Goal: Contribute content: Contribute content

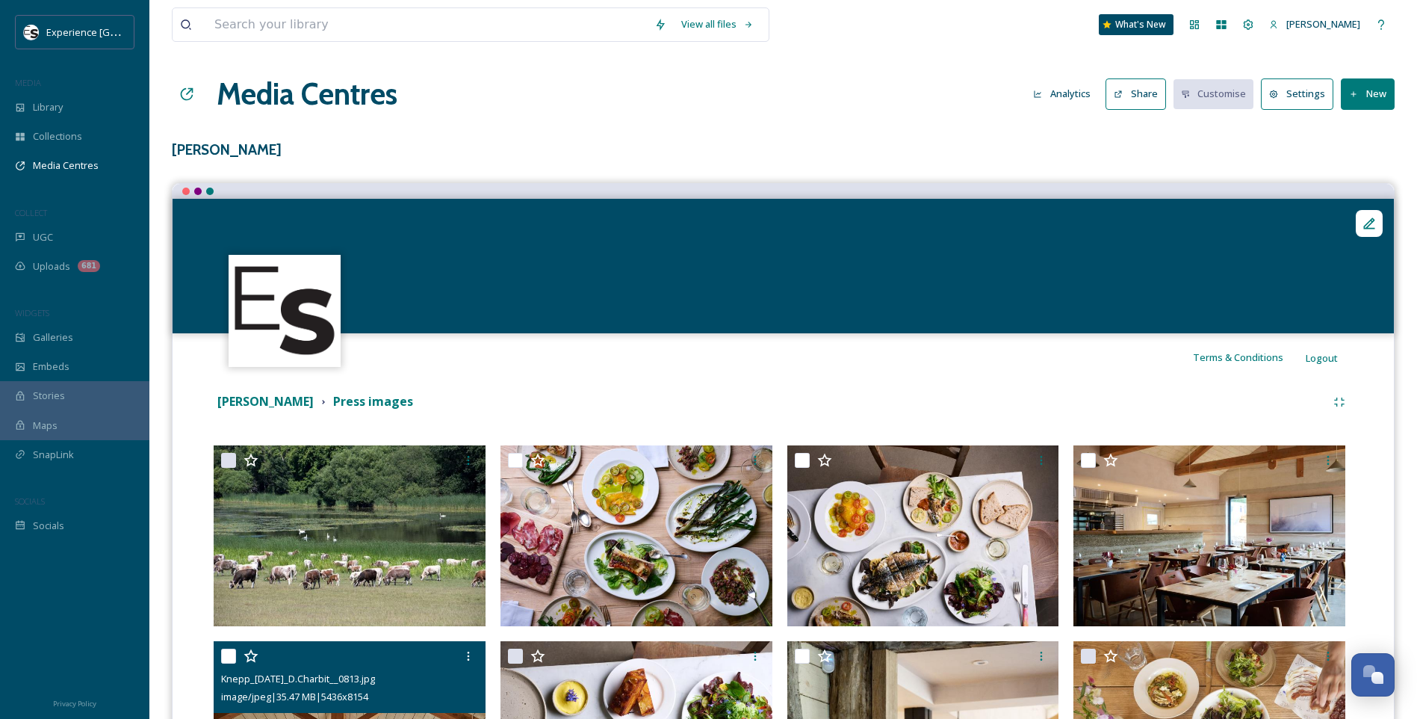
scroll to position [224, 0]
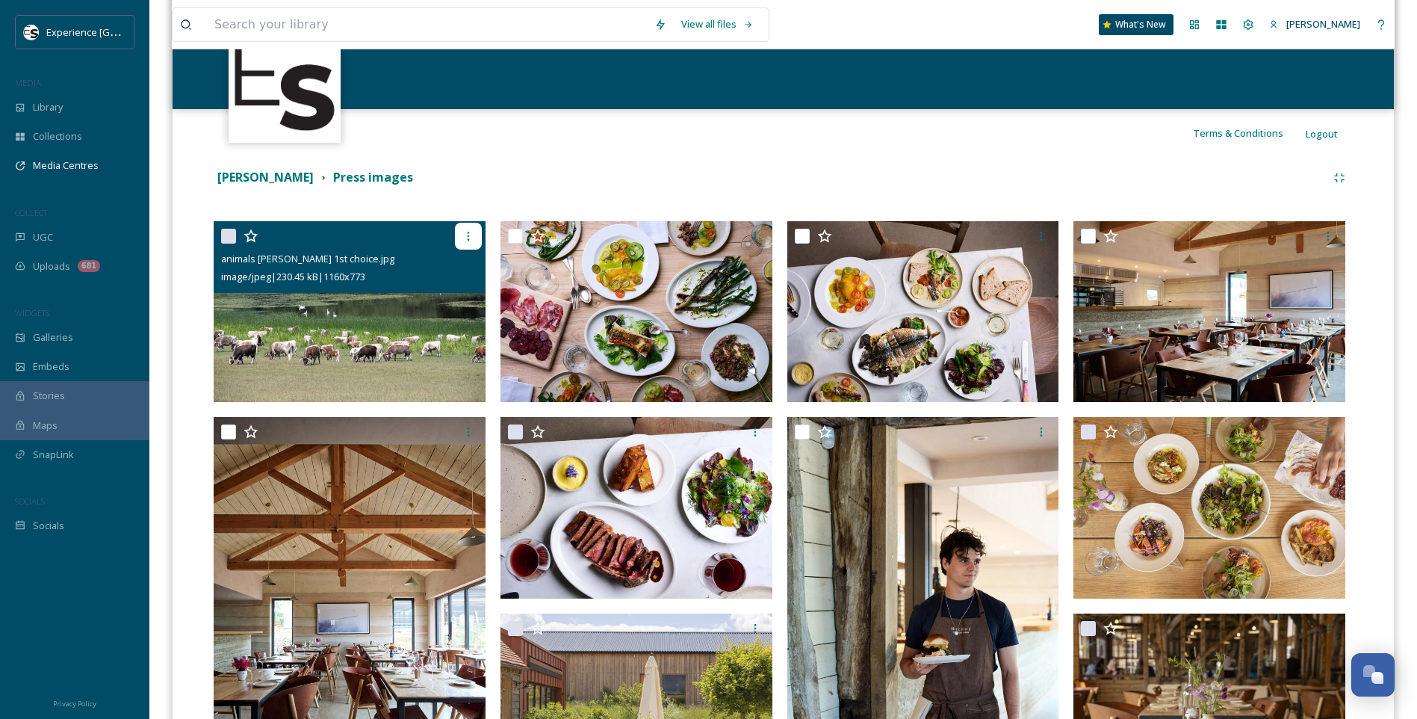
click at [469, 233] on icon at bounding box center [468, 236] width 12 height 12
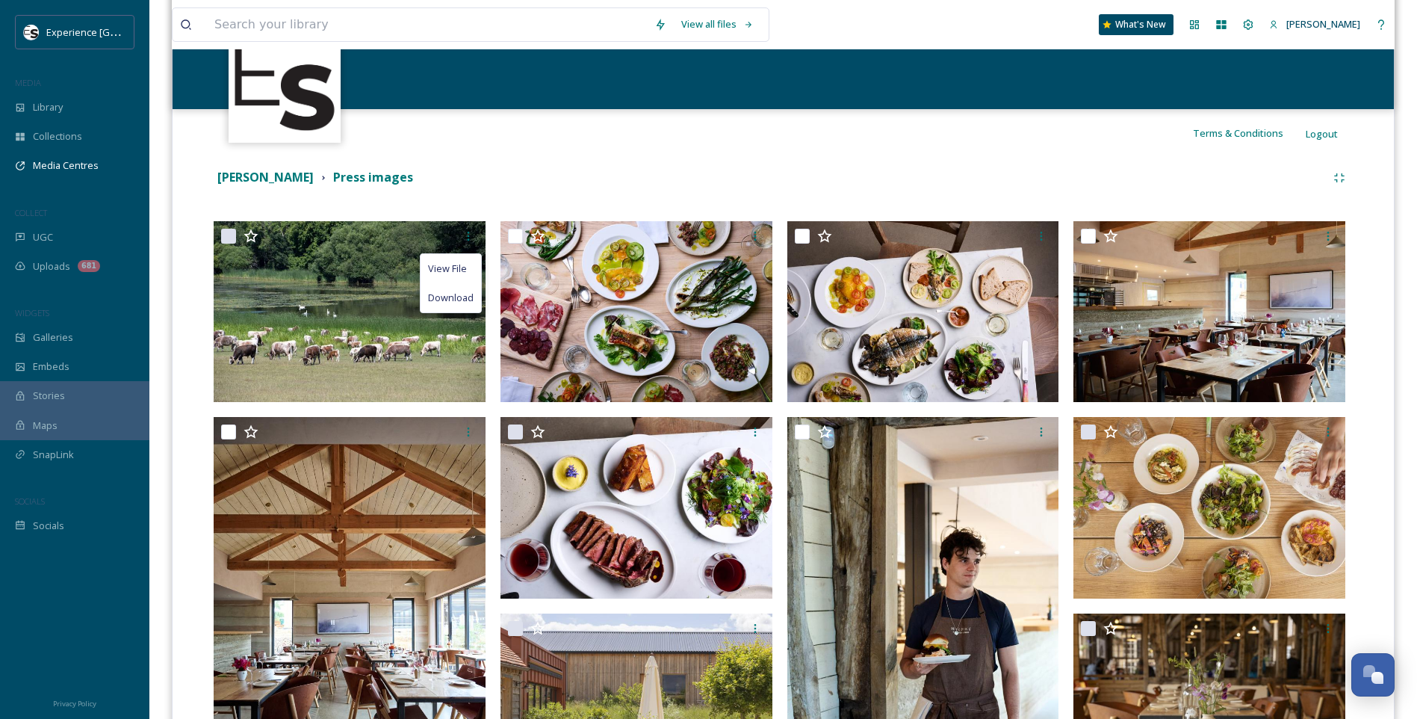
click at [432, 167] on div "[PERSON_NAME] Press images" at bounding box center [783, 177] width 1139 height 27
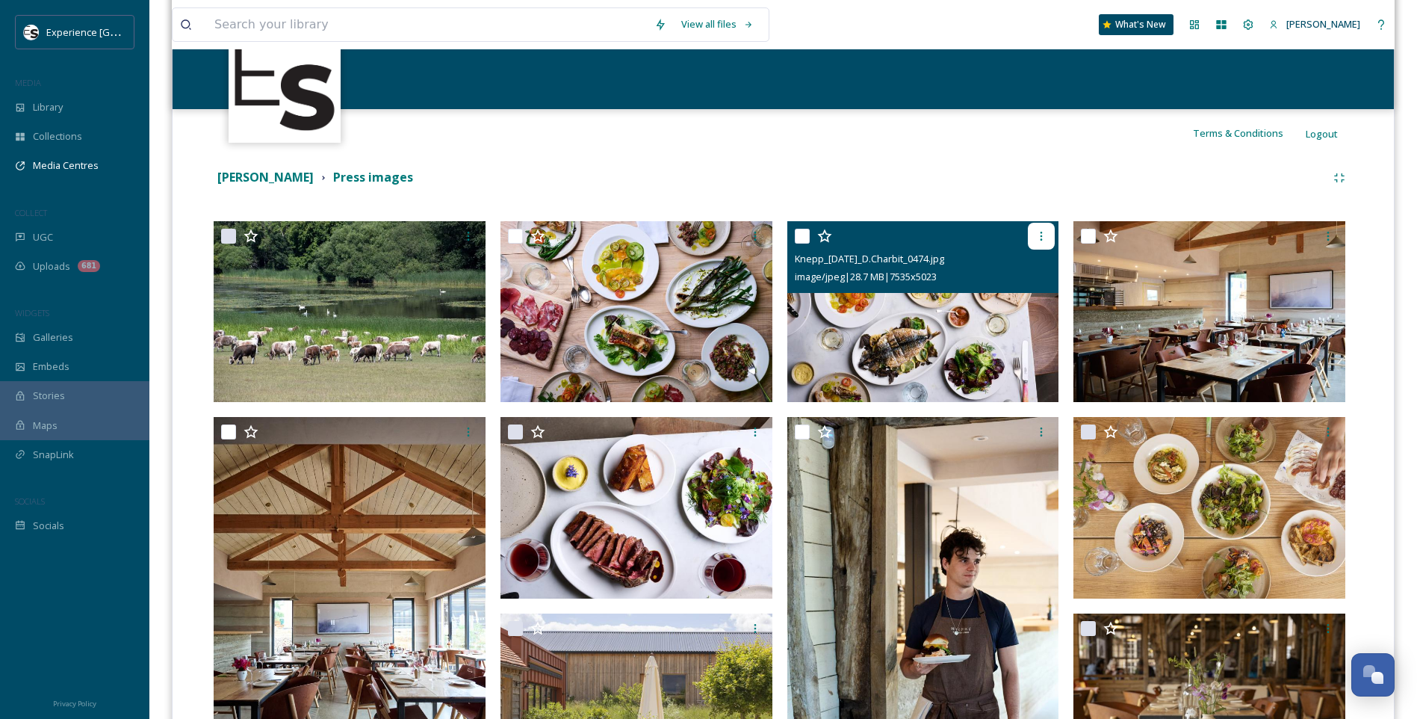
click at [1051, 237] on div at bounding box center [1041, 236] width 27 height 27
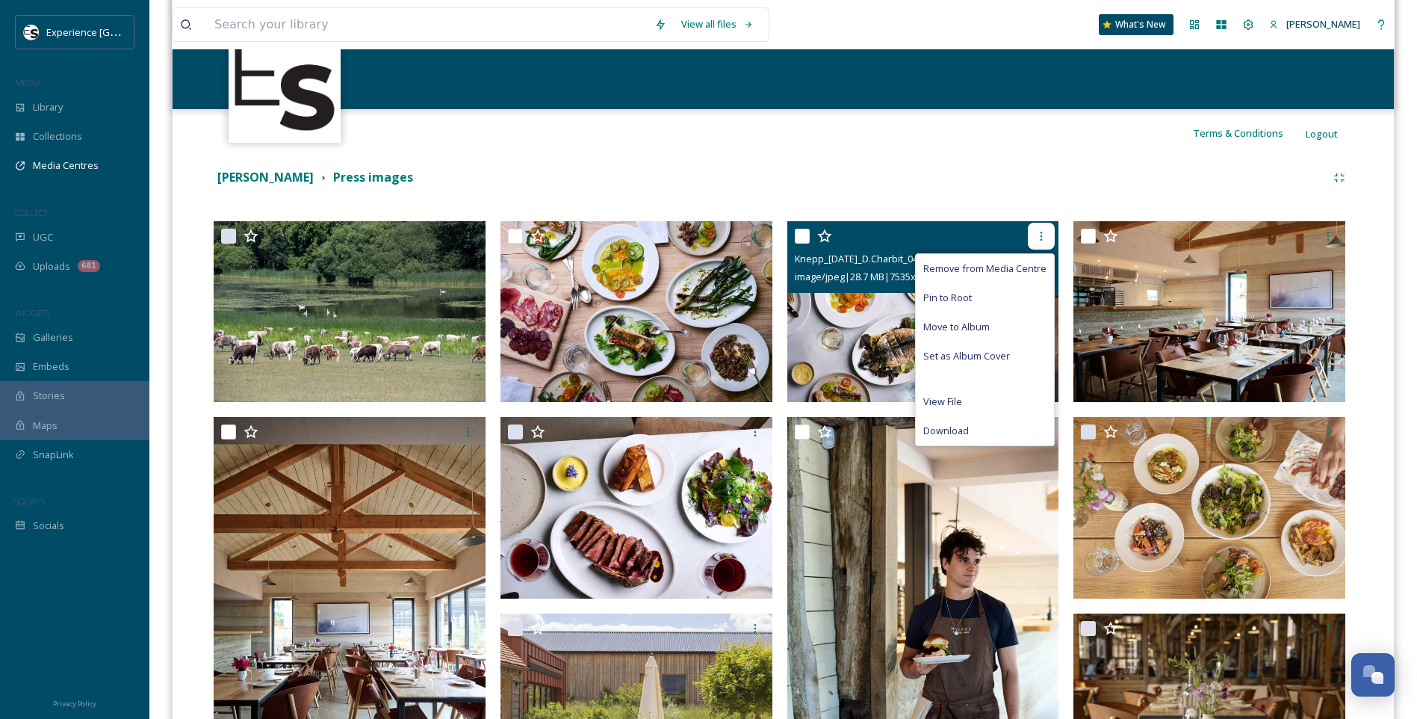
click at [1044, 238] on icon at bounding box center [1041, 236] width 12 height 12
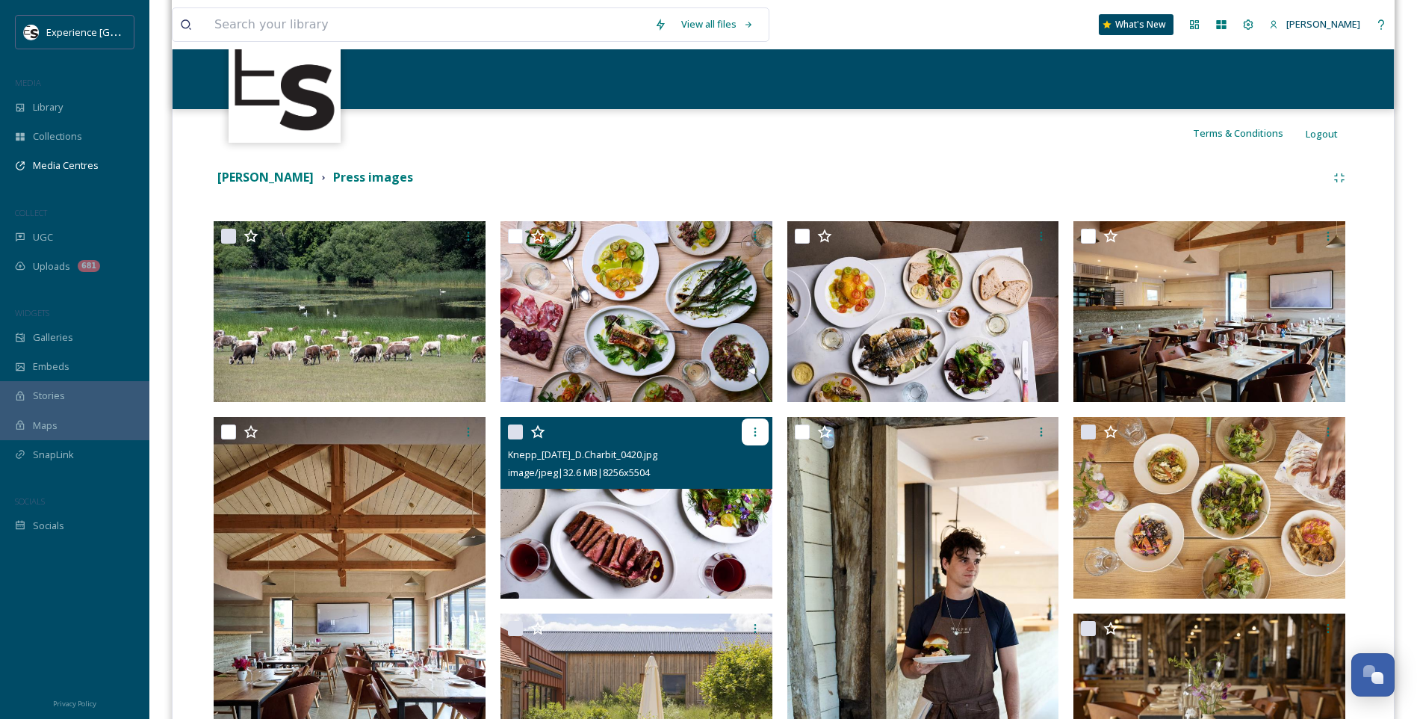
click at [752, 432] on icon at bounding box center [755, 432] width 12 height 12
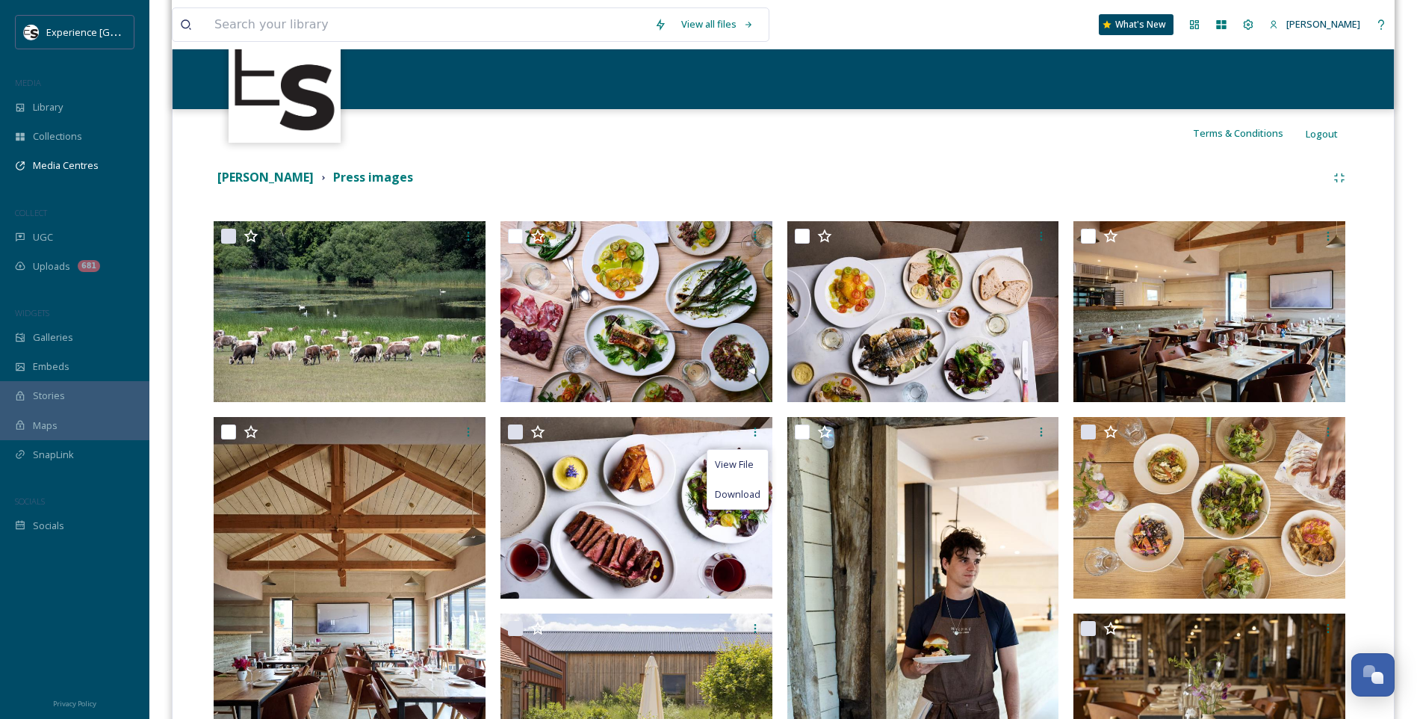
click at [741, 185] on div "[PERSON_NAME] Press images" at bounding box center [770, 177] width 1112 height 19
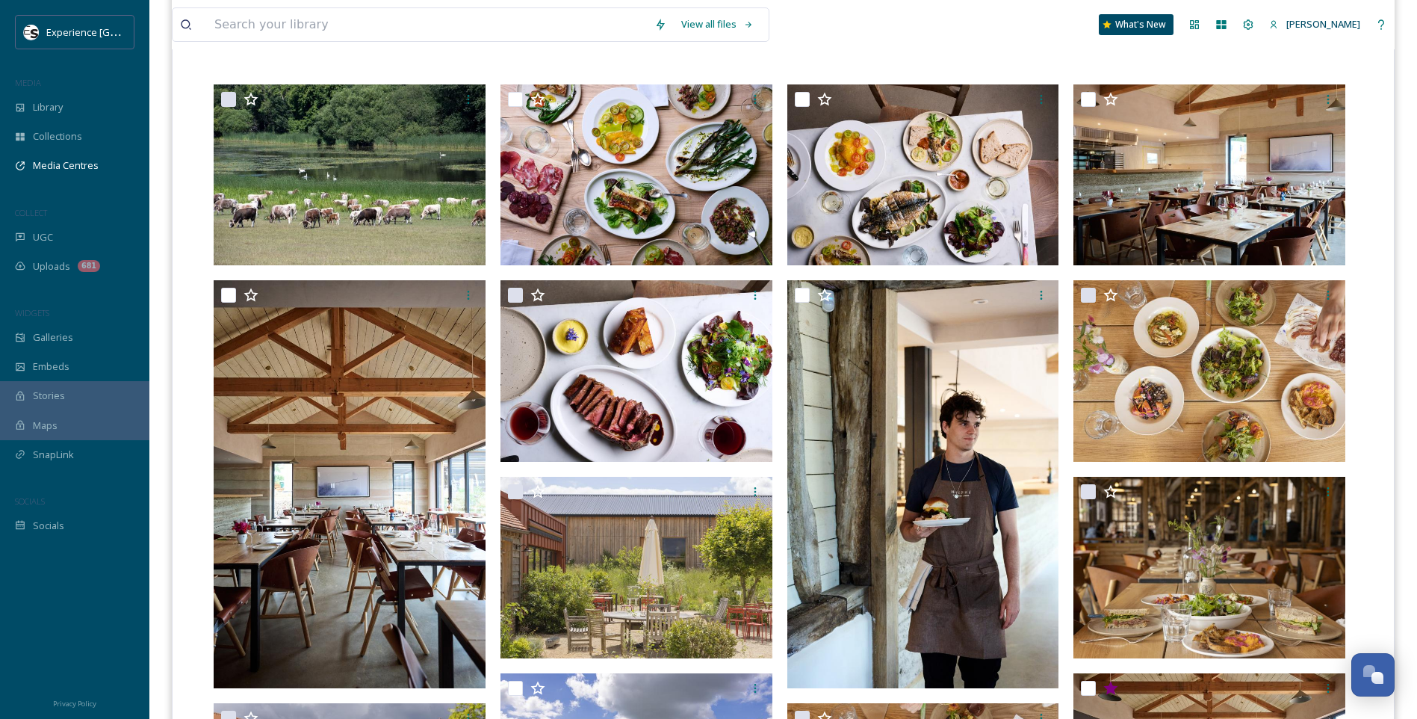
scroll to position [374, 0]
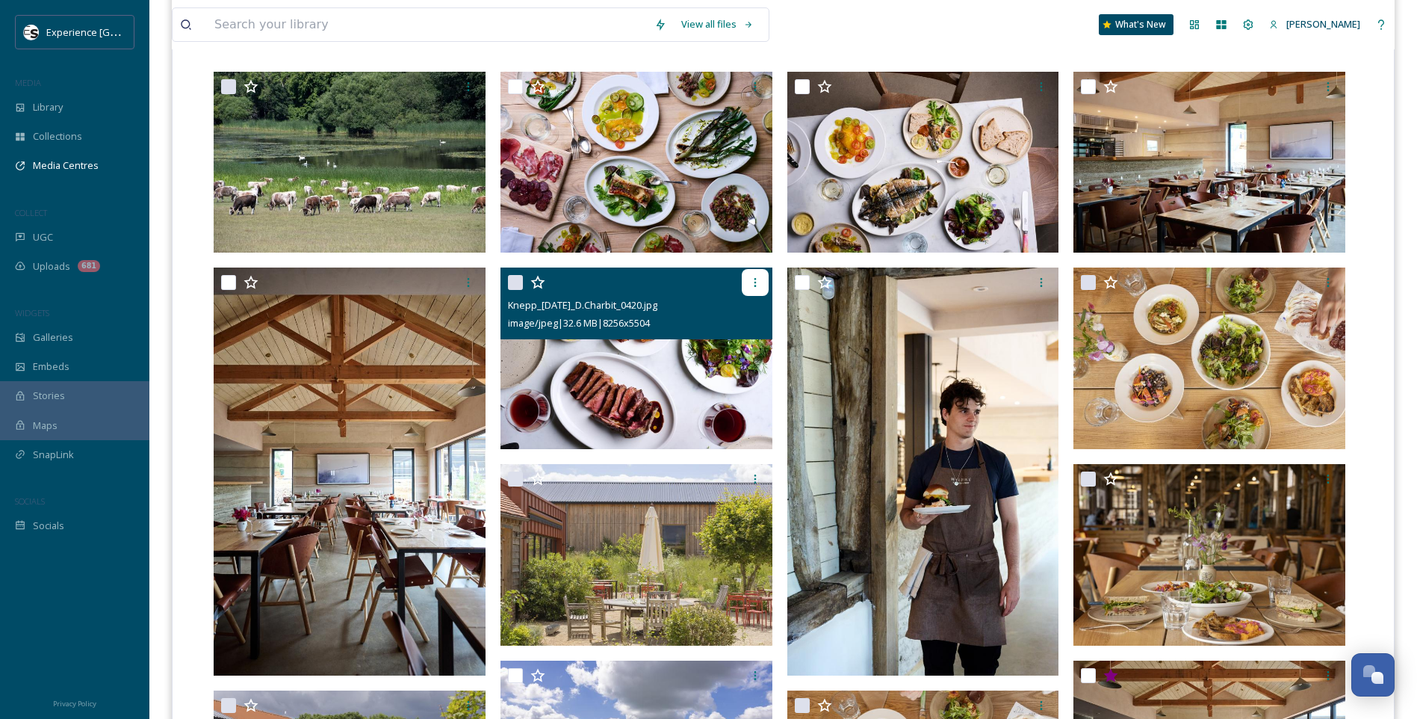
click at [762, 283] on div at bounding box center [755, 282] width 27 height 27
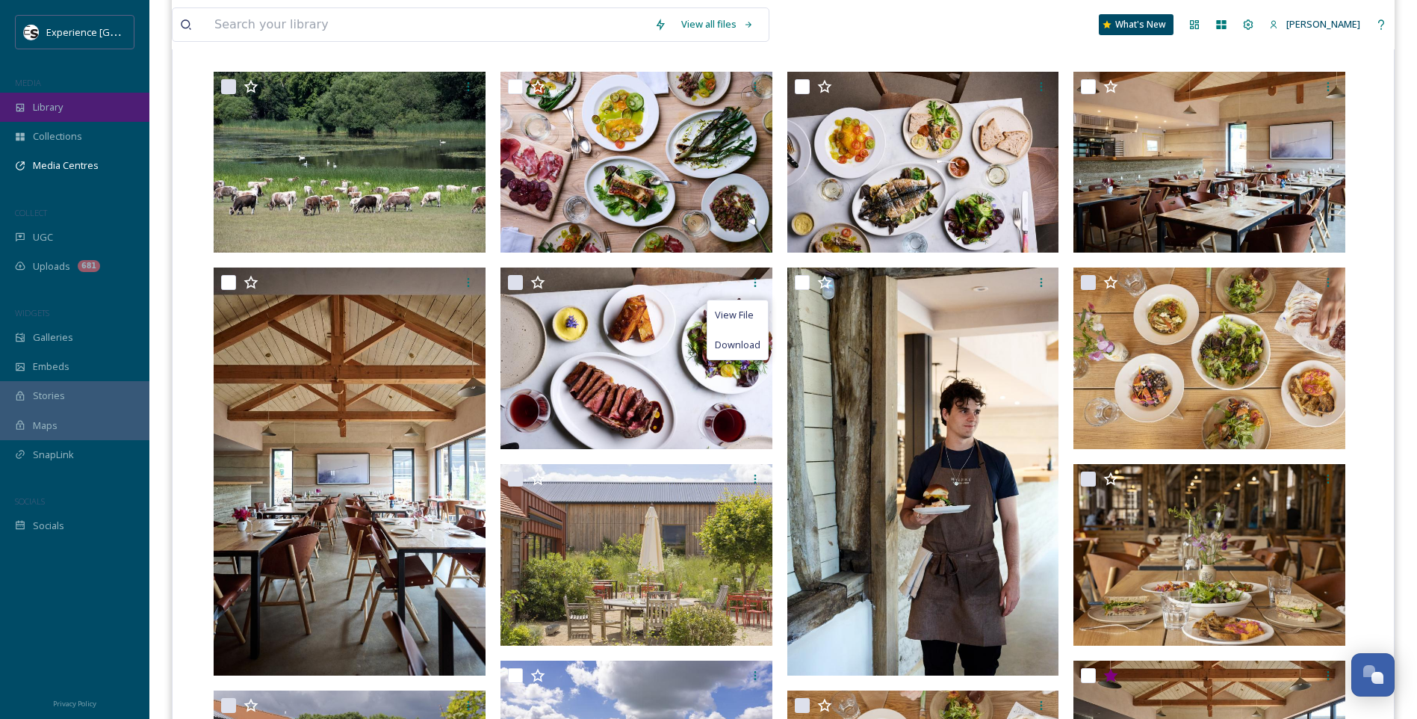
click at [40, 109] on span "Library" at bounding box center [48, 107] width 30 height 14
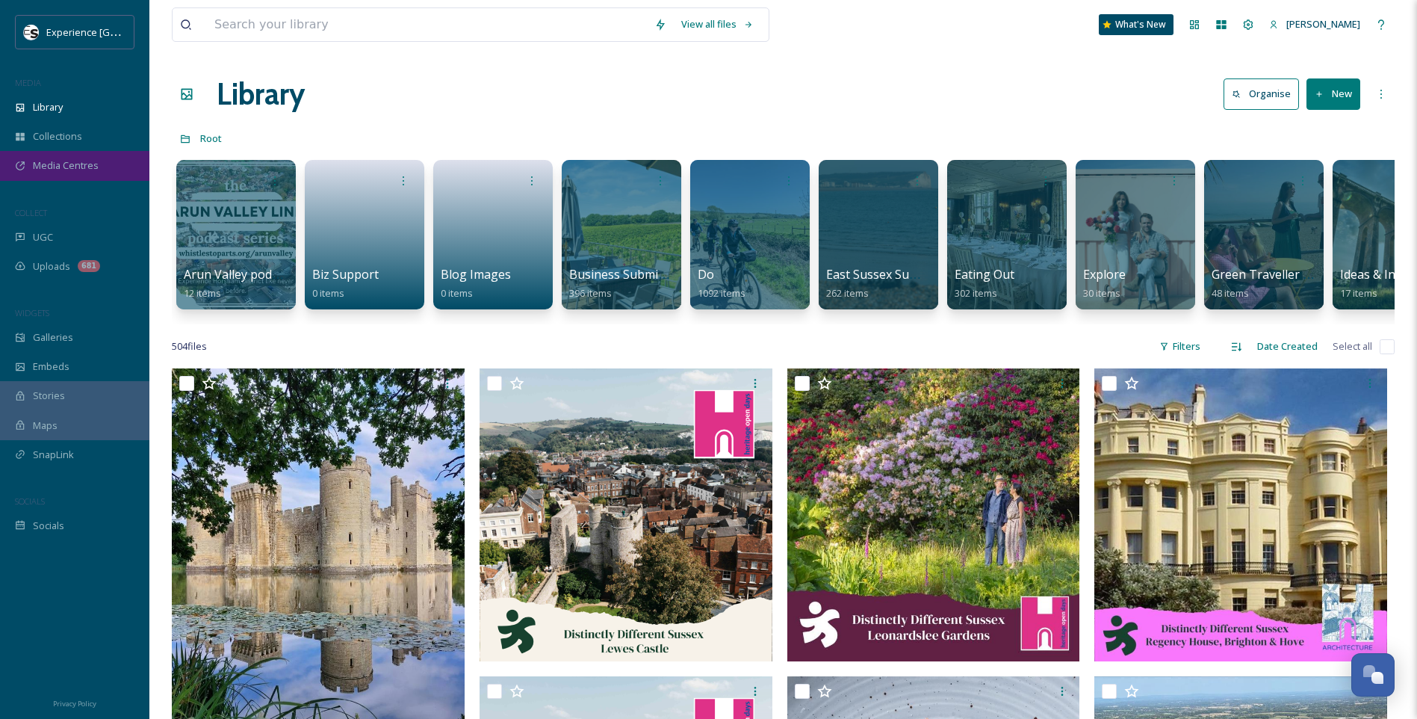
click at [89, 164] on span "Media Centres" at bounding box center [66, 165] width 66 height 14
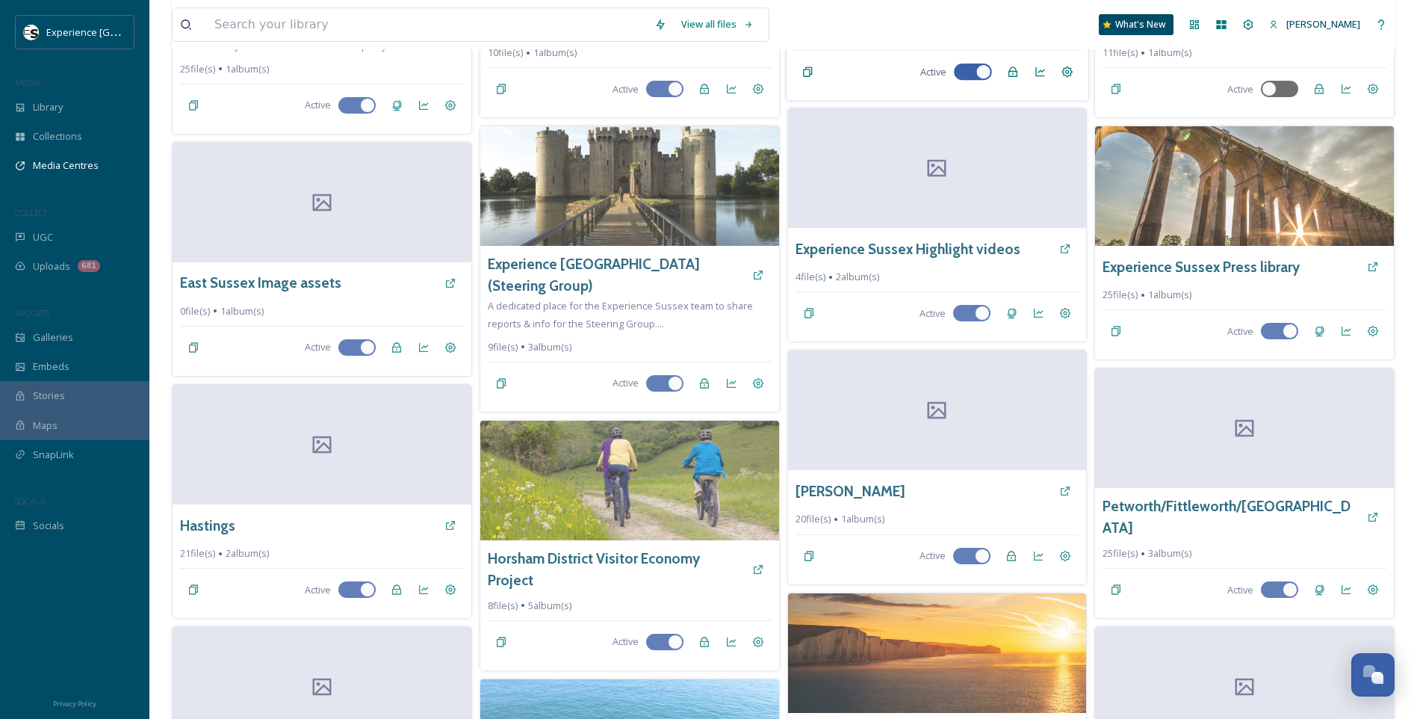
scroll to position [374, 0]
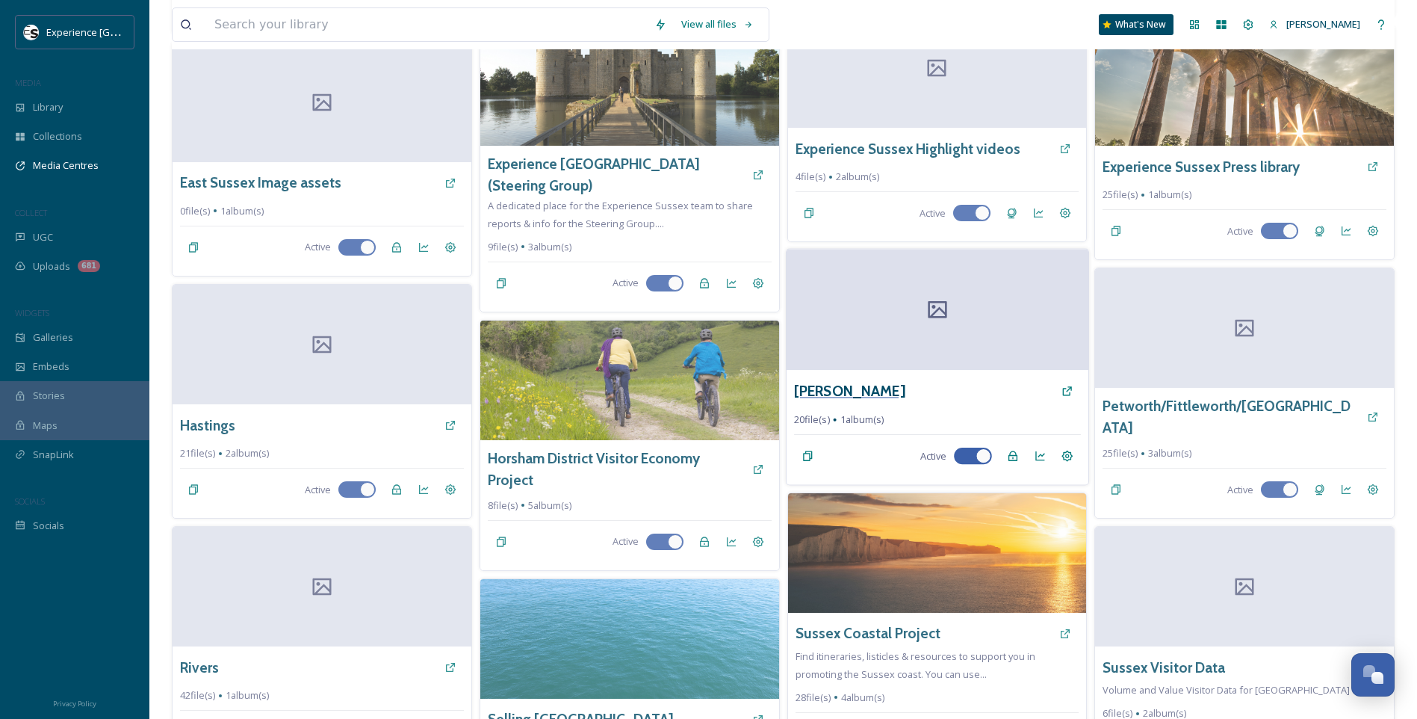
click at [815, 392] on h3 "[PERSON_NAME]" at bounding box center [849, 391] width 111 height 22
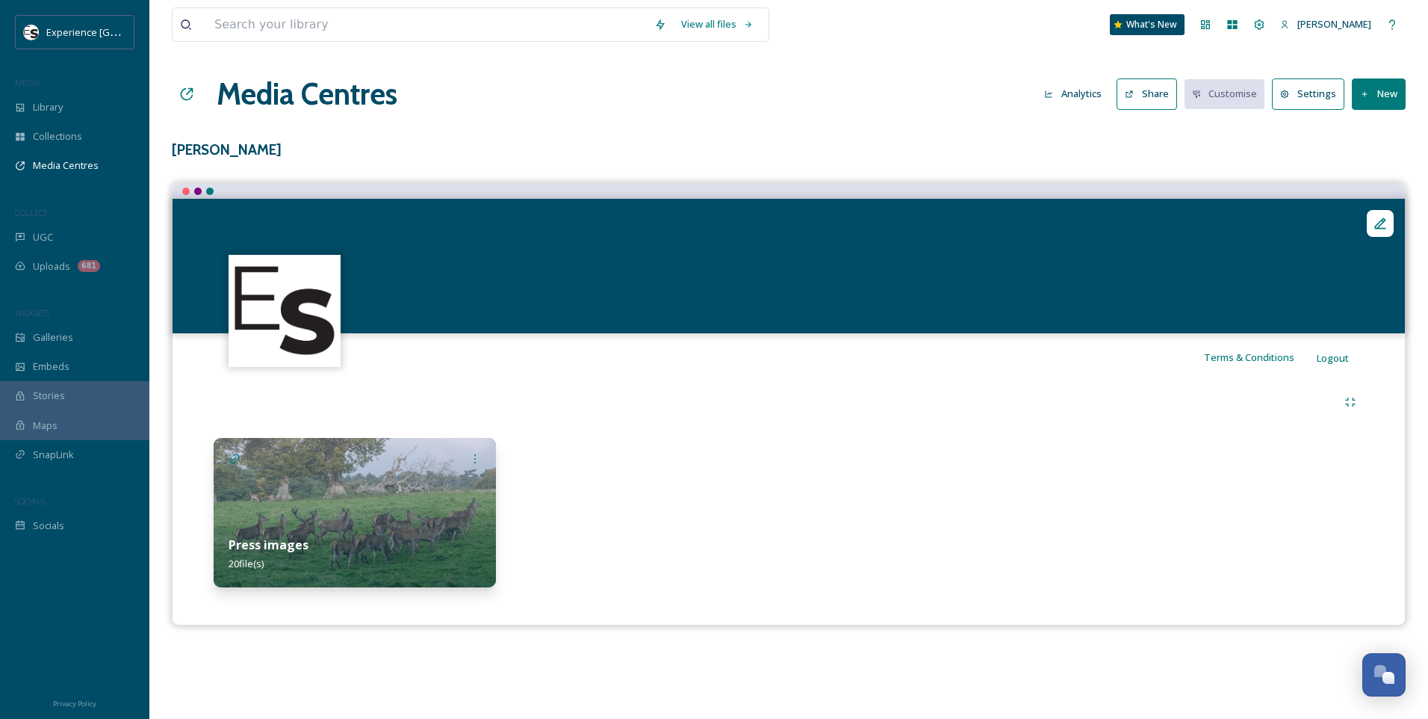
click at [388, 495] on img at bounding box center [355, 512] width 282 height 149
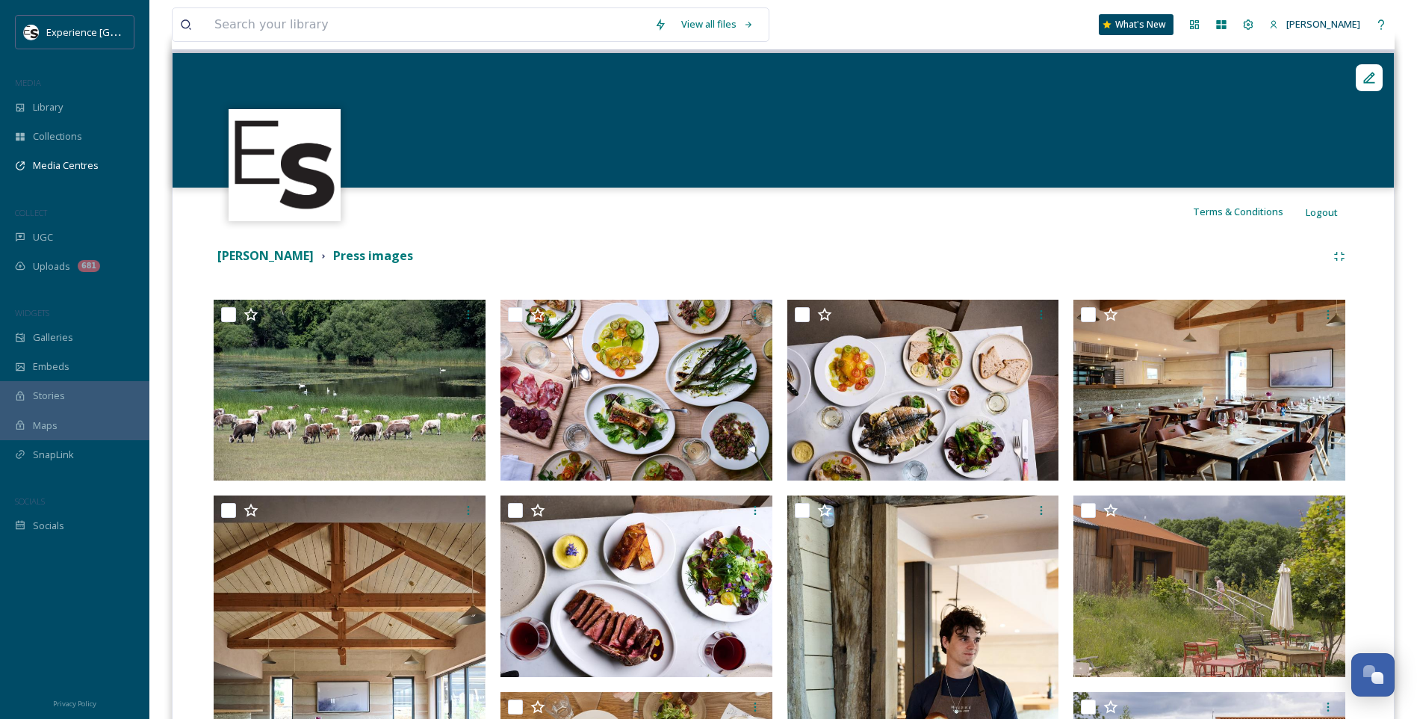
scroll to position [149, 0]
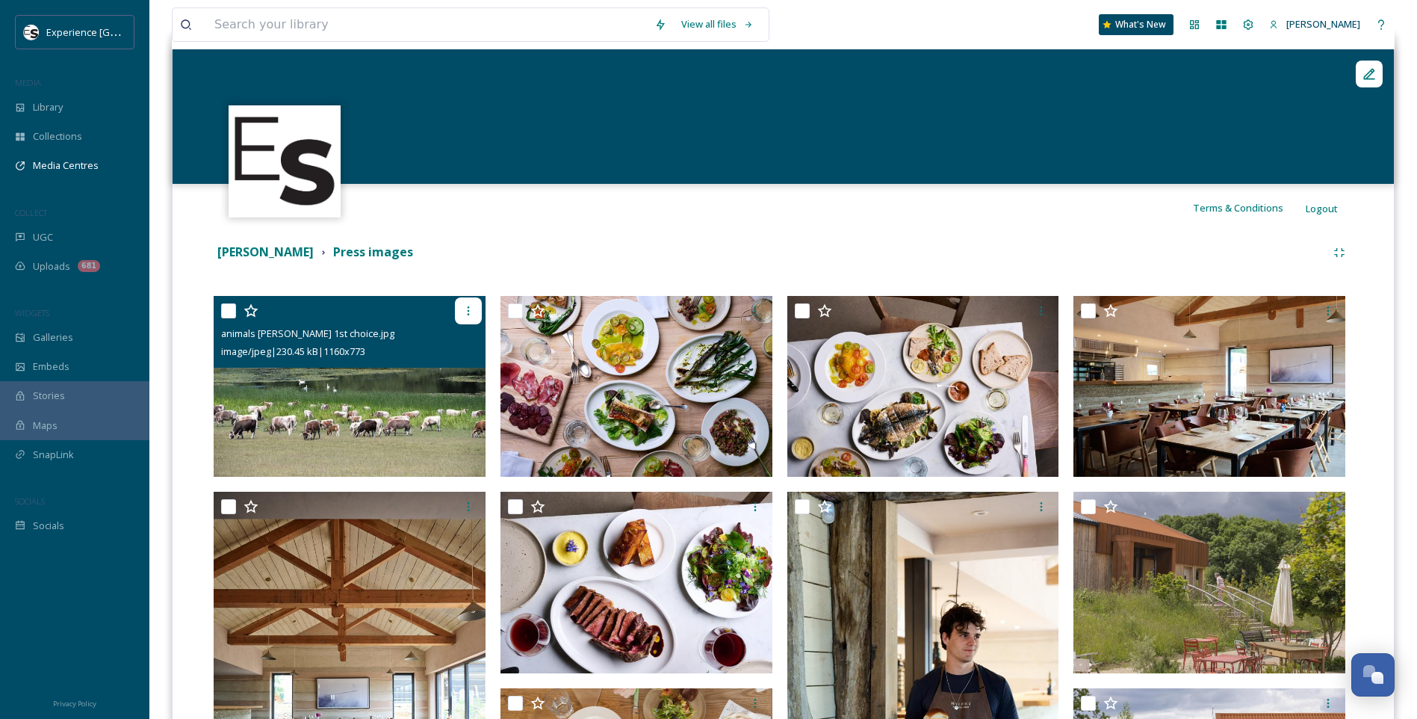
click at [467, 312] on icon at bounding box center [468, 311] width 12 height 12
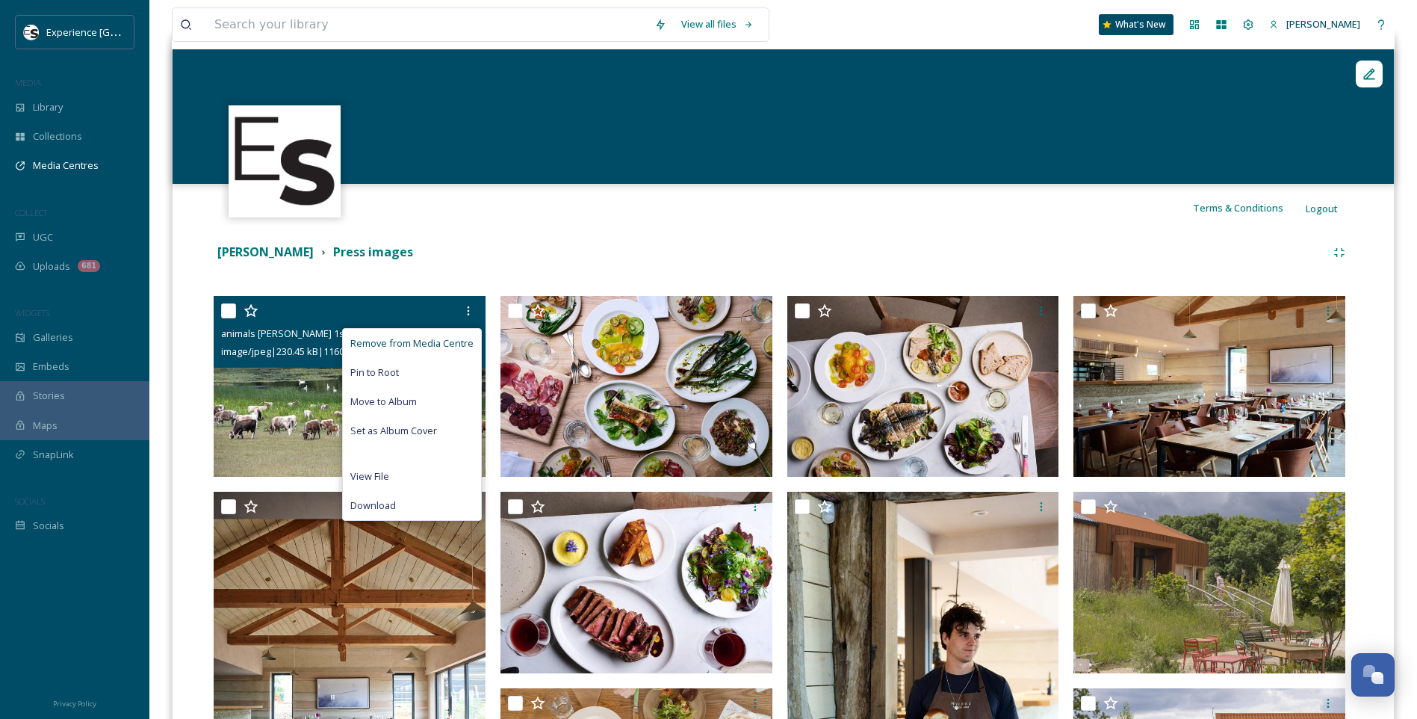
click at [424, 341] on span "Remove from Media Centre" at bounding box center [411, 343] width 123 height 14
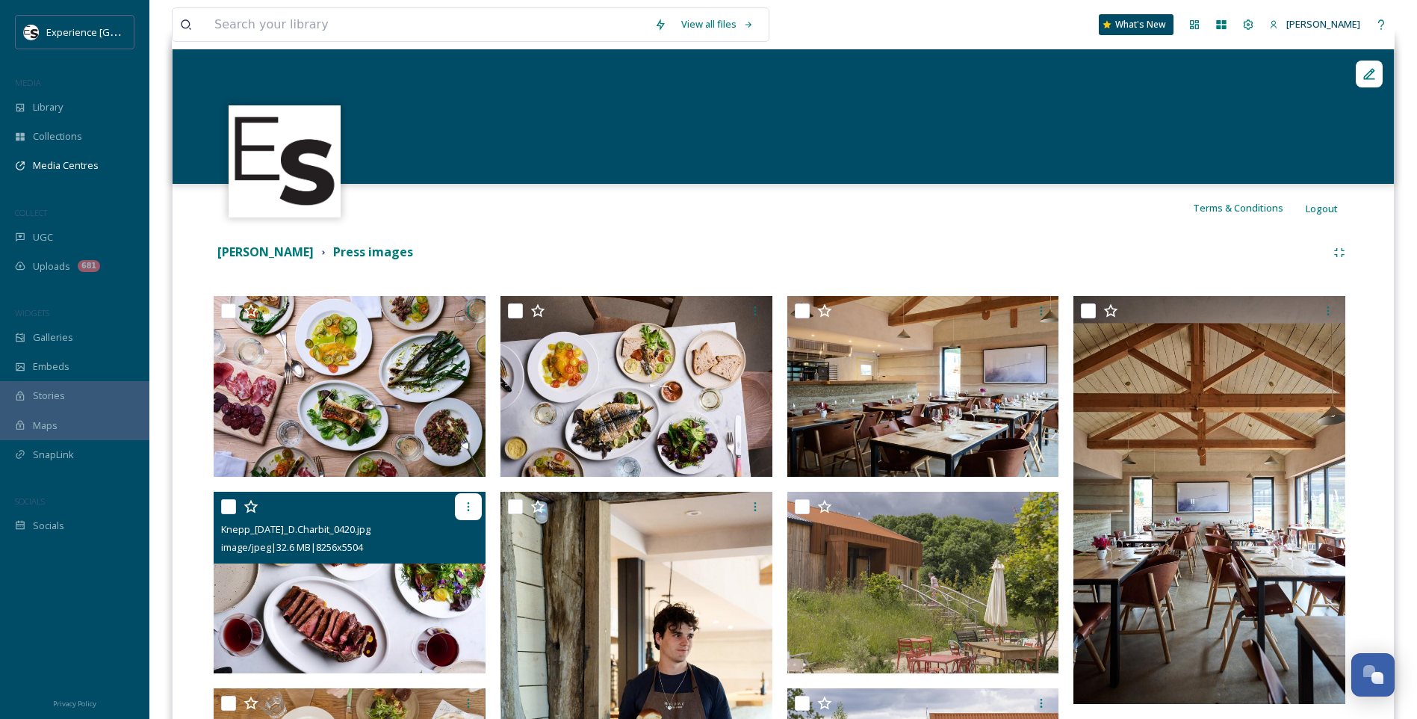
click at [472, 507] on icon at bounding box center [468, 507] width 12 height 12
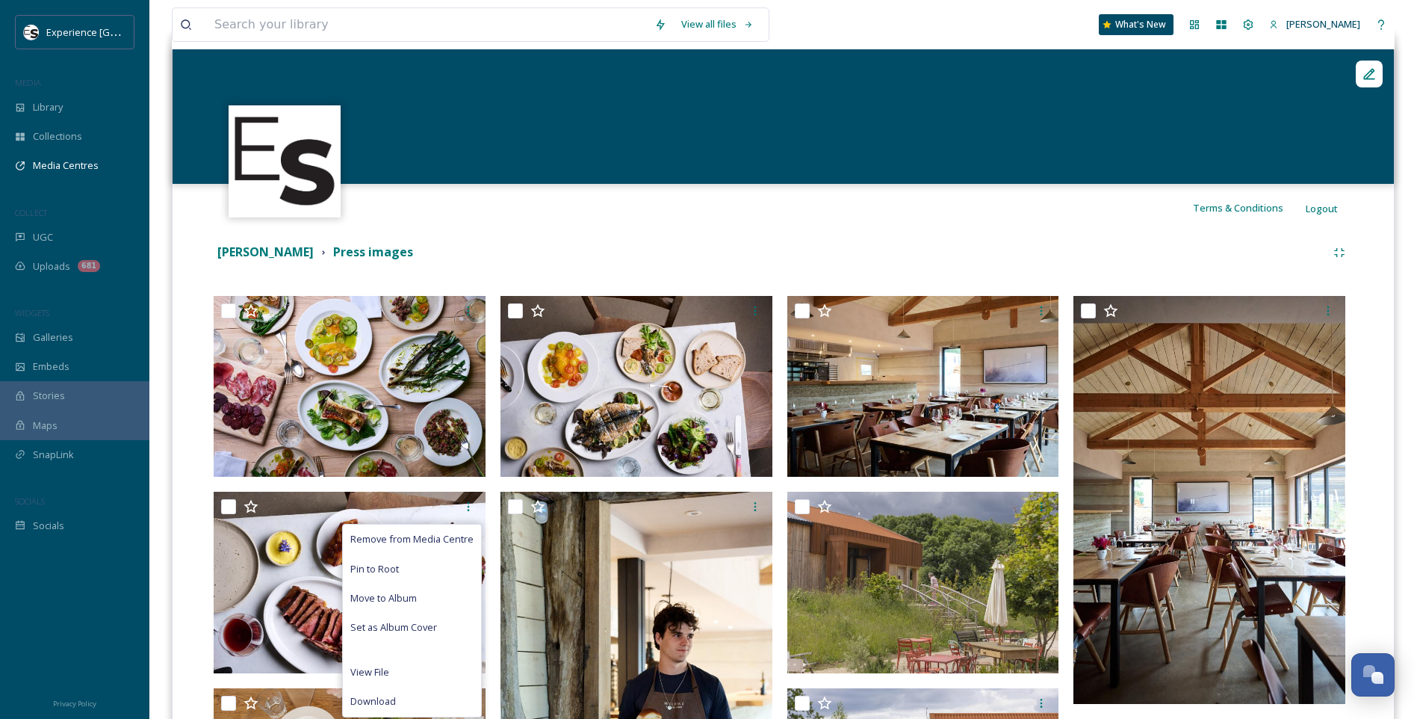
click at [563, 257] on div "[PERSON_NAME] Press images" at bounding box center [770, 252] width 1112 height 19
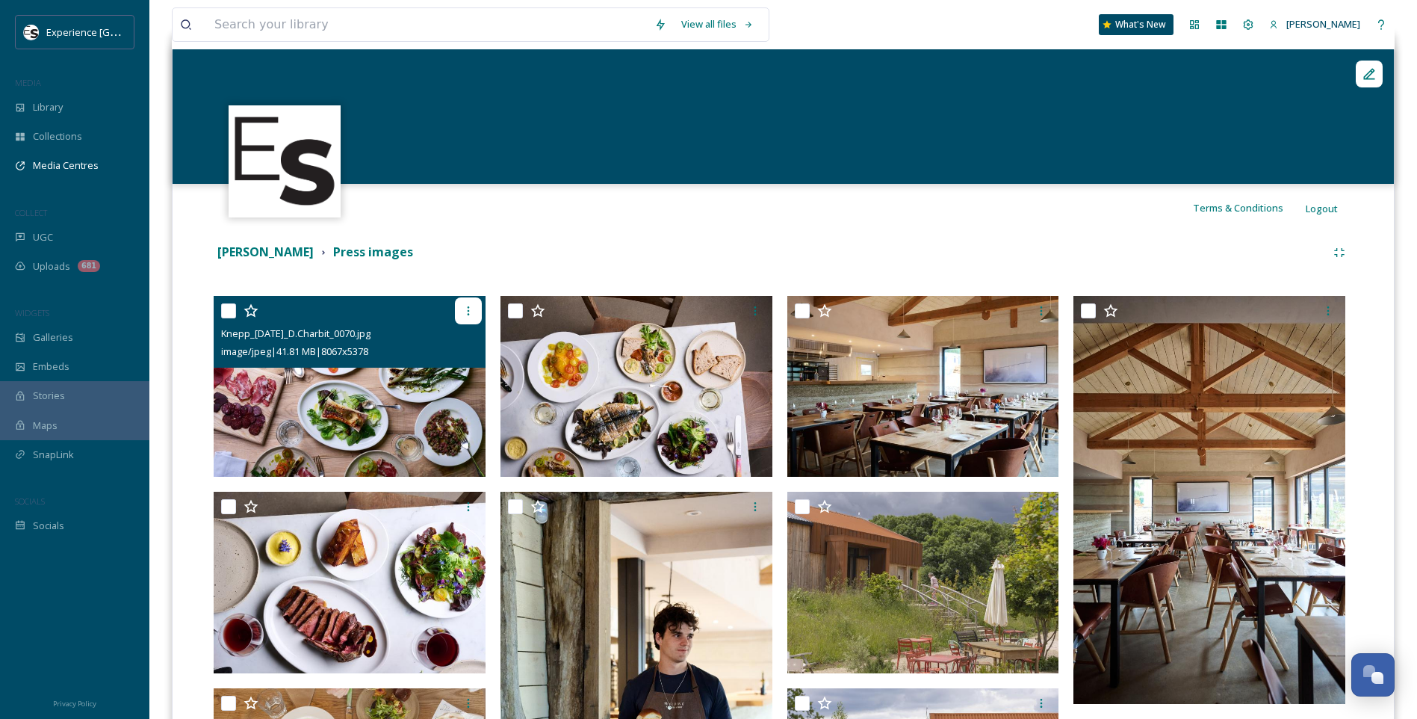
click at [468, 309] on icon at bounding box center [468, 311] width 12 height 12
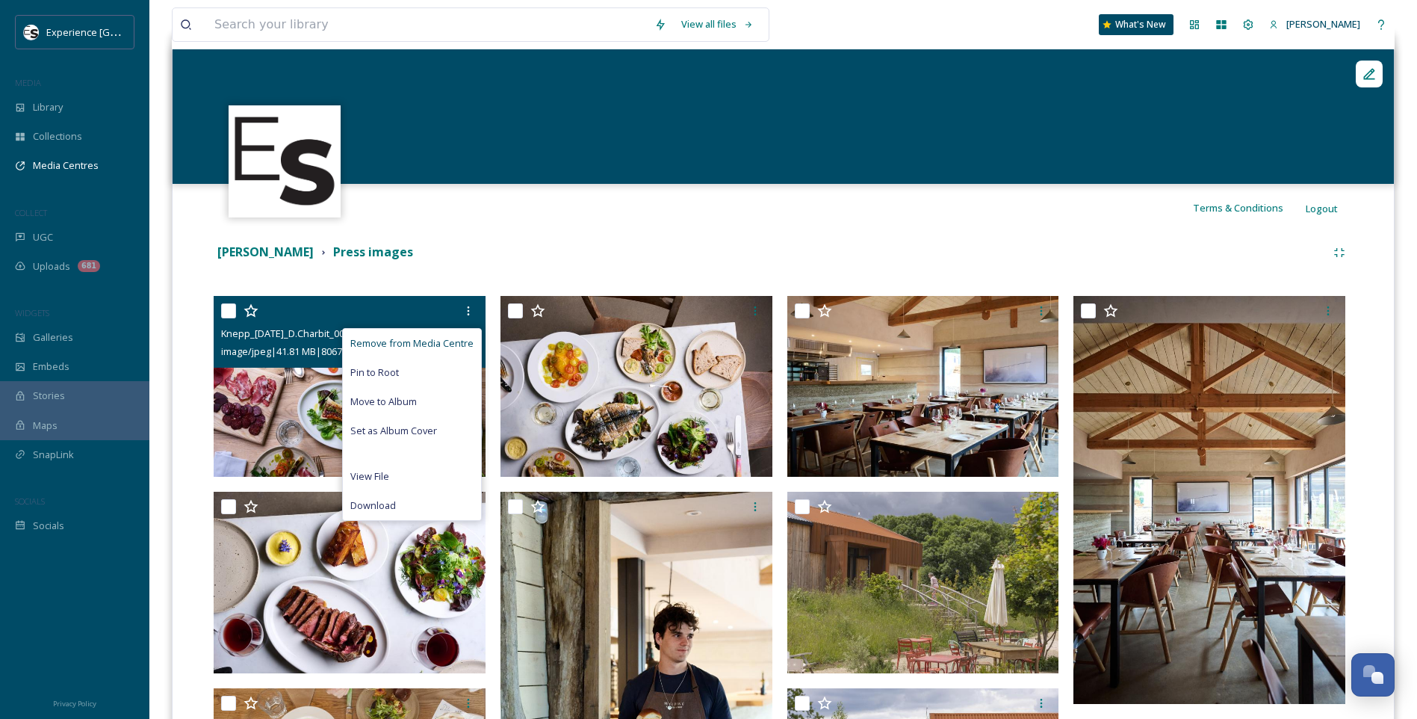
click at [397, 345] on span "Remove from Media Centre" at bounding box center [411, 343] width 123 height 14
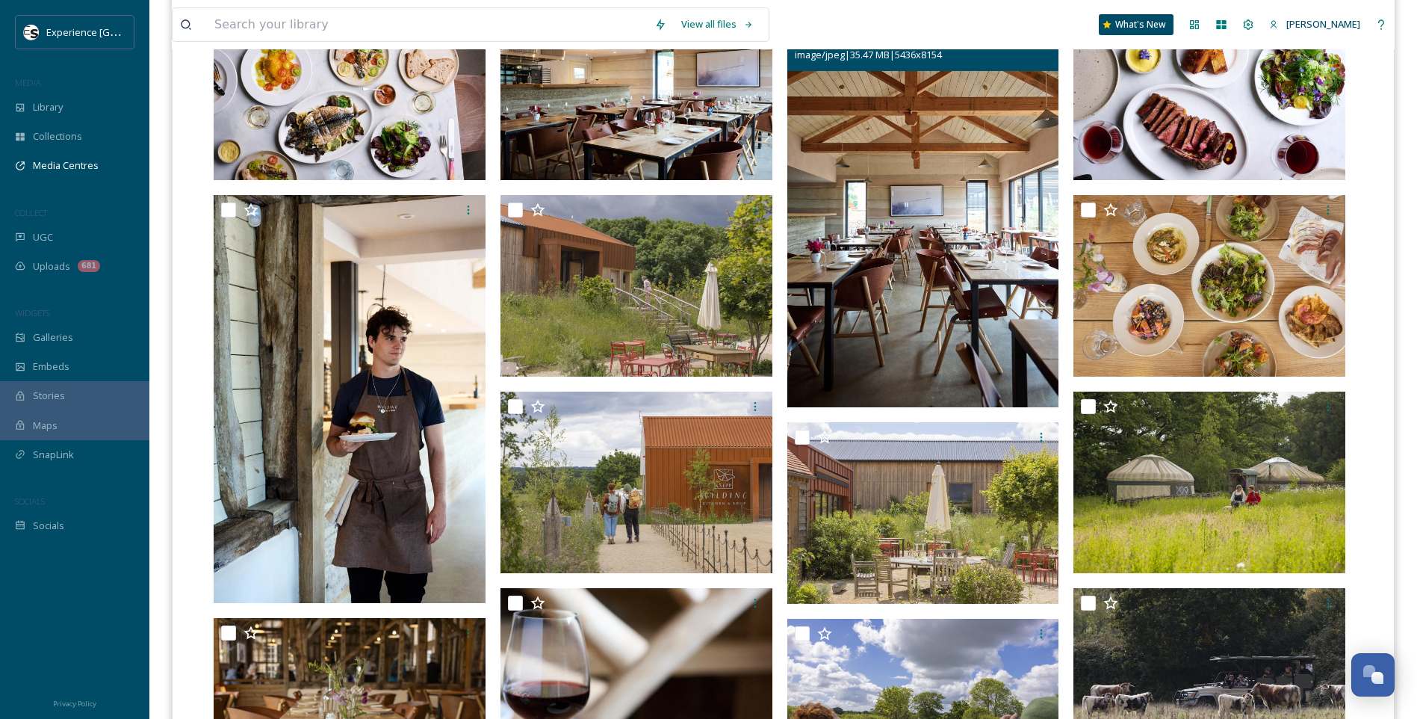
scroll to position [448, 0]
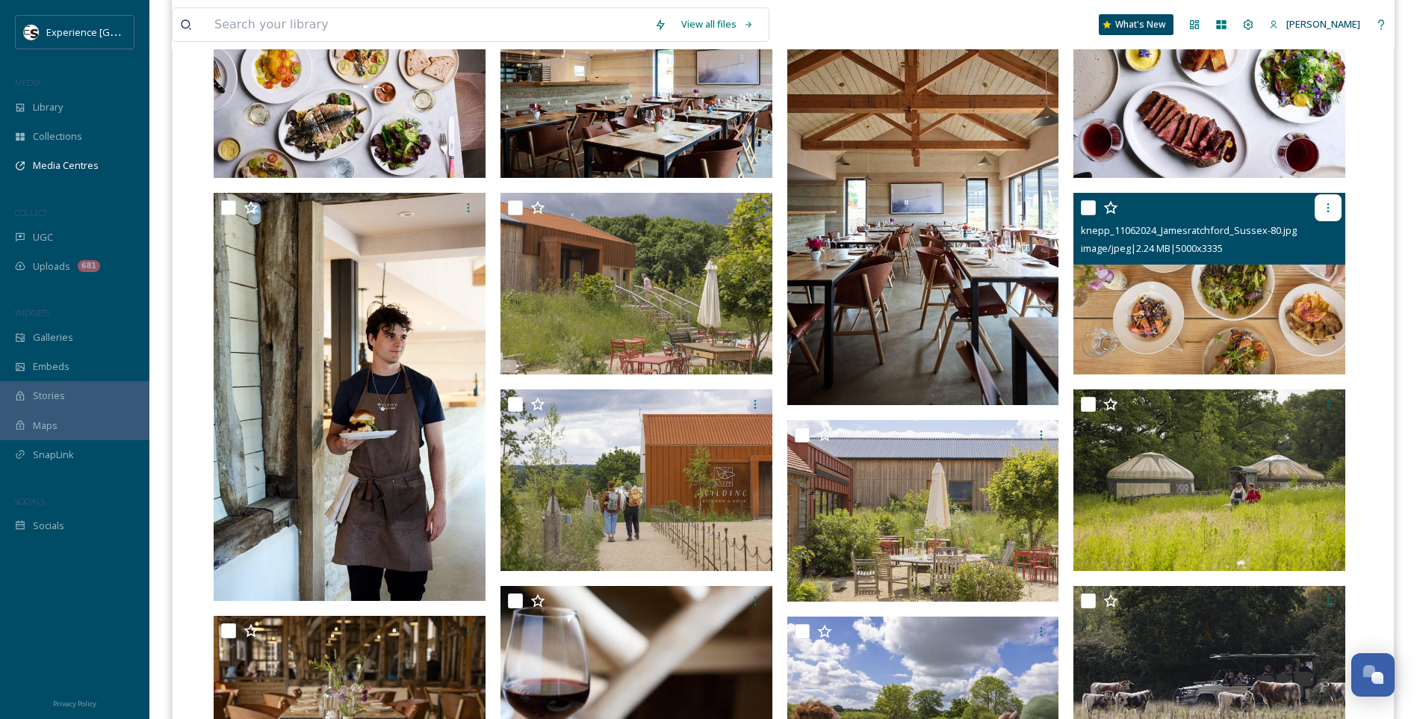
click at [1325, 202] on icon at bounding box center [1328, 208] width 12 height 12
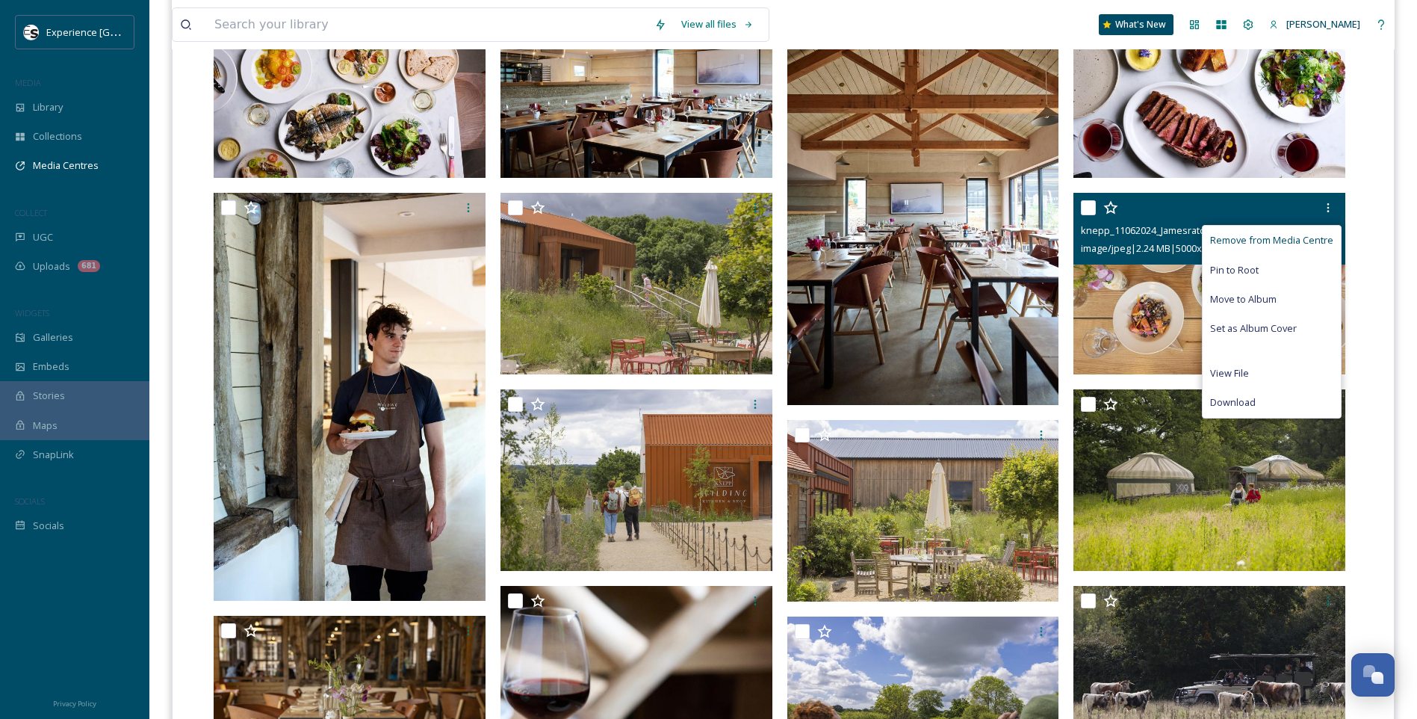
click at [1274, 238] on span "Remove from Media Centre" at bounding box center [1271, 240] width 123 height 14
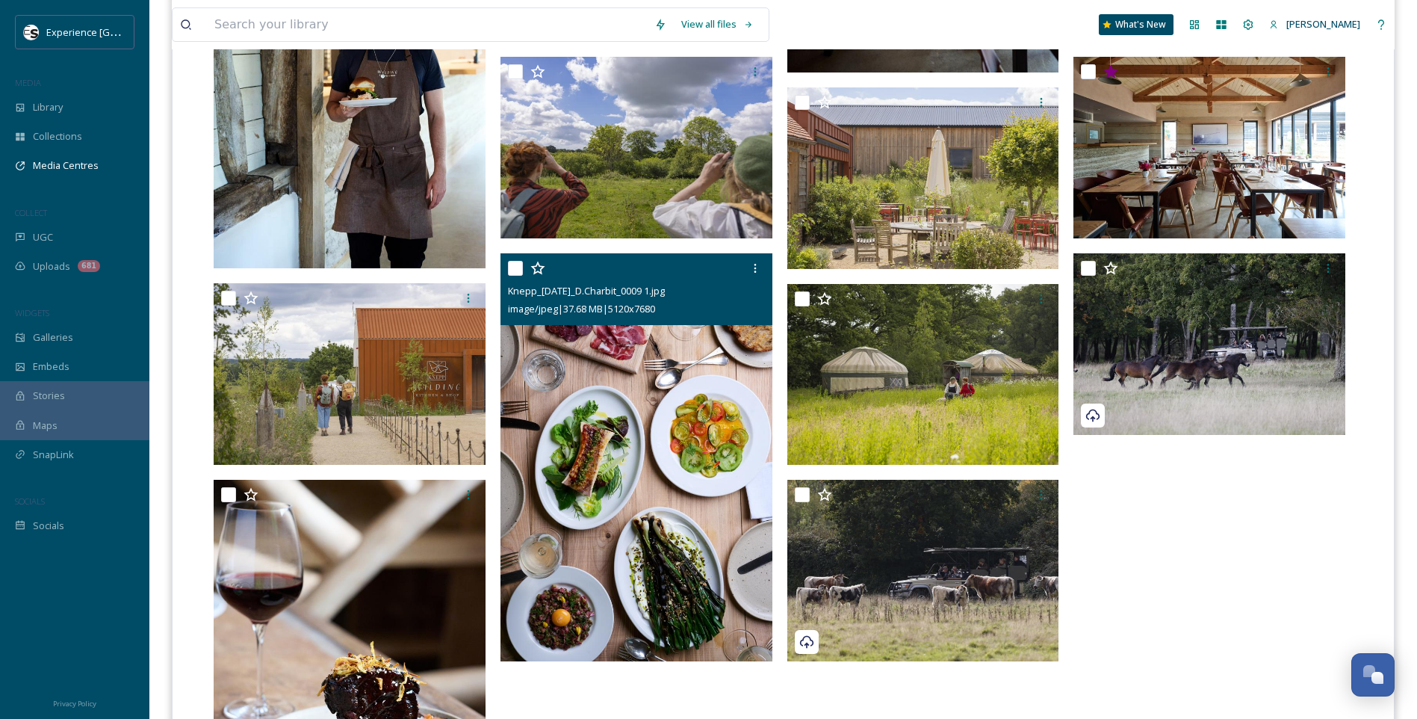
scroll to position [747, 0]
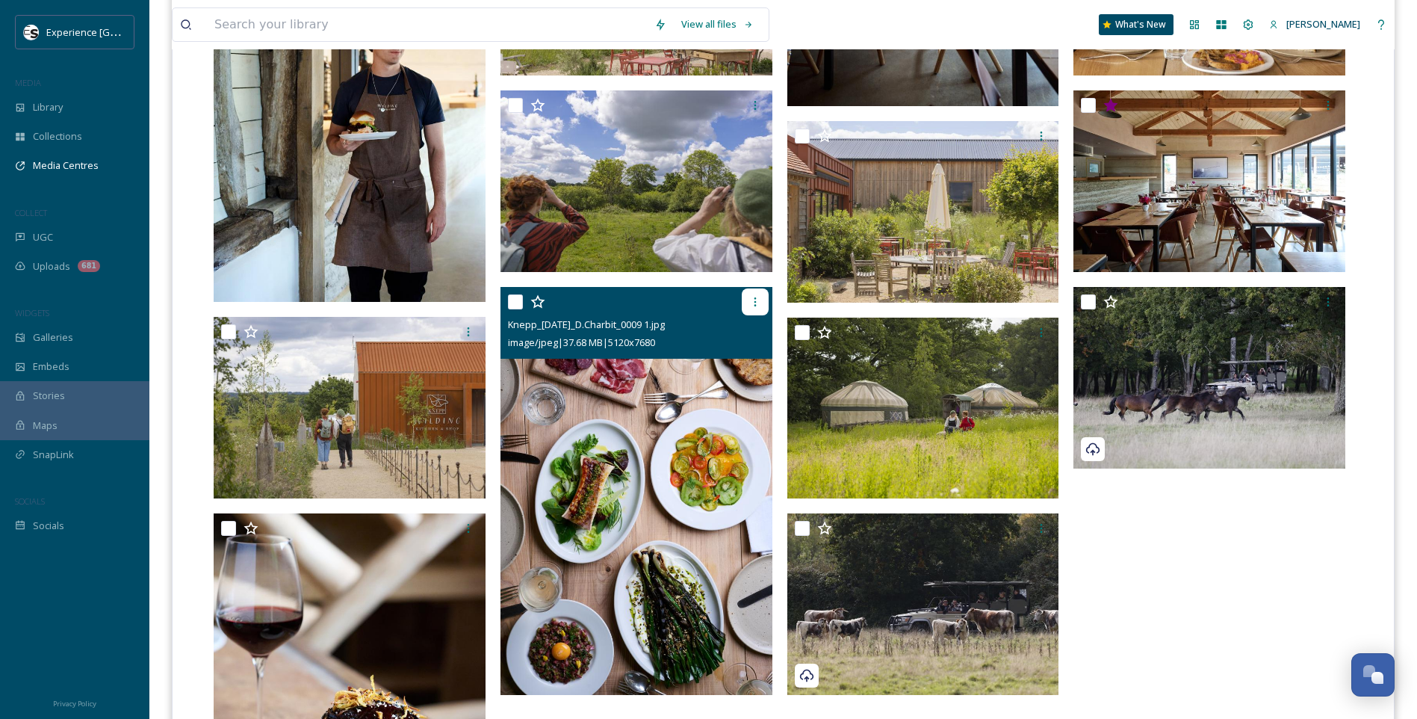
click at [752, 293] on div at bounding box center [755, 301] width 27 height 27
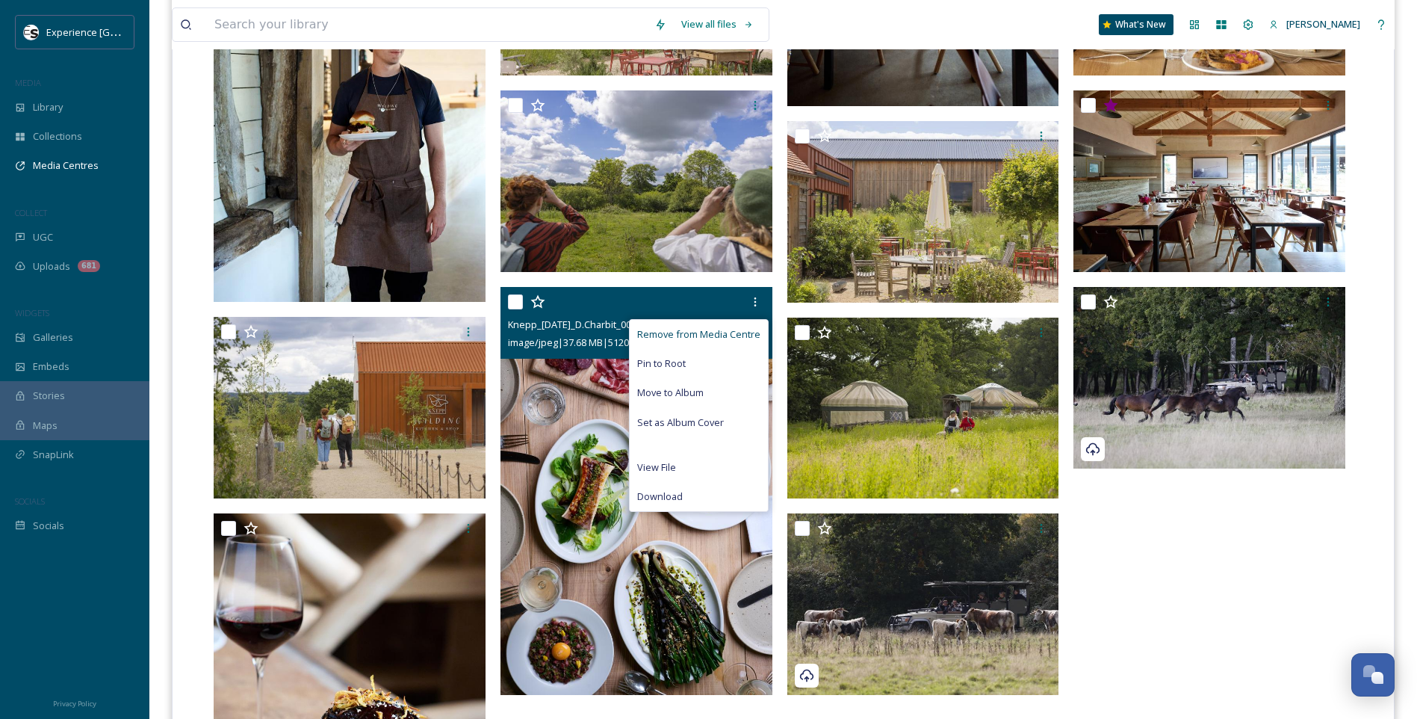
click at [723, 335] on span "Remove from Media Centre" at bounding box center [698, 334] width 123 height 14
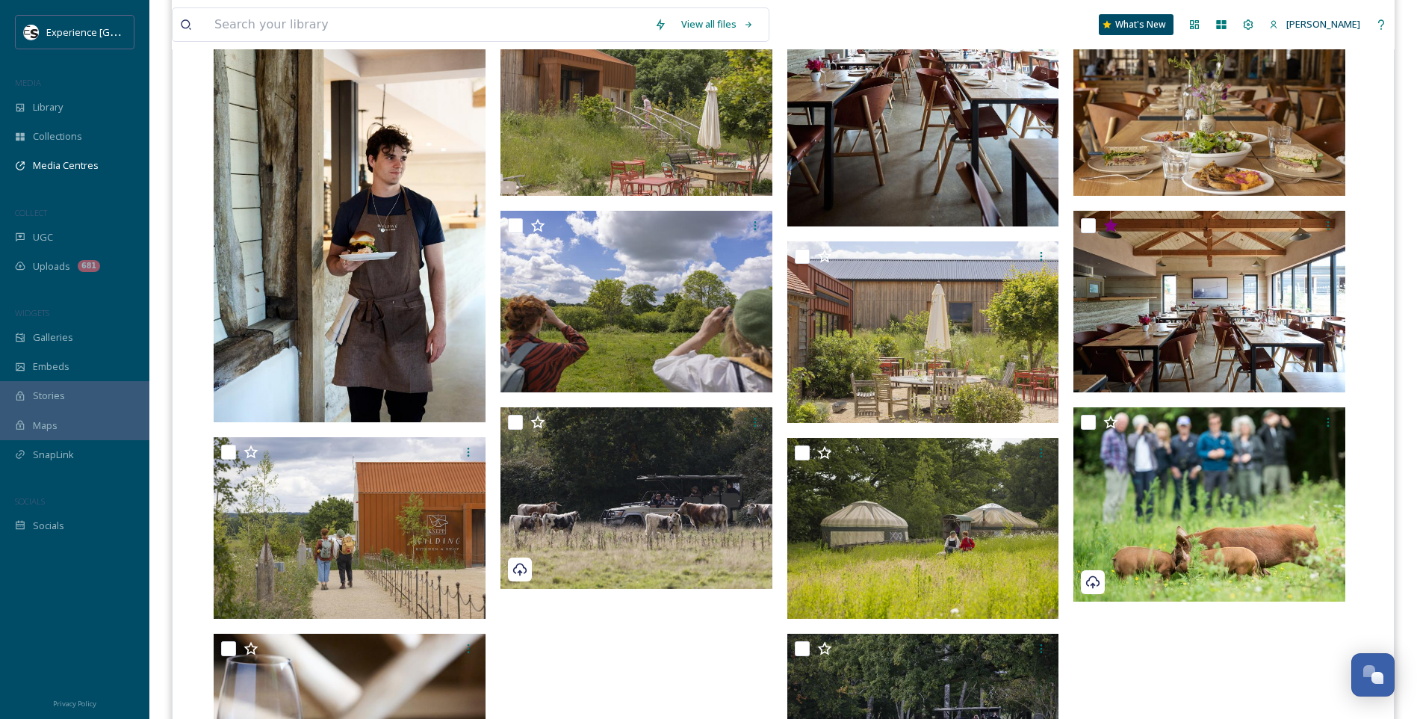
scroll to position [448, 0]
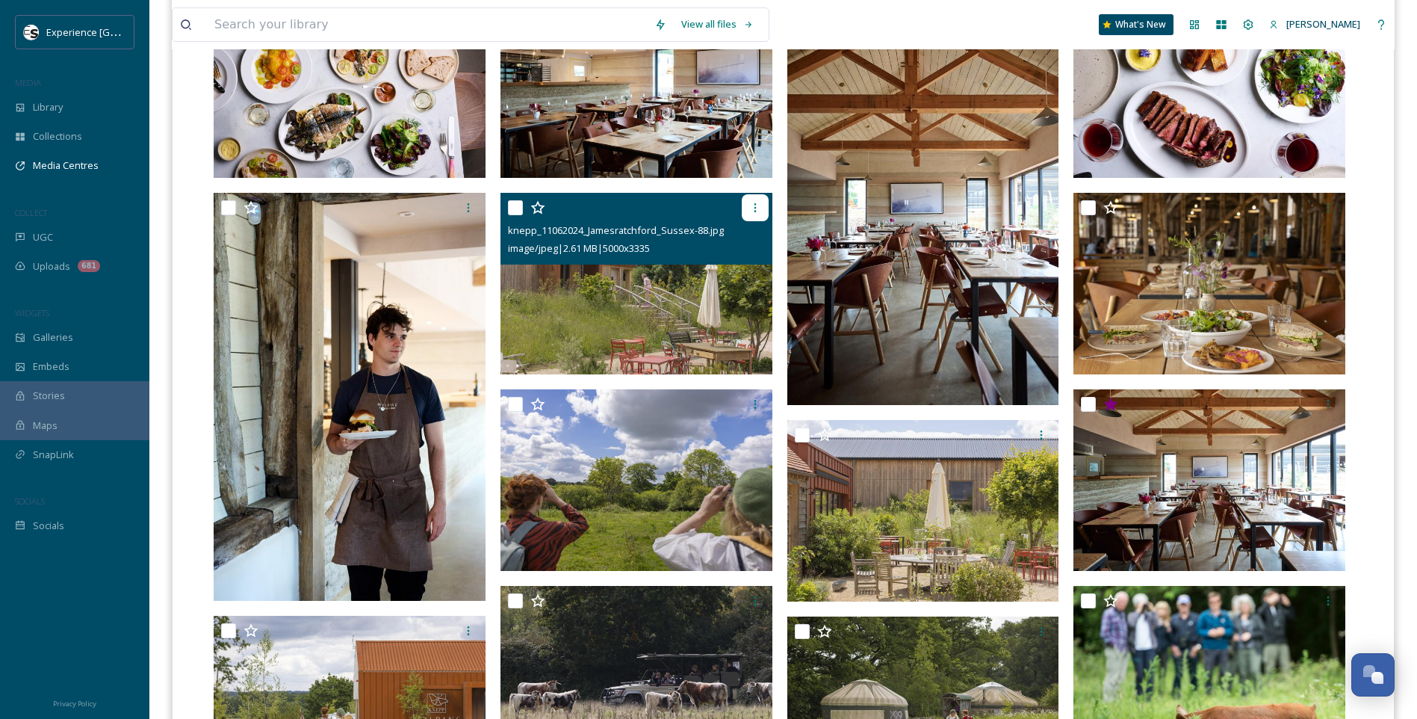
click at [755, 202] on icon at bounding box center [755, 208] width 12 height 12
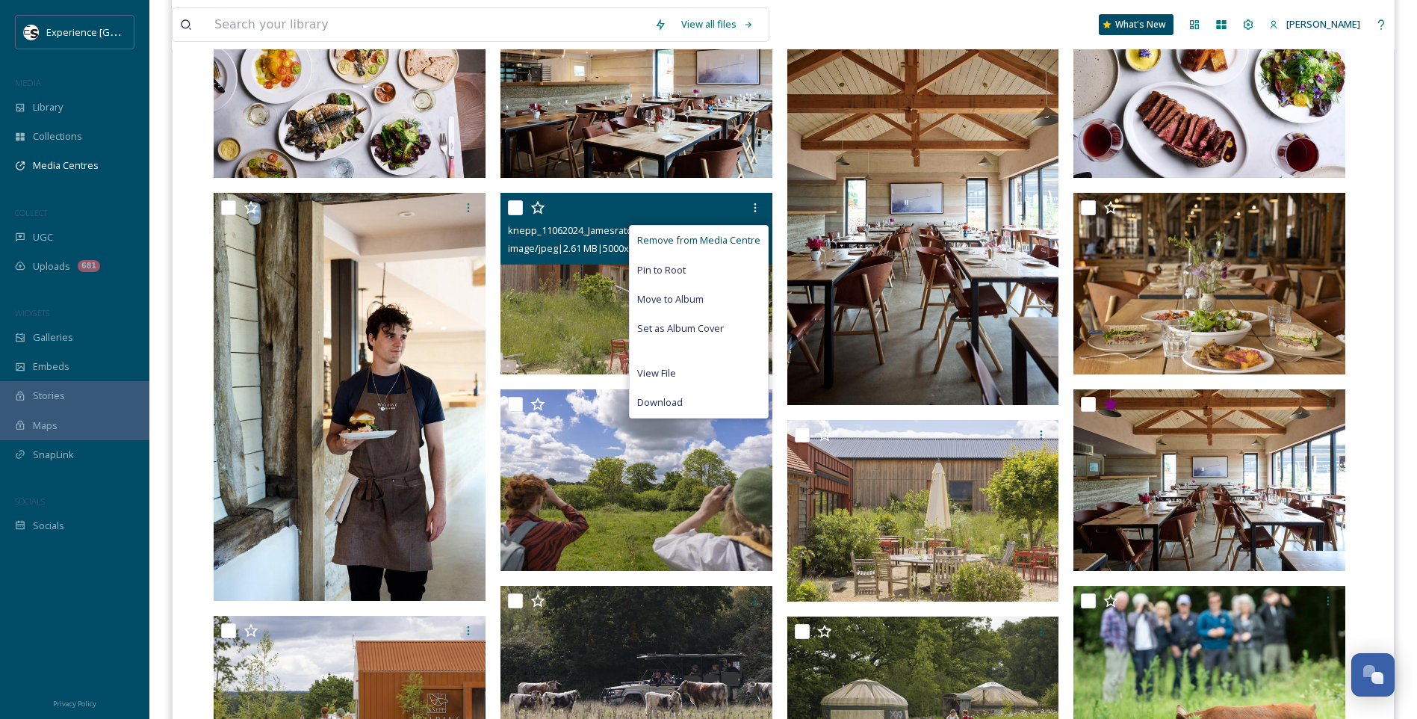
click at [716, 238] on span "Remove from Media Centre" at bounding box center [698, 240] width 123 height 14
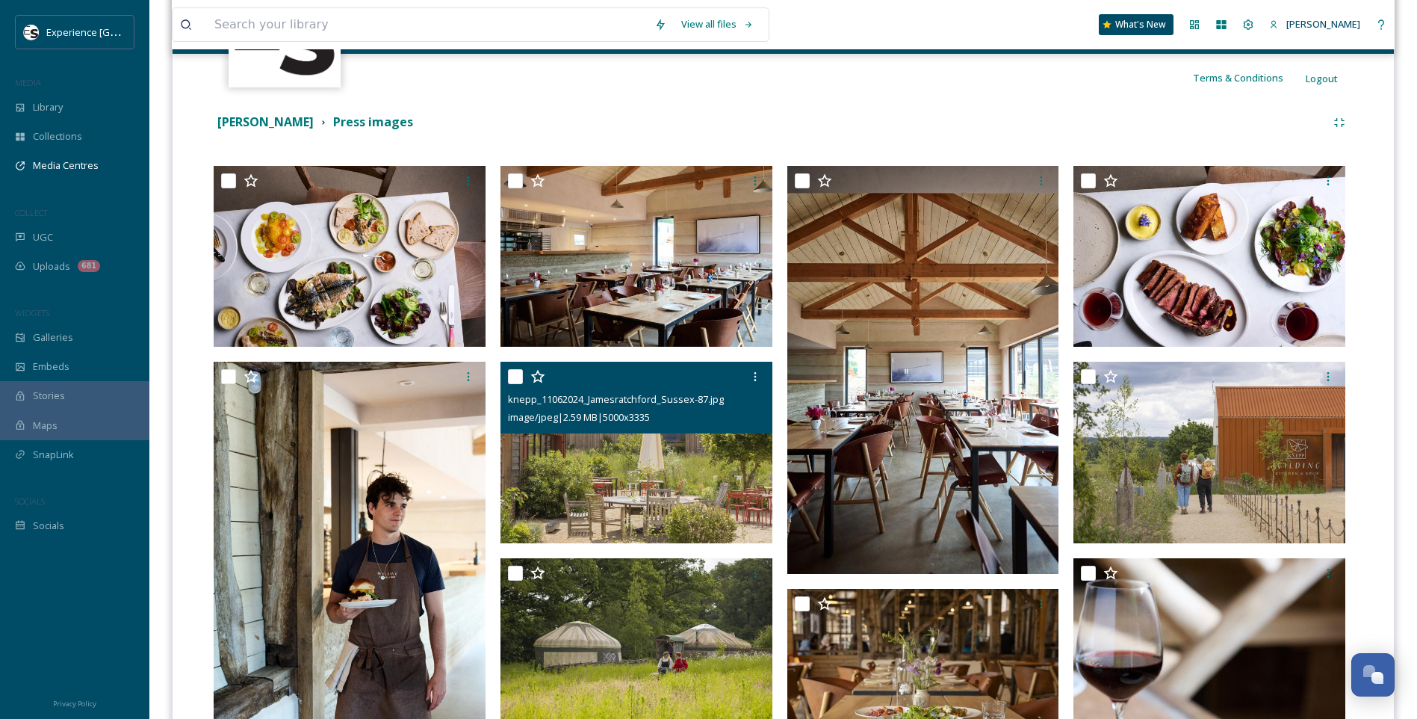
scroll to position [142, 0]
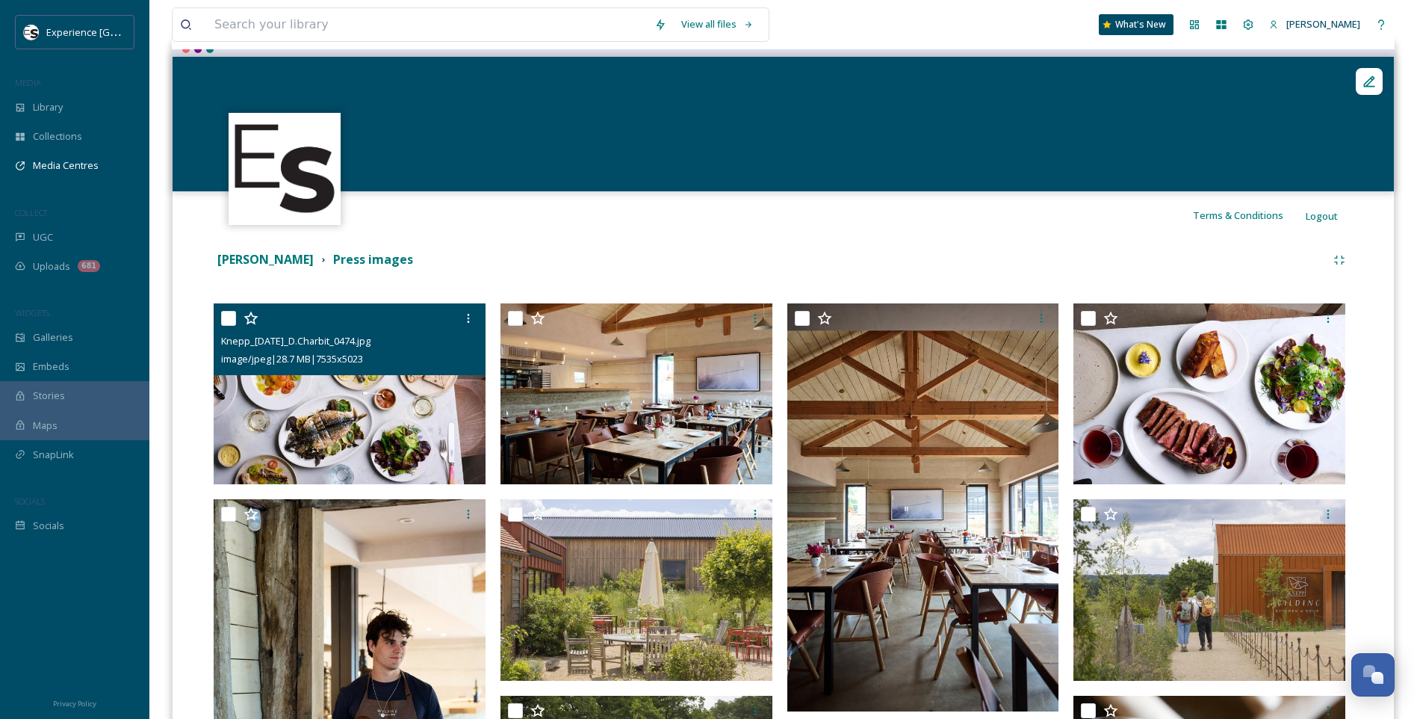
click at [349, 430] on img at bounding box center [350, 394] width 272 height 182
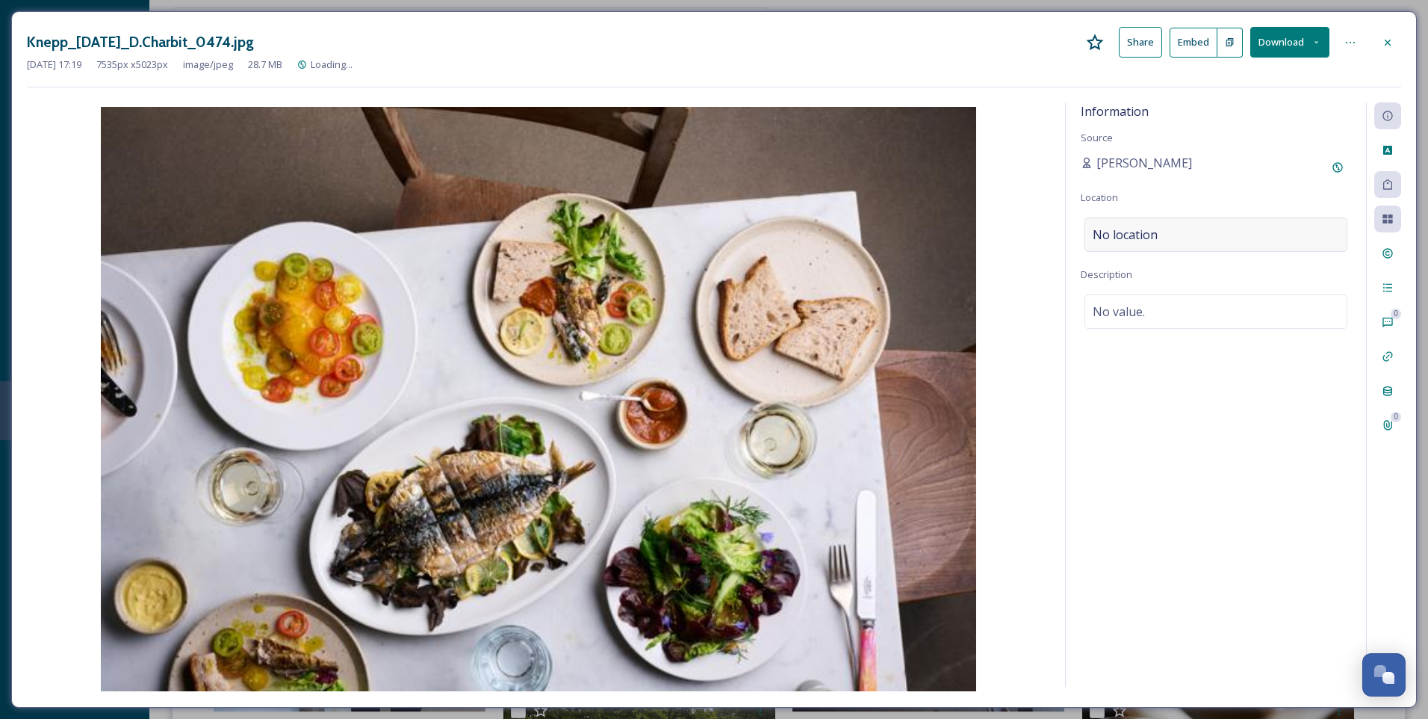
click at [1178, 229] on div "No location" at bounding box center [1216, 234] width 263 height 34
click at [1179, 229] on input at bounding box center [1215, 234] width 261 height 33
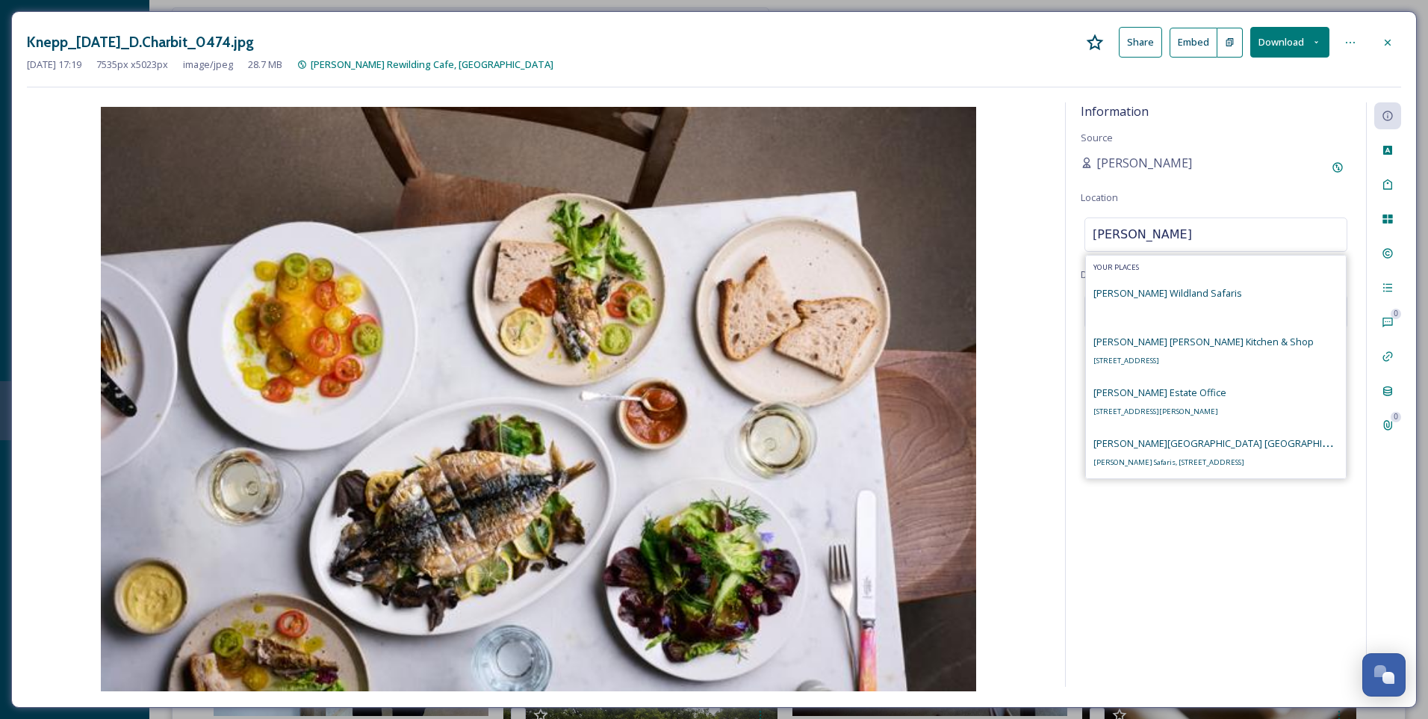
type input "[PERSON_NAME]"
click at [1210, 344] on span "[PERSON_NAME] [PERSON_NAME] Kitchen & Shop" at bounding box center [1204, 341] width 220 height 13
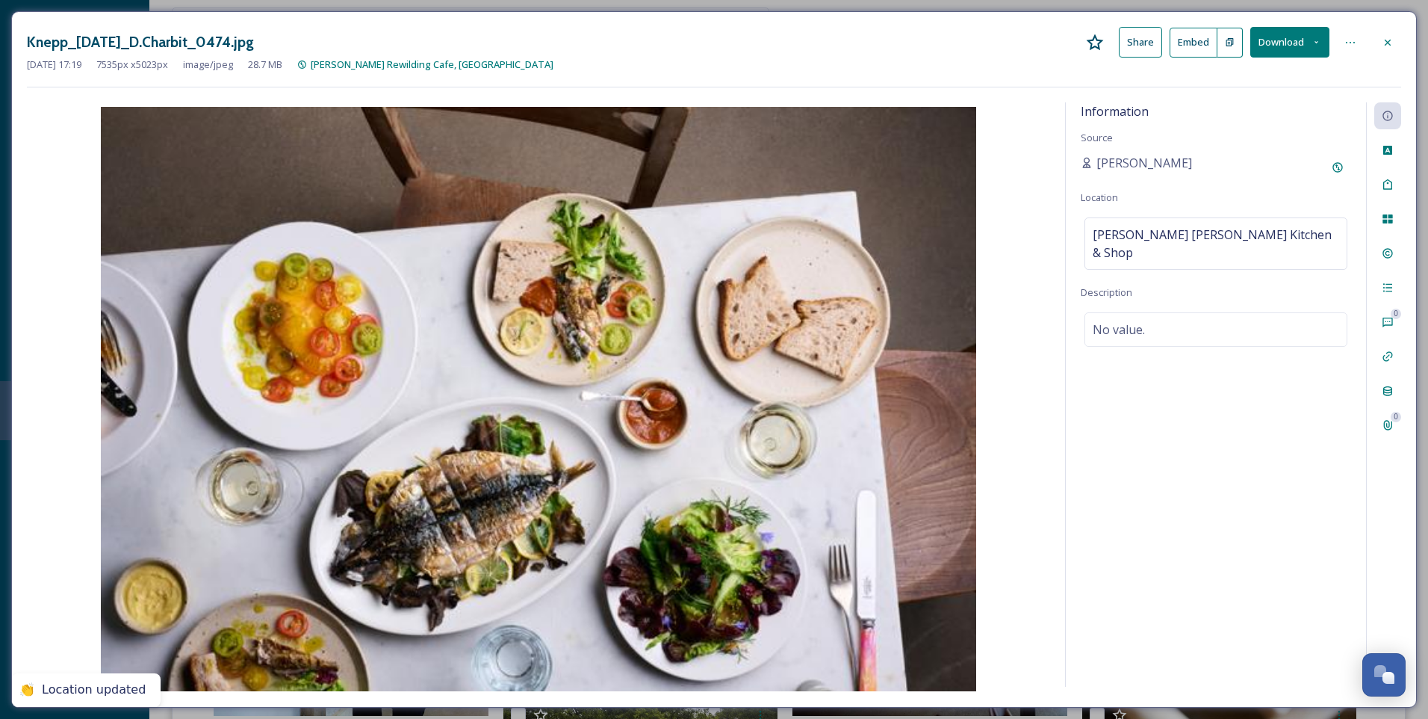
click at [1205, 387] on div "Information Source [PERSON_NAME] Location [PERSON_NAME] [PERSON_NAME] Kitchen &…" at bounding box center [1216, 394] width 300 height 584
click at [1398, 134] on div "0 0" at bounding box center [1383, 394] width 35 height 584
click at [1393, 149] on icon at bounding box center [1388, 150] width 12 height 12
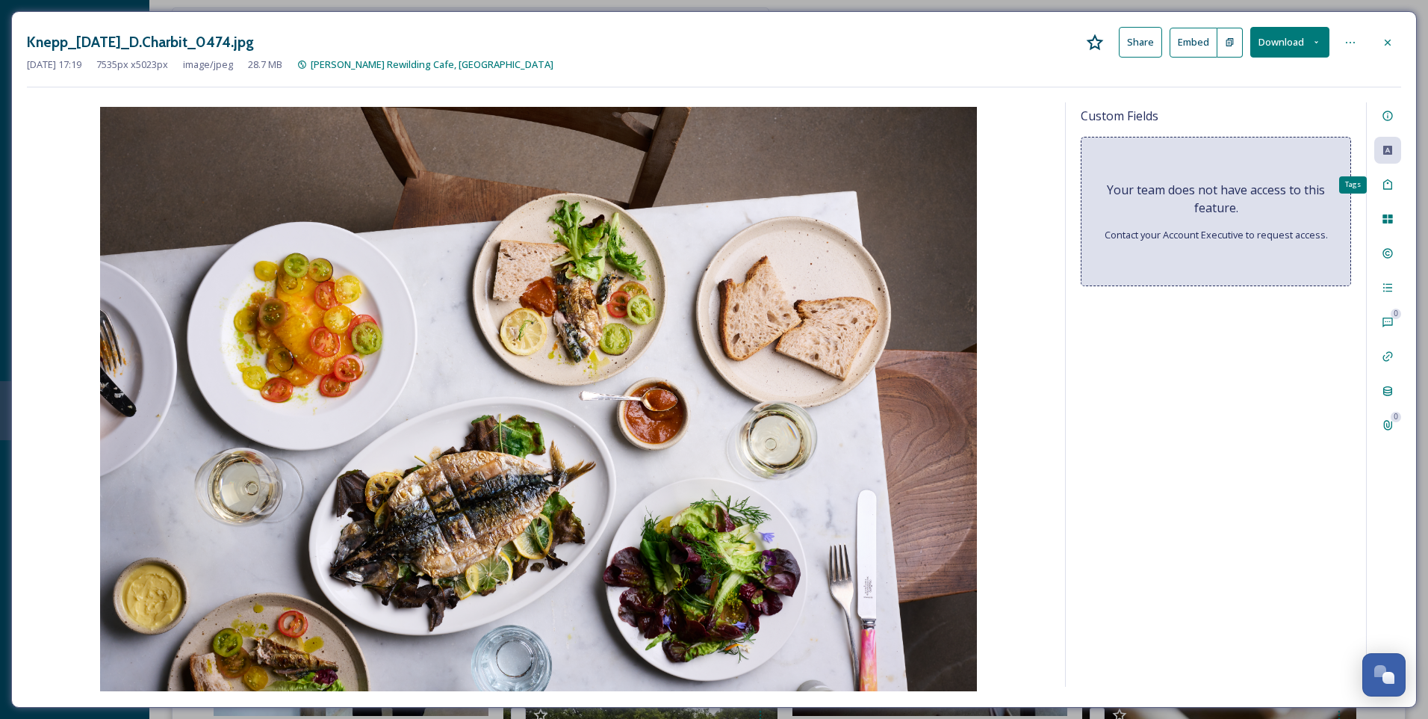
click at [1396, 184] on div "Tags" at bounding box center [1388, 184] width 27 height 27
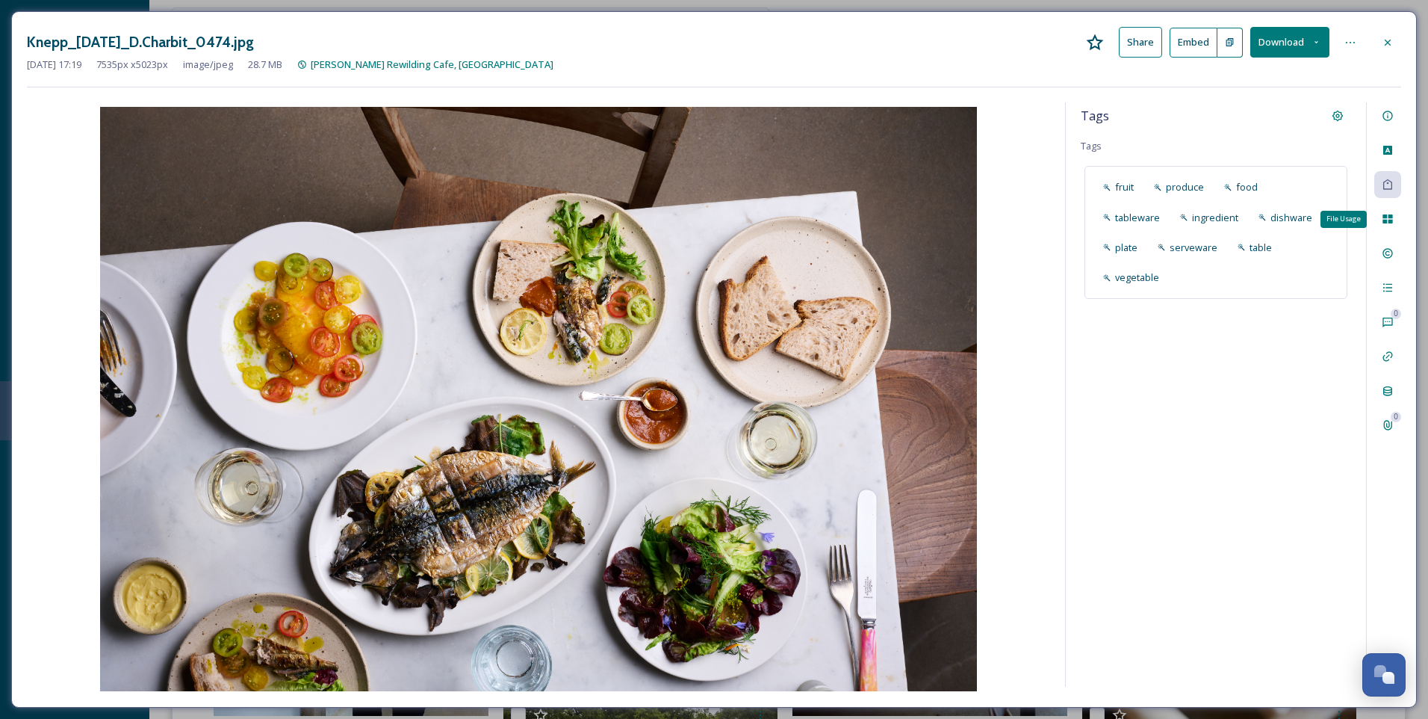
click at [1398, 231] on div "File Usage" at bounding box center [1388, 218] width 27 height 27
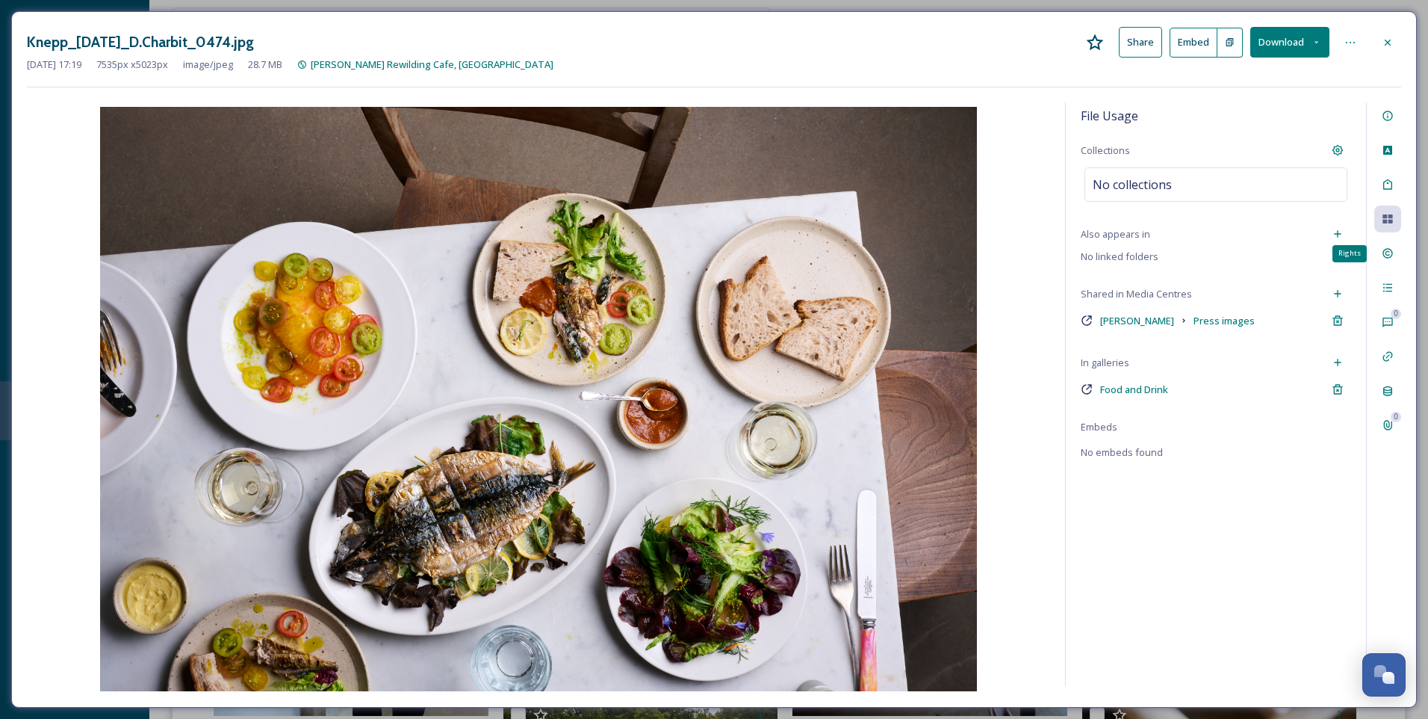
click at [1392, 250] on icon at bounding box center [1388, 254] width 10 height 10
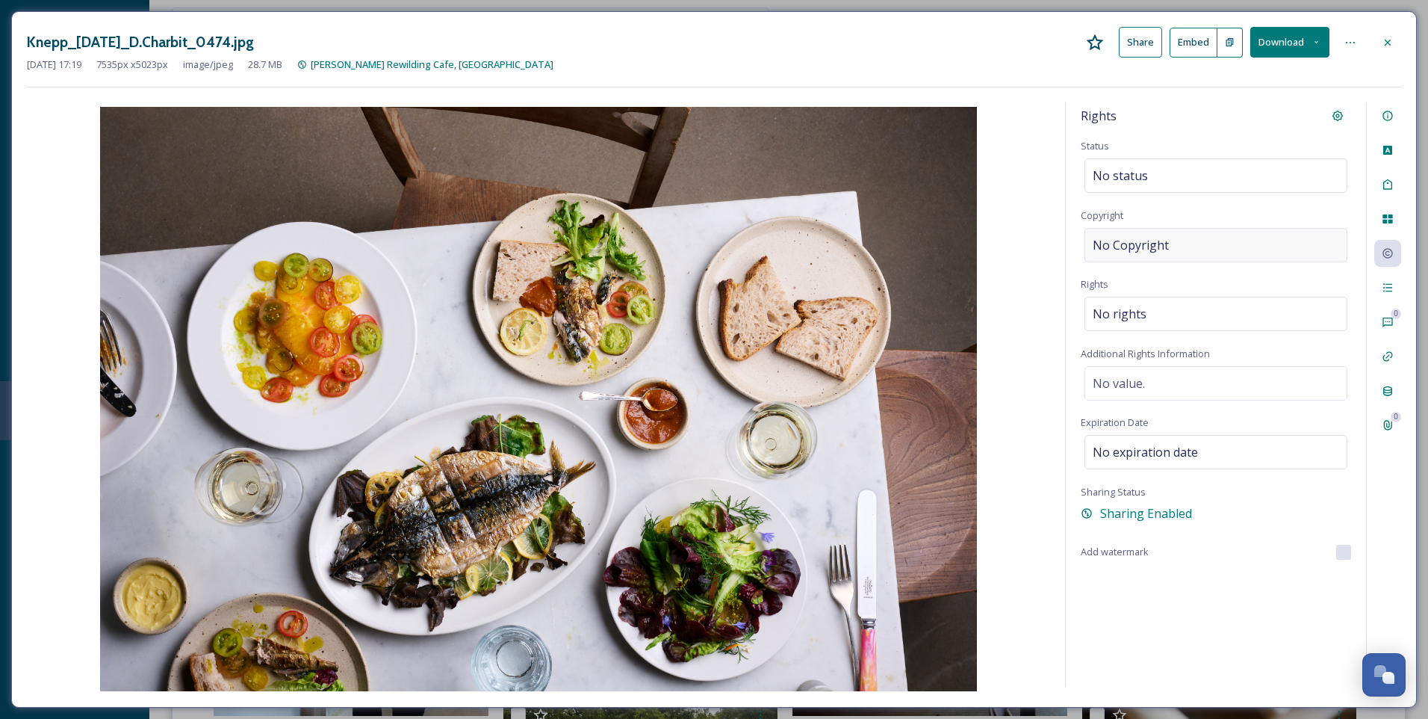
click at [1139, 252] on span "No Copyright" at bounding box center [1131, 245] width 76 height 18
type input "[PERSON_NAME]"
click at [1322, 291] on div "Rights Status No status Copyright [PERSON_NAME] Rights No rights Additional Rig…" at bounding box center [1216, 394] width 300 height 584
click at [1386, 284] on icon at bounding box center [1388, 288] width 12 height 12
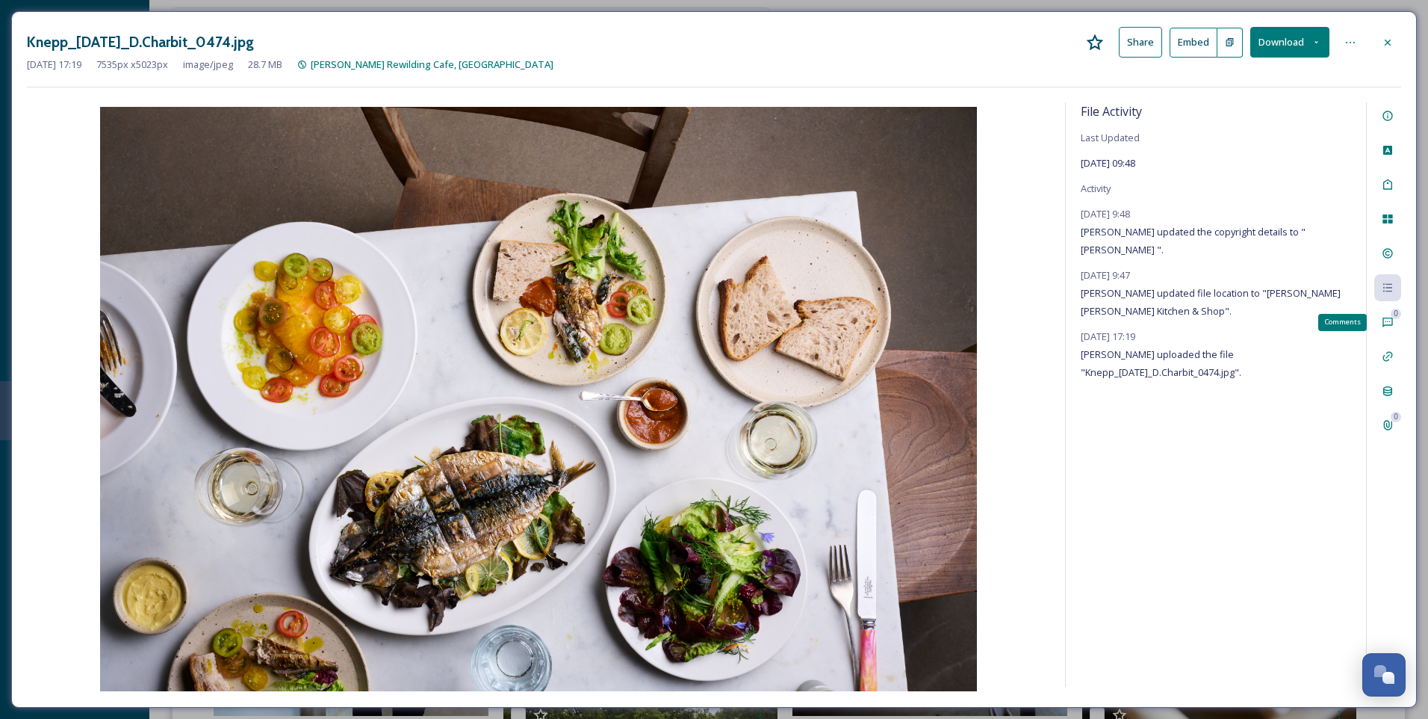
click at [1383, 321] on icon at bounding box center [1388, 322] width 12 height 12
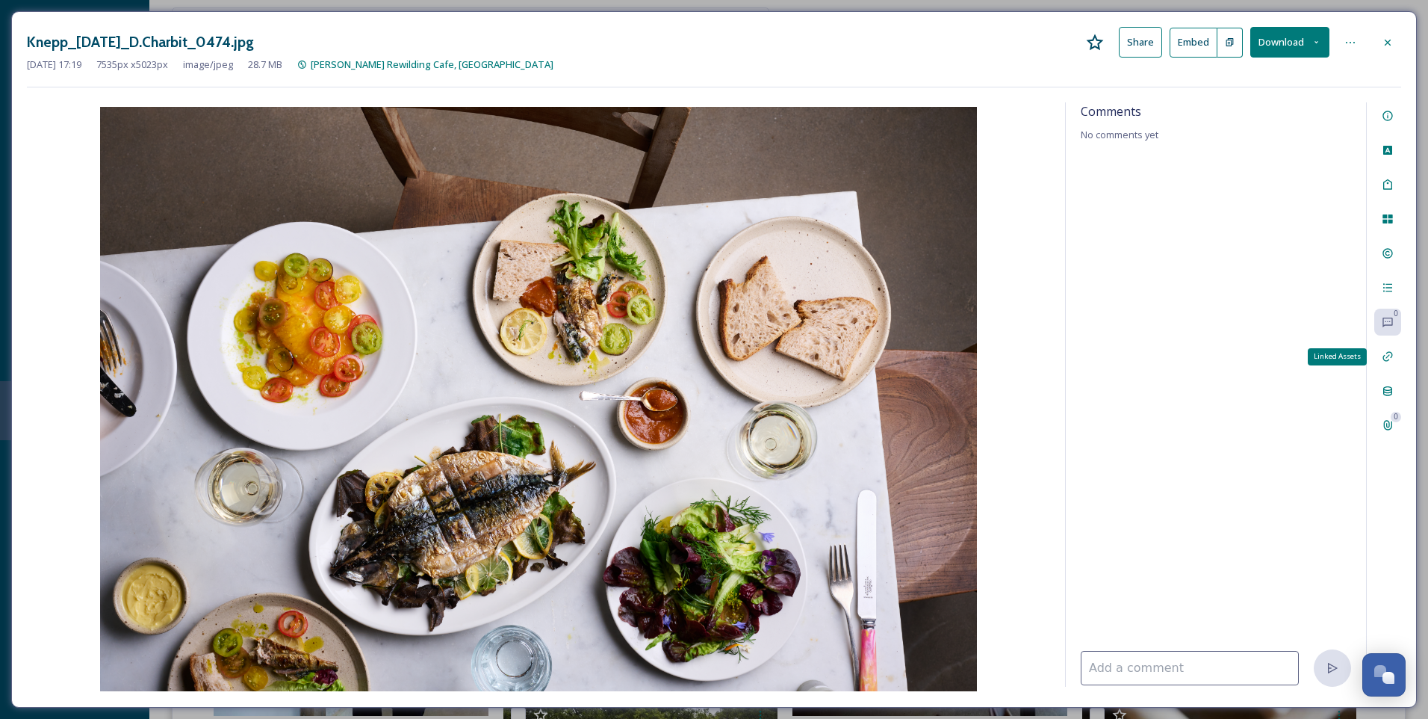
click at [1389, 355] on icon at bounding box center [1388, 356] width 12 height 12
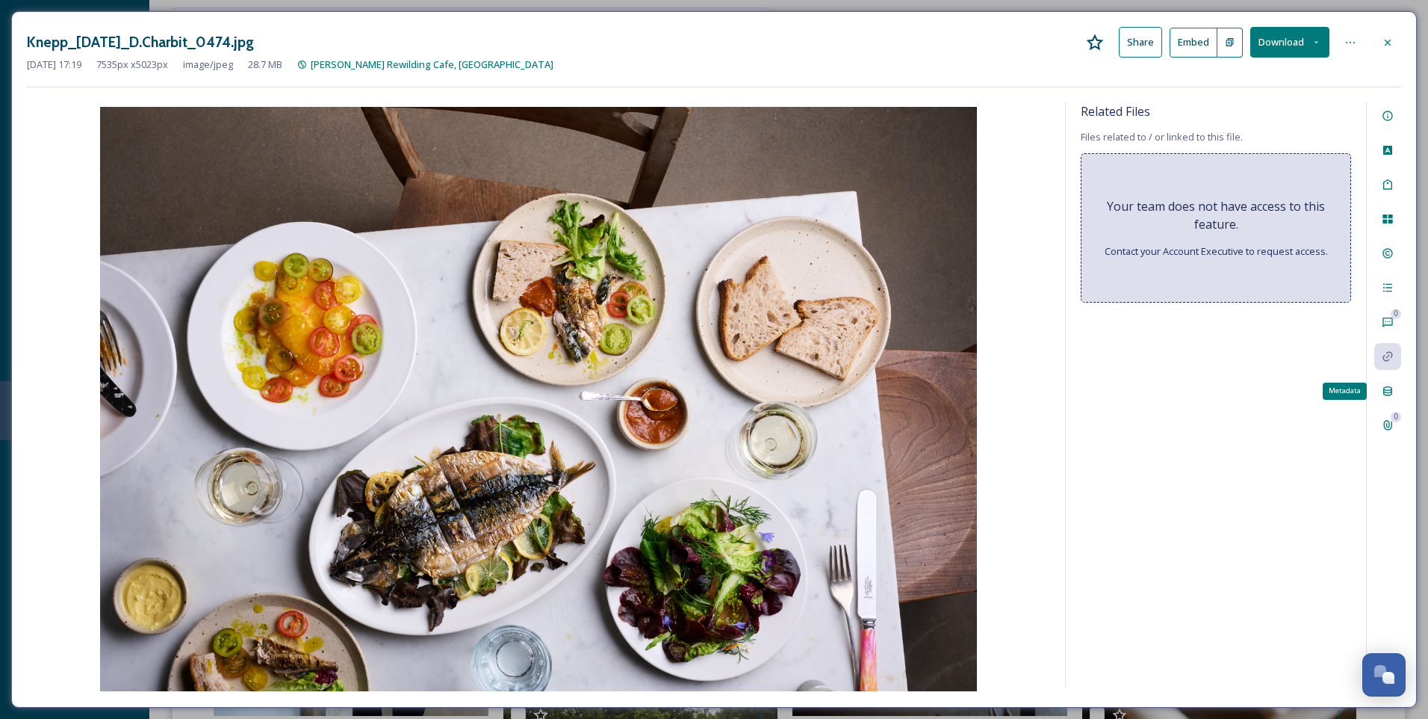
click at [1392, 391] on icon at bounding box center [1388, 391] width 9 height 10
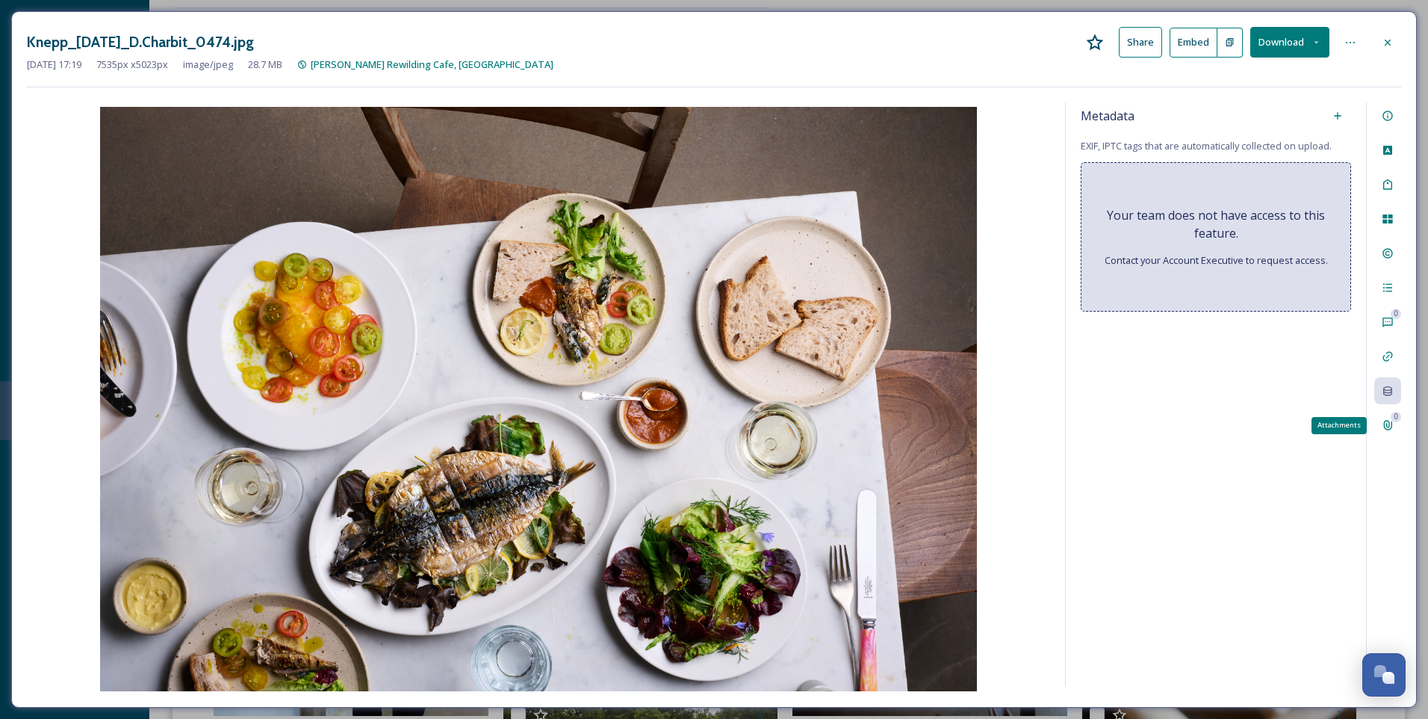
click at [1390, 432] on div "0 Attachments" at bounding box center [1388, 425] width 27 height 27
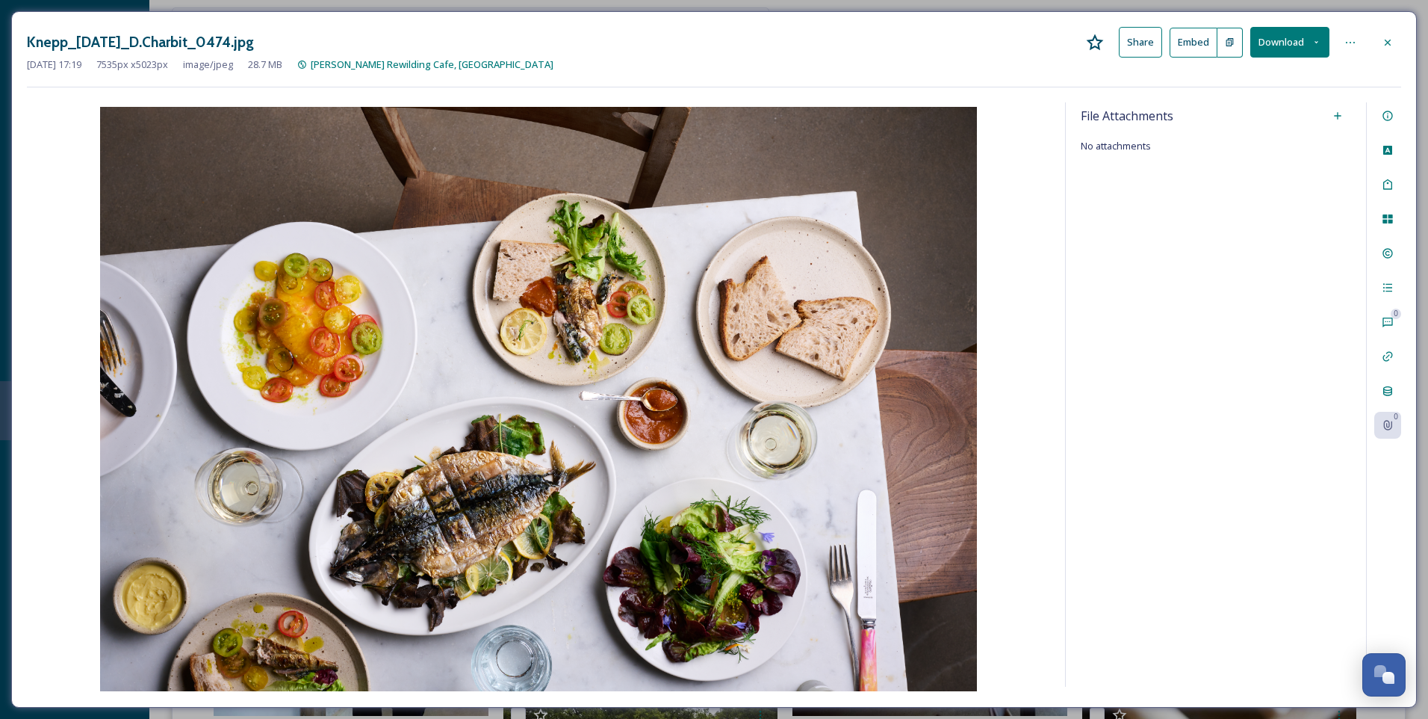
click at [1393, 94] on div "Knepp_[DATE]_D.Charbit_0474.jpg Share Embed Download [DATE] 17:19 7535 px x 502…" at bounding box center [714, 359] width 1406 height 696
click at [1390, 117] on icon at bounding box center [1388, 116] width 12 height 12
click at [1180, 312] on div "No value." at bounding box center [1216, 329] width 263 height 34
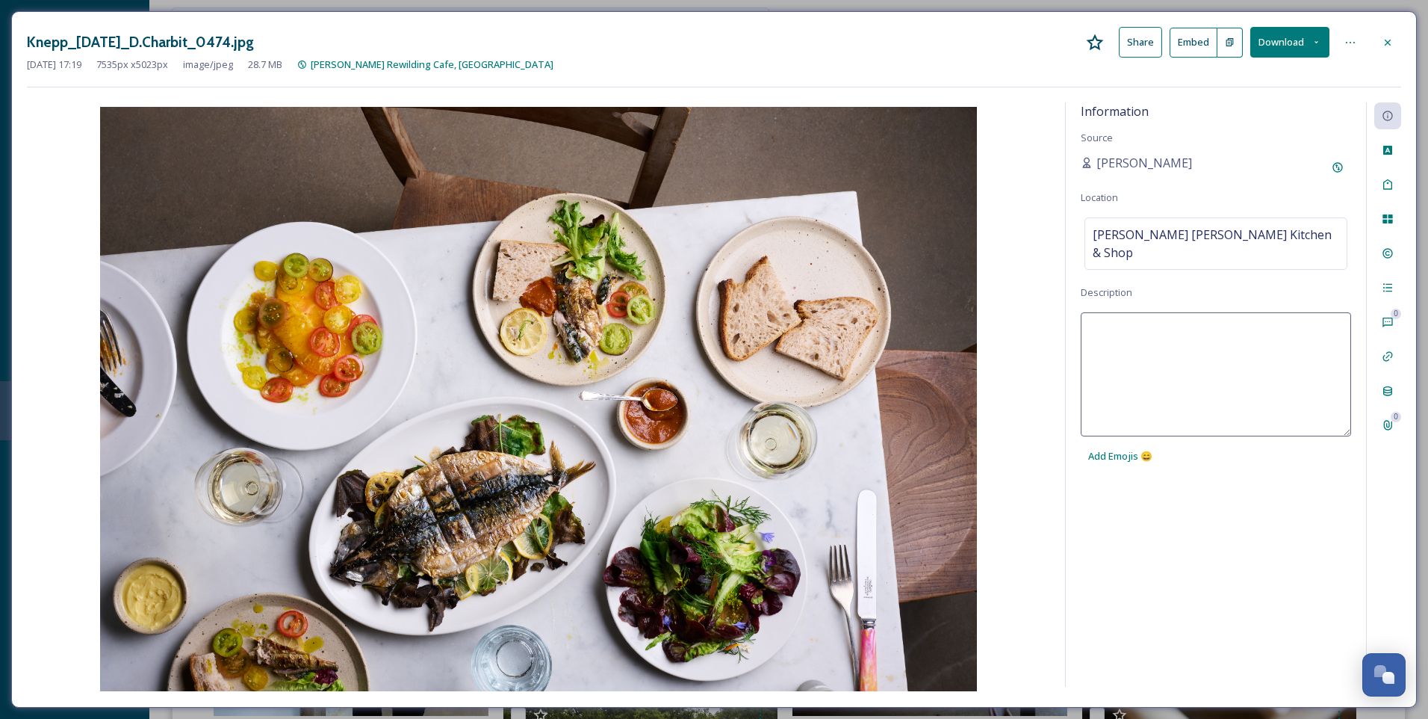
click at [1147, 323] on textarea at bounding box center [1216, 374] width 270 height 124
type textarea "Dishes at [PERSON_NAME] [PERSON_NAME] Kitchen and Shop, [GEOGRAPHIC_DATA]"
click at [1224, 478] on div "Information Source [PERSON_NAME] Location [PERSON_NAME] [PERSON_NAME] Kitchen &…" at bounding box center [1216, 394] width 300 height 584
click at [1245, 412] on div "Information Source [PERSON_NAME] Location [PERSON_NAME] [PERSON_NAME] Kitchen &…" at bounding box center [1216, 394] width 300 height 584
click at [1391, 43] on icon at bounding box center [1388, 43] width 12 height 12
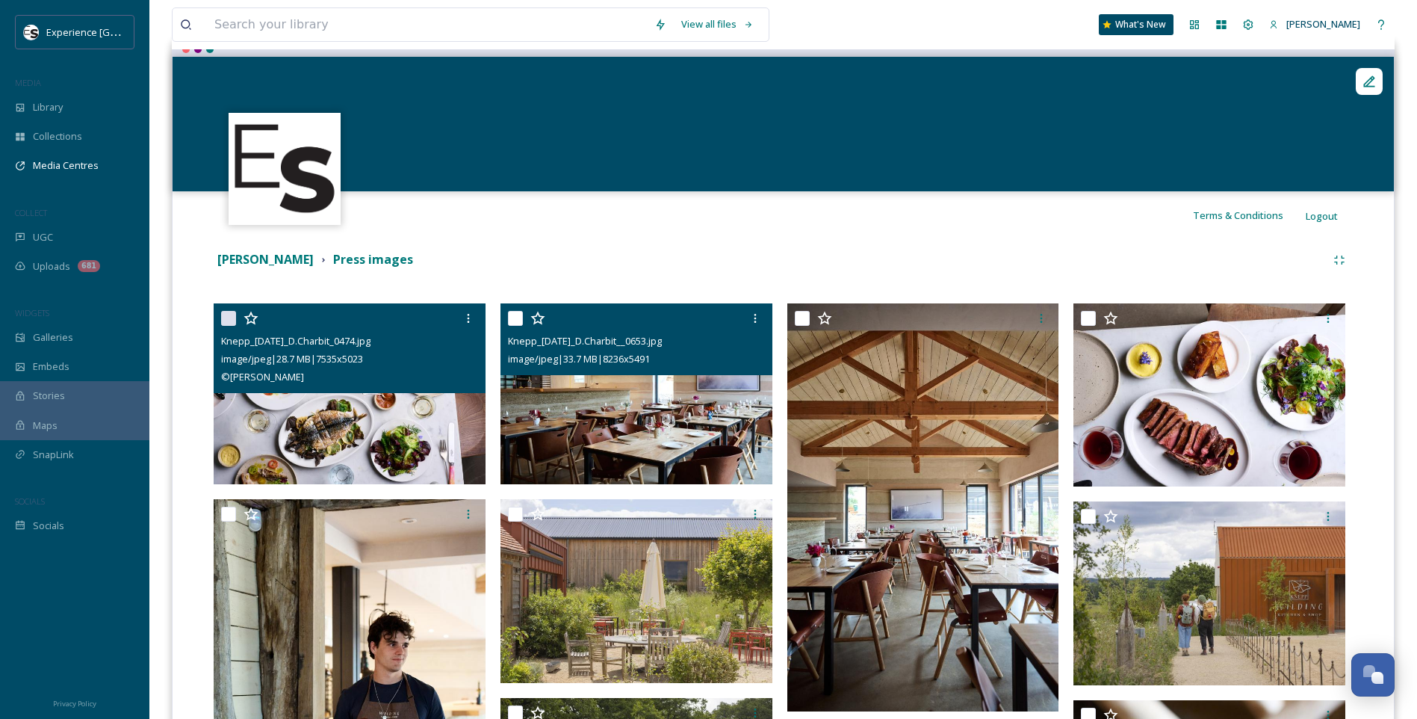
click at [607, 405] on img at bounding box center [637, 394] width 272 height 182
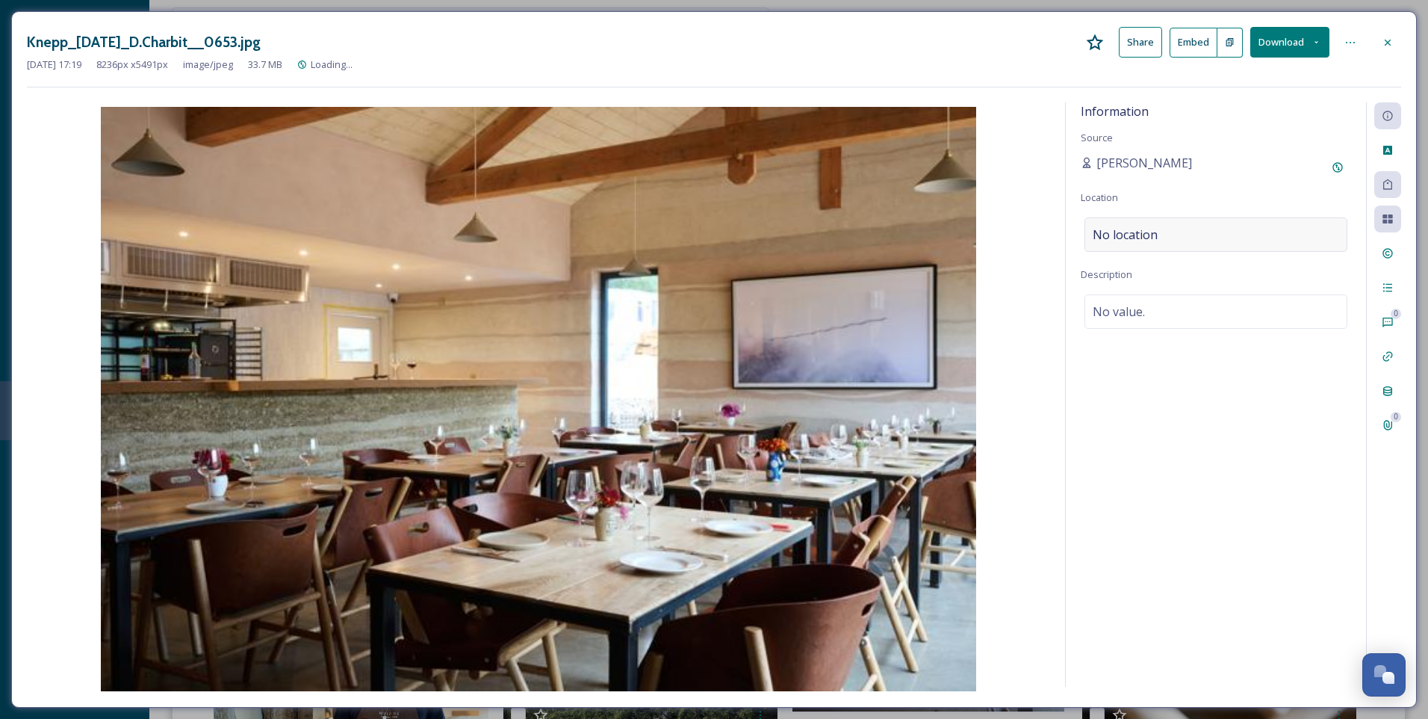
click at [1125, 236] on span "No location" at bounding box center [1125, 235] width 65 height 18
click at [1201, 245] on input at bounding box center [1215, 234] width 261 height 33
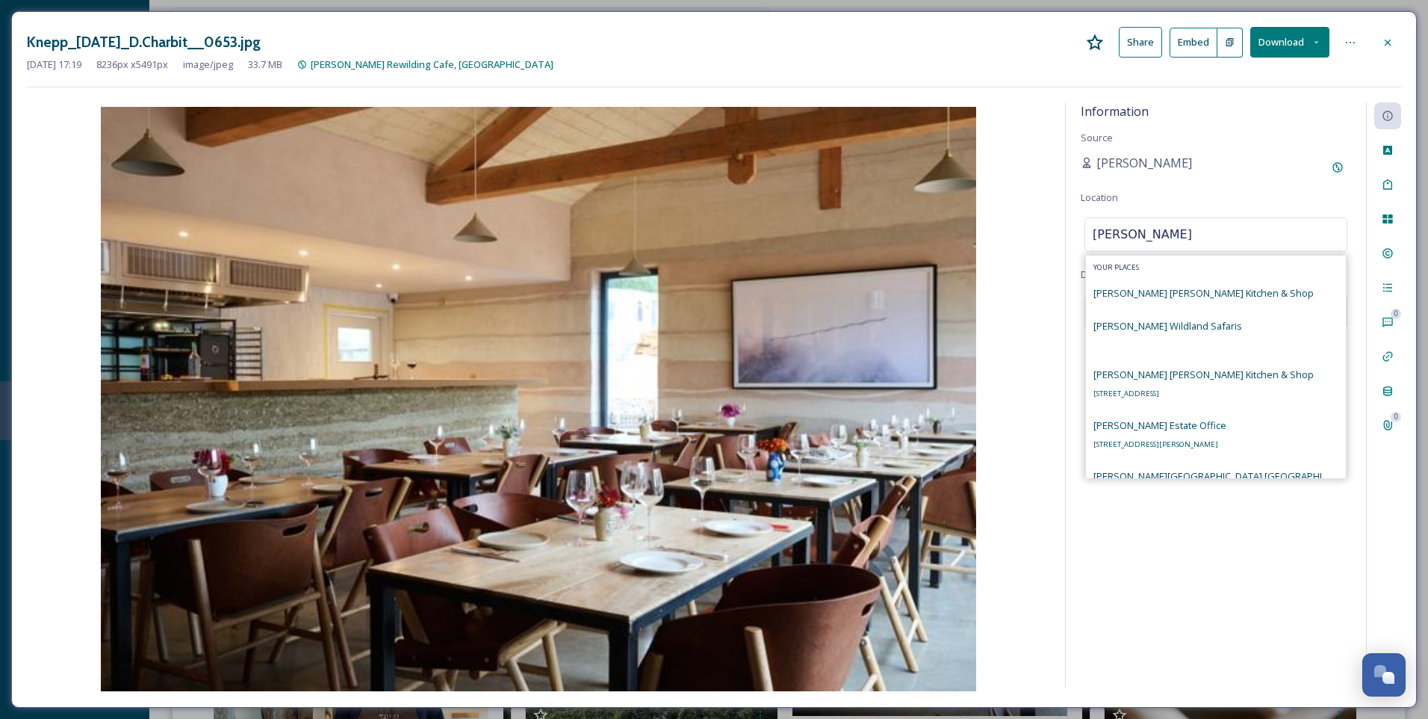
type input "[PERSON_NAME]"
click at [1186, 293] on span "[PERSON_NAME] [PERSON_NAME] Kitchen & Shop" at bounding box center [1204, 292] width 220 height 13
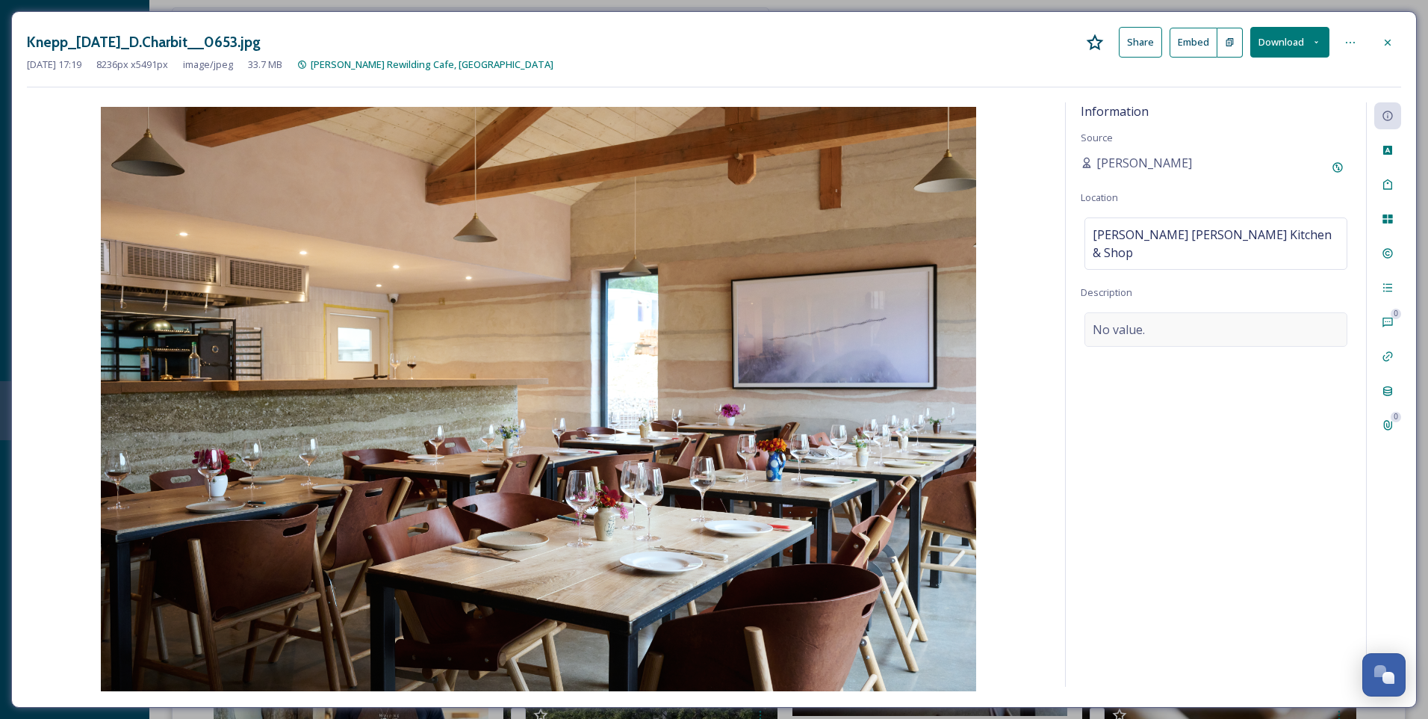
click at [1164, 312] on div "No value." at bounding box center [1216, 329] width 263 height 34
click at [1164, 312] on textarea at bounding box center [1216, 374] width 270 height 124
type textarea "[PERSON_NAME] [PERSON_NAME] Kitchen dining room at [GEOGRAPHIC_DATA], [GEOGRAPH…"
click at [1226, 544] on div "Information Source [PERSON_NAME] Location [PERSON_NAME] [PERSON_NAME] Kitchen &…" at bounding box center [1216, 394] width 300 height 584
click at [1395, 259] on div "Rights" at bounding box center [1388, 253] width 27 height 27
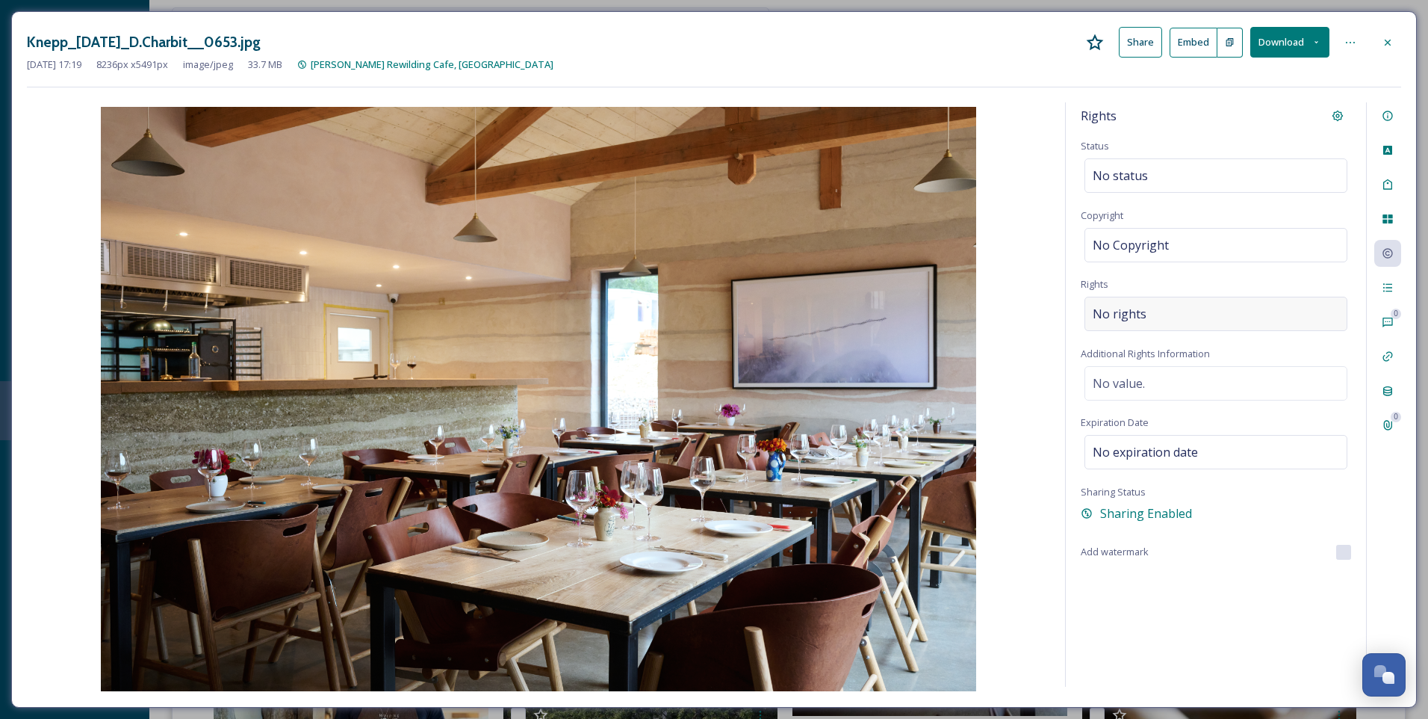
click at [1114, 313] on span "No rights" at bounding box center [1120, 314] width 54 height 18
click at [1131, 258] on div "No Copyright" at bounding box center [1216, 245] width 263 height 34
type input "[PERSON_NAME]"
click at [1285, 524] on div "Rights Status No status Copyright [PERSON_NAME] Rights No rights Additional Rig…" at bounding box center [1216, 394] width 300 height 584
click at [1390, 44] on icon at bounding box center [1388, 42] width 6 height 6
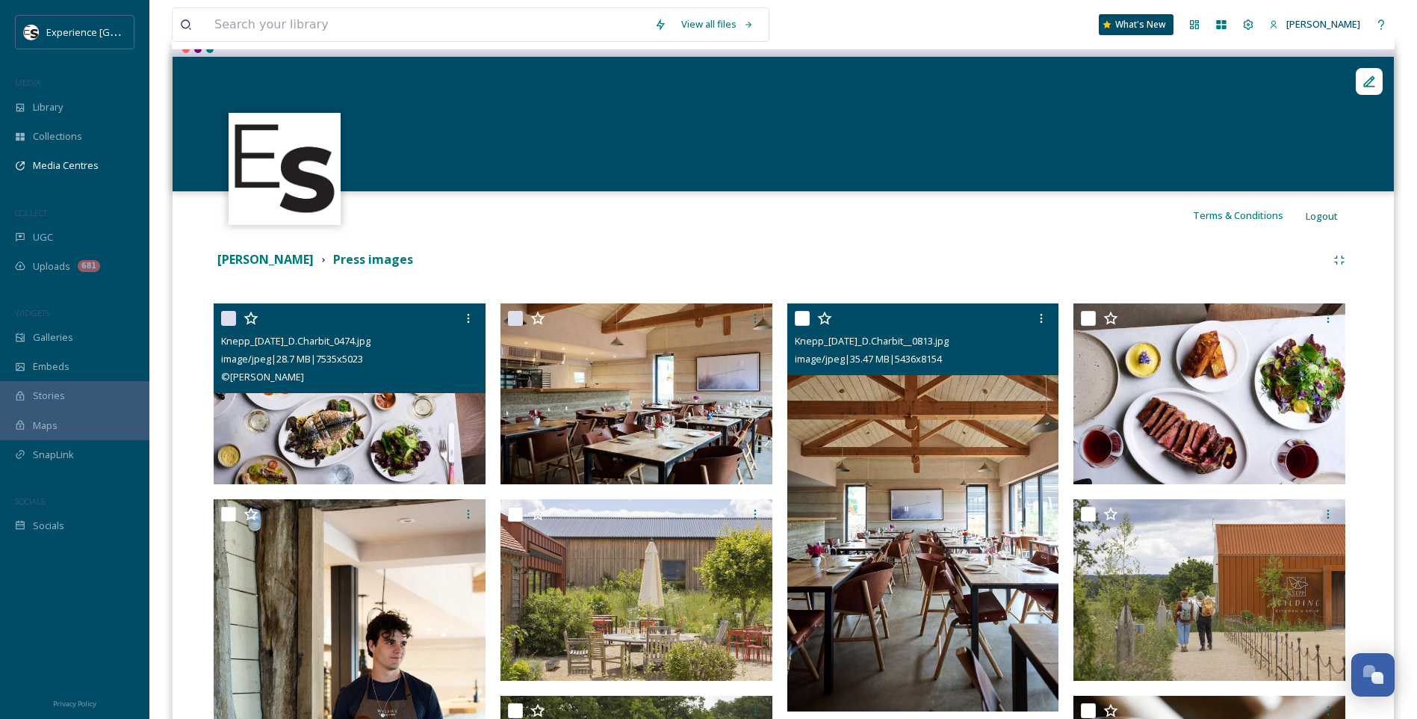
click at [900, 450] on img at bounding box center [923, 507] width 272 height 408
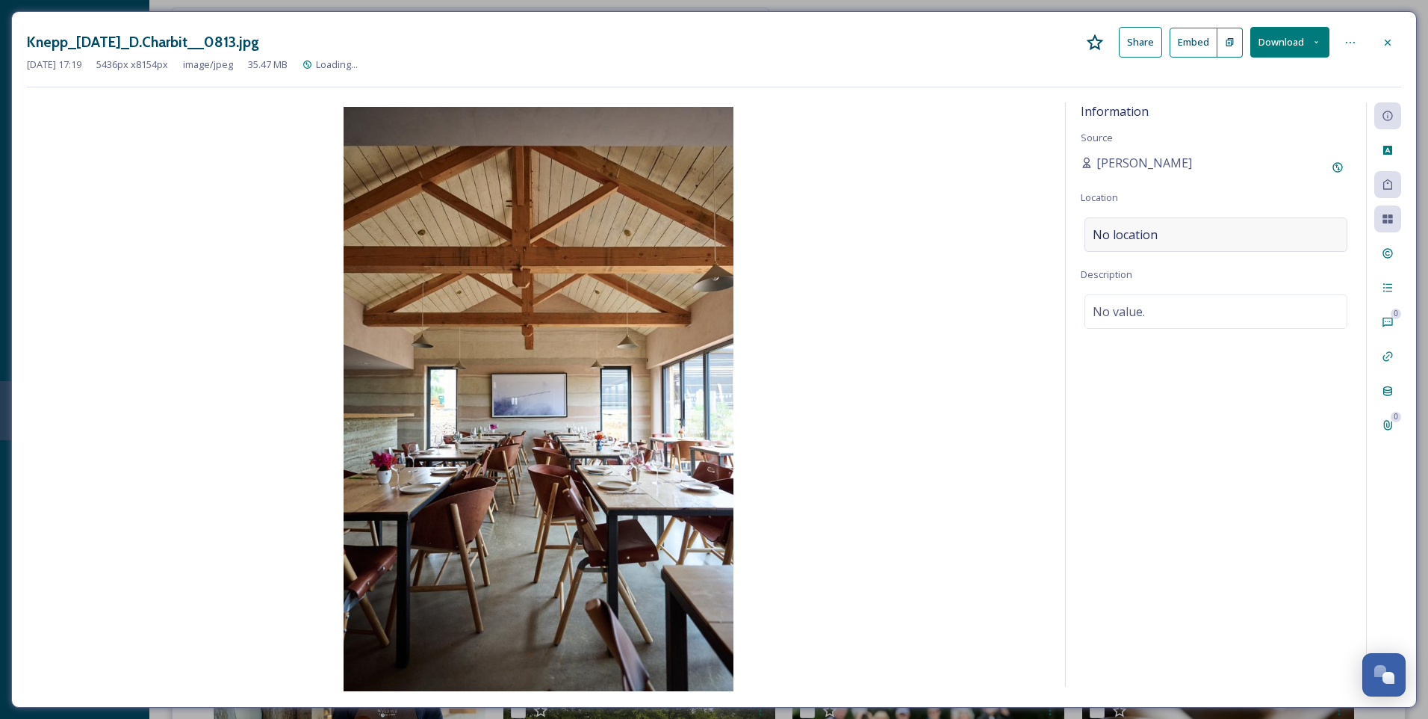
click at [1156, 227] on span "No location" at bounding box center [1125, 235] width 65 height 18
click at [1185, 237] on input at bounding box center [1215, 234] width 261 height 33
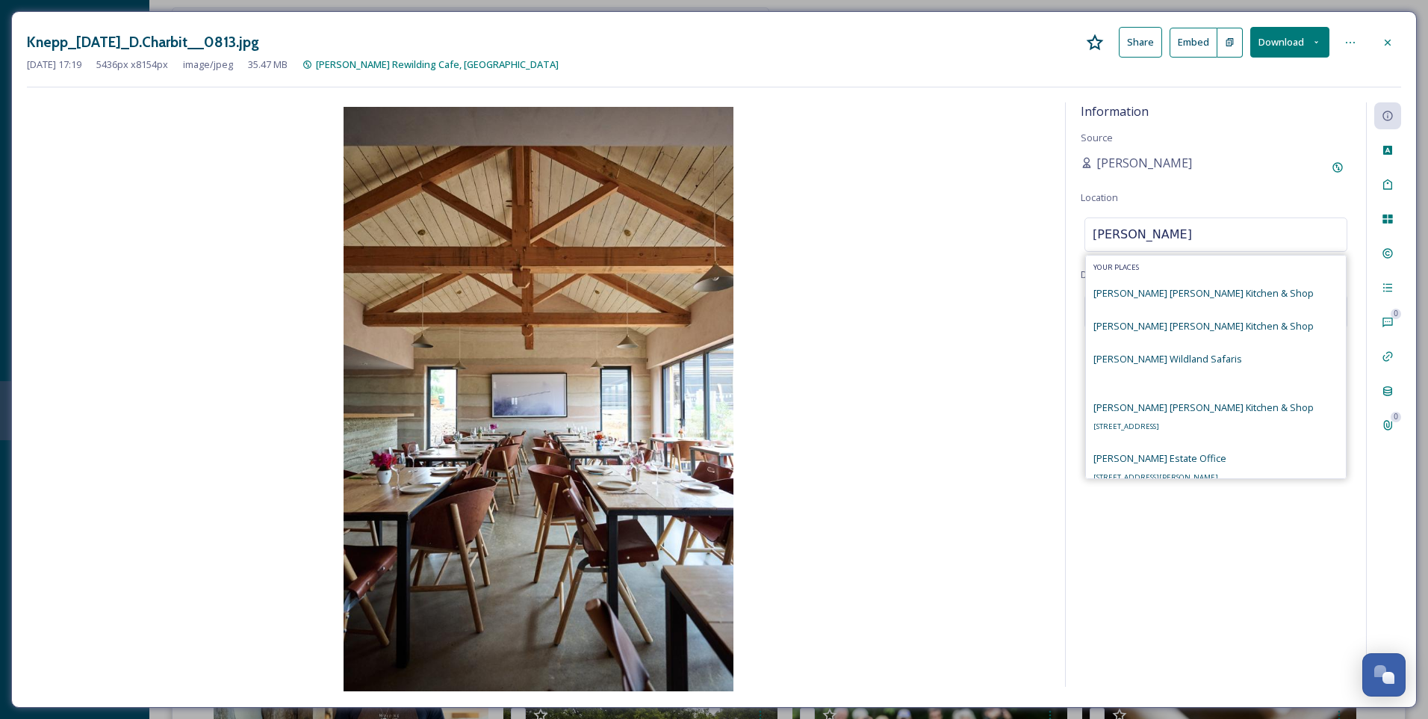
type input "[PERSON_NAME]"
click at [1198, 295] on span "[PERSON_NAME] [PERSON_NAME] Kitchen & Shop" at bounding box center [1204, 292] width 220 height 13
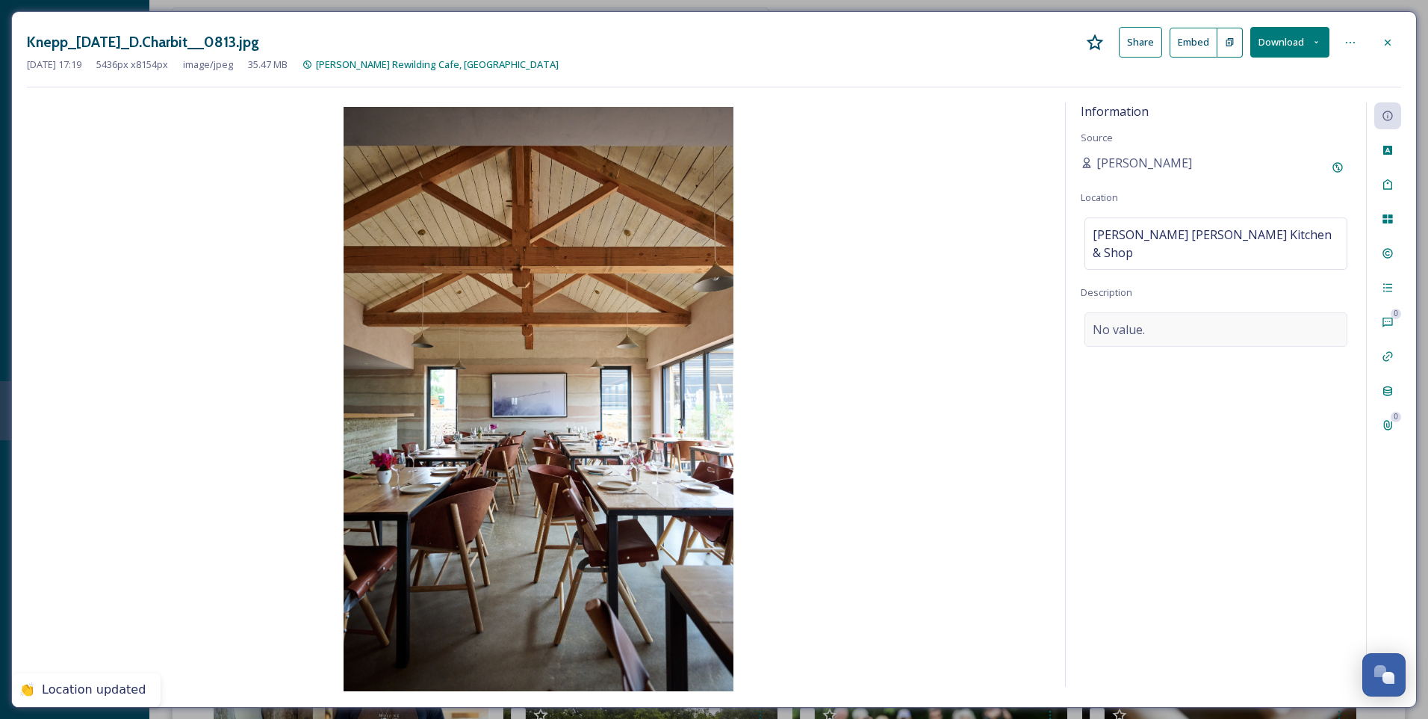
click at [1168, 312] on div "No value." at bounding box center [1216, 329] width 263 height 34
click at [1182, 312] on textarea at bounding box center [1216, 374] width 270 height 124
type textarea "K"
type textarea "Dining room at [PERSON_NAME][GEOGRAPHIC_DATA][PERSON_NAME] Kitchen restaurant"
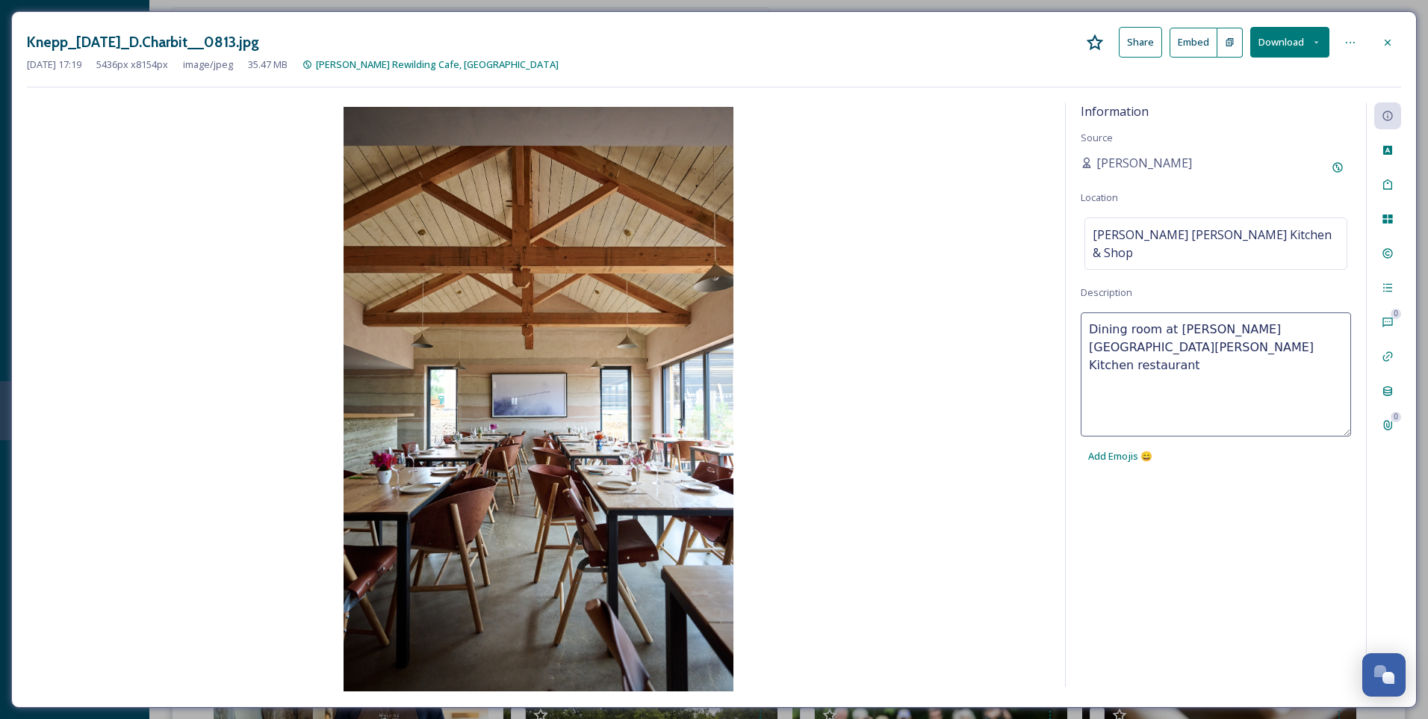
click at [1241, 474] on div "Information Source [PERSON_NAME] Location [PERSON_NAME] [PERSON_NAME] Kitchen &…" at bounding box center [1216, 394] width 300 height 584
click at [1383, 244] on div "Rights" at bounding box center [1388, 253] width 27 height 27
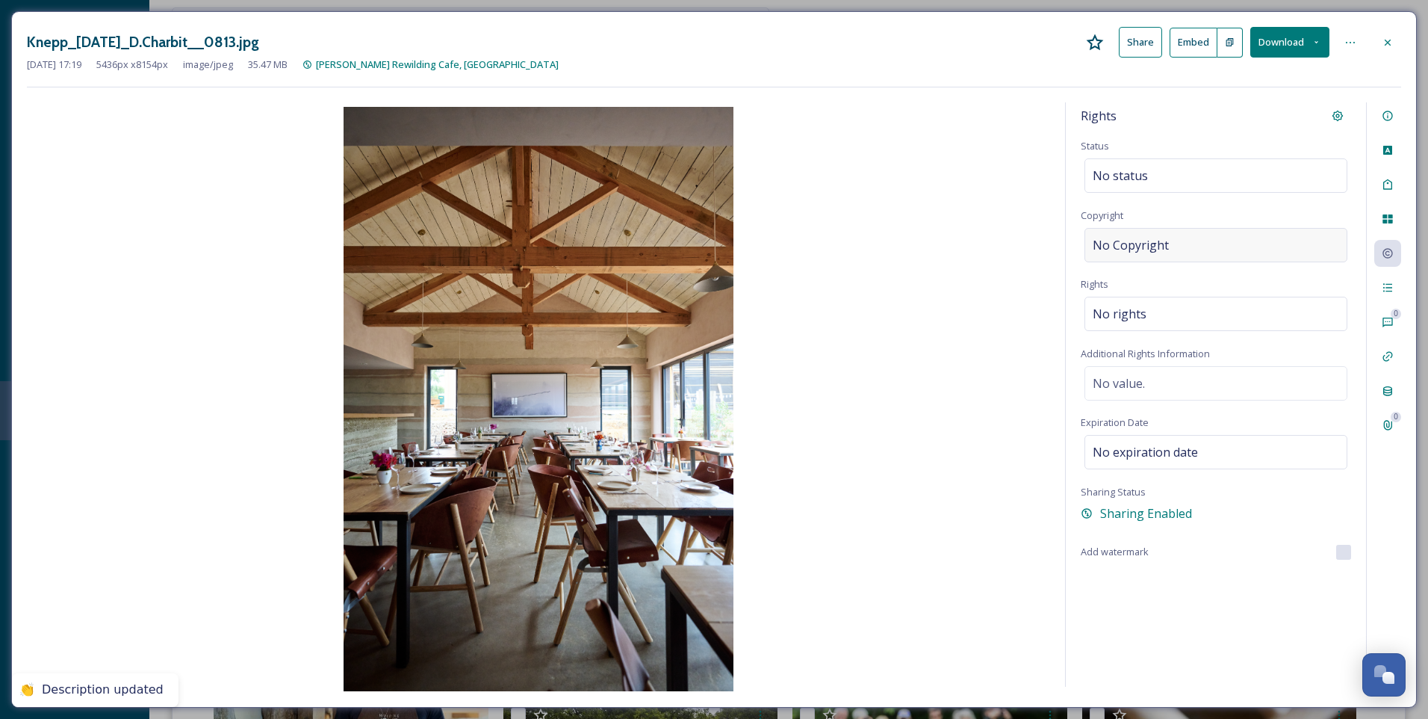
click at [1138, 236] on span "No Copyright" at bounding box center [1131, 245] width 76 height 18
type input "[PERSON_NAME]"
click at [1186, 613] on div "Rights Status No status Copyright [PERSON_NAME] Rights No rights Additional Rig…" at bounding box center [1216, 394] width 300 height 584
click at [1393, 42] on icon at bounding box center [1388, 43] width 12 height 12
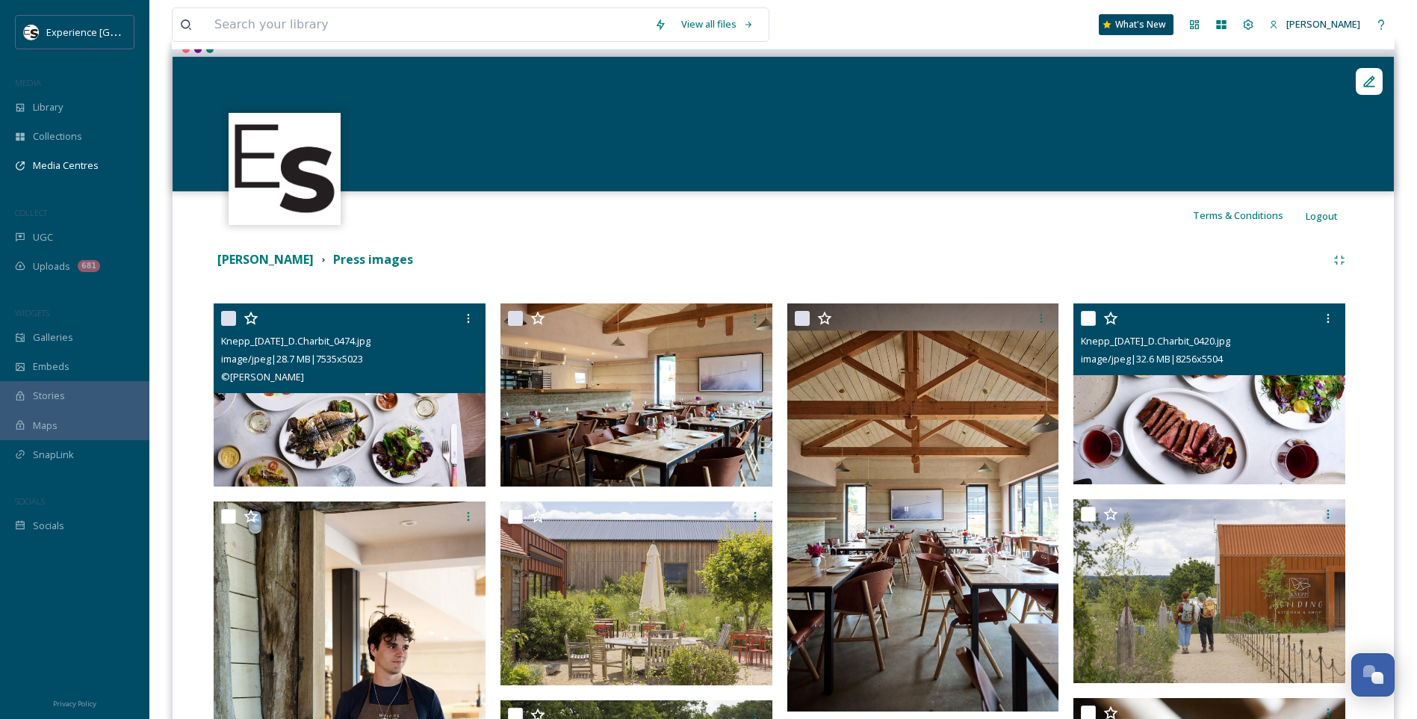
click at [1226, 401] on img at bounding box center [1210, 394] width 272 height 182
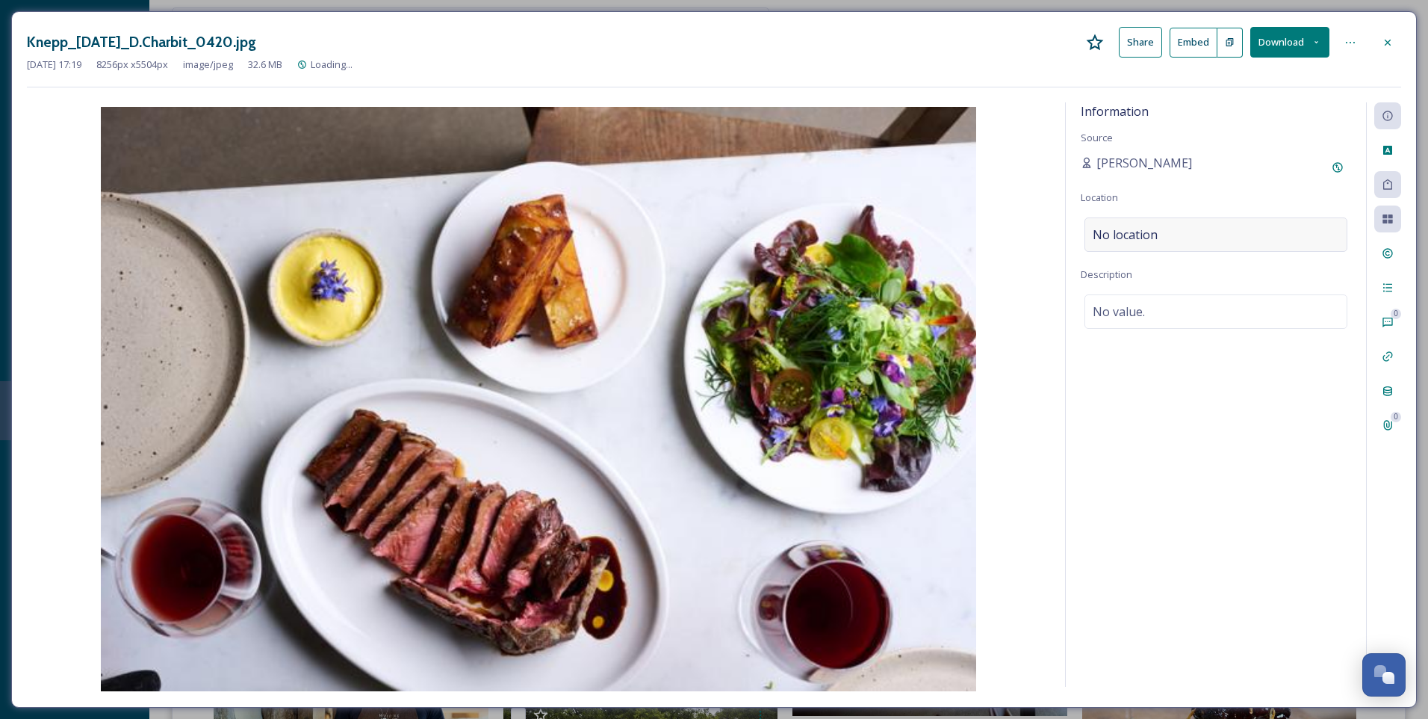
click at [1157, 232] on div "No location" at bounding box center [1216, 234] width 263 height 34
click at [1157, 232] on input at bounding box center [1215, 234] width 261 height 33
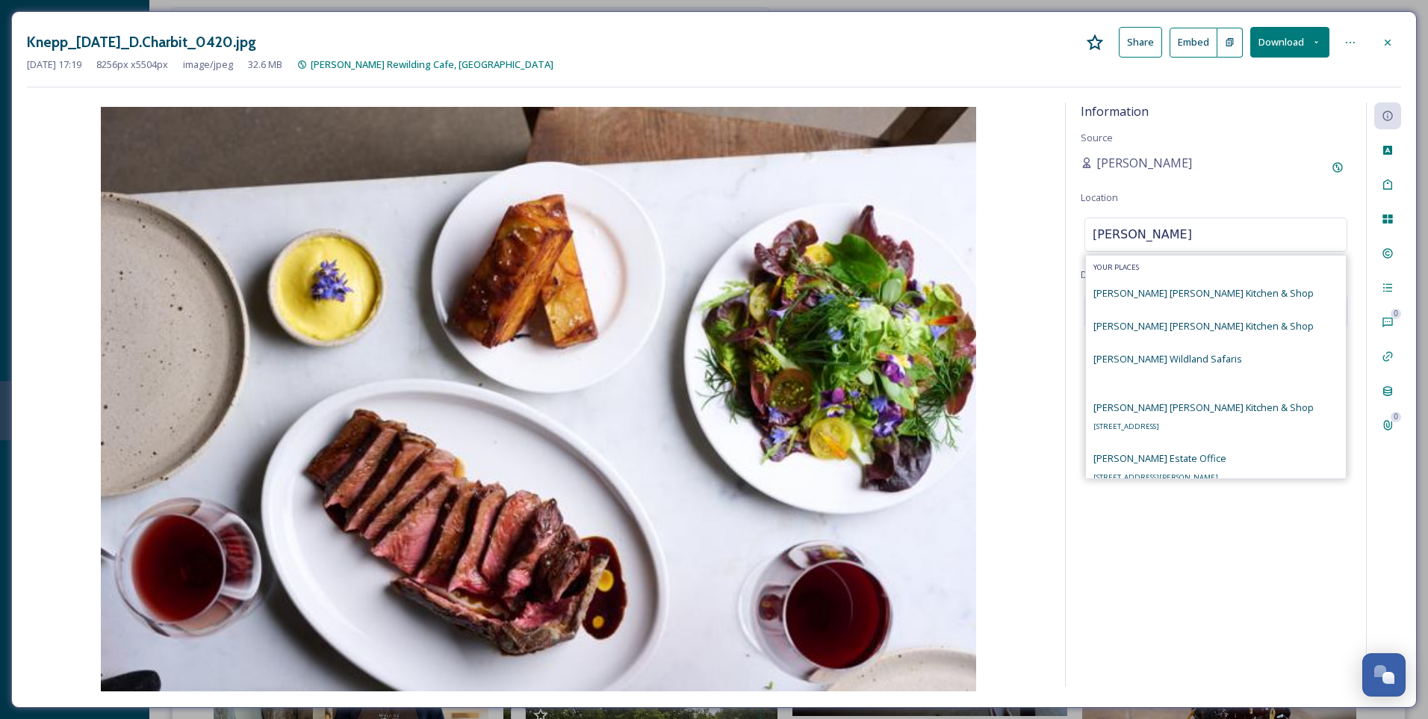
type input "[PERSON_NAME]"
click at [1170, 288] on span "[PERSON_NAME] [PERSON_NAME] Kitchen & Shop" at bounding box center [1204, 292] width 220 height 13
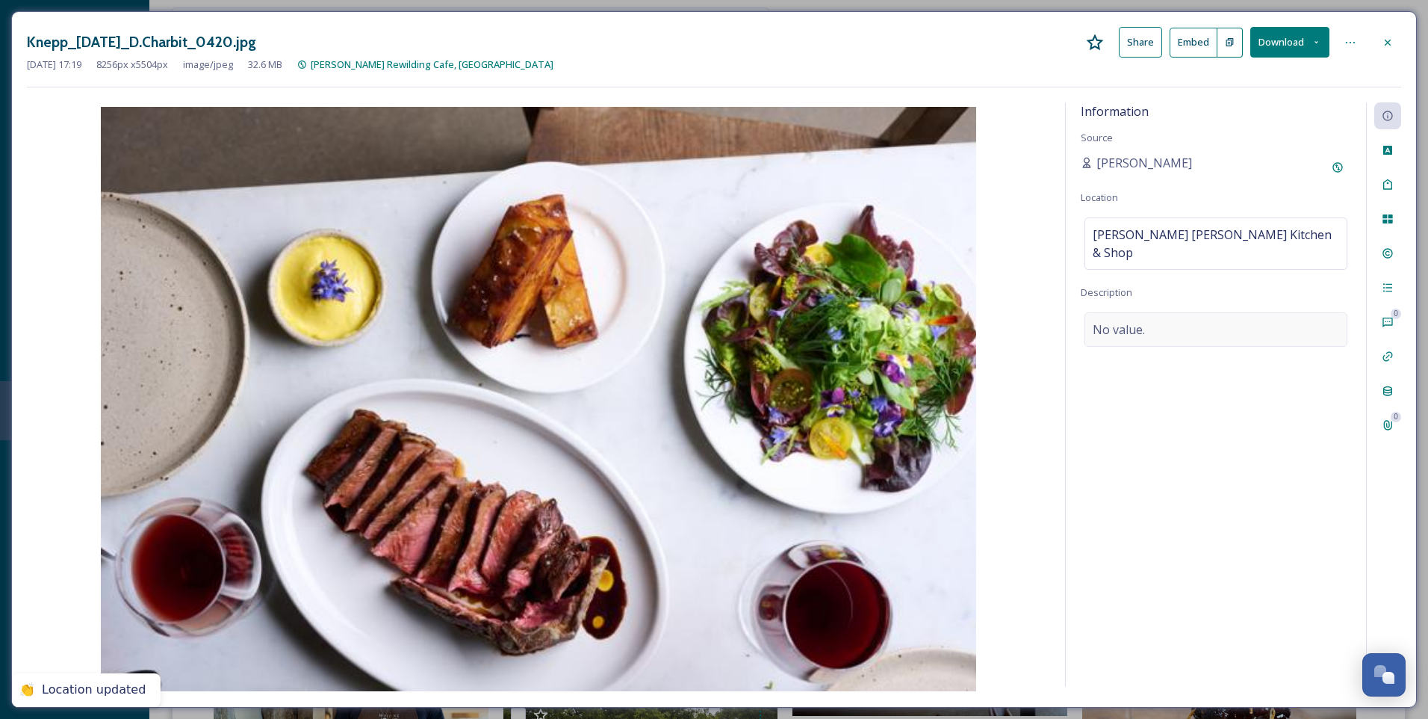
click at [1169, 312] on div "No value." at bounding box center [1216, 329] width 263 height 34
click at [1169, 312] on textarea at bounding box center [1216, 374] width 270 height 124
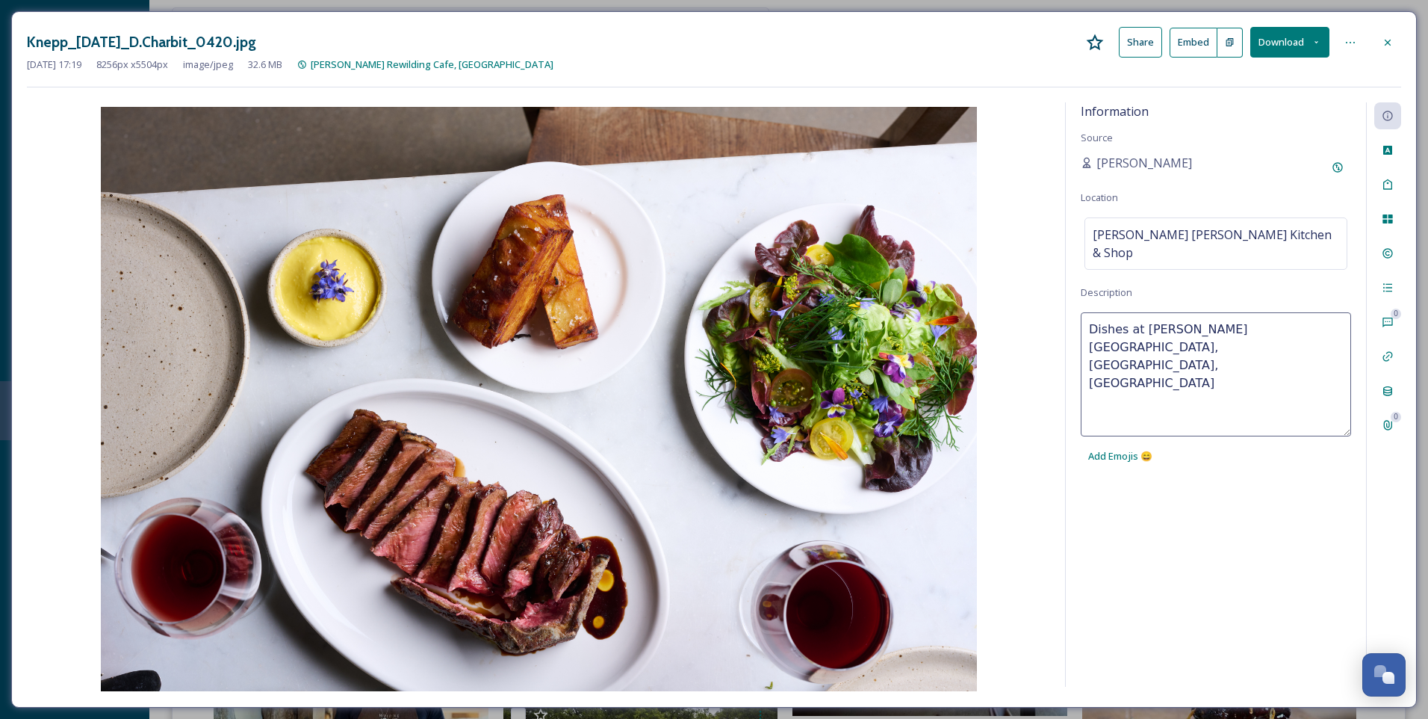
type textarea "Dishes at [PERSON_NAME][GEOGRAPHIC_DATA], [GEOGRAPHIC_DATA], [GEOGRAPHIC_DATA]"
click at [1207, 510] on div "Information Source [PERSON_NAME] Location [PERSON_NAME] [PERSON_NAME] Kitchen &…" at bounding box center [1216, 394] width 300 height 584
click at [1146, 321] on span "Dishes at [PERSON_NAME][GEOGRAPHIC_DATA], [GEOGRAPHIC_DATA], [GEOGRAPHIC_DATA]" at bounding box center [1216, 347] width 247 height 54
click at [1317, 312] on textarea "Dishes at [PERSON_NAME][GEOGRAPHIC_DATA], [GEOGRAPHIC_DATA], [GEOGRAPHIC_DATA]" at bounding box center [1216, 374] width 270 height 124
click at [1326, 312] on textarea "Dishes at [PERSON_NAME][GEOGRAPHIC_DATA], [GEOGRAPHIC_DATA], [GEOGRAPHIC_DATA]" at bounding box center [1216, 374] width 270 height 124
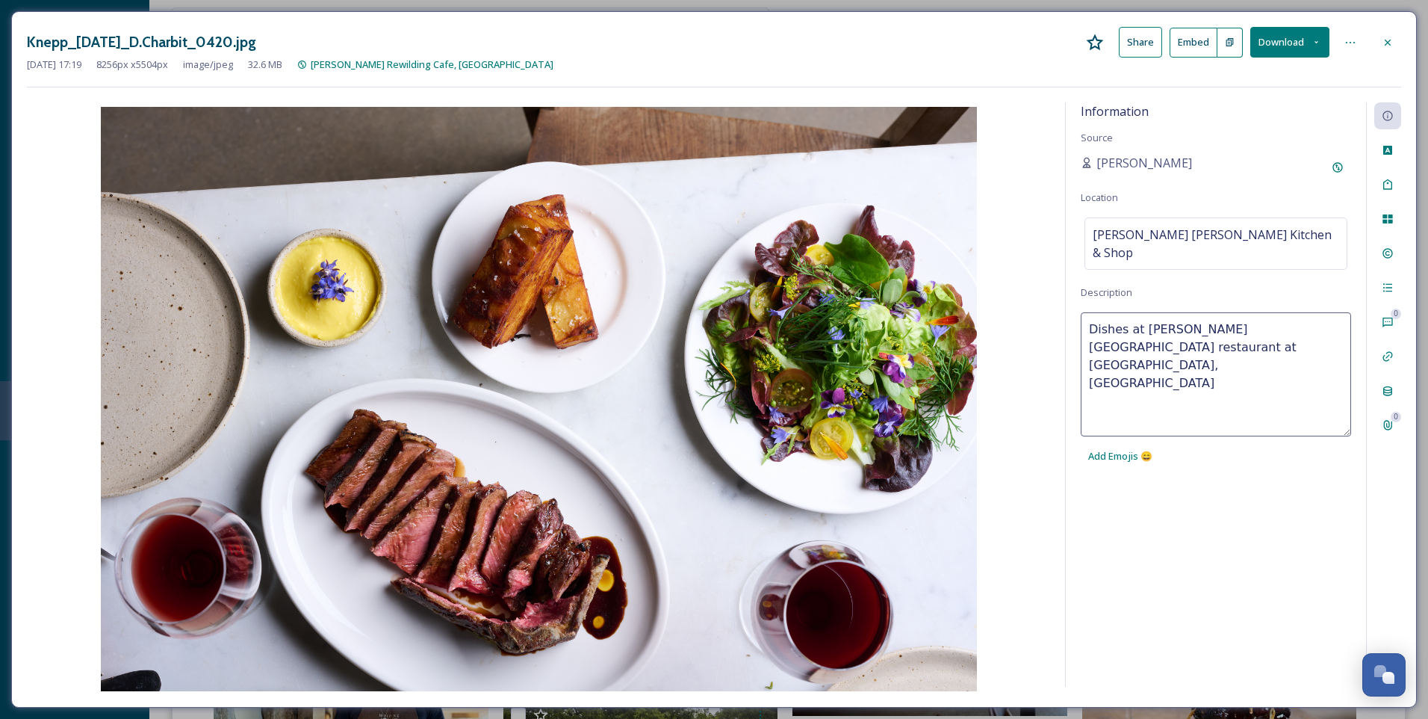
type textarea "Dishes at [PERSON_NAME][GEOGRAPHIC_DATA] restaurant at [GEOGRAPHIC_DATA], [GEOG…"
click at [1289, 459] on div "Information Source [PERSON_NAME] Location [PERSON_NAME] [PERSON_NAME] Kitchen &…" at bounding box center [1216, 394] width 300 height 584
click at [1386, 254] on icon at bounding box center [1388, 254] width 10 height 10
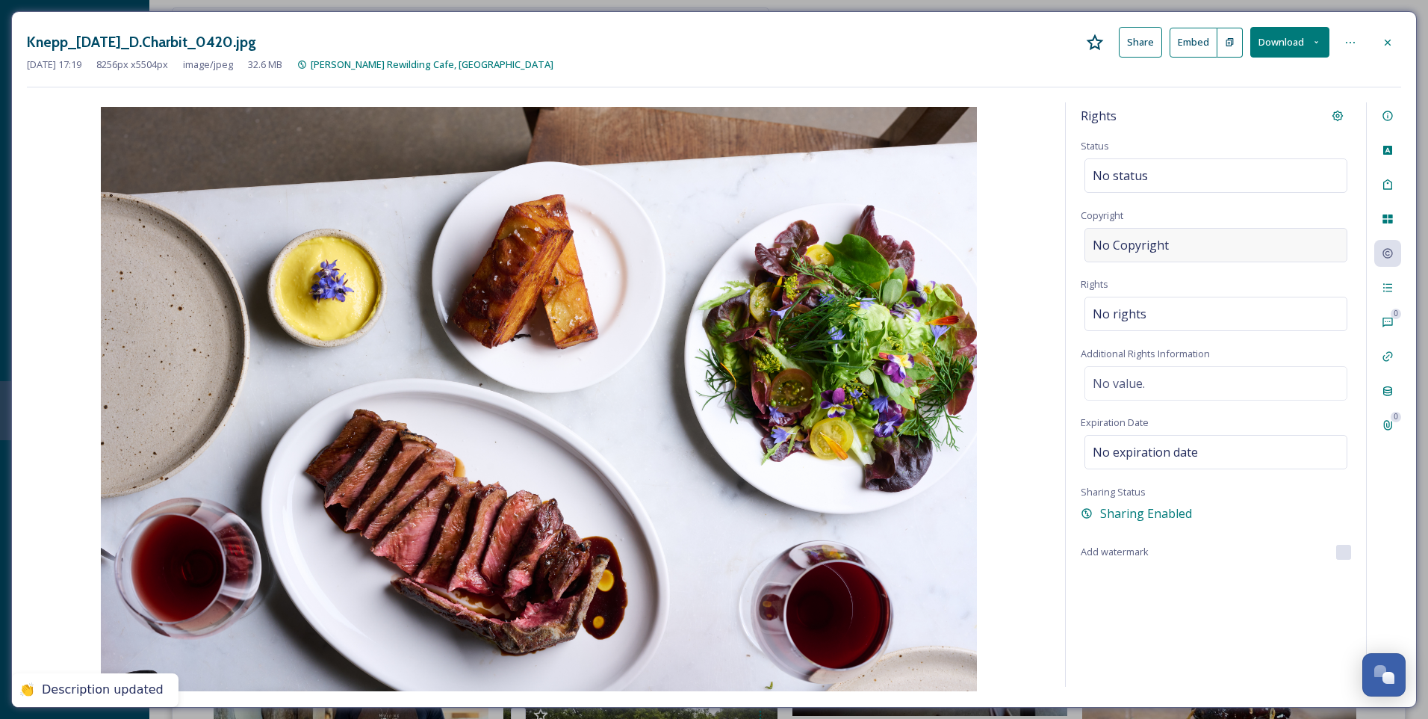
click at [1166, 250] on span "No Copyright" at bounding box center [1131, 245] width 76 height 18
type input "[PERSON_NAME]"
click at [1244, 593] on div "Rights Status No status Copyright ©[PERSON_NAME] Rights No rights Additional Ri…" at bounding box center [1216, 394] width 300 height 584
click at [1390, 44] on icon at bounding box center [1388, 42] width 6 height 6
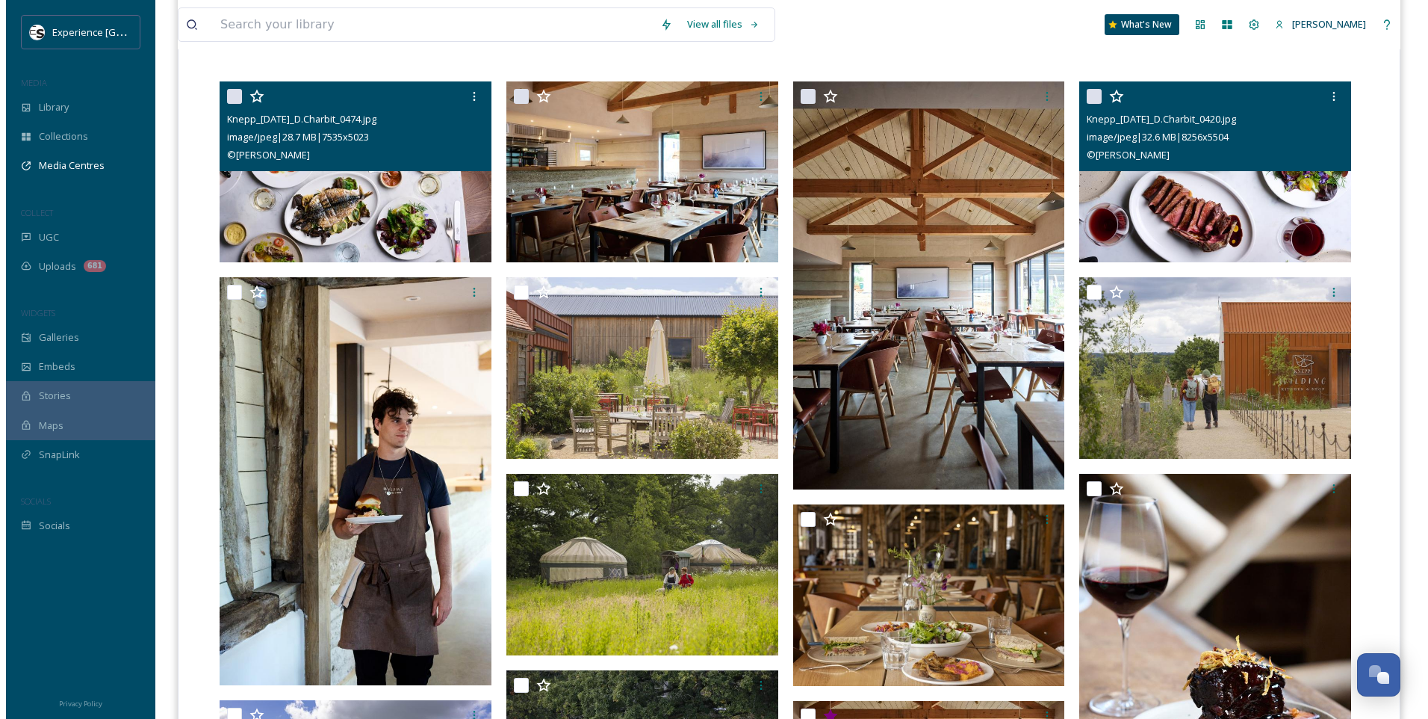
scroll to position [366, 0]
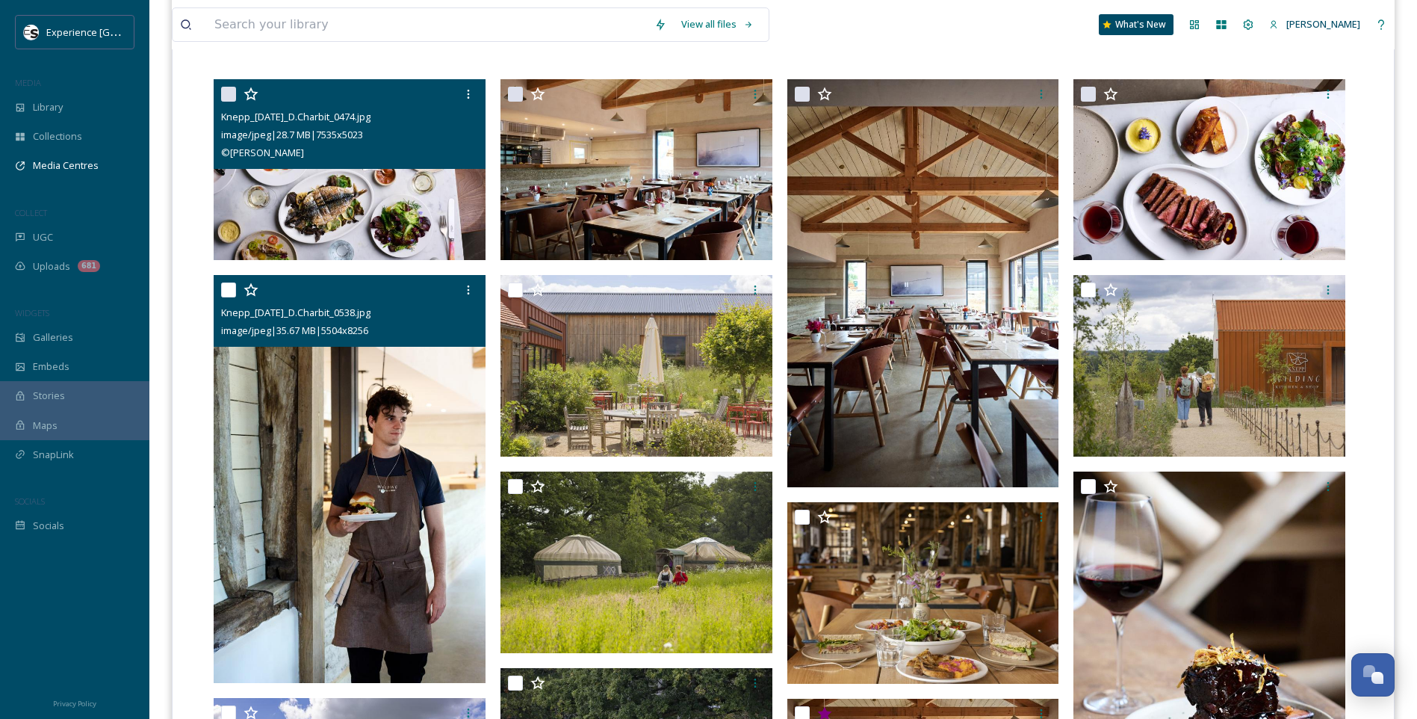
click at [436, 415] on img at bounding box center [350, 479] width 272 height 408
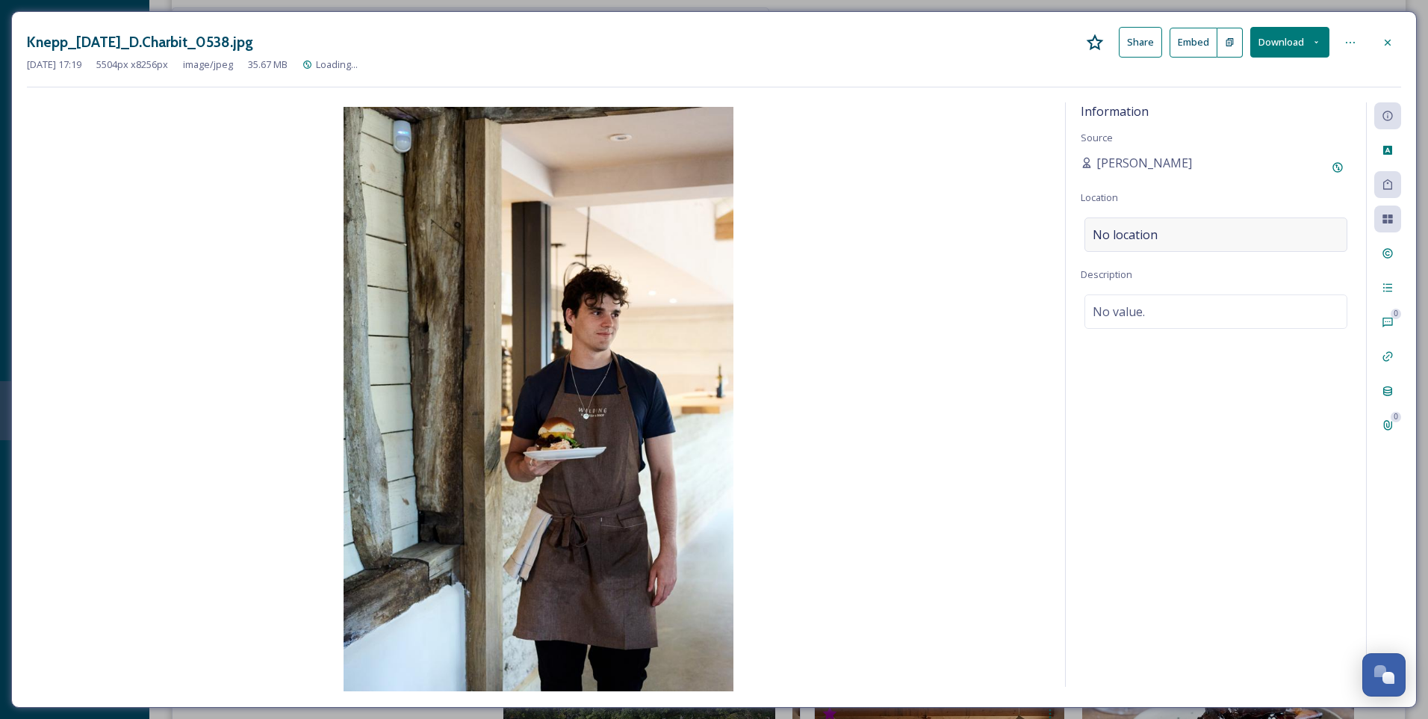
click at [1177, 220] on div "No location" at bounding box center [1216, 234] width 263 height 34
click at [1183, 230] on input at bounding box center [1215, 234] width 261 height 33
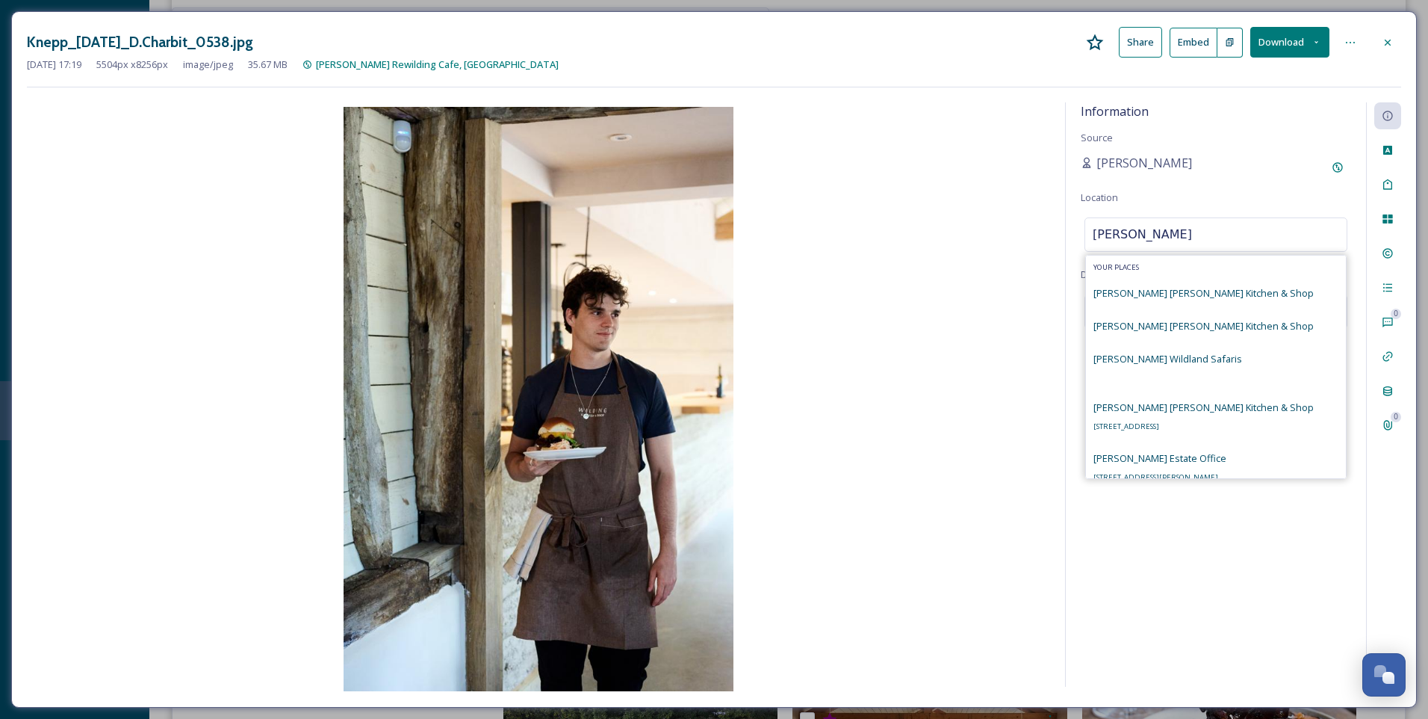
type input "[PERSON_NAME]"
click at [1178, 294] on span "[PERSON_NAME] [PERSON_NAME] Kitchen & Shop" at bounding box center [1204, 292] width 220 height 13
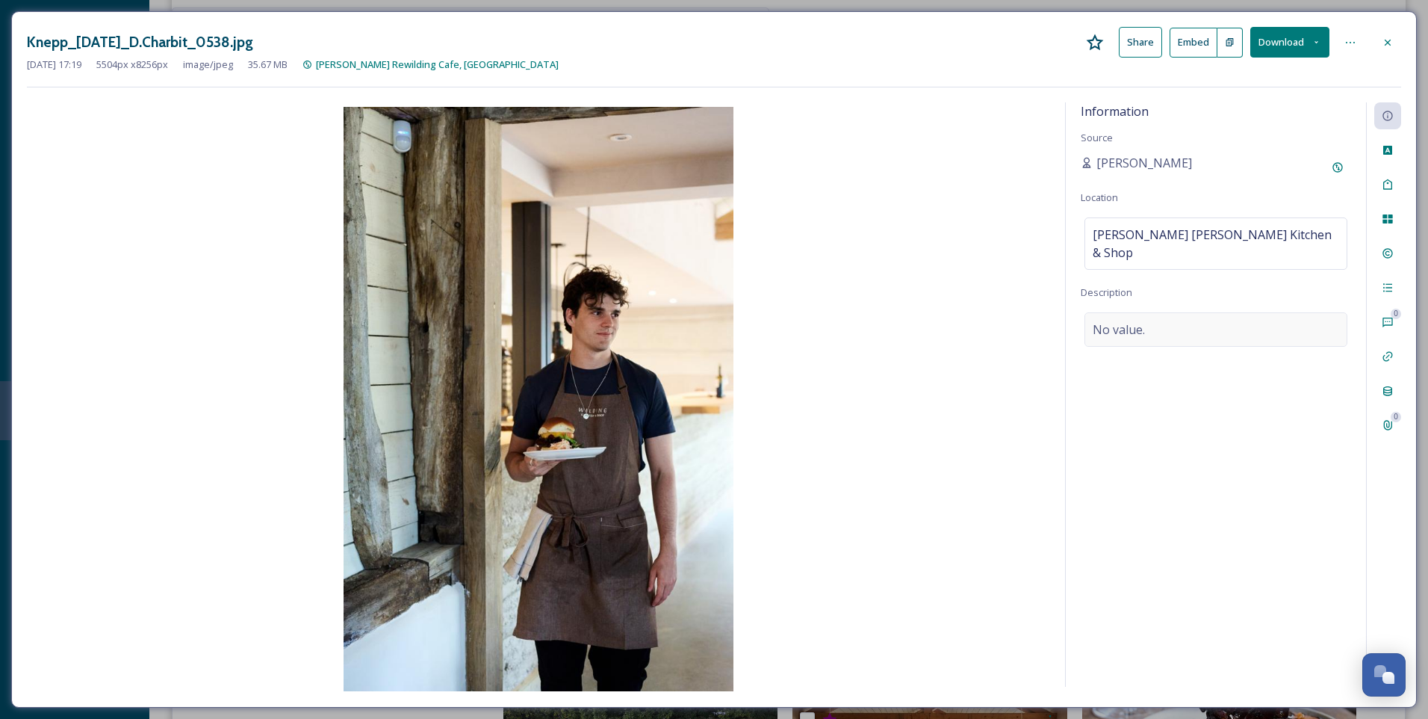
click at [1152, 313] on div "No value." at bounding box center [1216, 329] width 263 height 34
click at [1150, 318] on textarea at bounding box center [1216, 374] width 270 height 124
type textarea "Waiter serving dishes at [PERSON_NAME][GEOGRAPHIC_DATA][PERSON_NAME], in [GEOGR…"
click at [1263, 447] on div "Waiter serving dishes at [PERSON_NAME] [PERSON_NAME] Kitchen, in [GEOGRAPHIC_DA…" at bounding box center [1216, 391] width 270 height 158
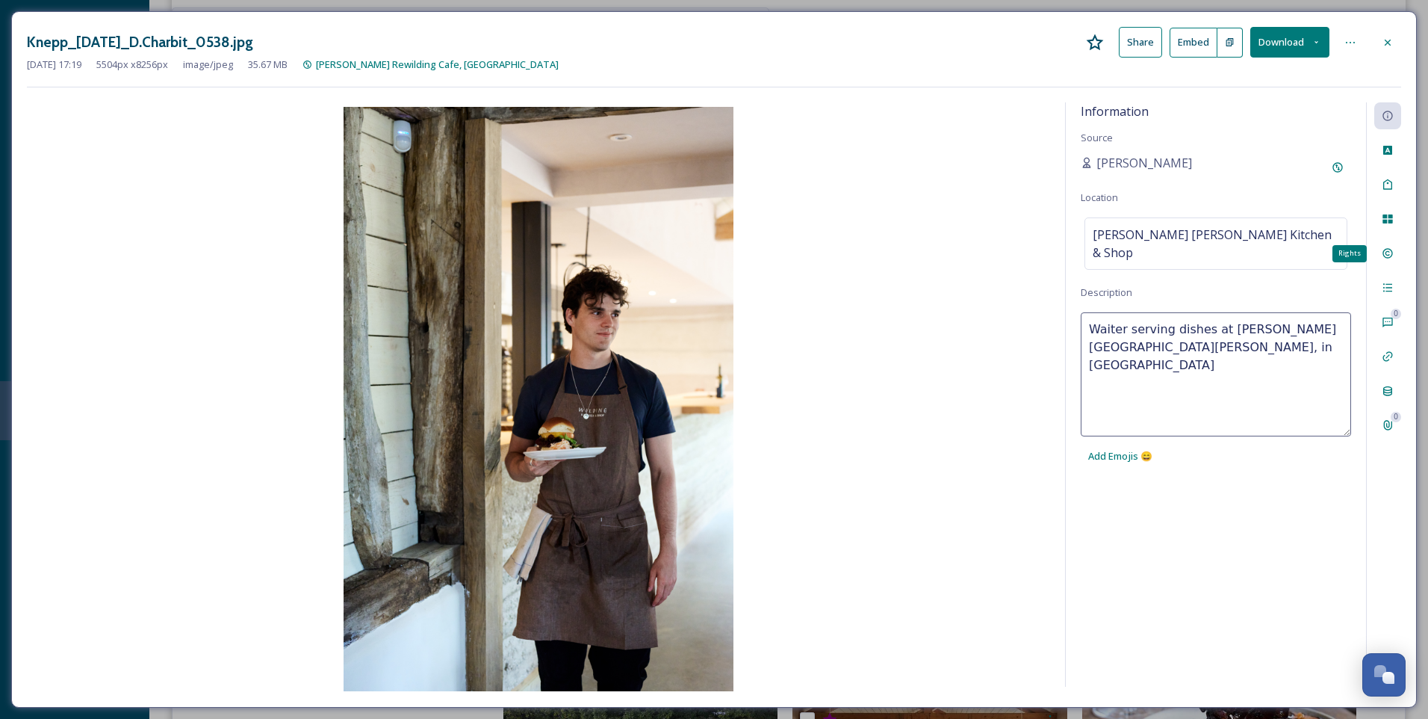
click at [1391, 256] on icon at bounding box center [1388, 254] width 10 height 10
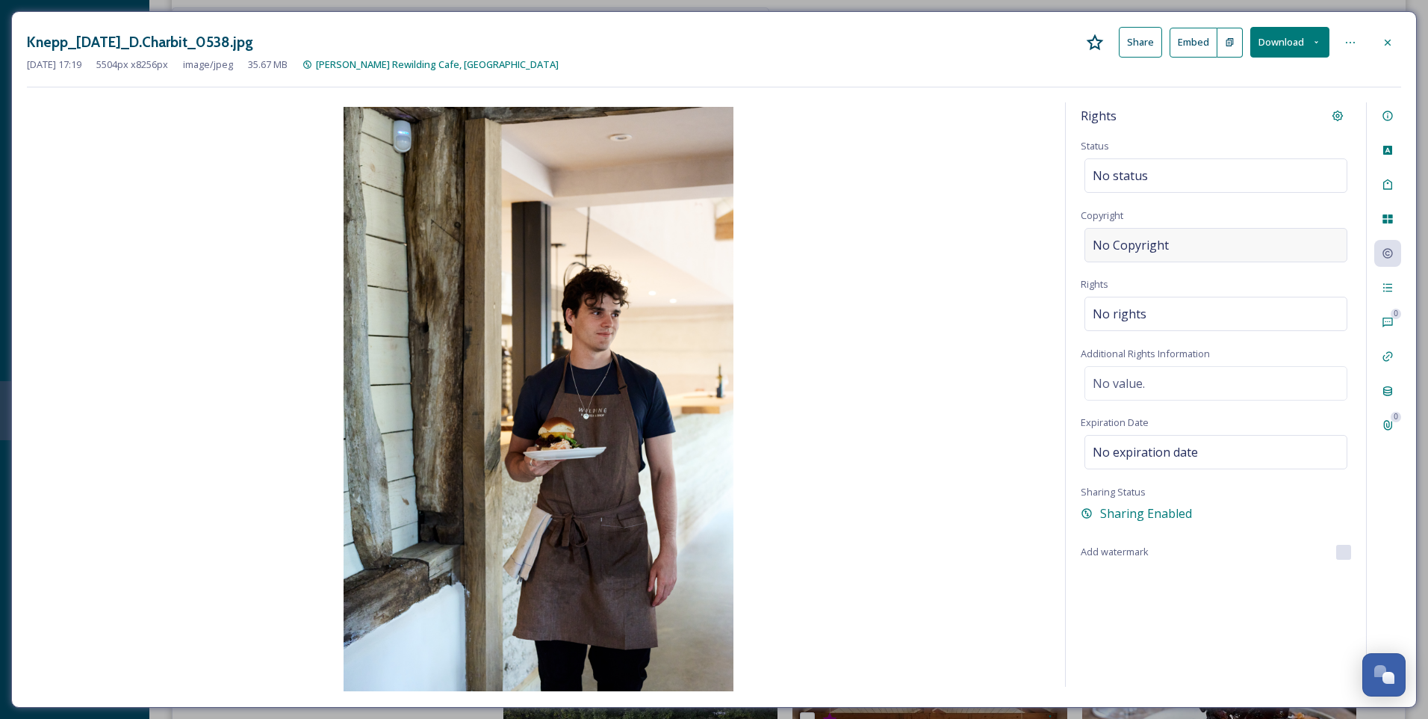
click at [1184, 247] on div "No Copyright" at bounding box center [1216, 245] width 263 height 34
type input "[PERSON_NAME]"
click at [1245, 607] on div "Rights Status No status Copyright [PERSON_NAME] Rights No rights Additional Rig…" at bounding box center [1216, 394] width 300 height 584
click at [1387, 48] on icon at bounding box center [1388, 43] width 12 height 12
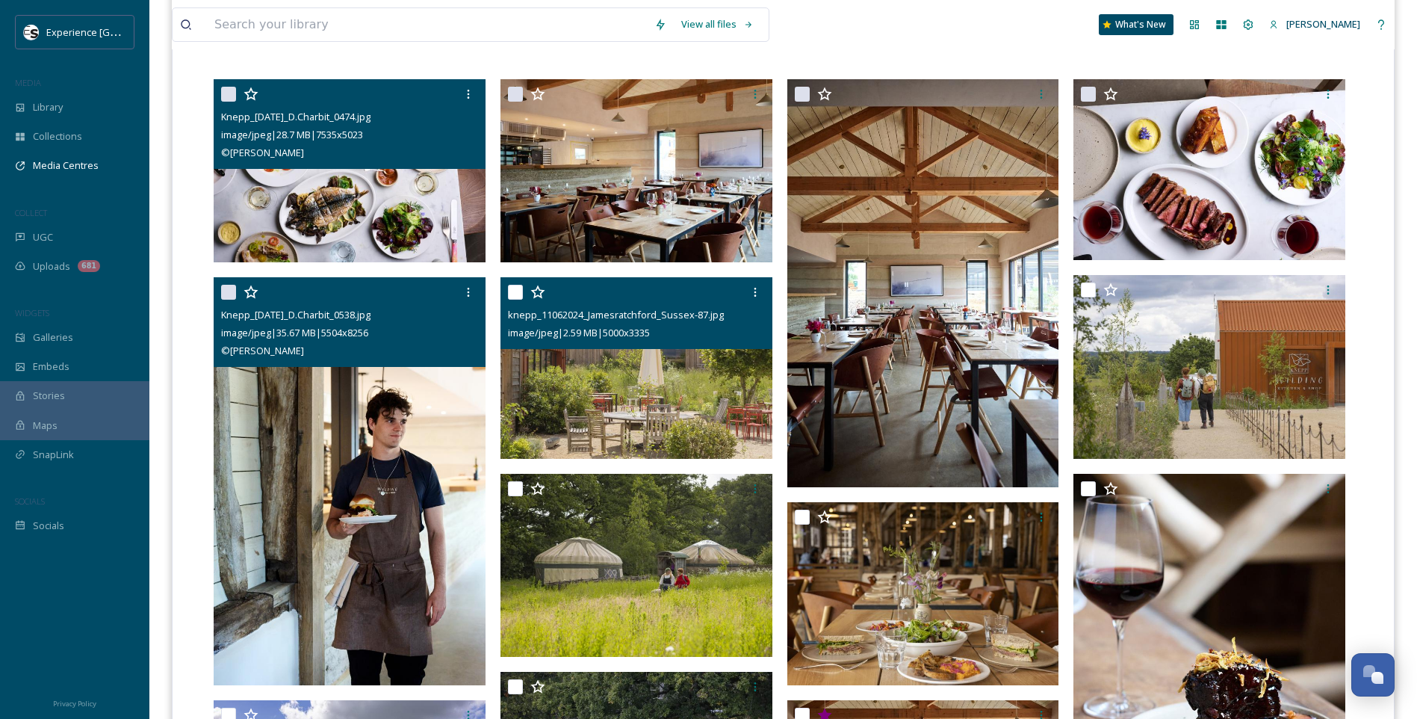
click at [650, 402] on img at bounding box center [637, 368] width 272 height 182
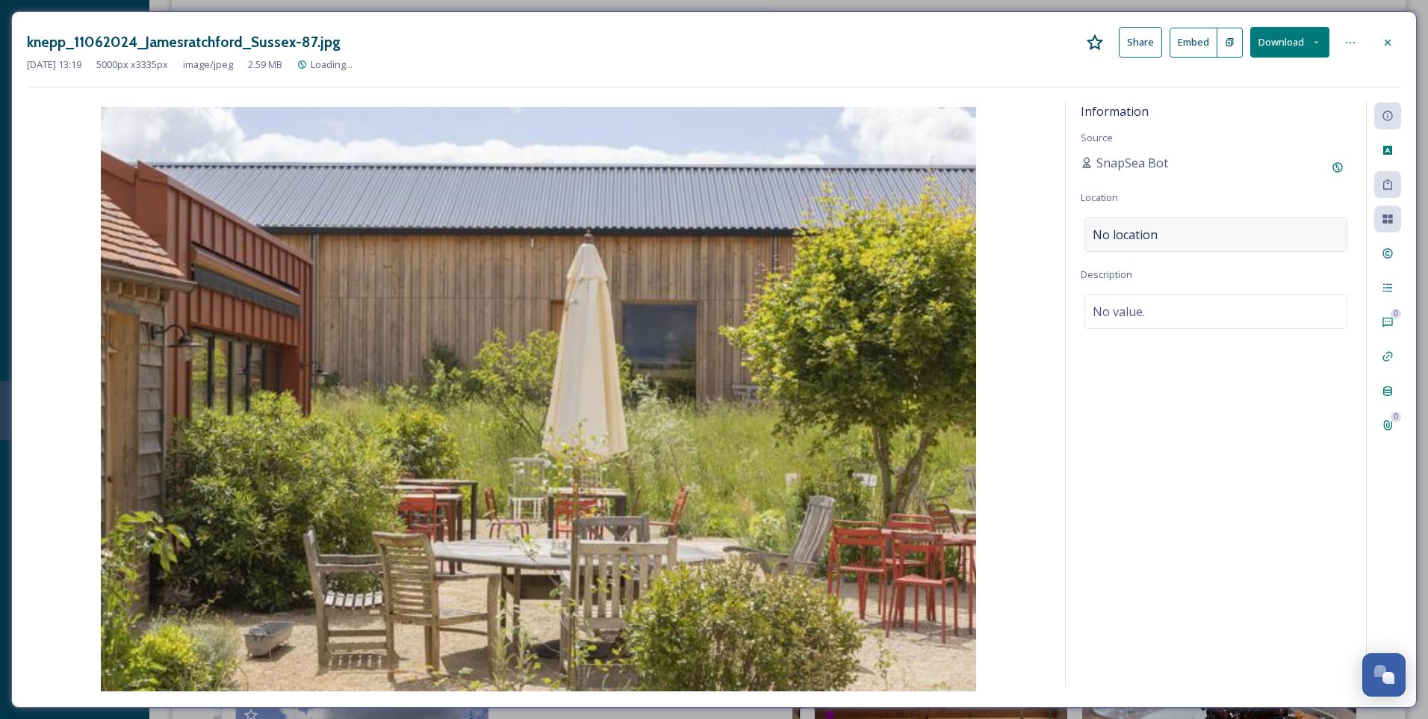
click at [1172, 245] on div "No location" at bounding box center [1216, 234] width 263 height 34
click at [1177, 241] on input at bounding box center [1215, 234] width 261 height 33
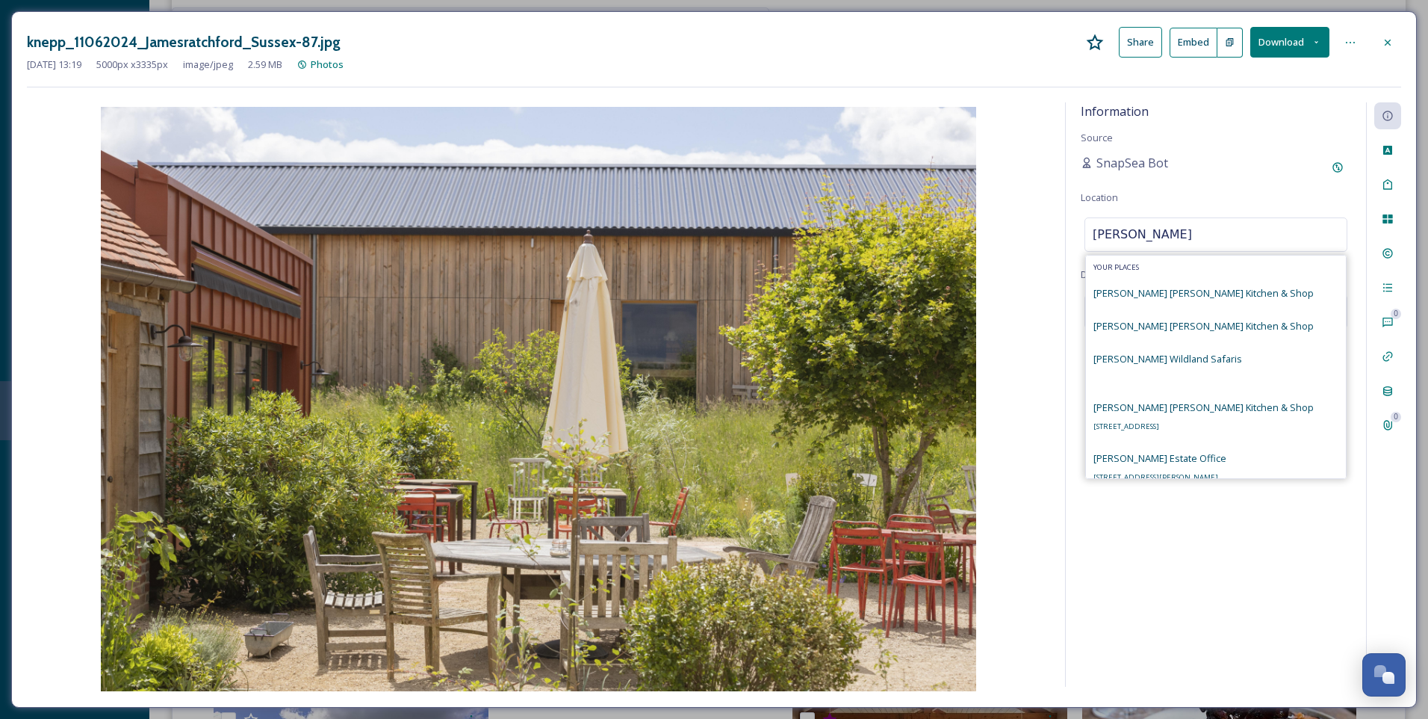
type input "[PERSON_NAME]"
click at [1180, 293] on span "[PERSON_NAME] [PERSON_NAME] Kitchen & Shop" at bounding box center [1204, 292] width 220 height 13
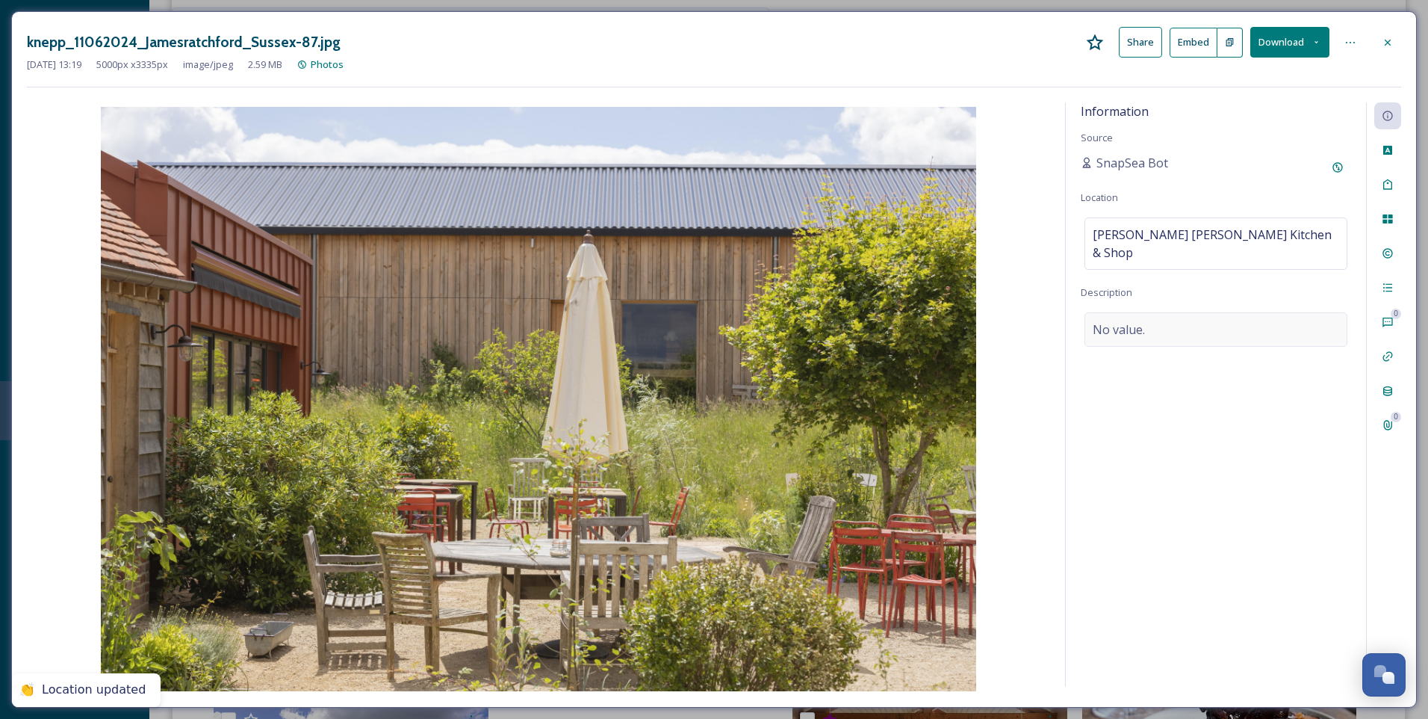
click at [1200, 312] on div "No value." at bounding box center [1216, 329] width 263 height 34
click at [1186, 312] on textarea at bounding box center [1216, 374] width 270 height 124
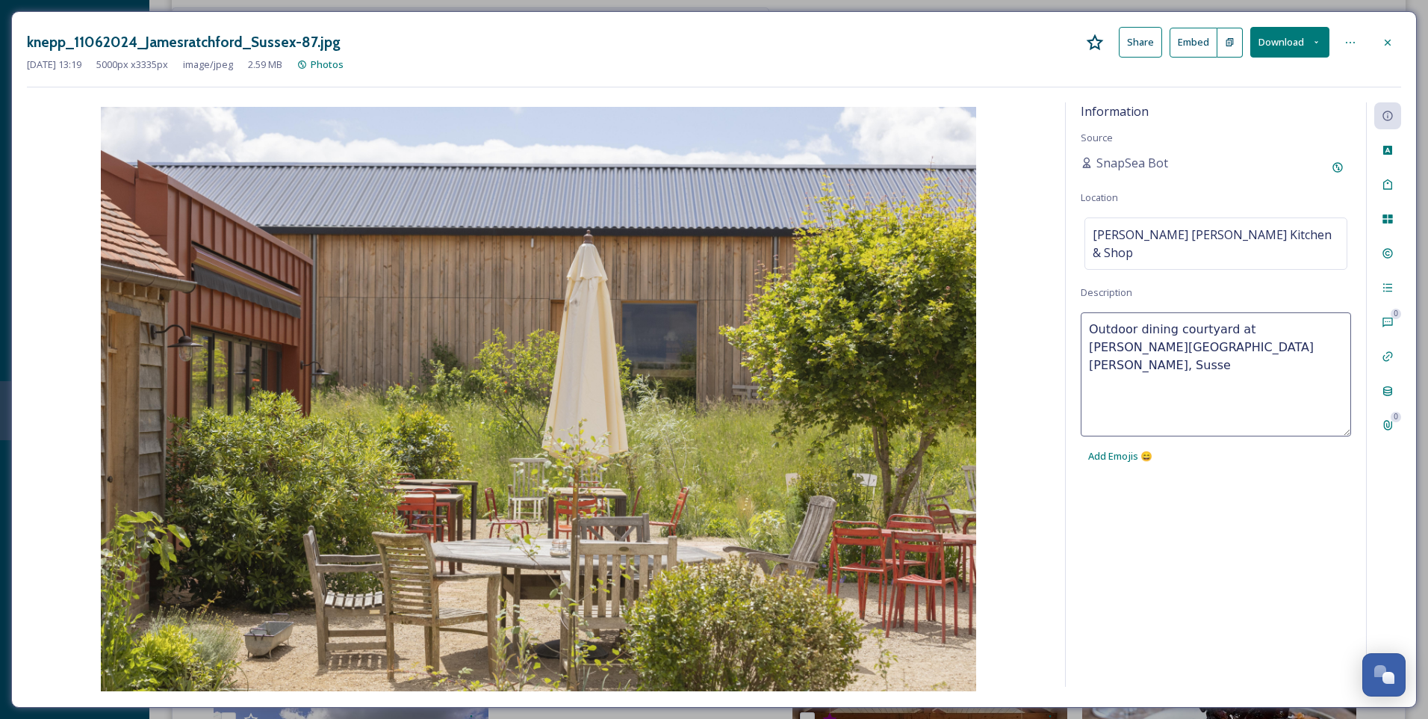
type textarea "Outdoor dining courtyard at [PERSON_NAME][GEOGRAPHIC_DATA][PERSON_NAME], [GEOGR…"
click at [1387, 254] on icon at bounding box center [1388, 253] width 12 height 12
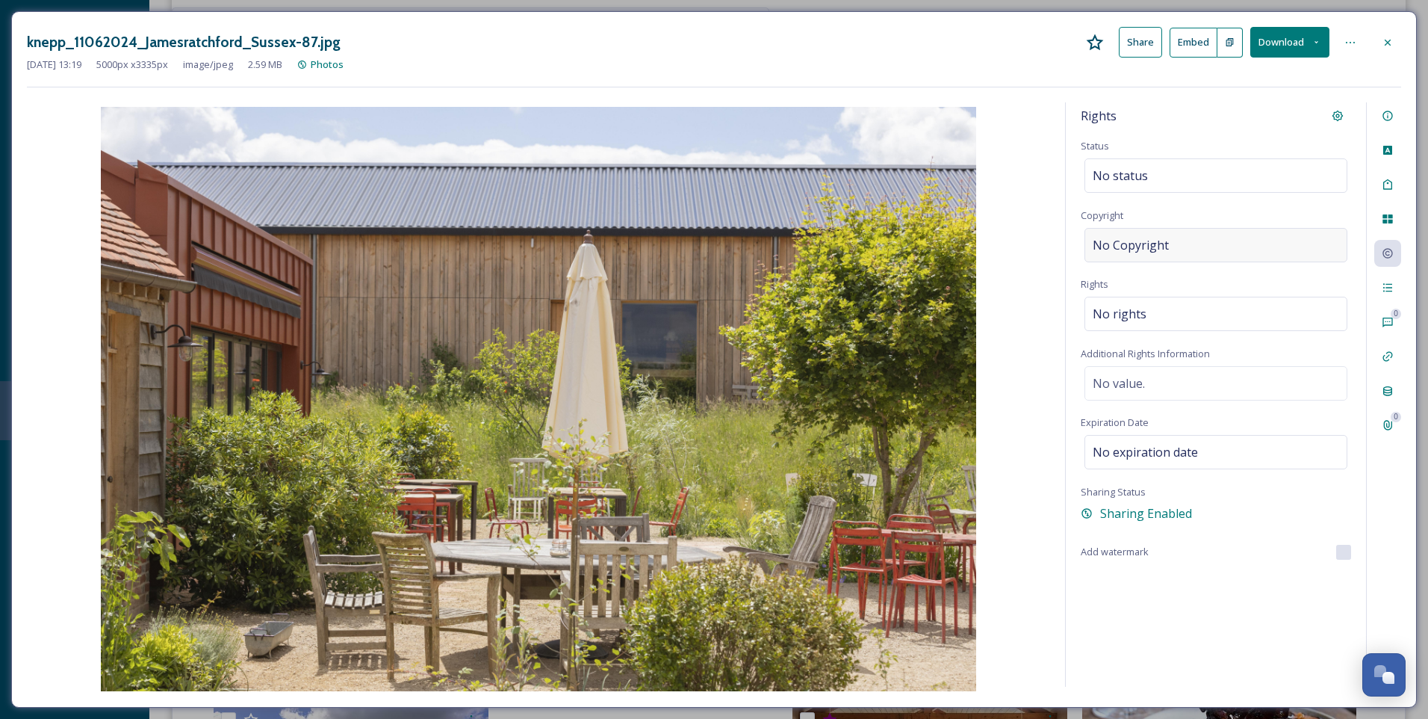
click at [1186, 255] on div "No Copyright" at bounding box center [1216, 245] width 263 height 34
type input "[PERSON_NAME]"
click at [1283, 530] on div "Rights Status No status Copyright [PERSON_NAME] Rights No rights Additional Rig…" at bounding box center [1216, 394] width 300 height 584
click at [1391, 40] on icon at bounding box center [1388, 43] width 12 height 12
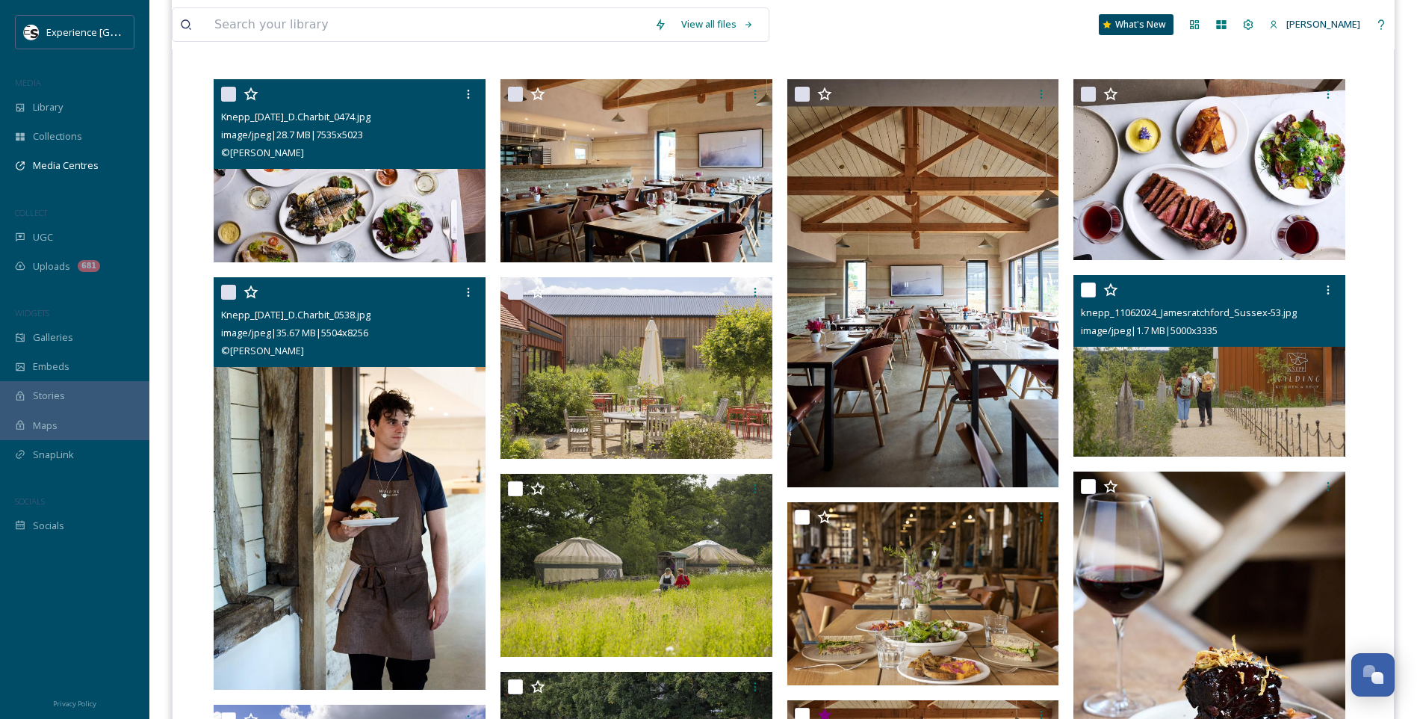
click at [1189, 372] on img at bounding box center [1210, 366] width 272 height 182
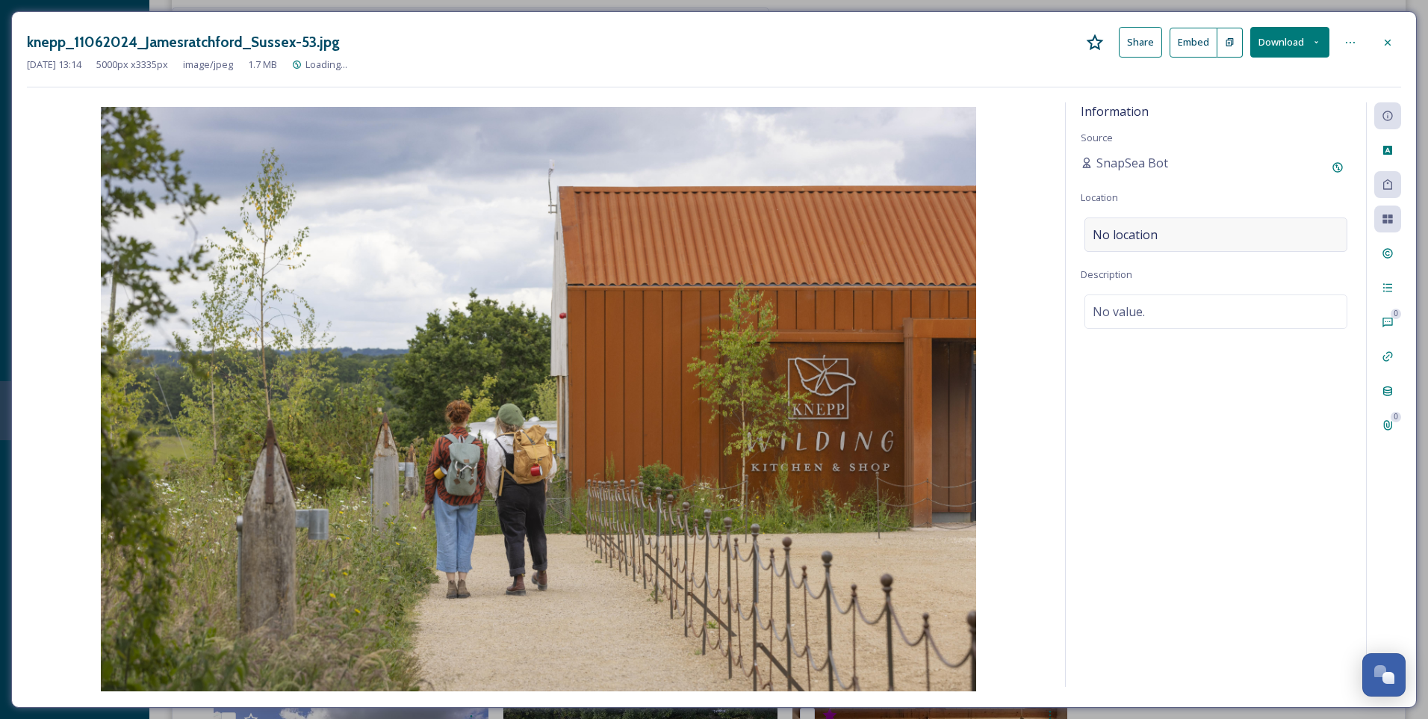
click at [1158, 234] on div "No location" at bounding box center [1216, 234] width 263 height 34
click at [1167, 235] on input at bounding box center [1215, 234] width 261 height 33
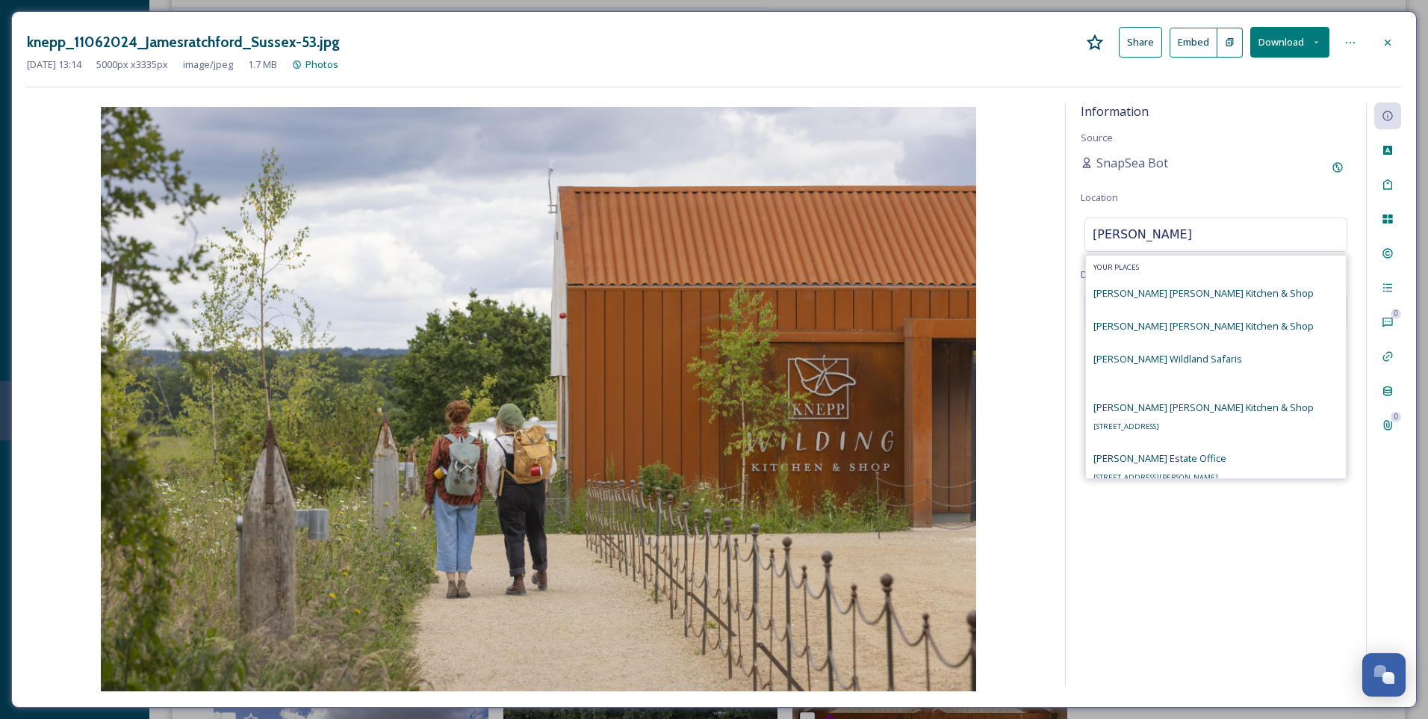
type input "[PERSON_NAME]"
click at [1199, 417] on div "[PERSON_NAME] [PERSON_NAME] Kitchen & Shop [STREET_ADDRESS]" at bounding box center [1204, 416] width 220 height 36
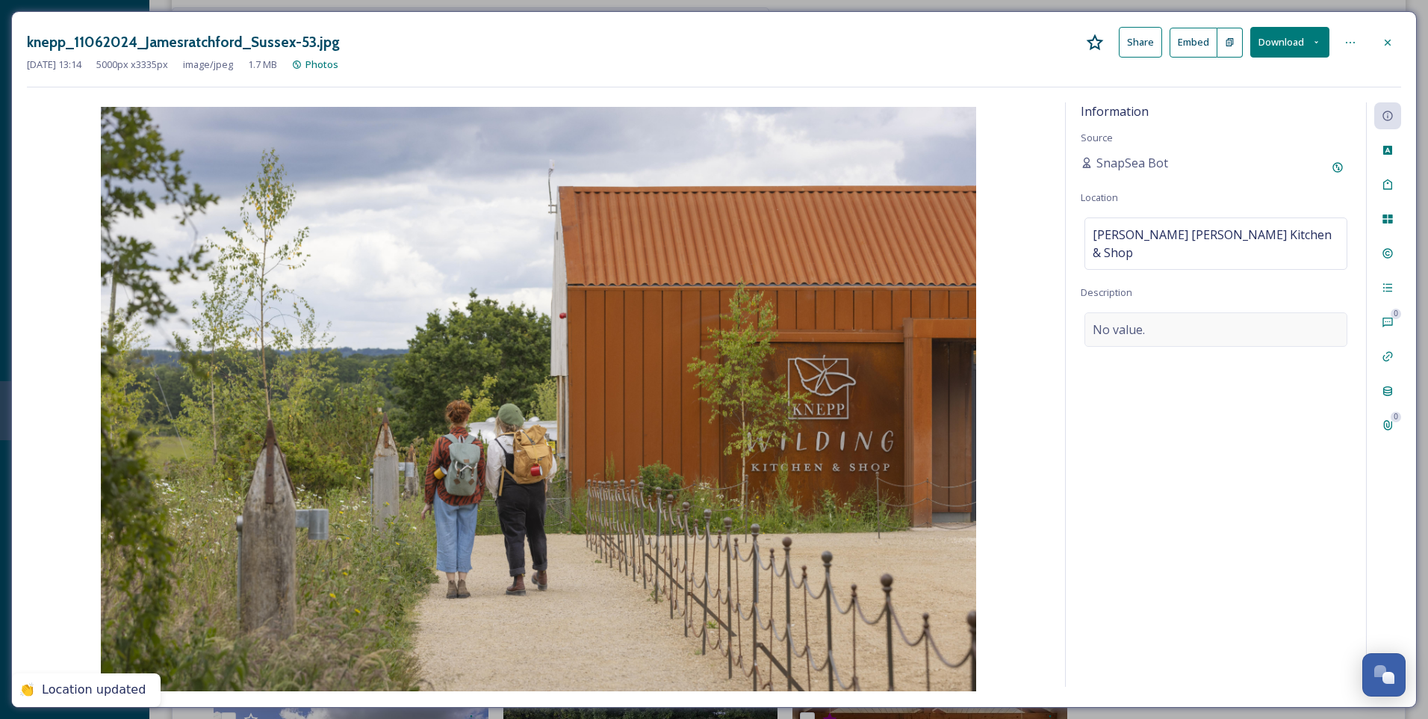
click at [1209, 315] on div "No value." at bounding box center [1216, 329] width 263 height 34
click at [1115, 324] on textarea at bounding box center [1216, 374] width 270 height 124
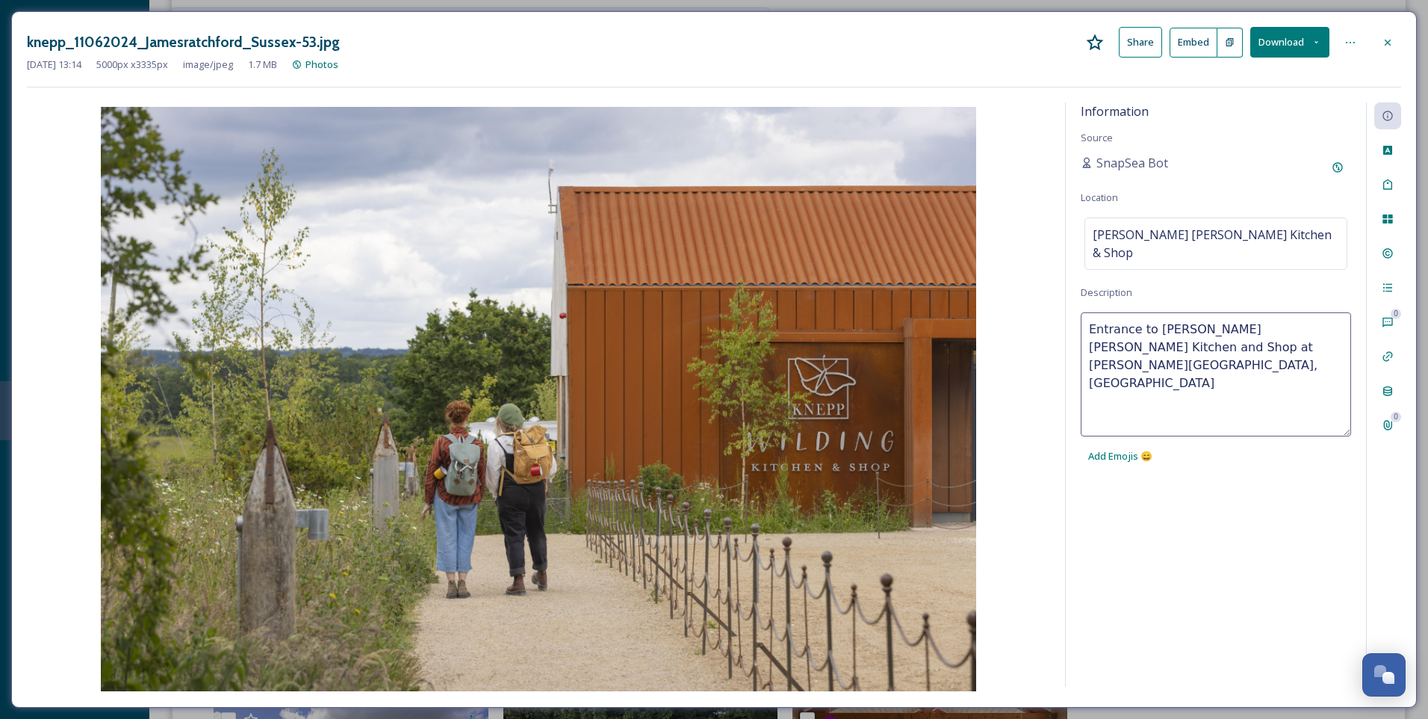
type textarea "Entrance to [PERSON_NAME] [PERSON_NAME] Kitchen and Shop at [PERSON_NAME][GEOGR…"
click at [1191, 454] on div "Information Source SnapSea Bot Location [PERSON_NAME] [PERSON_NAME] Kitchen & S…" at bounding box center [1216, 394] width 300 height 584
click at [1149, 320] on span "Entrance to [PERSON_NAME] [PERSON_NAME] Kitchen and Shop at [PERSON_NAME][GEOGR…" at bounding box center [1216, 356] width 247 height 72
click at [1137, 313] on textarea "Entrance to [PERSON_NAME] [PERSON_NAME] Kitchen and Shop at [PERSON_NAME][GEOGR…" at bounding box center [1216, 374] width 270 height 124
click at [1204, 400] on textarea "Entrance to [PERSON_NAME] [PERSON_NAME] Kitchen and Shop at [PERSON_NAME][GEOGR…" at bounding box center [1216, 374] width 270 height 124
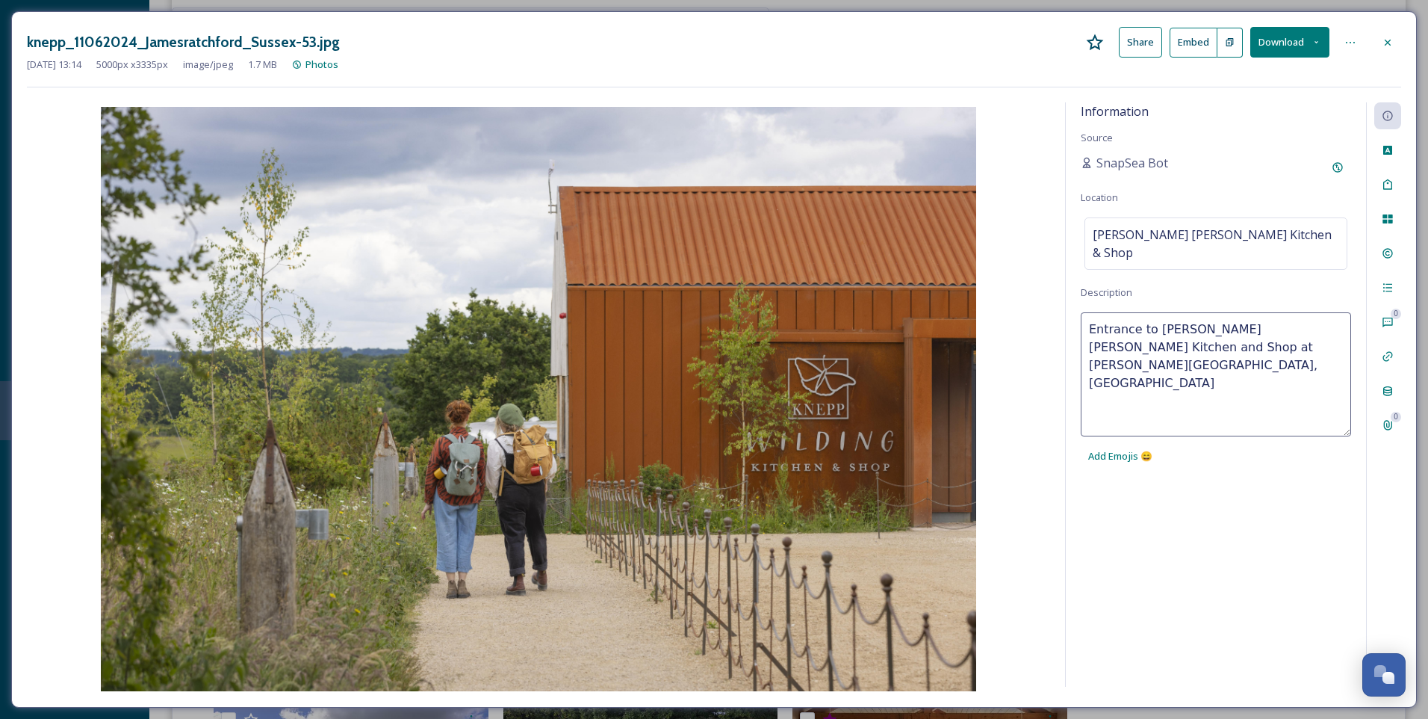
click at [1274, 478] on div "Information Source SnapSea Bot Location [PERSON_NAME] [PERSON_NAME] Kitchen & S…" at bounding box center [1216, 394] width 300 height 584
click at [1144, 320] on span "Entrance to [PERSON_NAME] [PERSON_NAME] Kitchen and Shop at [PERSON_NAME][GEOGR…" at bounding box center [1216, 356] width 247 height 72
click at [1133, 312] on textarea "Entrance to [PERSON_NAME] [PERSON_NAME] Kitchen and Shop at [PERSON_NAME][GEOGR…" at bounding box center [1216, 374] width 270 height 124
click at [1137, 312] on textarea "Entrance to [PERSON_NAME] [PERSON_NAME] Kitchen and Shop at [PERSON_NAME][GEOGR…" at bounding box center [1216, 374] width 270 height 124
click at [1246, 327] on textarea "Entrance to [PERSON_NAME] [PERSON_NAME] Kitchen and Shop at [PERSON_NAME][GEOGR…" at bounding box center [1216, 374] width 270 height 124
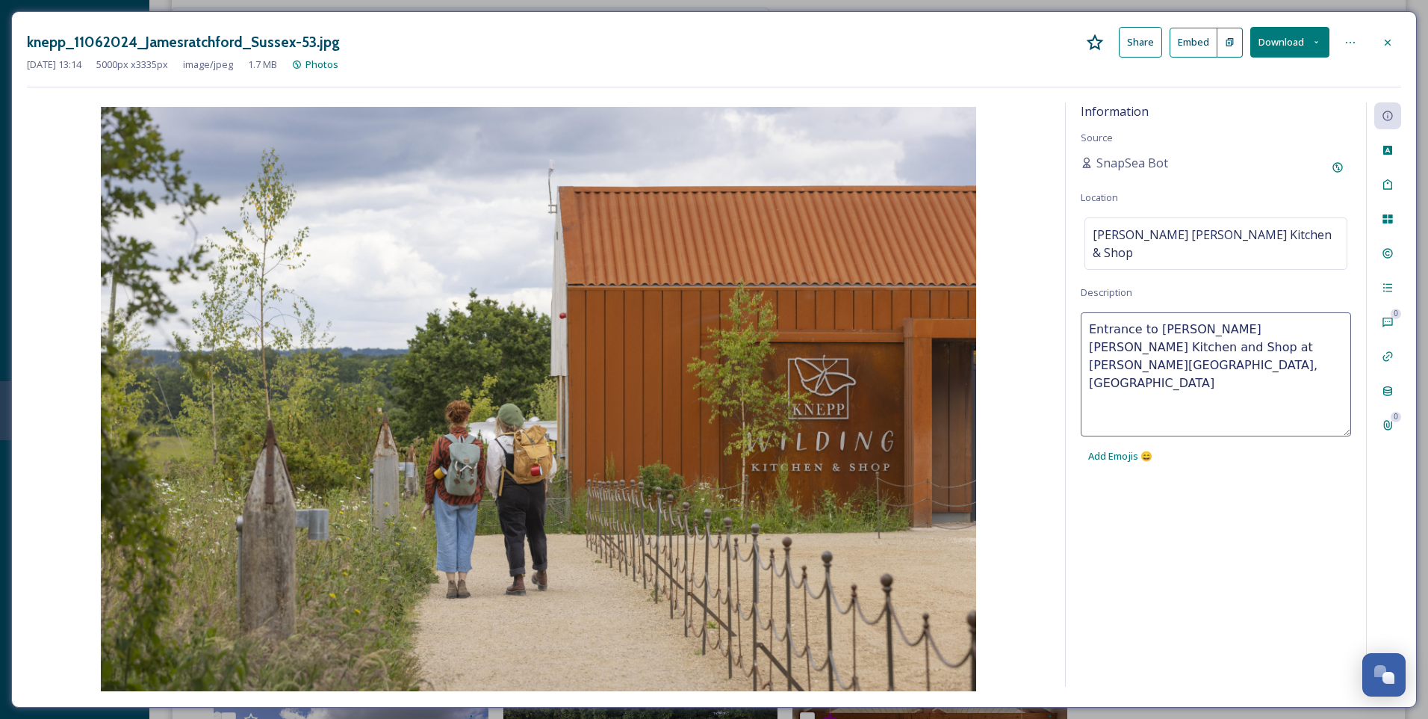
drag, startPoint x: 1152, startPoint y: 310, endPoint x: 1092, endPoint y: 310, distance: 59.8
click at [1092, 312] on textarea "Entrance to [PERSON_NAME] [PERSON_NAME] Kitchen and Shop at [PERSON_NAME][GEOGR…" at bounding box center [1216, 374] width 270 height 124
click at [1094, 312] on textarea "Entrance to [PERSON_NAME] [PERSON_NAME] Kitchen and Shop at [PERSON_NAME][GEOGR…" at bounding box center [1216, 374] width 270 height 124
drag, startPoint x: 1110, startPoint y: 309, endPoint x: 1148, endPoint y: 309, distance: 38.1
click at [1111, 312] on textarea "Entrance to [PERSON_NAME] [PERSON_NAME] Kitchen and Shop at [PERSON_NAME][GEOGR…" at bounding box center [1216, 374] width 270 height 124
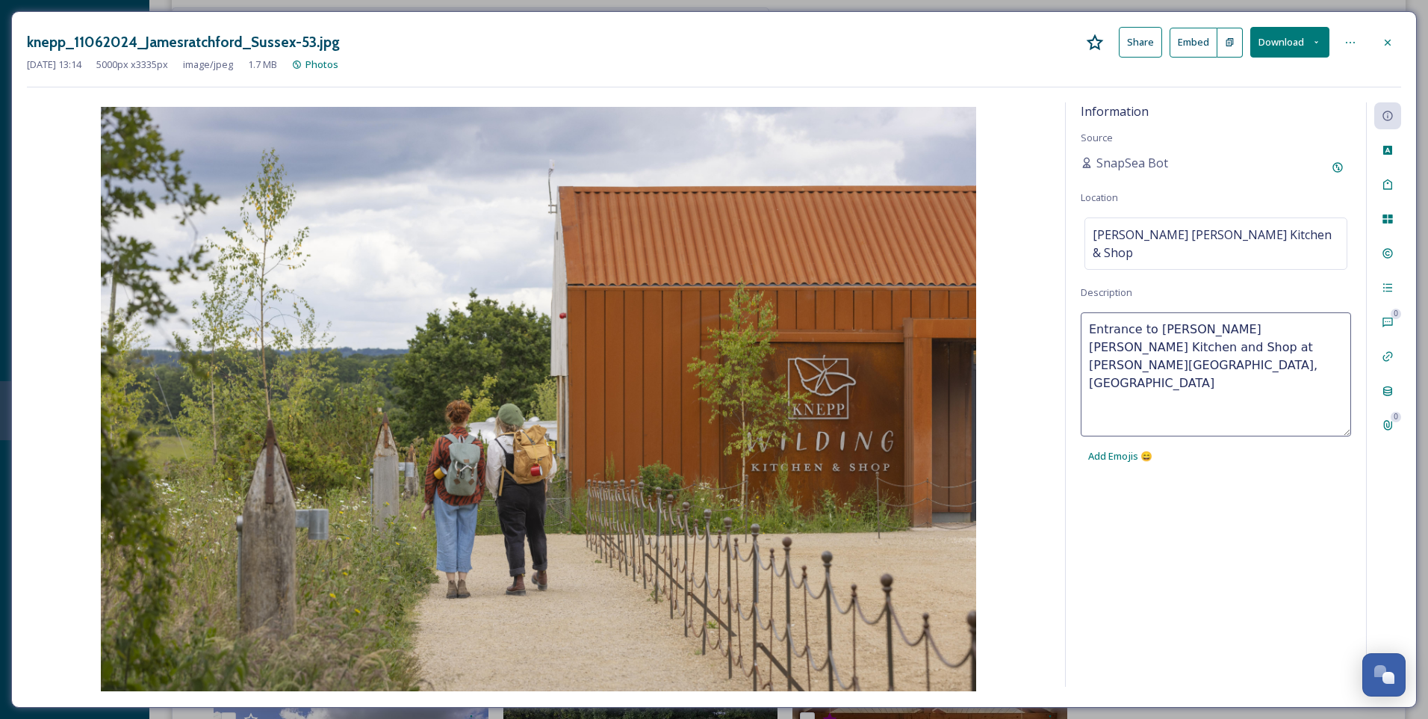
click at [1148, 312] on textarea "Entrance to [PERSON_NAME] [PERSON_NAME] Kitchen and Shop at [PERSON_NAME][GEOGR…" at bounding box center [1216, 374] width 270 height 124
drag, startPoint x: 1135, startPoint y: 309, endPoint x: 1074, endPoint y: 313, distance: 60.6
click at [1074, 313] on div "Information Source SnapSea Bot Location [PERSON_NAME] [PERSON_NAME] Kitchen & S…" at bounding box center [1216, 394] width 300 height 584
type textarea "Walkers approach entrance to [PERSON_NAME] [PERSON_NAME] Kitchen and Shop at [P…"
click at [1254, 512] on div "Information Source SnapSea Bot Location [PERSON_NAME] [PERSON_NAME] Kitchen & S…" at bounding box center [1216, 394] width 300 height 584
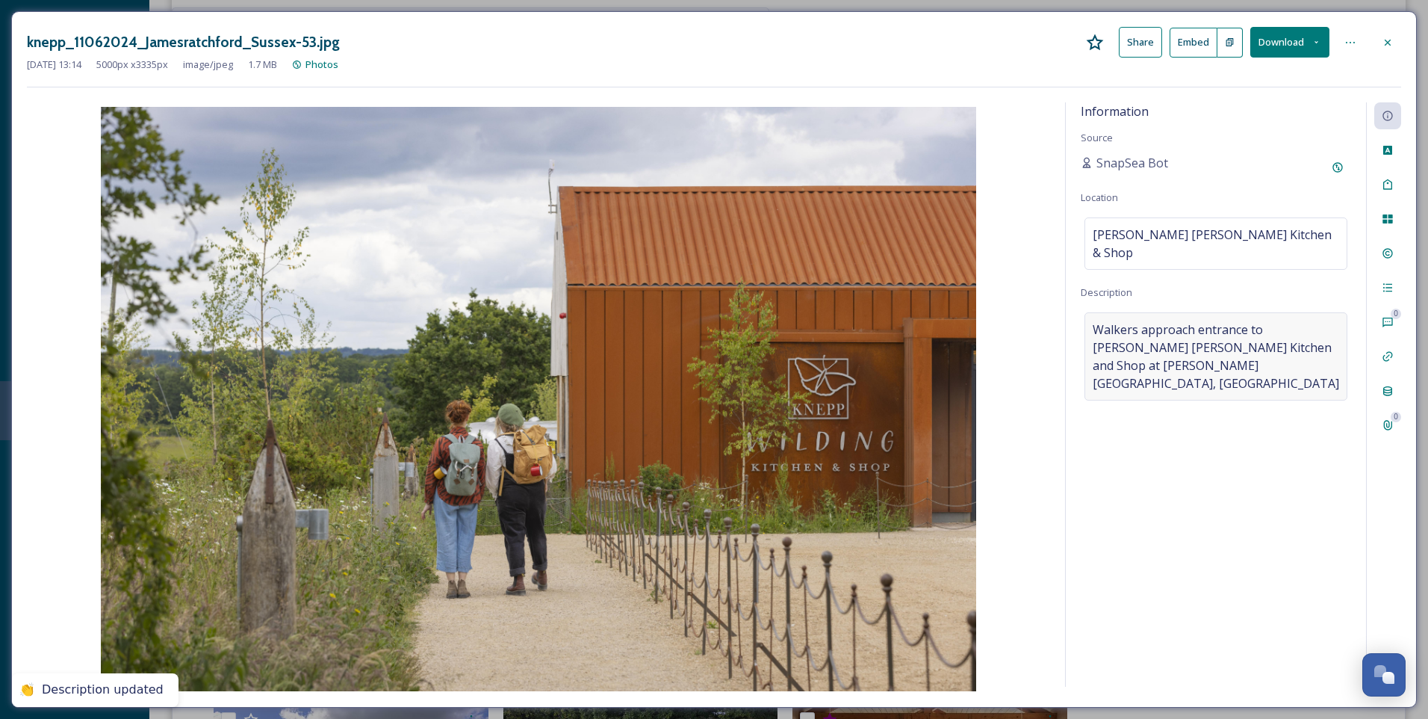
click at [1230, 346] on span "Walkers approach entrance to [PERSON_NAME] [PERSON_NAME] Kitchen and Shop at [P…" at bounding box center [1216, 356] width 247 height 72
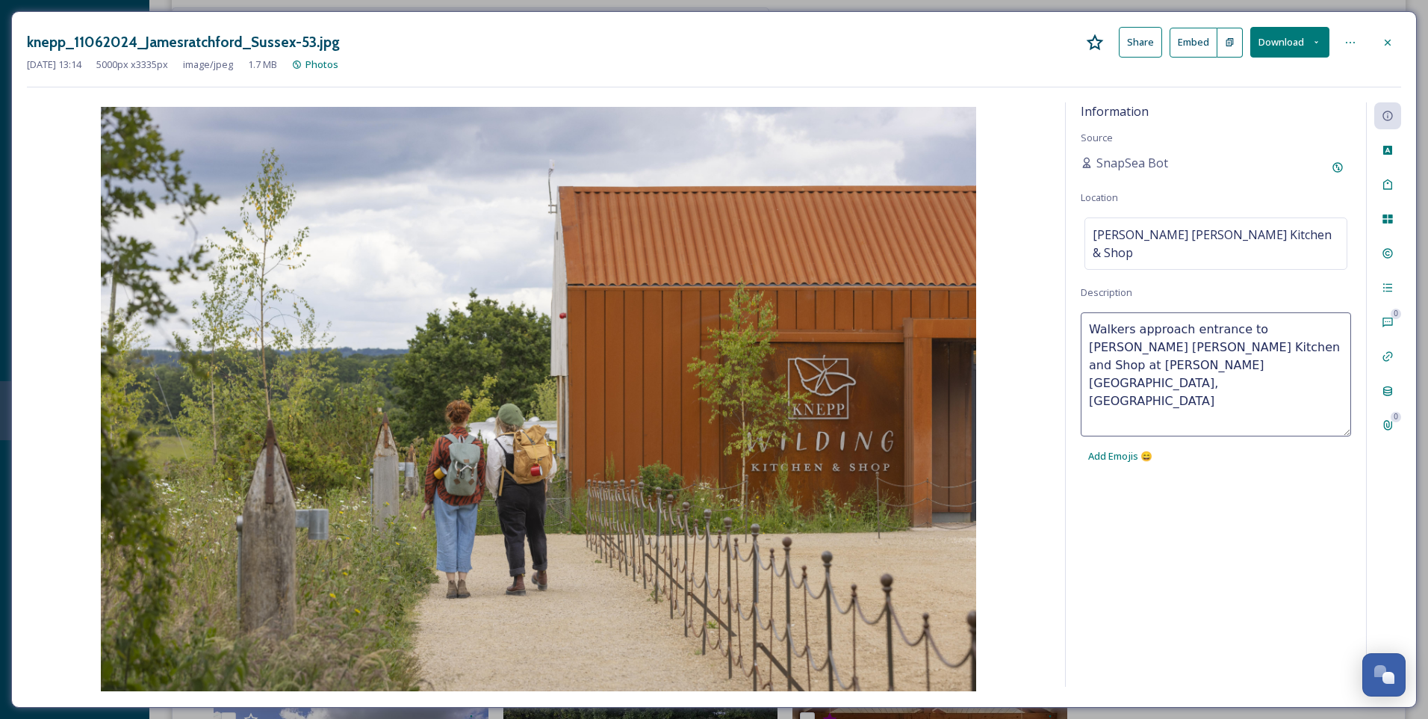
drag, startPoint x: 1275, startPoint y: 328, endPoint x: 1183, endPoint y: 329, distance: 92.6
click at [1183, 329] on textarea "Walkers approach entrance to [PERSON_NAME] [PERSON_NAME] Kitchen and Shop at [P…" at bounding box center [1216, 374] width 270 height 124
type textarea "Walkers approach entrance to [PERSON_NAME] [PERSON_NAME] Kitchen and Shop, [GEO…"
click at [1292, 492] on div "Information Source SnapSea Bot Location [PERSON_NAME] [PERSON_NAME] Kitchen & S…" at bounding box center [1216, 394] width 300 height 584
click at [1390, 251] on icon at bounding box center [1388, 253] width 12 height 12
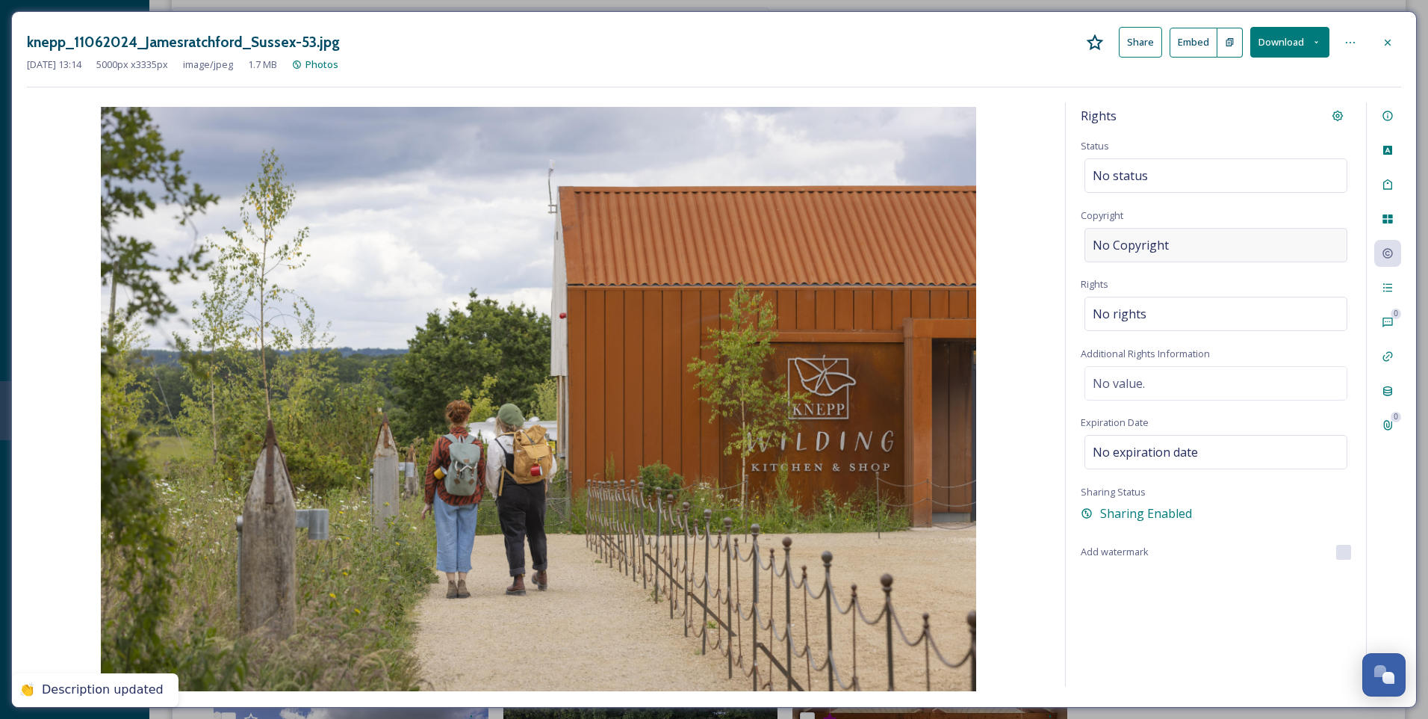
click at [1157, 239] on span "No Copyright" at bounding box center [1131, 245] width 76 height 18
type input "[PERSON_NAME]"
click at [1195, 557] on div "Rights Status No status Copyright [PERSON_NAME] Rights No rights Additional Rig…" at bounding box center [1216, 394] width 300 height 584
click at [1391, 42] on icon at bounding box center [1388, 43] width 12 height 12
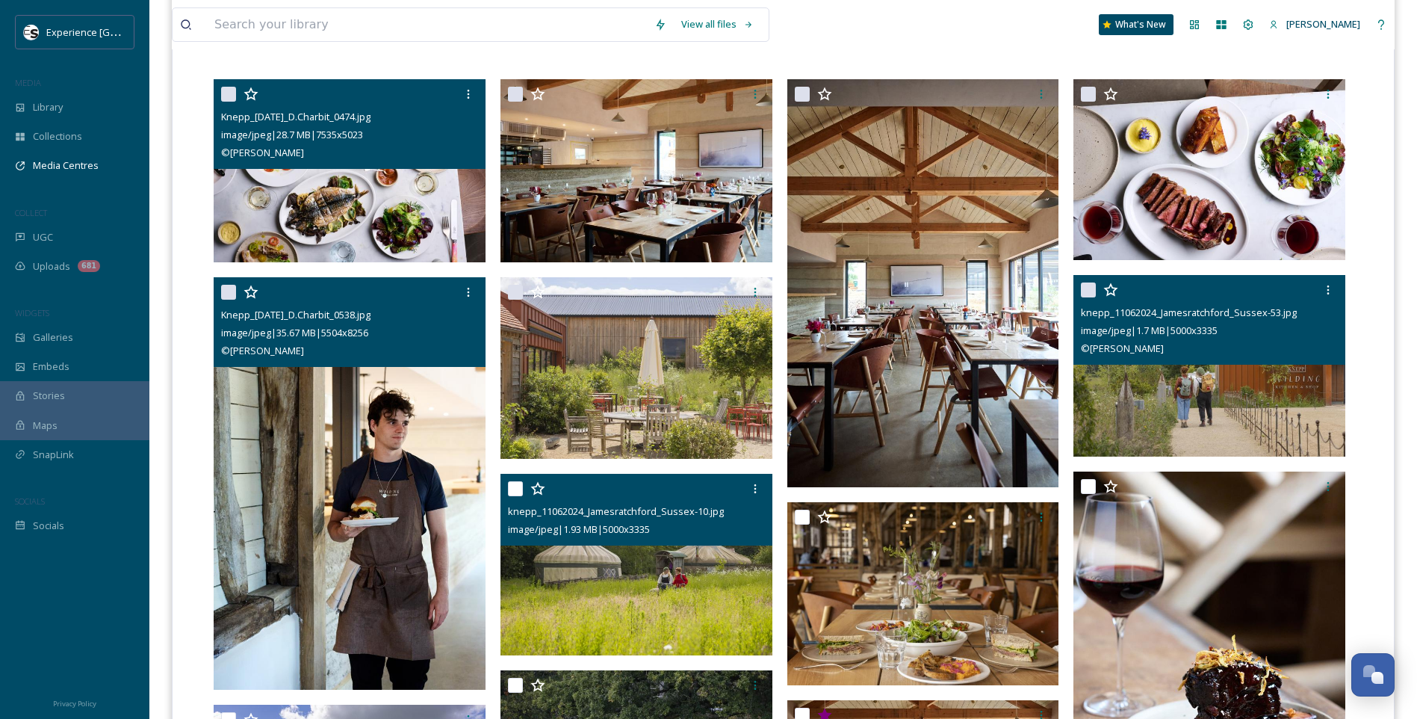
click at [619, 585] on img at bounding box center [637, 565] width 272 height 182
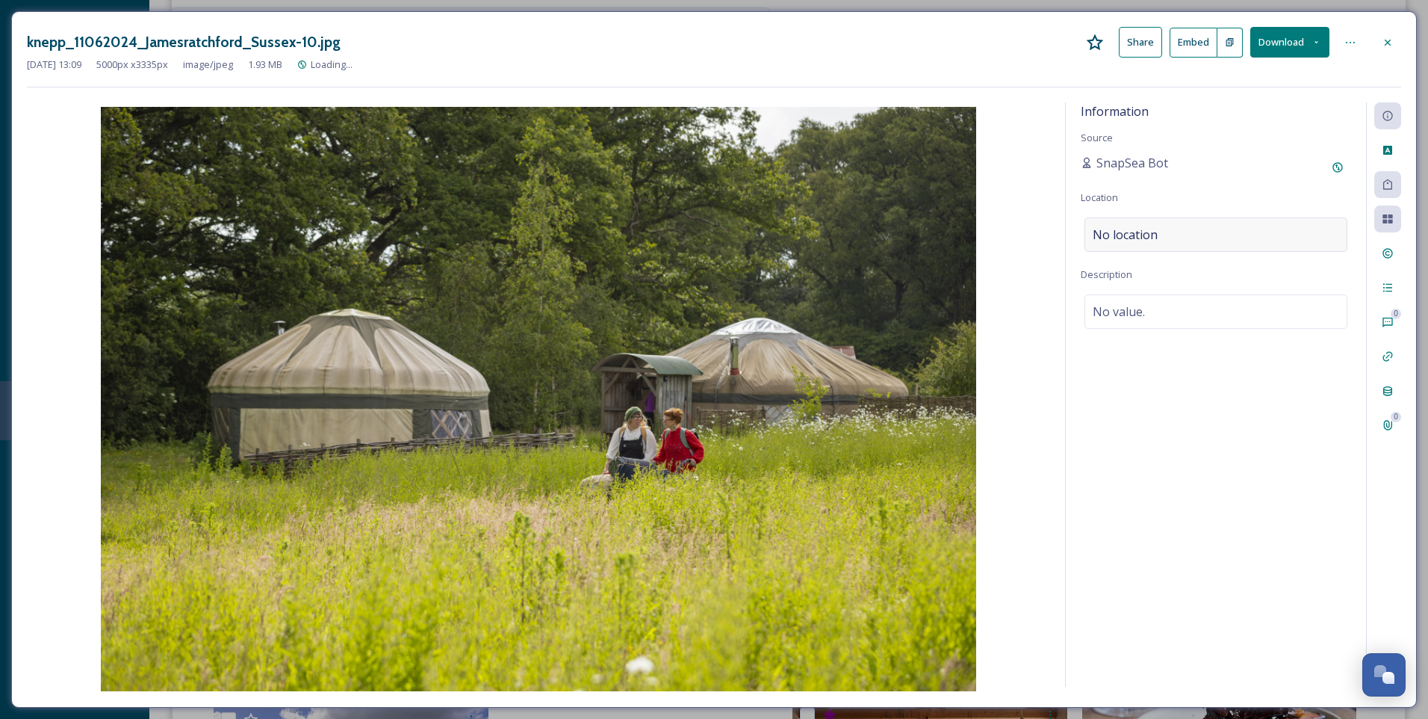
click at [1144, 244] on div "No location" at bounding box center [1216, 234] width 263 height 34
click at [1180, 240] on input at bounding box center [1215, 234] width 261 height 33
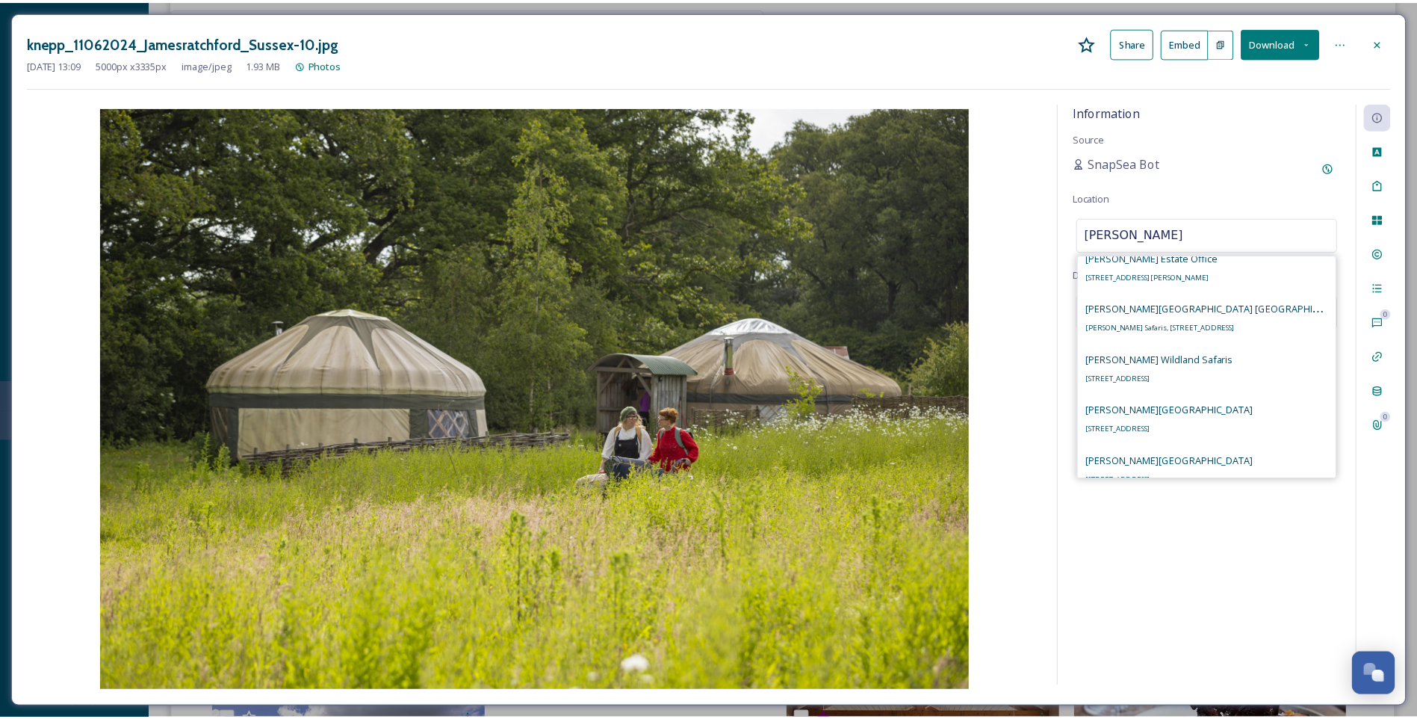
scroll to position [224, 0]
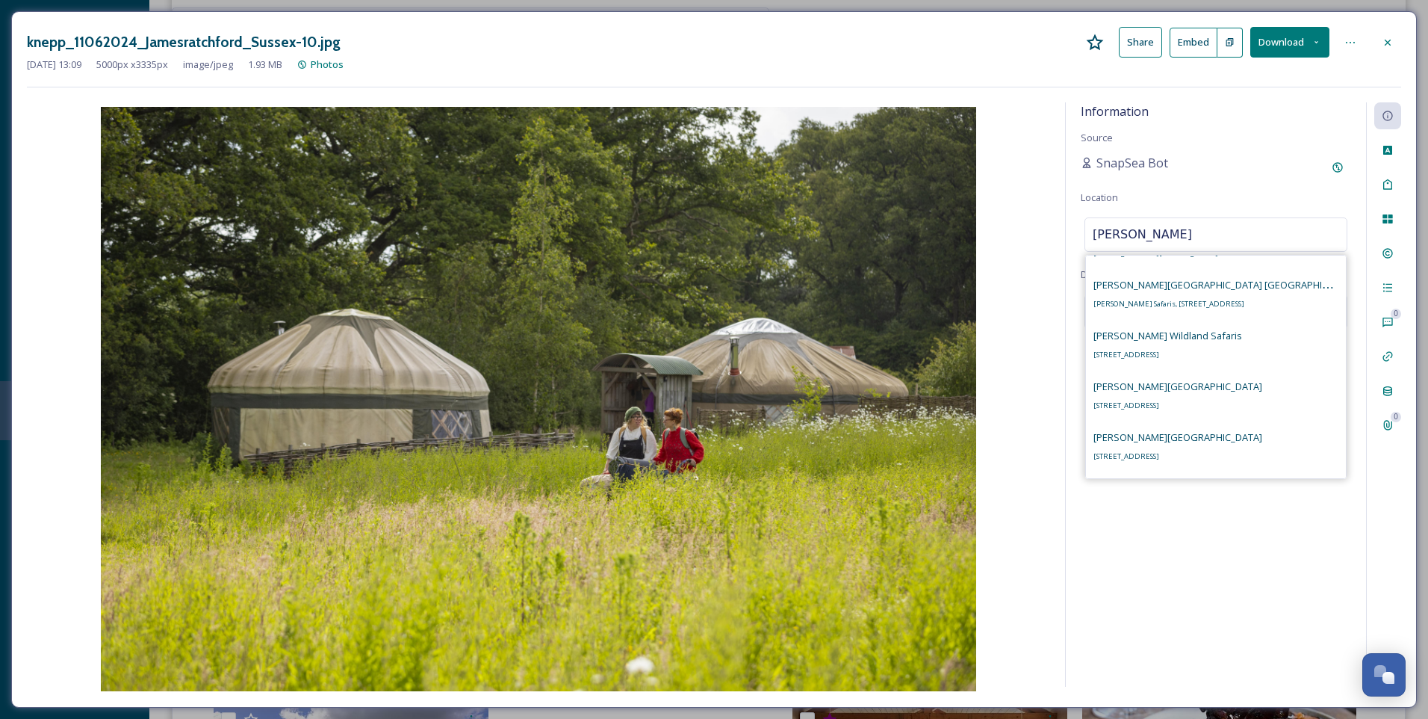
type input "[PERSON_NAME]"
click at [1156, 342] on span "[PERSON_NAME] Wildland Safaris" at bounding box center [1168, 335] width 149 height 13
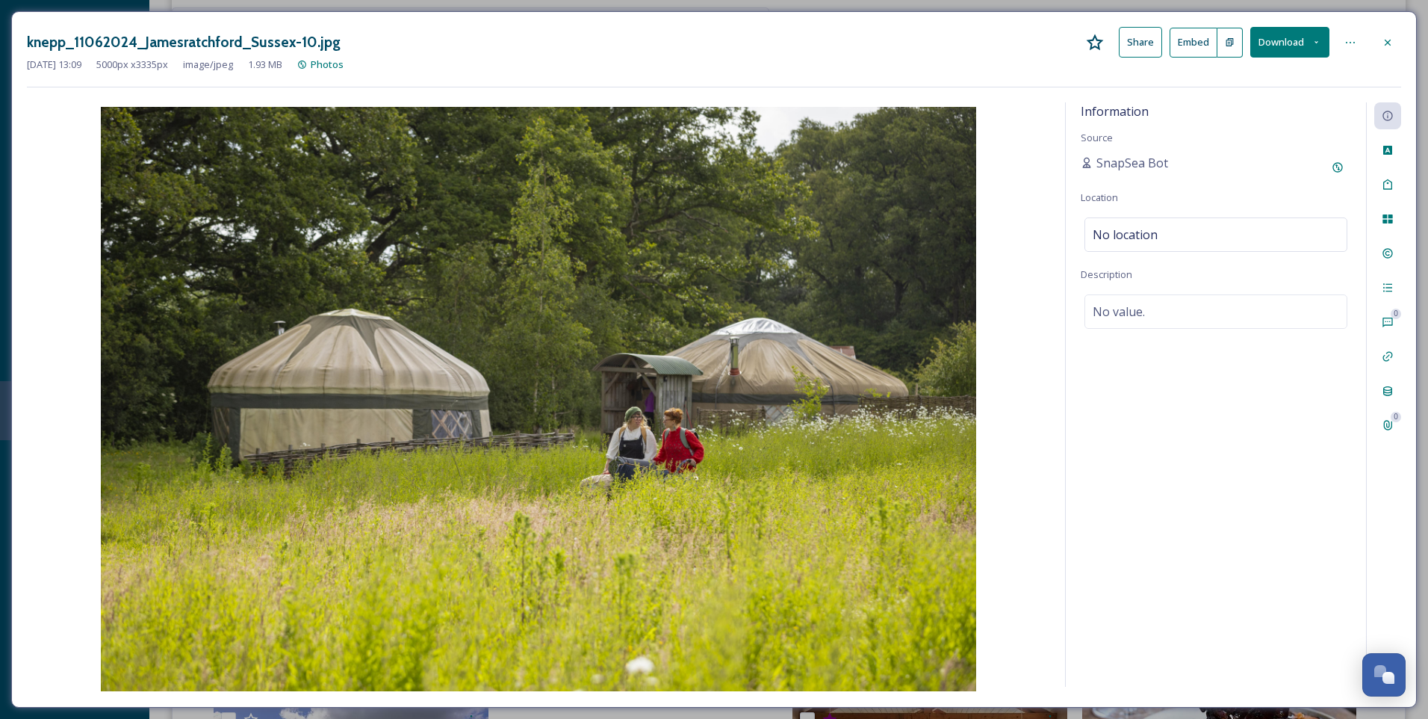
click at [1169, 381] on div "Information Source SnapSea Bot Location No location Description No value." at bounding box center [1216, 394] width 300 height 584
click at [1160, 322] on div "No value." at bounding box center [1216, 311] width 263 height 34
click at [1158, 317] on textarea at bounding box center [1216, 356] width 270 height 124
click at [1136, 312] on textarea "Campers staying at [GEOGRAPHIC_DATA] wild campsite in [GEOGRAPHIC_DATA]" at bounding box center [1216, 356] width 270 height 124
click at [1147, 309] on textarea "Campers staying at [GEOGRAPHIC_DATA] wild campsite in [GEOGRAPHIC_DATA]" at bounding box center [1216, 356] width 270 height 124
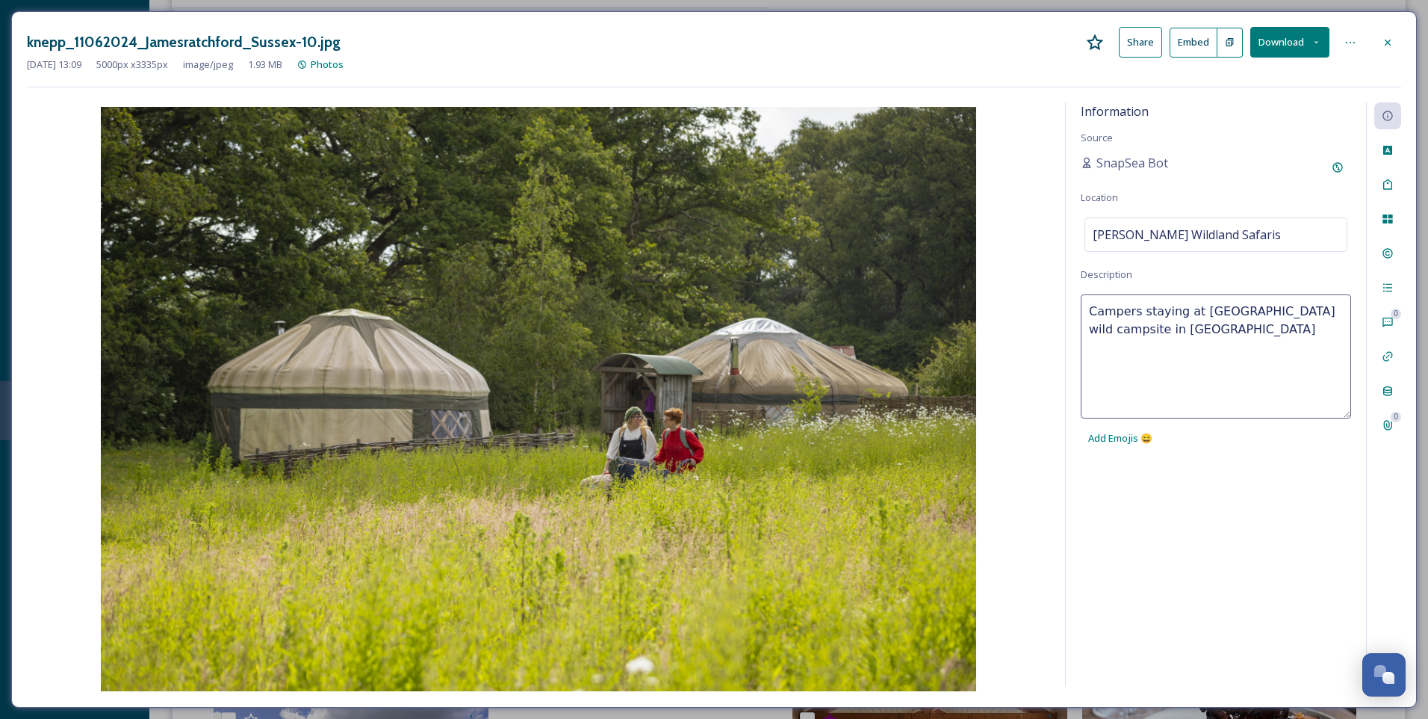
drag, startPoint x: 1174, startPoint y: 311, endPoint x: 1141, endPoint y: 312, distance: 33.7
click at [1141, 312] on textarea "Campers staying at [GEOGRAPHIC_DATA] wild campsite in [GEOGRAPHIC_DATA]" at bounding box center [1216, 356] width 270 height 124
click at [1233, 338] on textarea "Campers arriving at [GEOGRAPHIC_DATA] wild campsite in [GEOGRAPHIC_DATA]" at bounding box center [1216, 356] width 270 height 124
drag, startPoint x: 1135, startPoint y: 309, endPoint x: 1061, endPoint y: 310, distance: 74.0
click at [1061, 310] on div "Information Source SnapSea Bot Location [PERSON_NAME][GEOGRAPHIC_DATA] Safaris …" at bounding box center [714, 396] width 1375 height 589
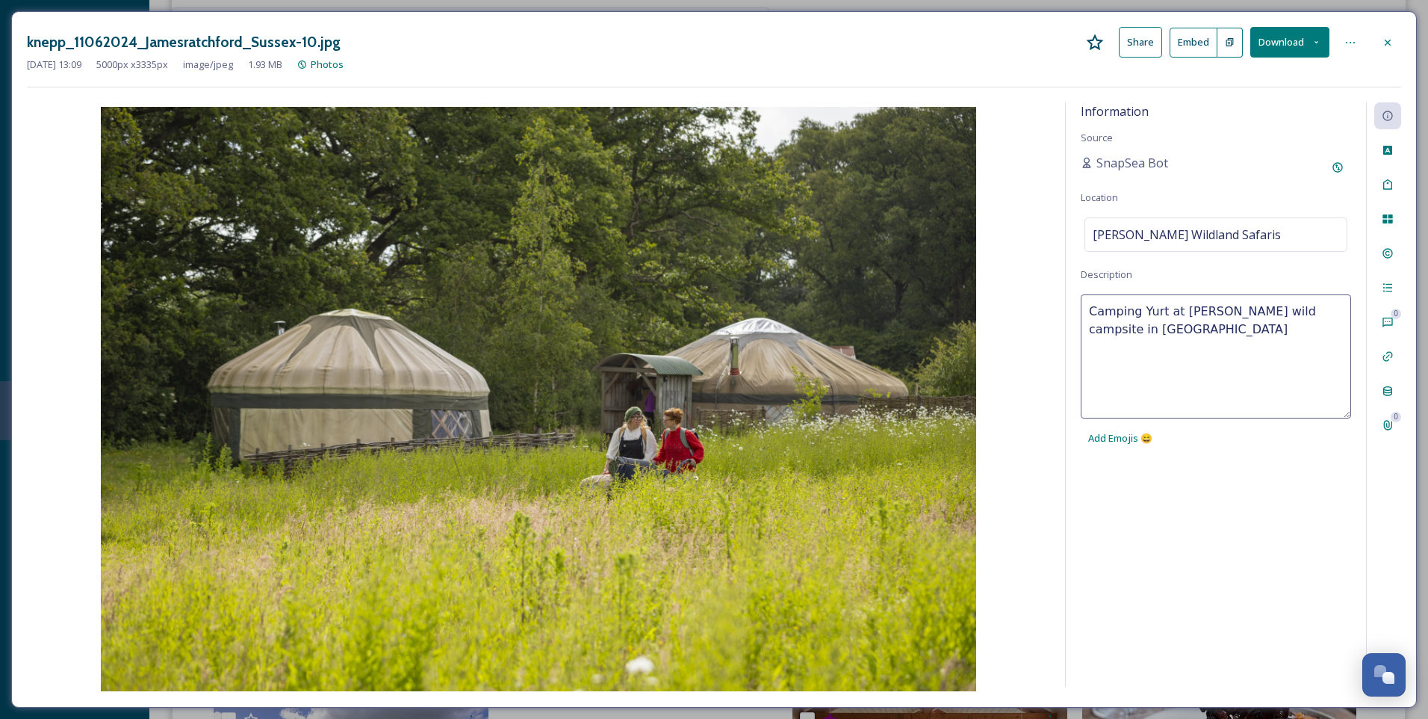
type textarea "Camping Yurts at [GEOGRAPHIC_DATA] wild campsite in [GEOGRAPHIC_DATA]"
click at [1254, 331] on textarea "Camping Yurts at [GEOGRAPHIC_DATA] wild campsite in [GEOGRAPHIC_DATA]" at bounding box center [1216, 356] width 270 height 124
click at [1217, 534] on div "Information Source SnapSea Bot Location [PERSON_NAME][GEOGRAPHIC_DATA] Safaris …" at bounding box center [1216, 394] width 300 height 584
click at [1143, 316] on span "Camping Yurts at [GEOGRAPHIC_DATA] wild campsite in [GEOGRAPHIC_DATA]" at bounding box center [1216, 321] width 247 height 36
drag, startPoint x: 1139, startPoint y: 310, endPoint x: 1088, endPoint y: 309, distance: 51.6
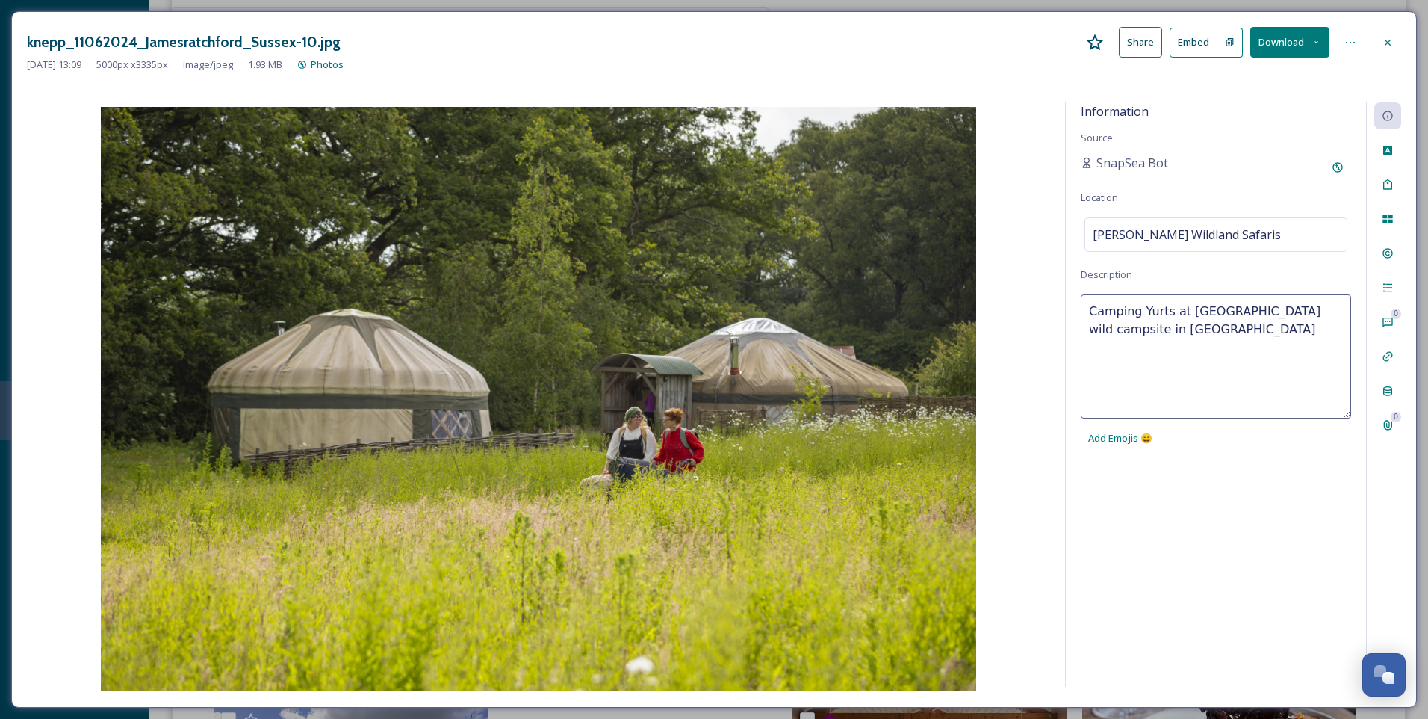
click at [1088, 309] on textarea "Camping Yurts at [GEOGRAPHIC_DATA] wild campsite in [GEOGRAPHIC_DATA]" at bounding box center [1216, 356] width 270 height 124
click at [1229, 306] on textarea "Glamping Yurts at [GEOGRAPHIC_DATA] wild campsite in [GEOGRAPHIC_DATA]" at bounding box center [1216, 356] width 270 height 124
click at [1254, 309] on textarea "Glamping Yurts at [GEOGRAPHIC_DATA] wild campsite in [GEOGRAPHIC_DATA]" at bounding box center [1216, 356] width 270 height 124
click at [1248, 312] on textarea "Glamping Yurts at [GEOGRAPHIC_DATA] wild campsite in [GEOGRAPHIC_DATA]" at bounding box center [1216, 356] width 270 height 124
type textarea "Glamping Yurts at [PERSON_NAME][GEOGRAPHIC_DATA] in [GEOGRAPHIC_DATA]"
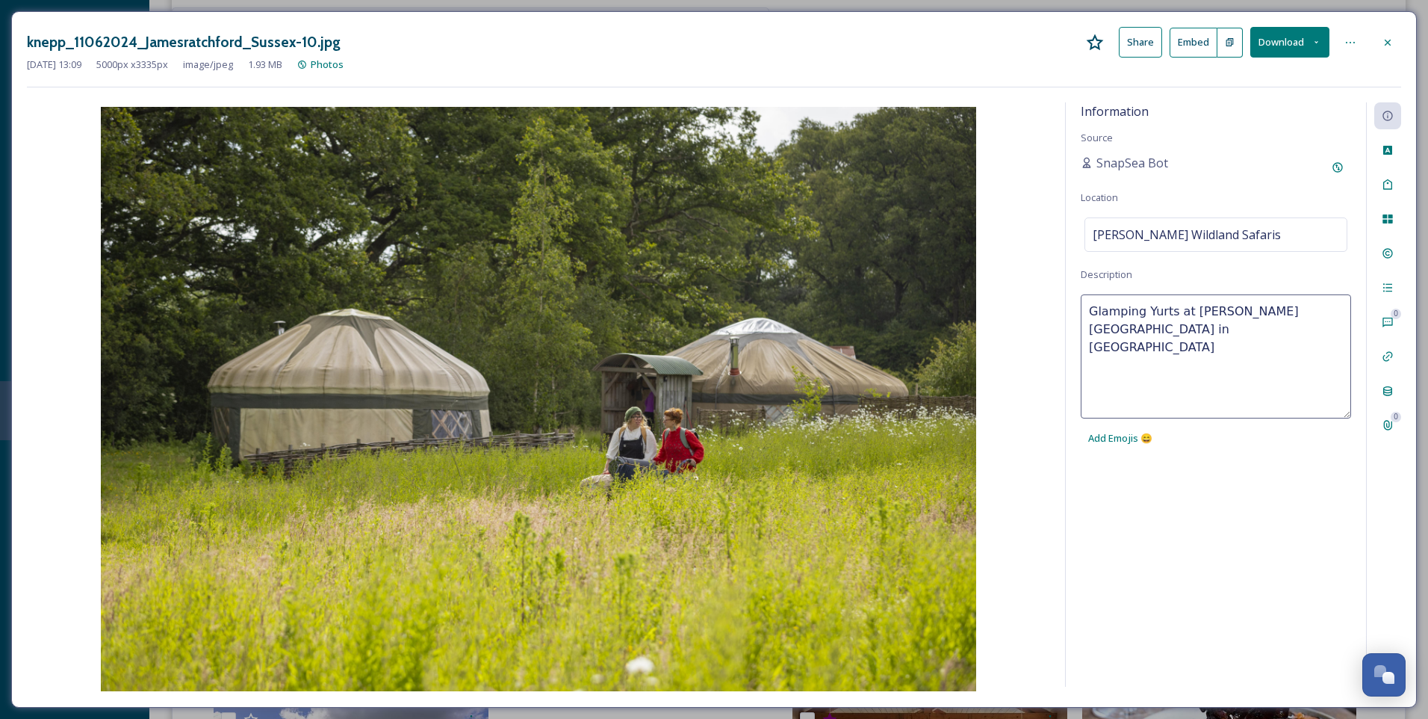
click at [1261, 326] on textarea "Glamping Yurts at [PERSON_NAME][GEOGRAPHIC_DATA] in [GEOGRAPHIC_DATA]" at bounding box center [1216, 356] width 270 height 124
click at [1244, 526] on div "Information Source SnapSea Bot Location [PERSON_NAME][GEOGRAPHIC_DATA] Safaris …" at bounding box center [1216, 394] width 300 height 584
click at [1393, 247] on div "Rights" at bounding box center [1388, 253] width 27 height 27
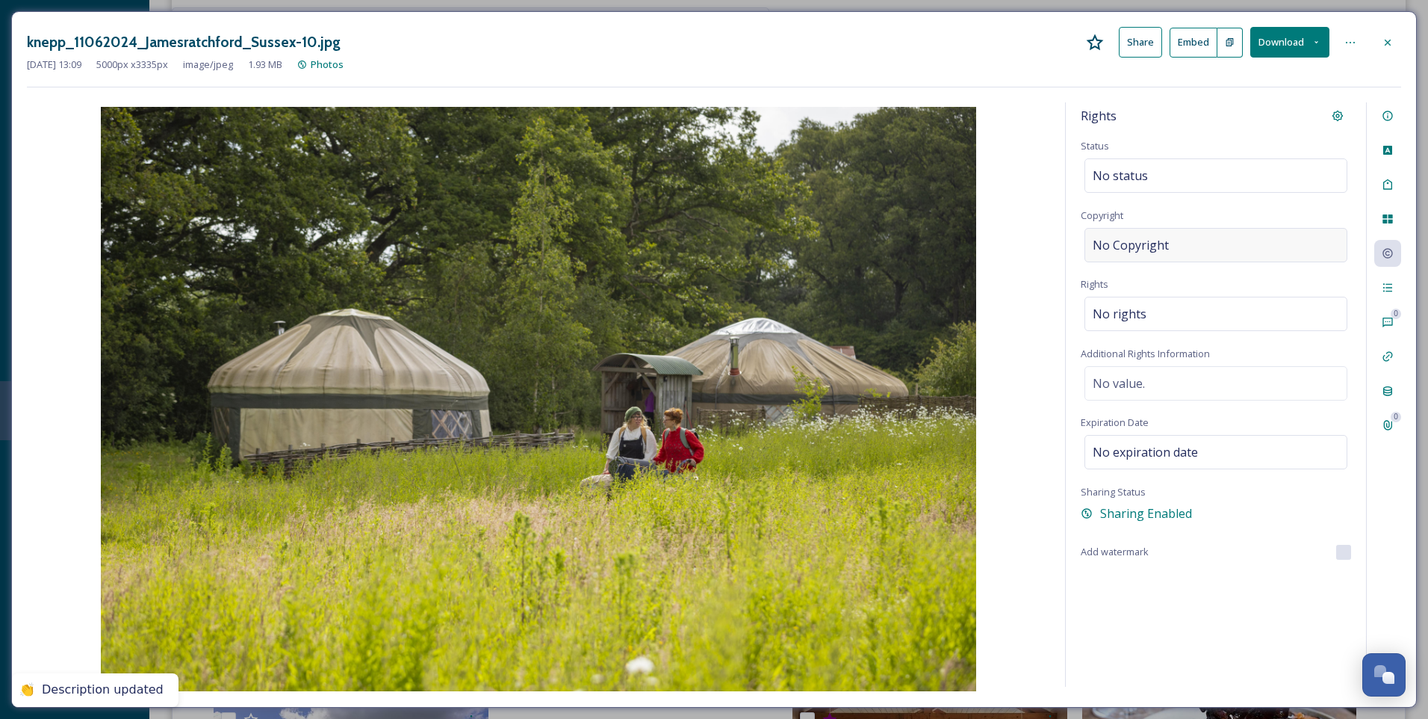
click at [1168, 259] on div "No Copyright" at bounding box center [1216, 245] width 263 height 34
type input "[PERSON_NAME]"
click at [1221, 691] on div "Rights Status No status Copyright ©[PERSON_NAME] Rights No rights Additional Ri…" at bounding box center [714, 396] width 1375 height 589
click at [1393, 40] on icon at bounding box center [1388, 43] width 12 height 12
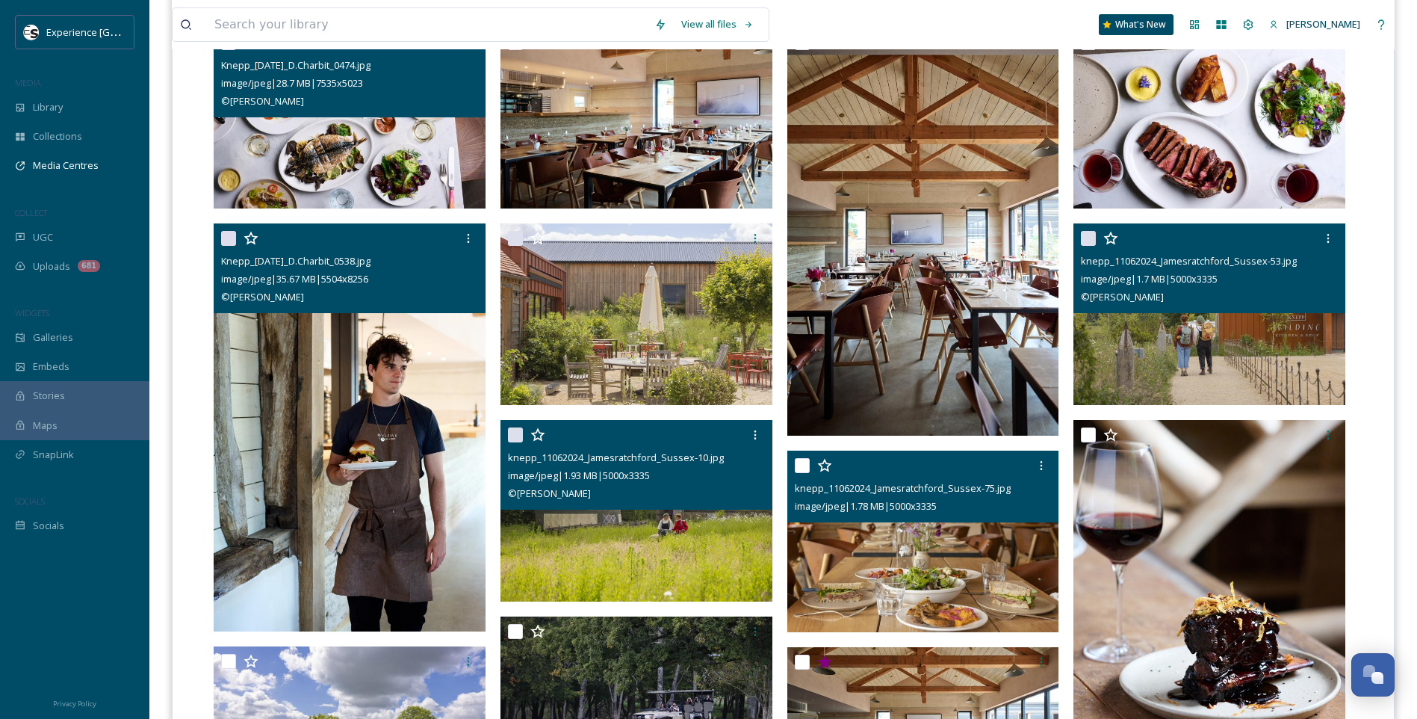
scroll to position [515, 0]
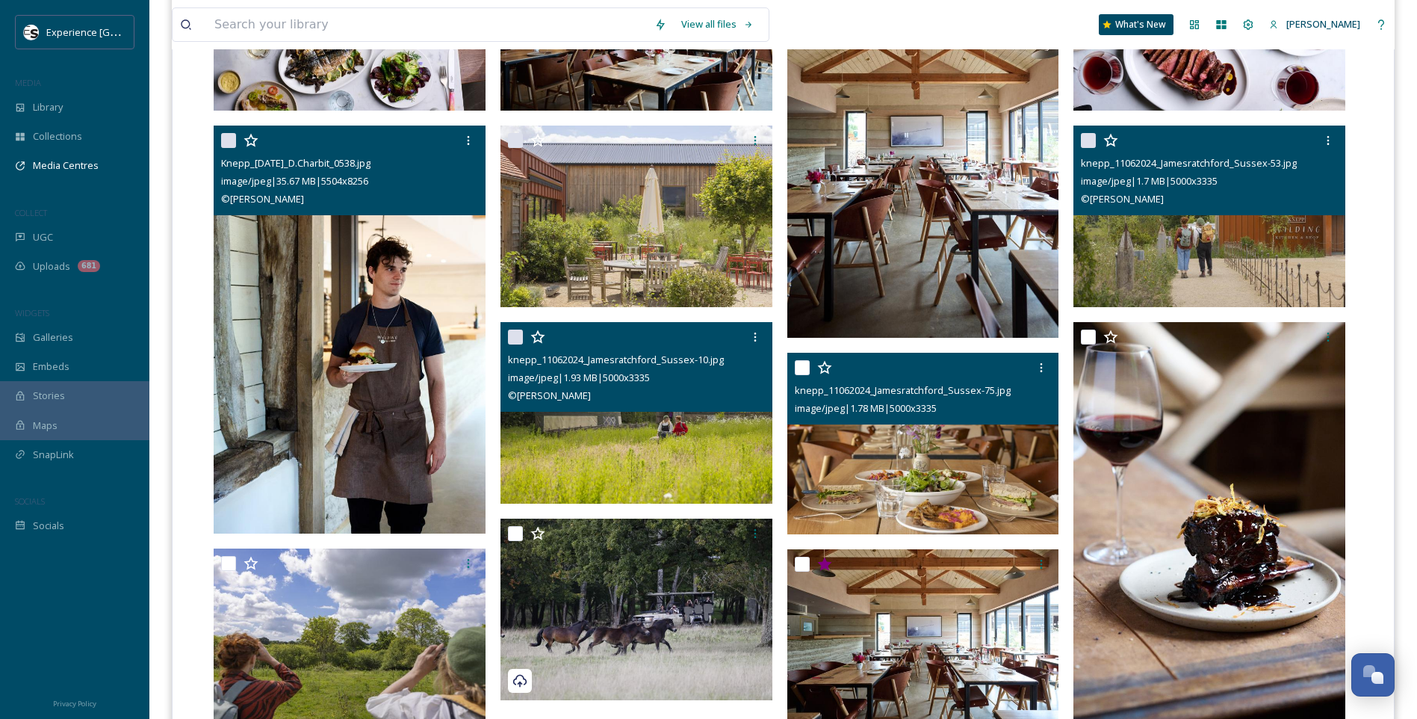
click at [926, 467] on img at bounding box center [923, 444] width 272 height 182
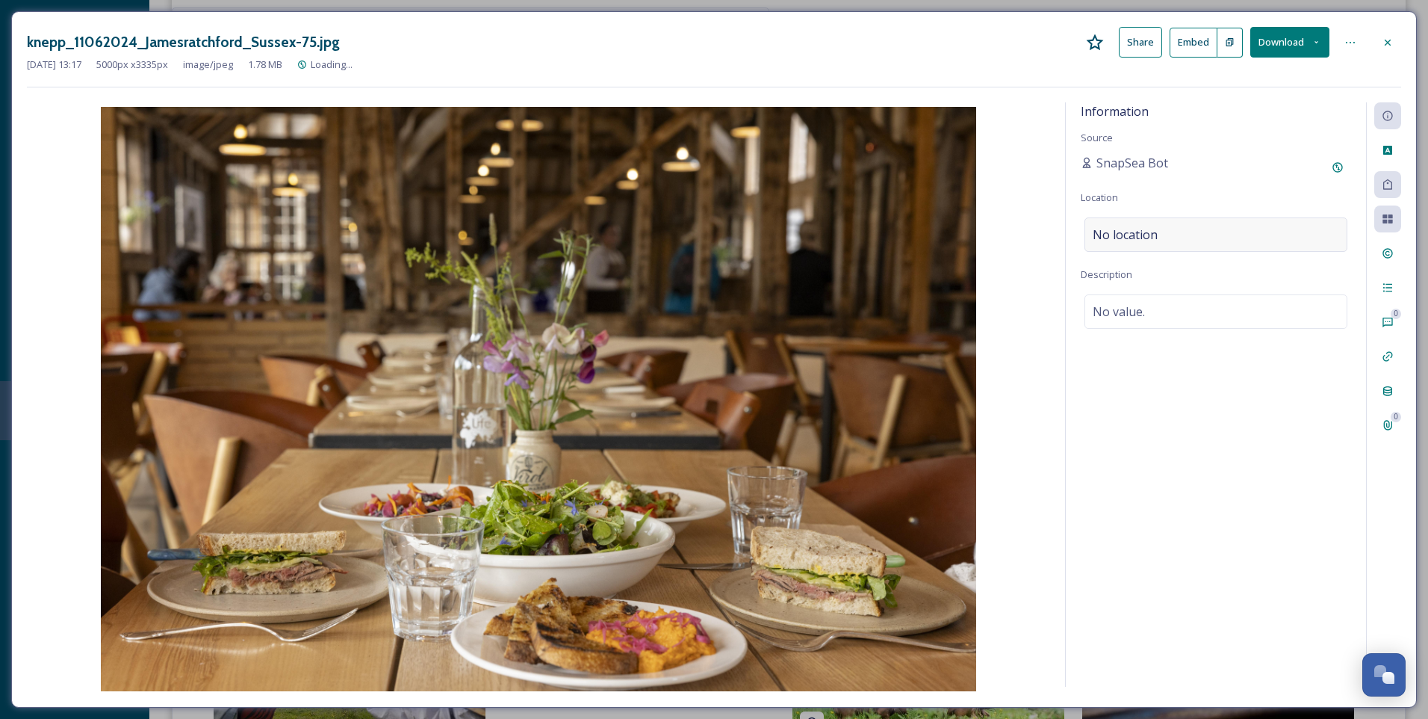
click at [1158, 235] on div "No location" at bounding box center [1216, 234] width 263 height 34
click at [1170, 235] on input at bounding box center [1215, 234] width 261 height 33
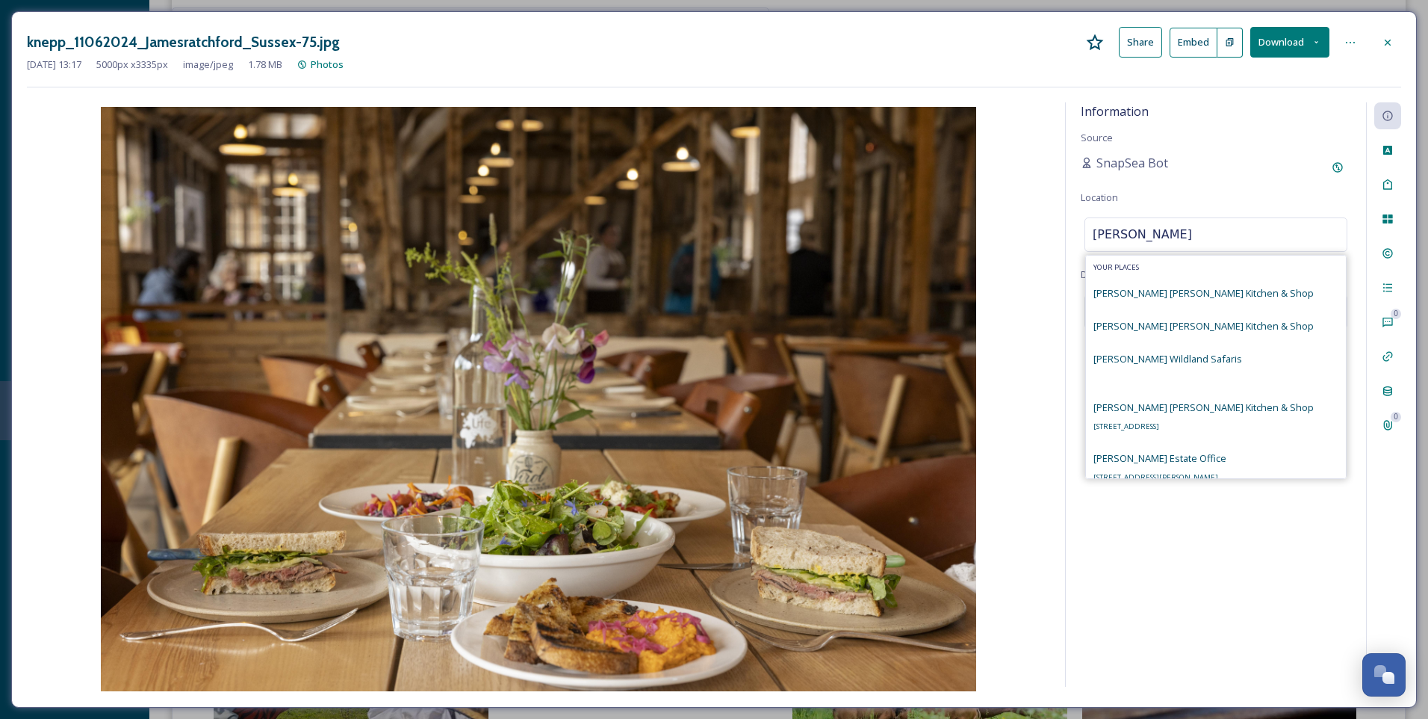
type input "[PERSON_NAME]"
click at [1175, 416] on div "[PERSON_NAME] [PERSON_NAME] Kitchen & Shop [STREET_ADDRESS]" at bounding box center [1204, 416] width 220 height 36
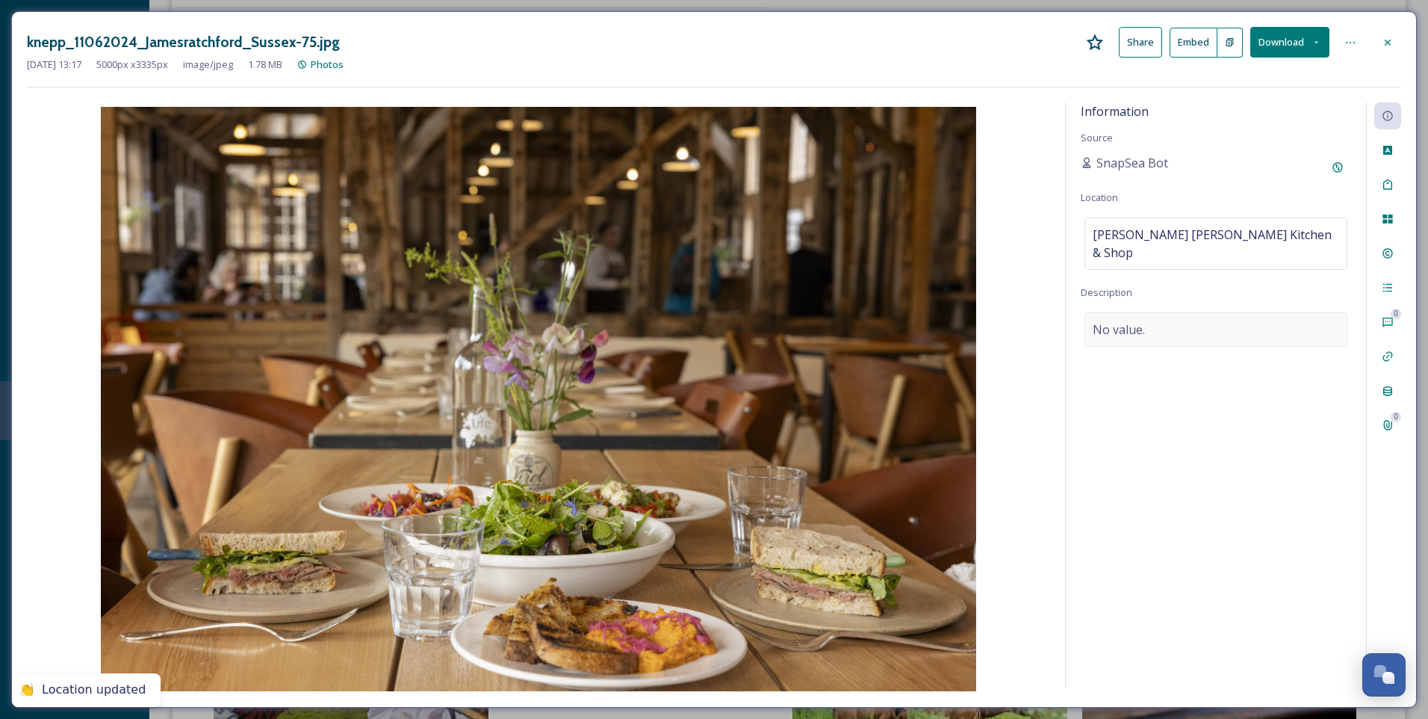
click at [1171, 312] on div "No value." at bounding box center [1216, 329] width 263 height 34
click at [1159, 323] on textarea at bounding box center [1216, 374] width 270 height 124
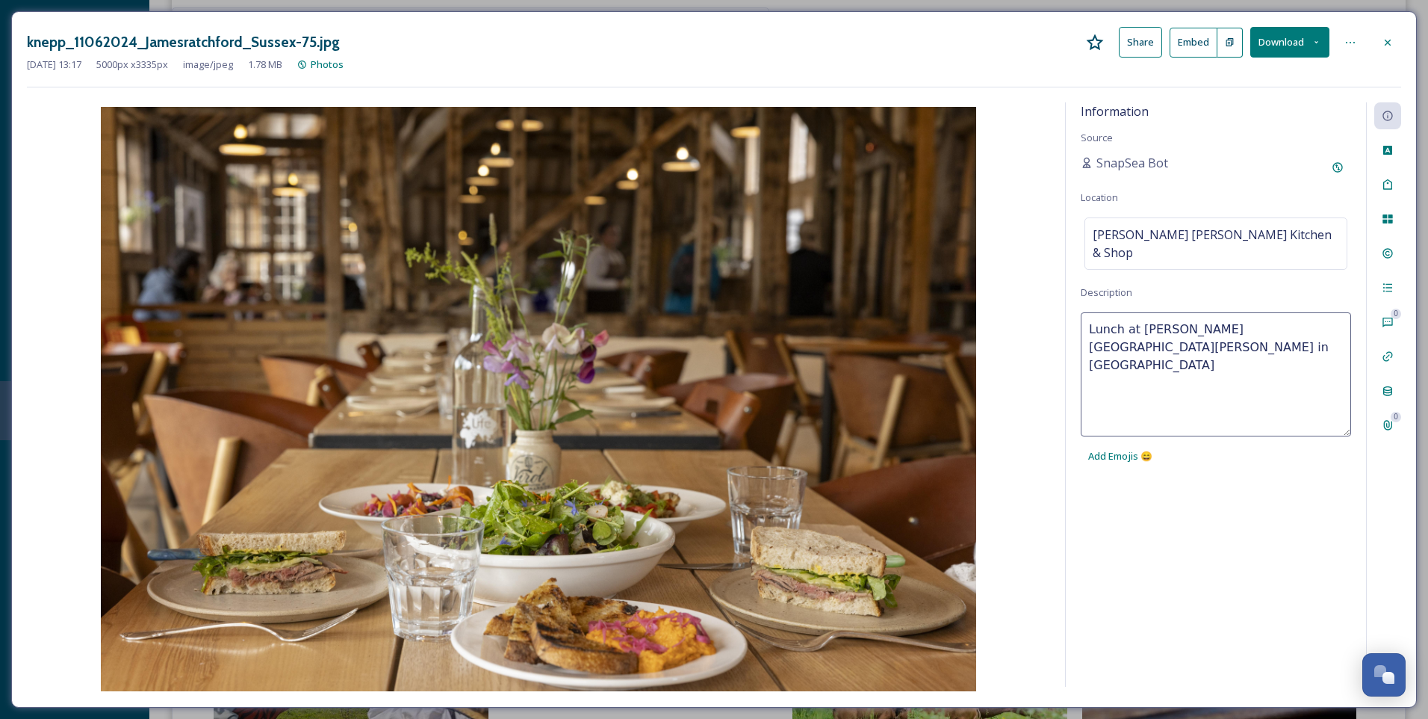
type textarea "Lunch at [PERSON_NAME][GEOGRAPHIC_DATA][PERSON_NAME] in [GEOGRAPHIC_DATA]"
click at [1248, 497] on div "Information Source SnapSea Bot Location [PERSON_NAME] [PERSON_NAME] Kitchen & S…" at bounding box center [1216, 394] width 300 height 584
click at [1387, 247] on icon at bounding box center [1388, 253] width 12 height 12
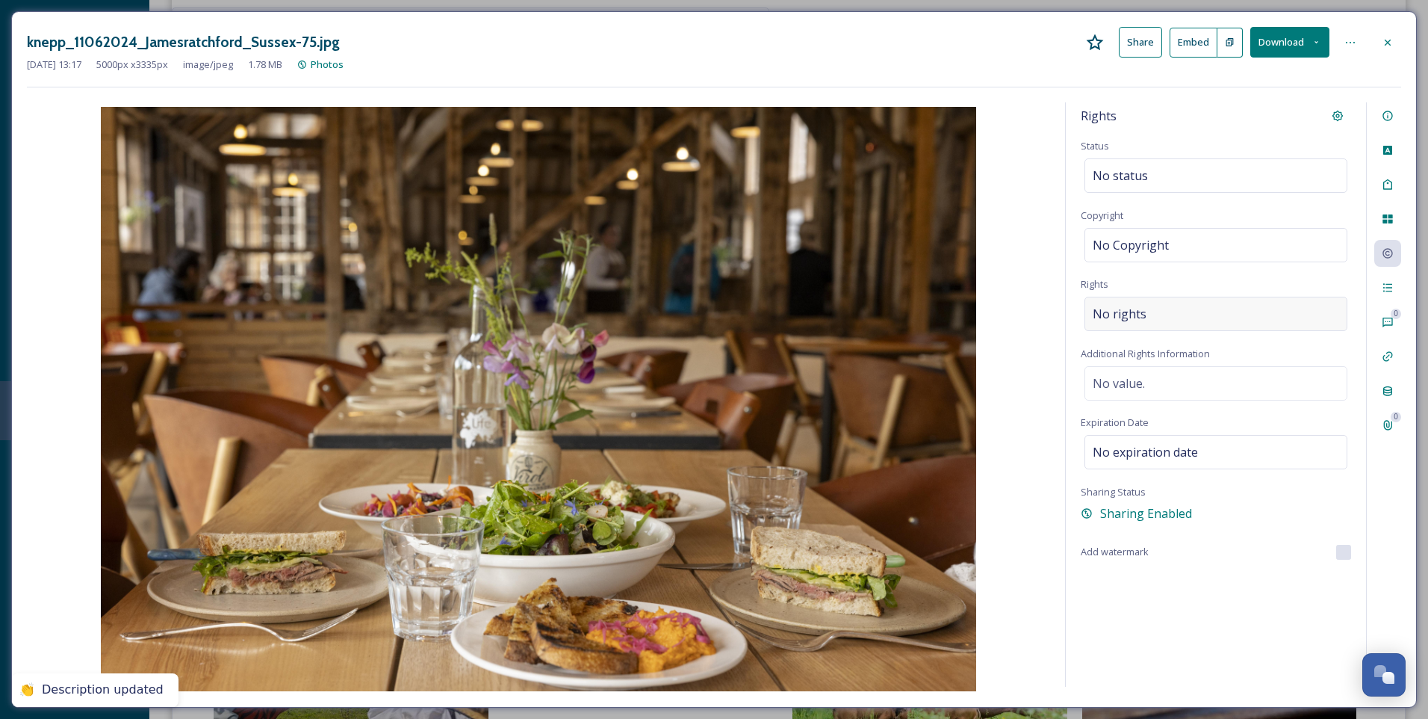
click at [1179, 315] on div "No rights" at bounding box center [1216, 314] width 263 height 34
click at [1212, 316] on input at bounding box center [1171, 317] width 164 height 33
type input "[PERSON_NAME]"
click at [1249, 574] on div "Rights Status No status Copyright No Copyright Rights [PERSON_NAME] No results …" at bounding box center [1216, 394] width 300 height 584
click at [1169, 292] on div "Rights Status No status Copyright No Copyright Rights No rights Additional Righ…" at bounding box center [1216, 394] width 300 height 584
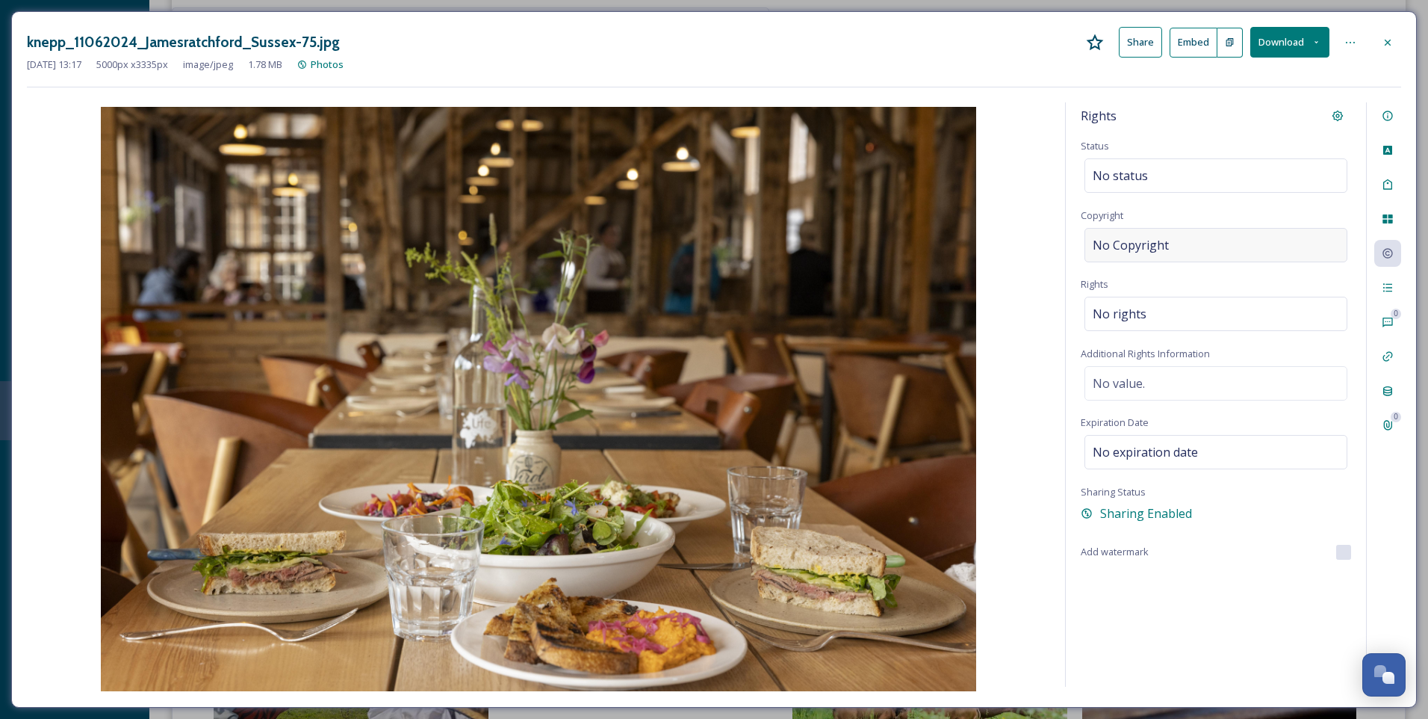
click at [1173, 258] on div "No Copyright" at bounding box center [1216, 245] width 263 height 34
click at [1180, 234] on input at bounding box center [1216, 245] width 270 height 34
type input "[PERSON_NAME]"
click at [1260, 631] on div "Rights Status No status Copyright [PERSON_NAME] Rights No rights Additional Rig…" at bounding box center [1216, 394] width 300 height 584
click at [1391, 42] on icon at bounding box center [1388, 43] width 12 height 12
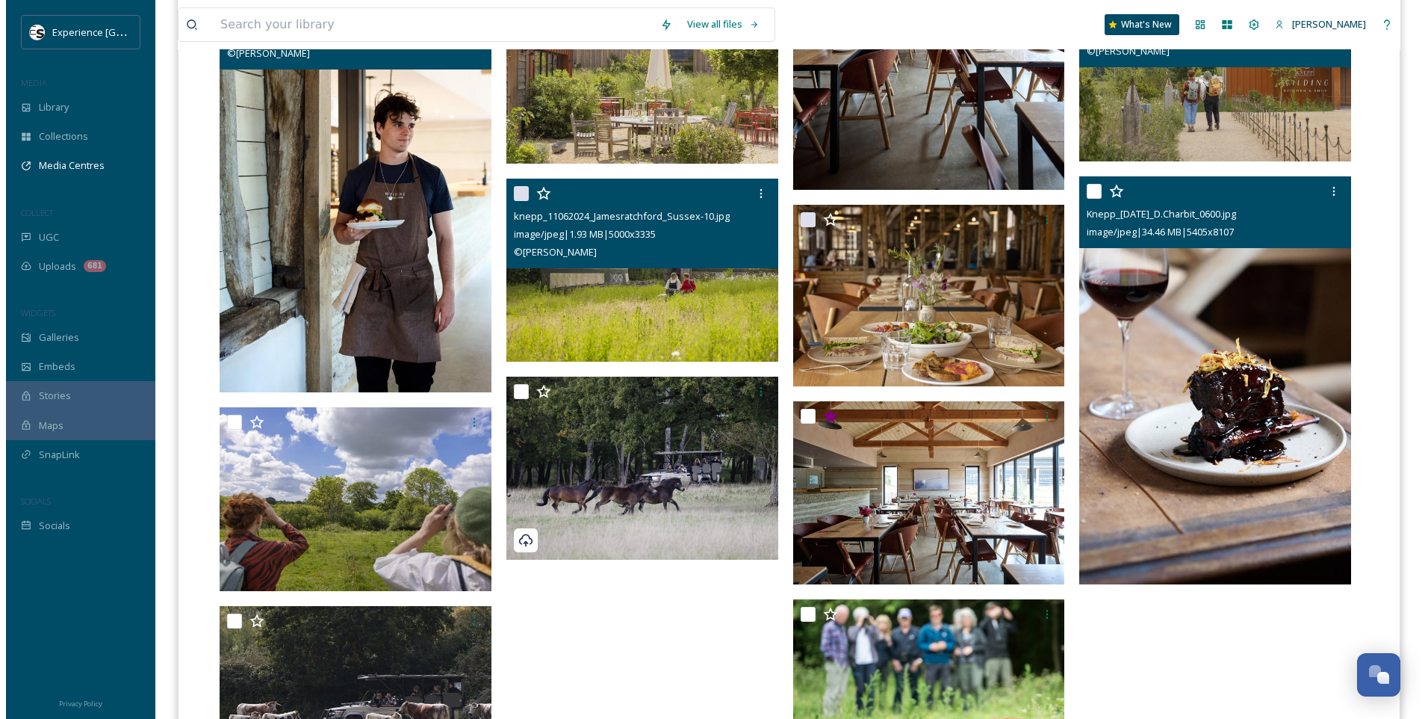
scroll to position [665, 0]
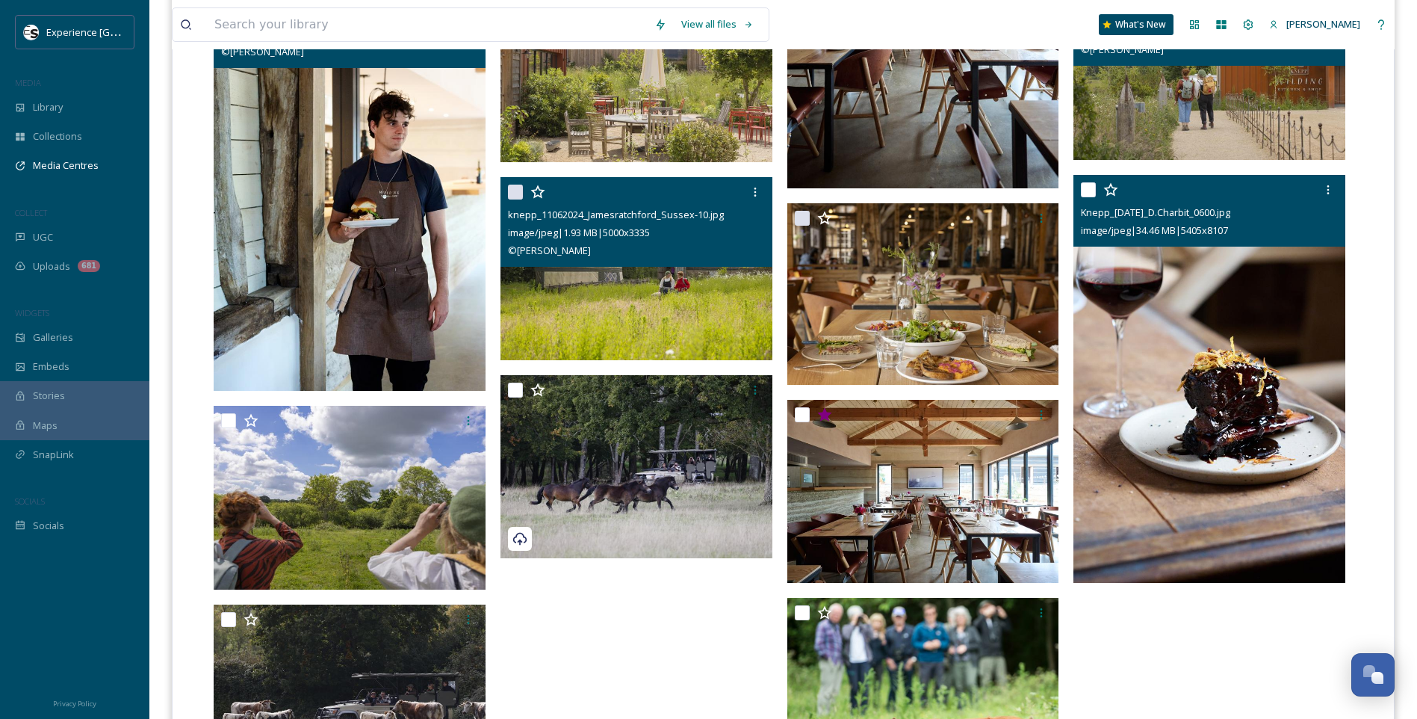
click at [1159, 349] on img at bounding box center [1210, 379] width 272 height 408
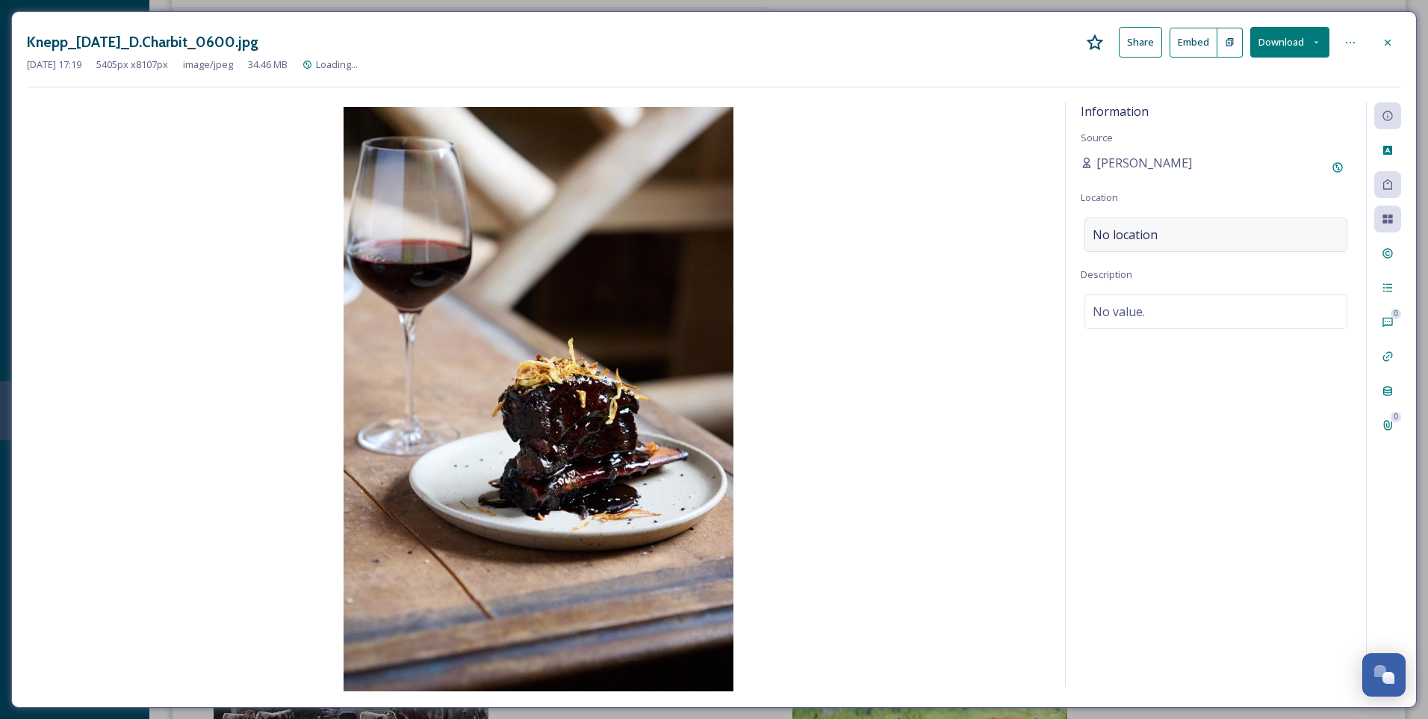
click at [1191, 222] on div "No location" at bounding box center [1216, 234] width 263 height 34
click at [1177, 240] on input at bounding box center [1215, 234] width 261 height 33
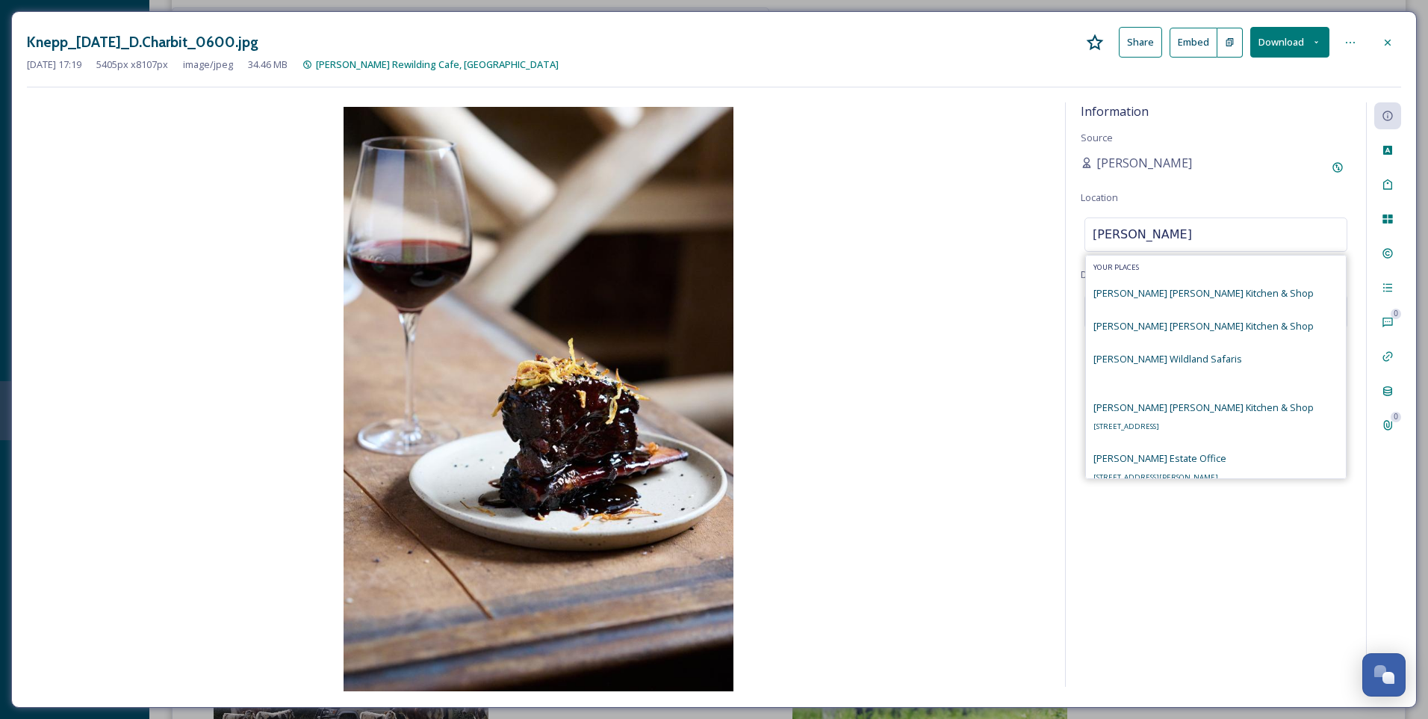
type input "[PERSON_NAME]"
click at [1195, 407] on span "[PERSON_NAME] [PERSON_NAME] Kitchen & Shop" at bounding box center [1204, 406] width 220 height 13
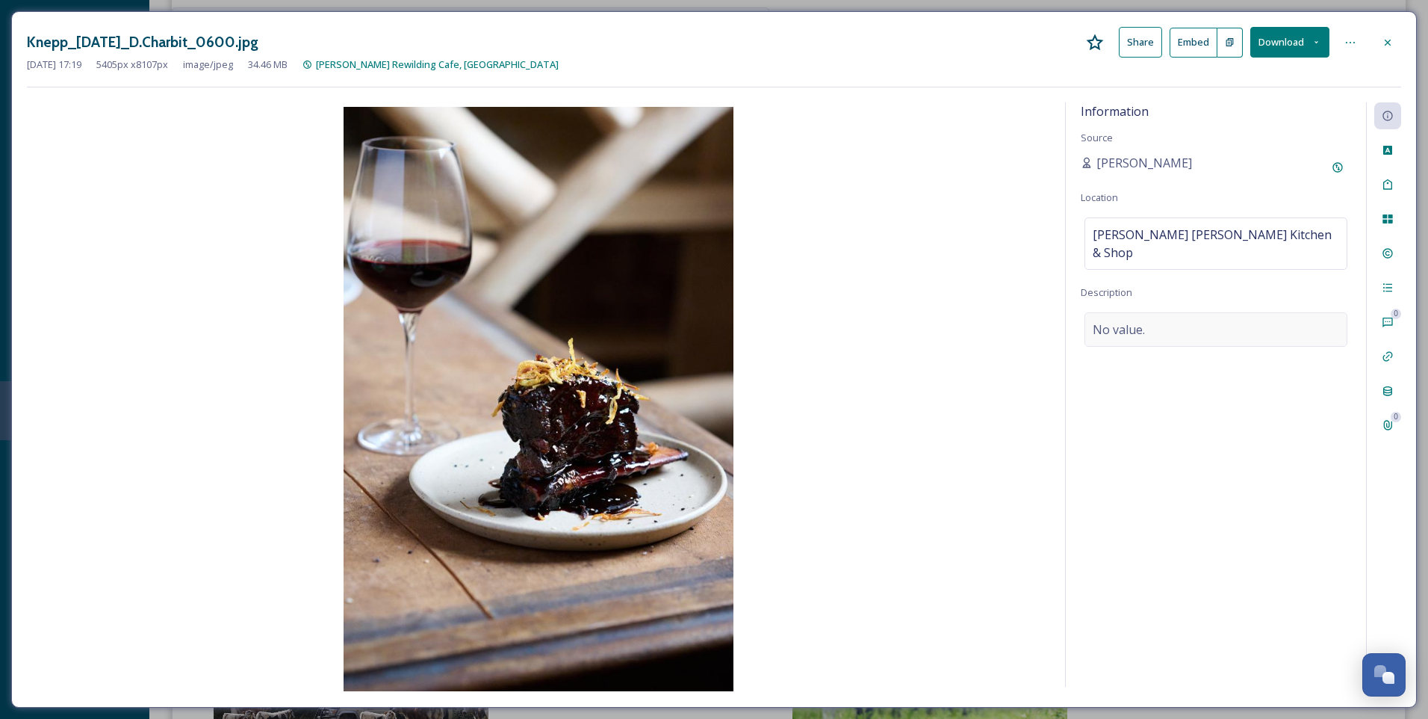
click at [1146, 312] on div "No value." at bounding box center [1216, 329] width 263 height 34
click at [1144, 312] on textarea at bounding box center [1216, 374] width 270 height 124
click at [1110, 324] on textarea at bounding box center [1216, 374] width 270 height 124
type textarea "K"
type textarea "Locally sourced produce at [PERSON_NAME][GEOGRAPHIC_DATA][PERSON_NAME], [GEOGRA…"
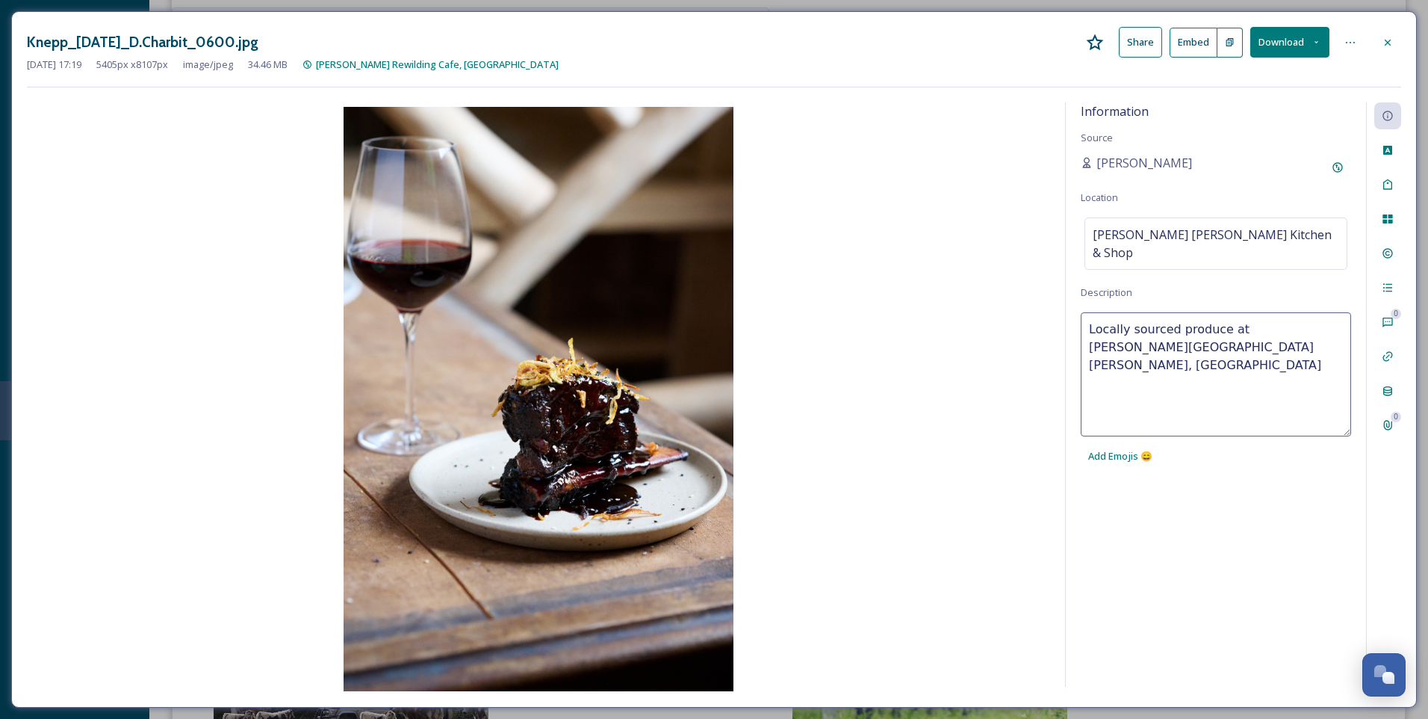
click at [1307, 492] on div "Information Source [PERSON_NAME] Location [PERSON_NAME] [PERSON_NAME] Kitchen &…" at bounding box center [1216, 394] width 300 height 584
click at [1388, 257] on icon at bounding box center [1388, 253] width 12 height 12
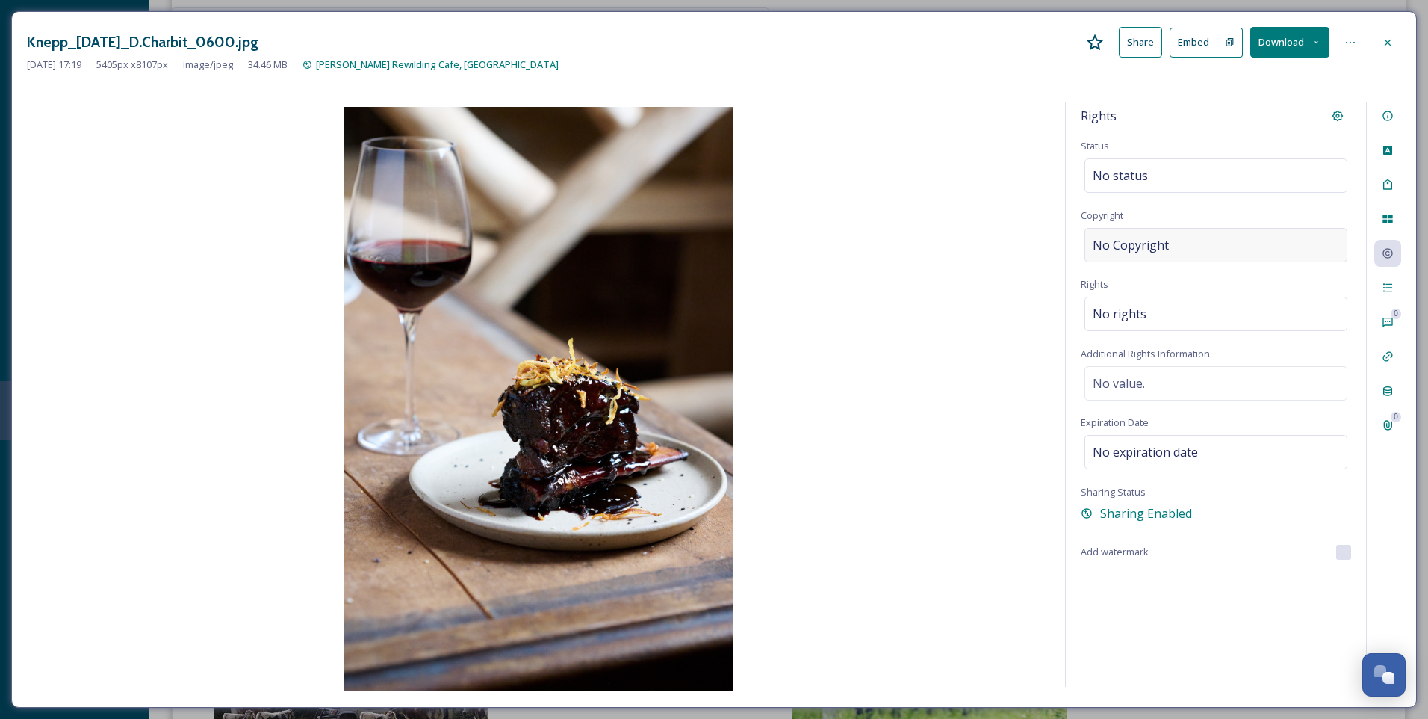
click at [1195, 239] on div "No Copyright" at bounding box center [1216, 245] width 263 height 34
type input "[PERSON_NAME]"
click at [1192, 610] on div "Rights Status No status Copyright [PERSON_NAME] Rights No rights Additional Rig…" at bounding box center [1216, 394] width 300 height 584
click at [1395, 46] on div at bounding box center [1388, 42] width 27 height 27
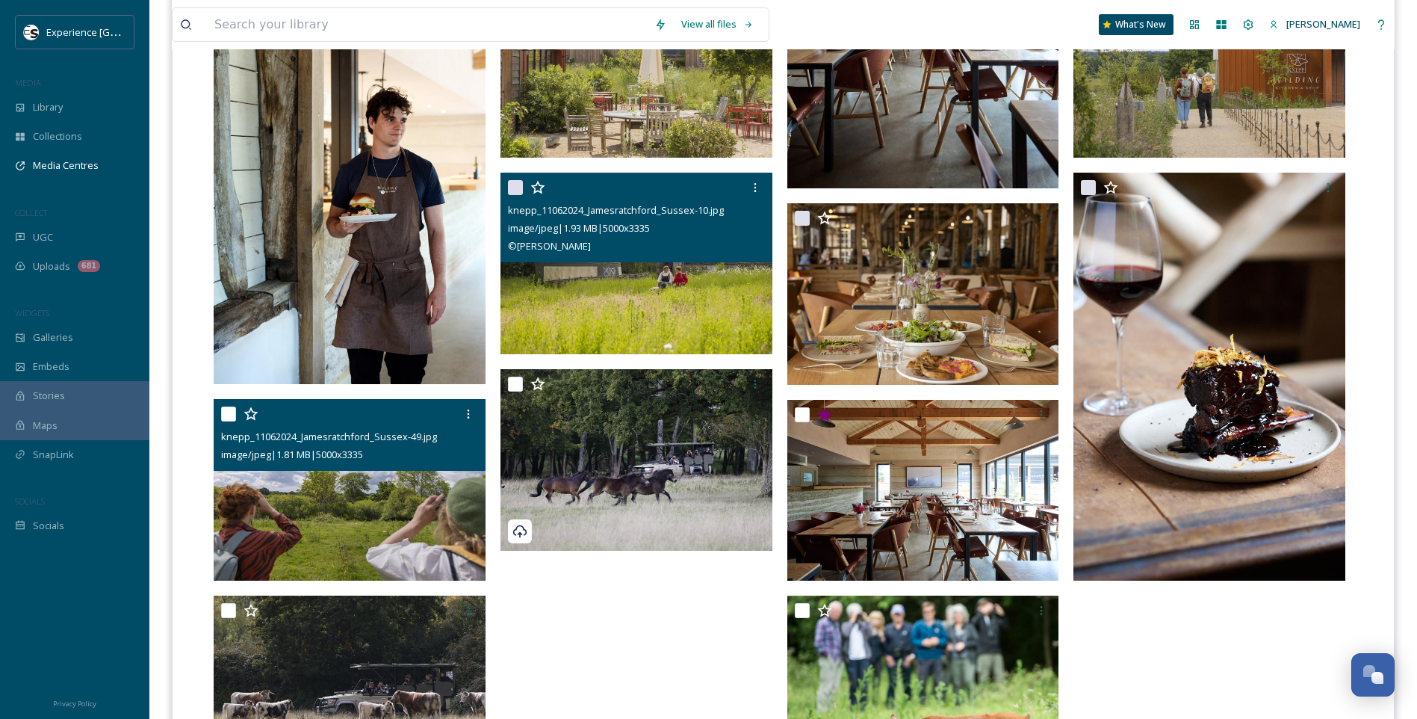
click at [344, 524] on img at bounding box center [350, 490] width 272 height 182
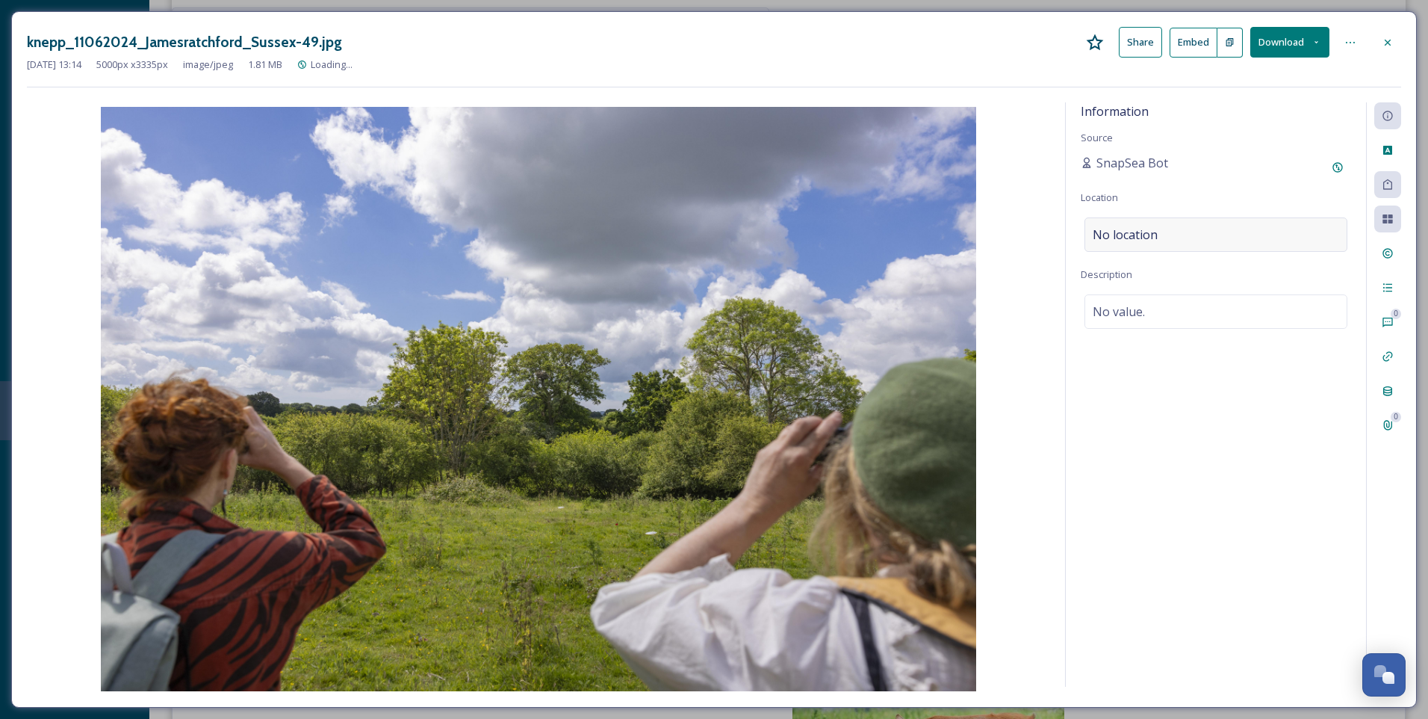
click at [1198, 217] on div "No location" at bounding box center [1216, 234] width 263 height 34
click at [1194, 226] on input at bounding box center [1215, 234] width 261 height 33
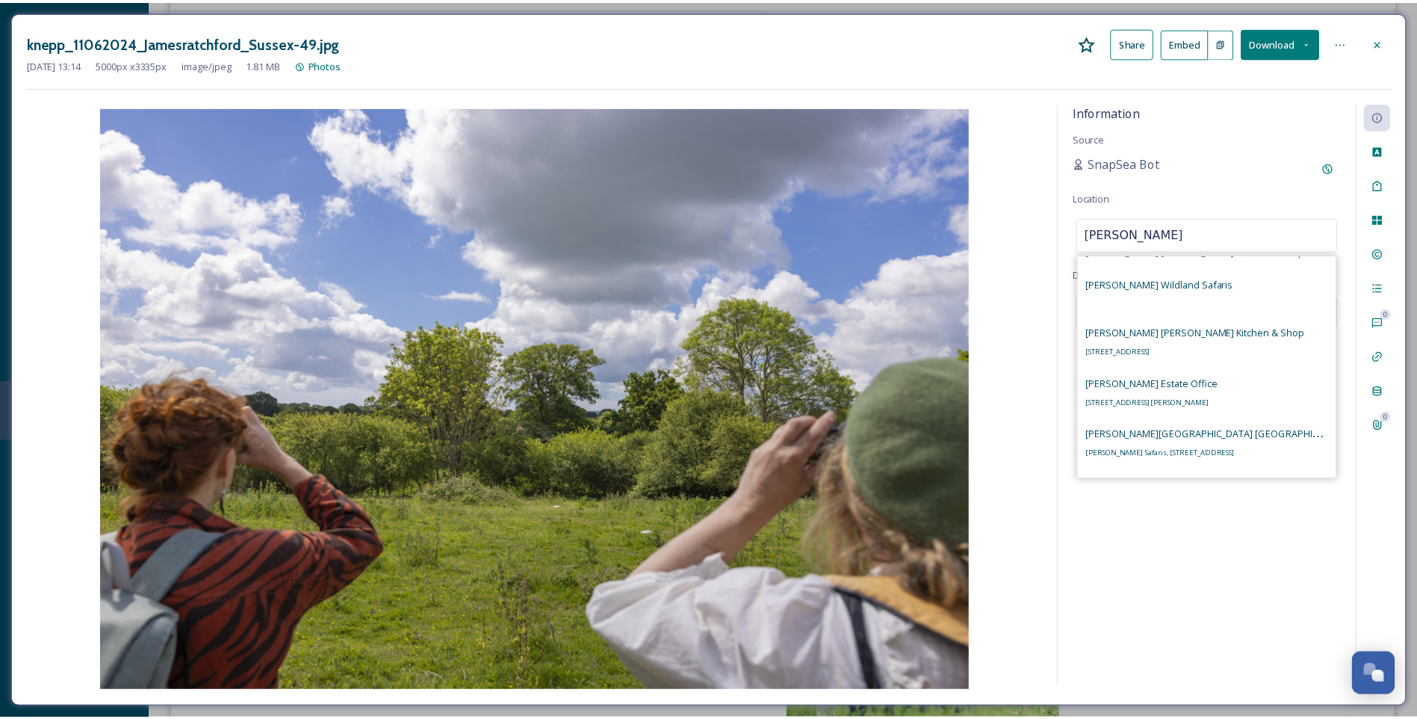
scroll to position [149, 0]
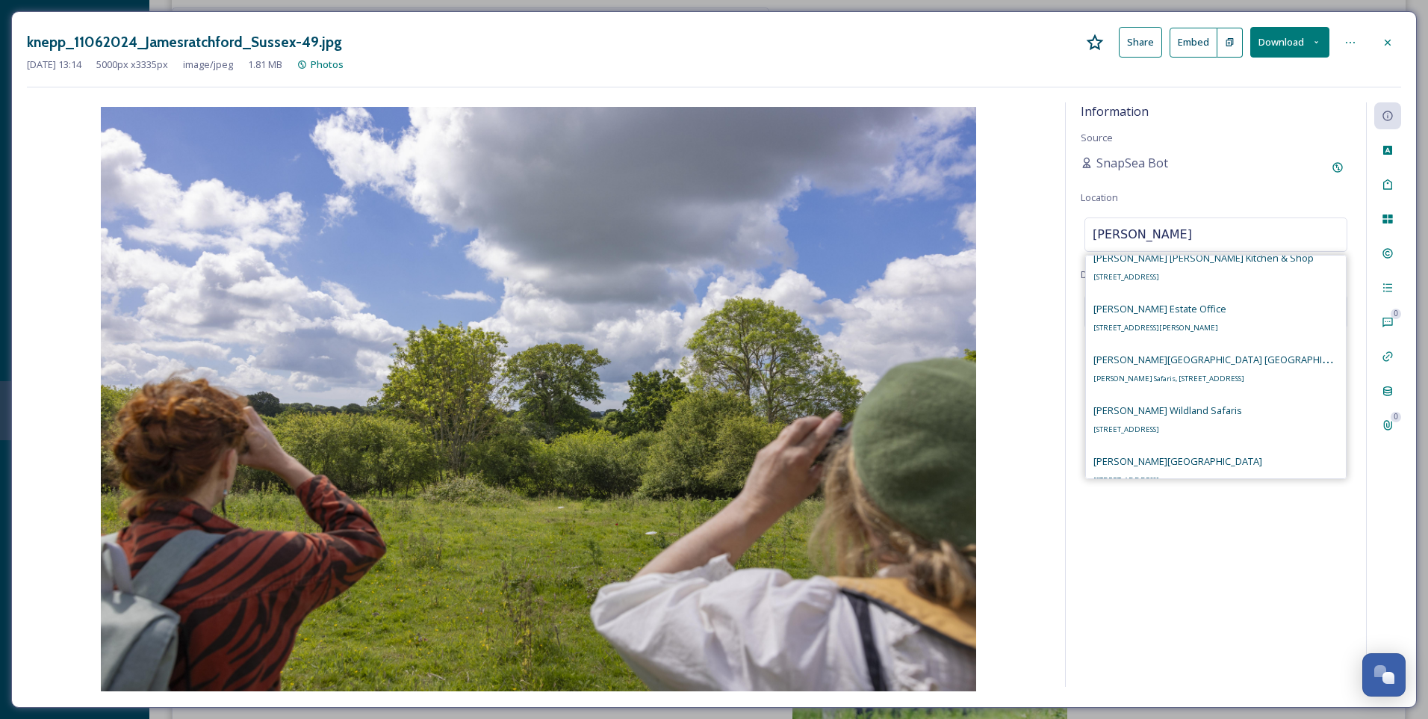
type input "[PERSON_NAME]"
click at [1159, 427] on span "[STREET_ADDRESS]" at bounding box center [1127, 429] width 66 height 10
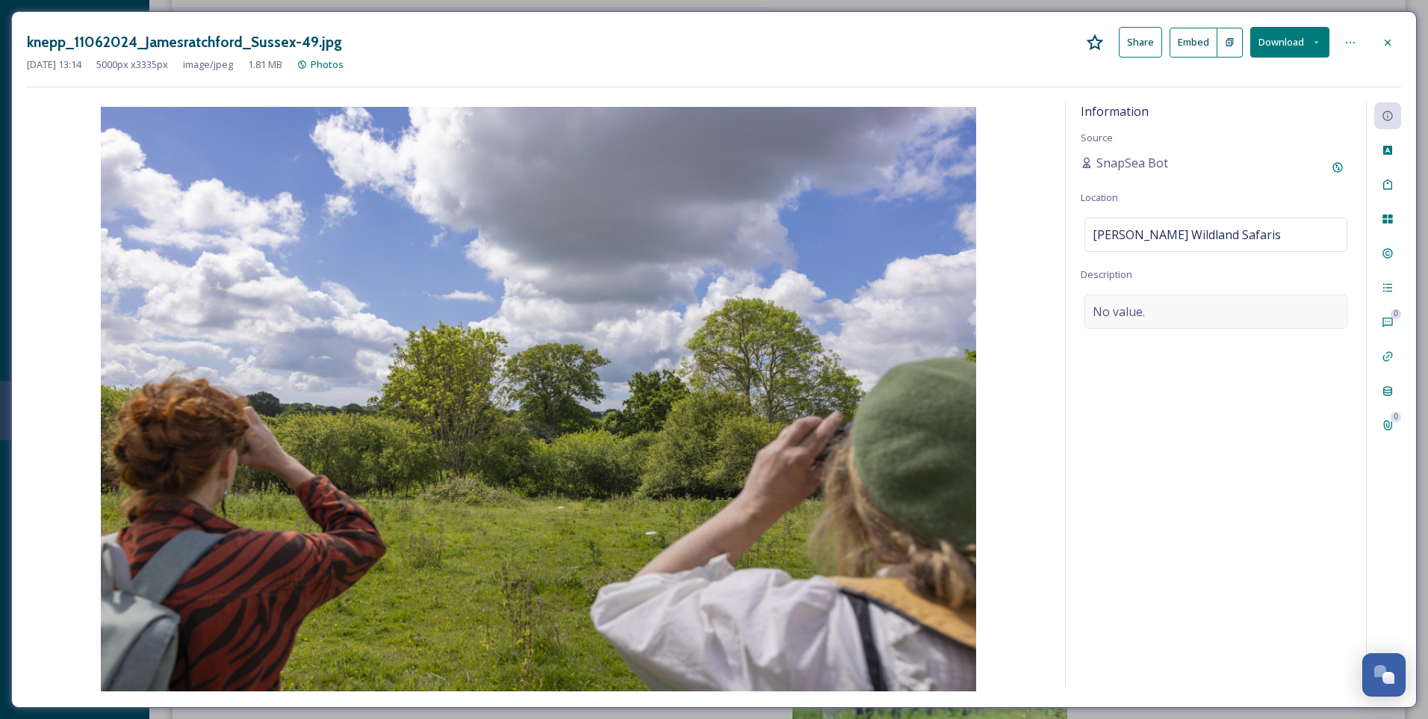
click at [1146, 315] on div "No value." at bounding box center [1216, 311] width 263 height 34
click at [1142, 326] on textarea at bounding box center [1216, 356] width 270 height 124
click at [1088, 309] on textarea "Wildlife spotting at" at bounding box center [1216, 356] width 270 height 124
click at [1254, 318] on textarea "Walkers wildlife spotting at" at bounding box center [1216, 356] width 270 height 124
type textarea "Walkers wildlife spotting at [PERSON_NAME][GEOGRAPHIC_DATA], [GEOGRAPHIC_DATA]"
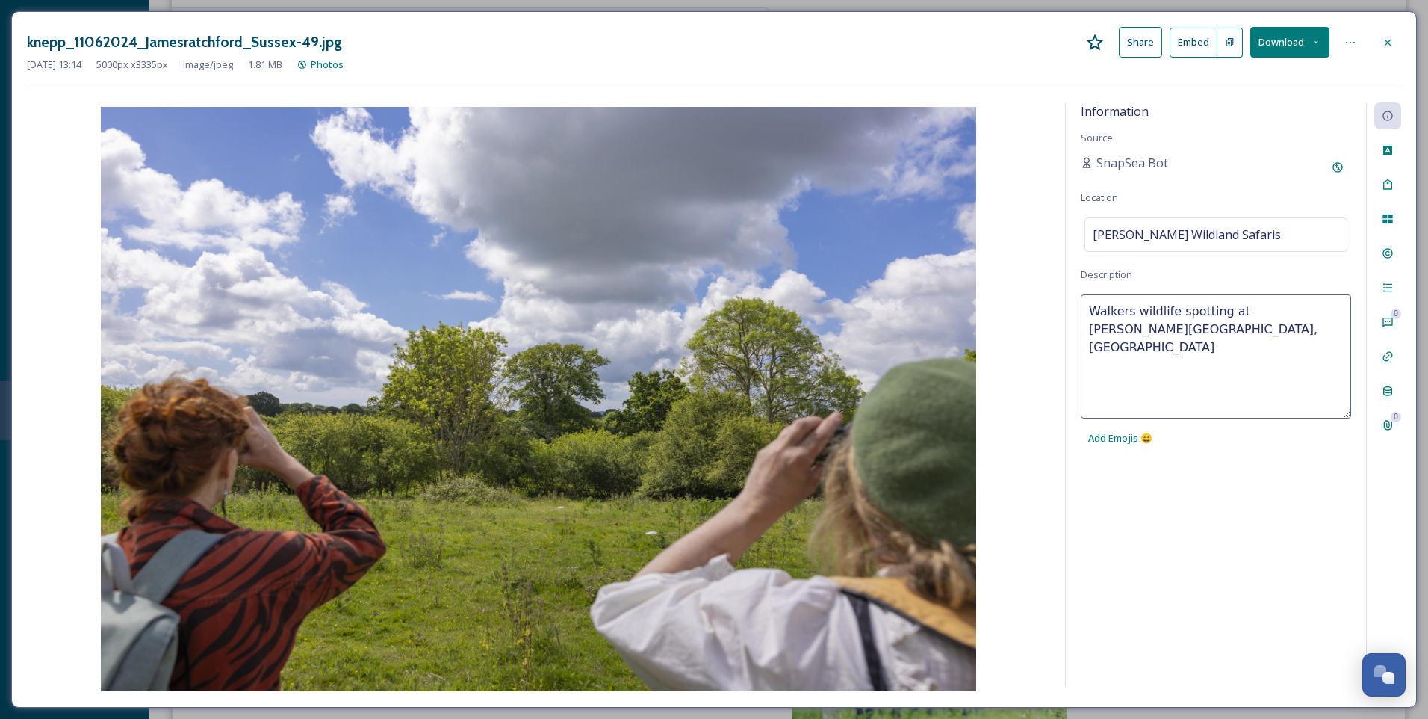
click at [1260, 518] on div "Information Source SnapSea Bot Location [PERSON_NAME] Wildland Safaris Descript…" at bounding box center [1216, 394] width 300 height 584
click at [1387, 252] on icon at bounding box center [1388, 253] width 12 height 12
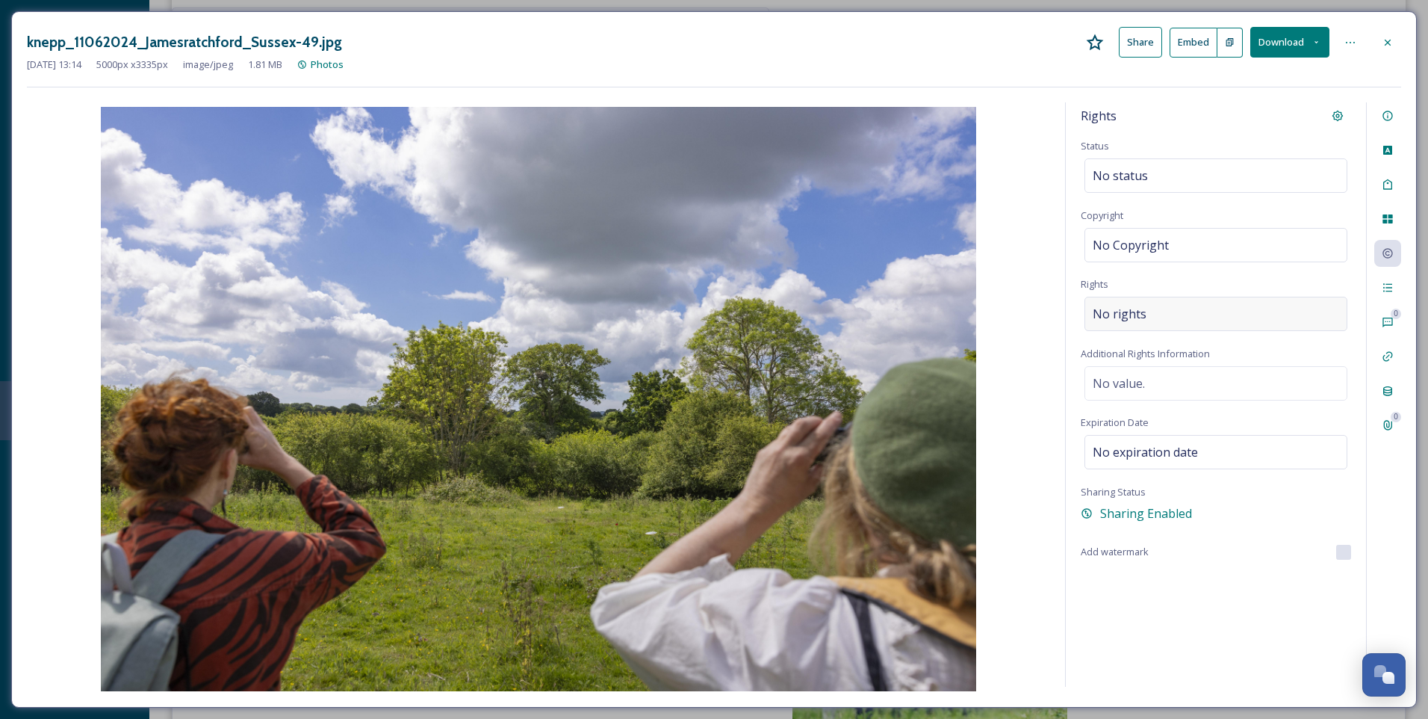
click at [1153, 320] on div "No rights" at bounding box center [1216, 314] width 263 height 34
click at [1163, 256] on div "No Copyright" at bounding box center [1216, 245] width 263 height 34
type input "[PERSON_NAME]"
click at [1208, 657] on div "Rights Status No status Copyright ©[PERSON_NAME] Rights No rights Additional Ri…" at bounding box center [1216, 394] width 300 height 584
click at [1389, 39] on icon at bounding box center [1388, 43] width 12 height 12
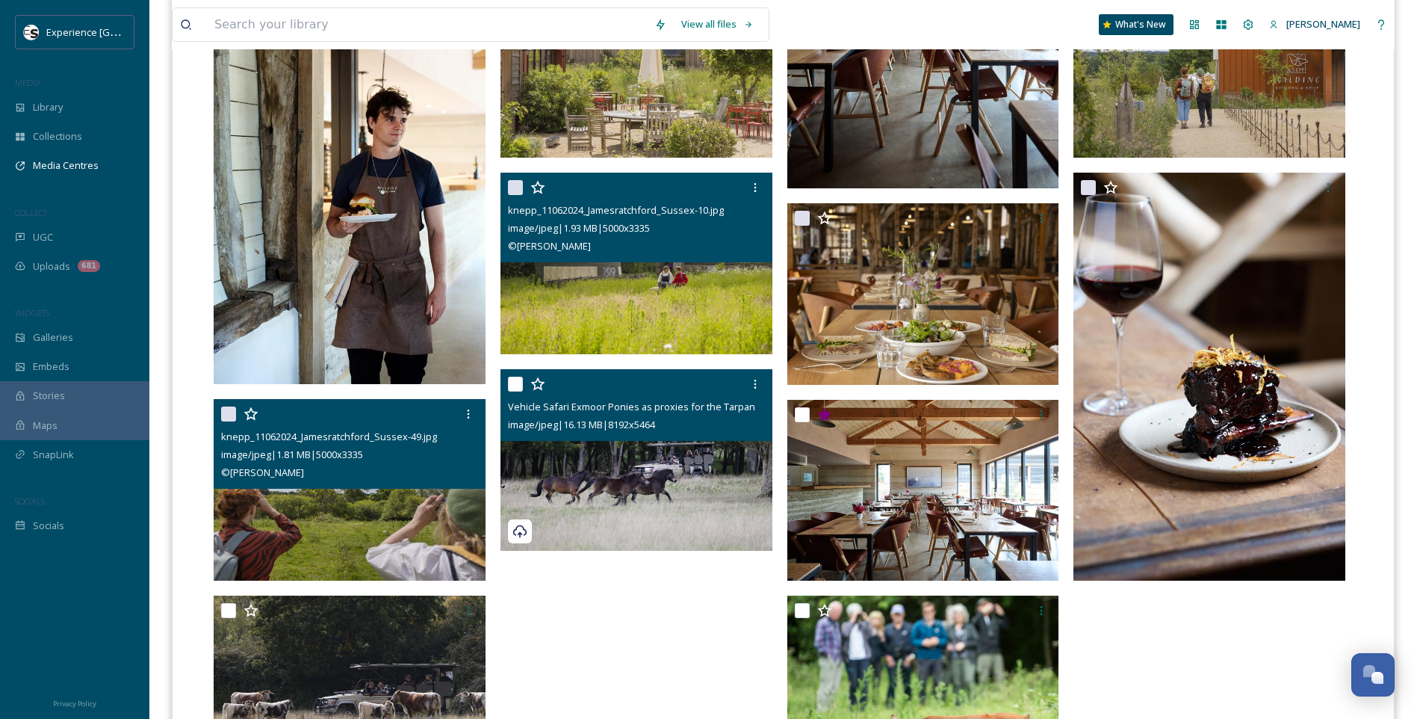
click at [642, 493] on img at bounding box center [637, 460] width 272 height 182
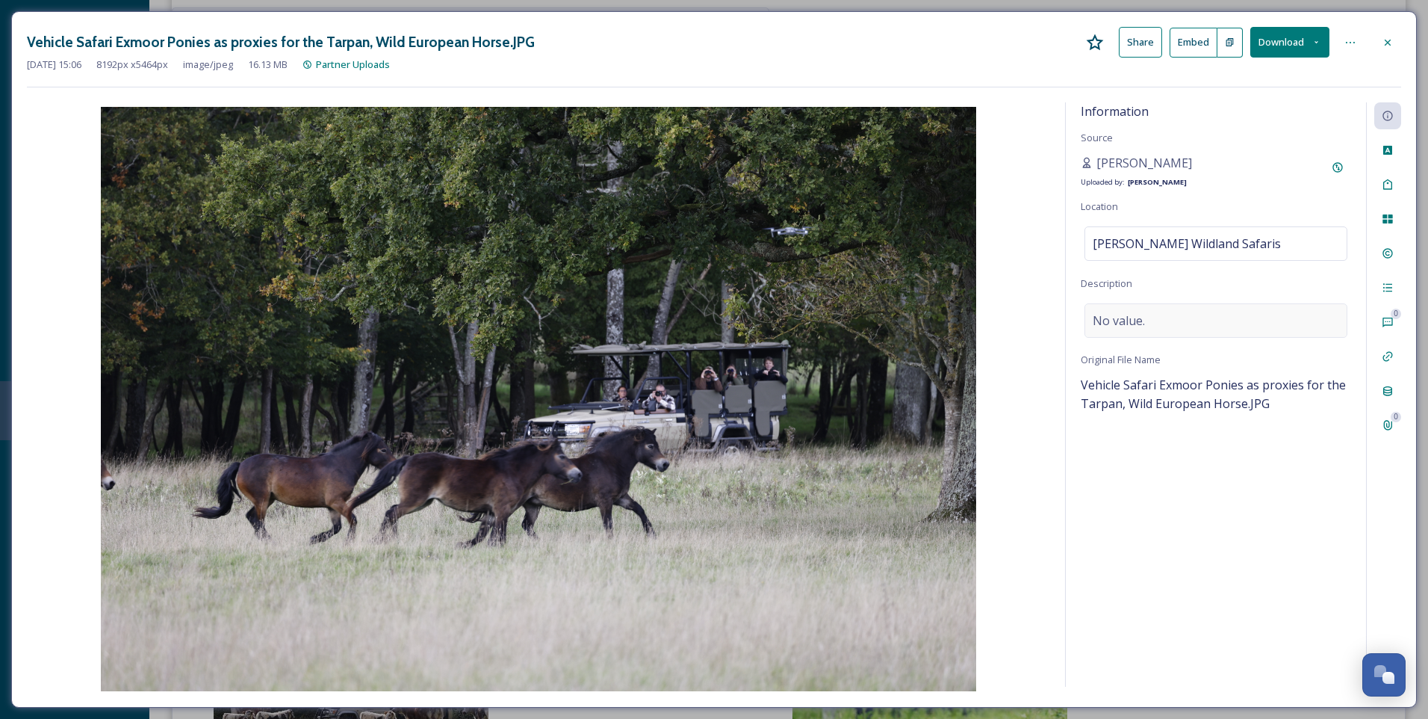
click at [1214, 327] on div "No value." at bounding box center [1216, 320] width 263 height 34
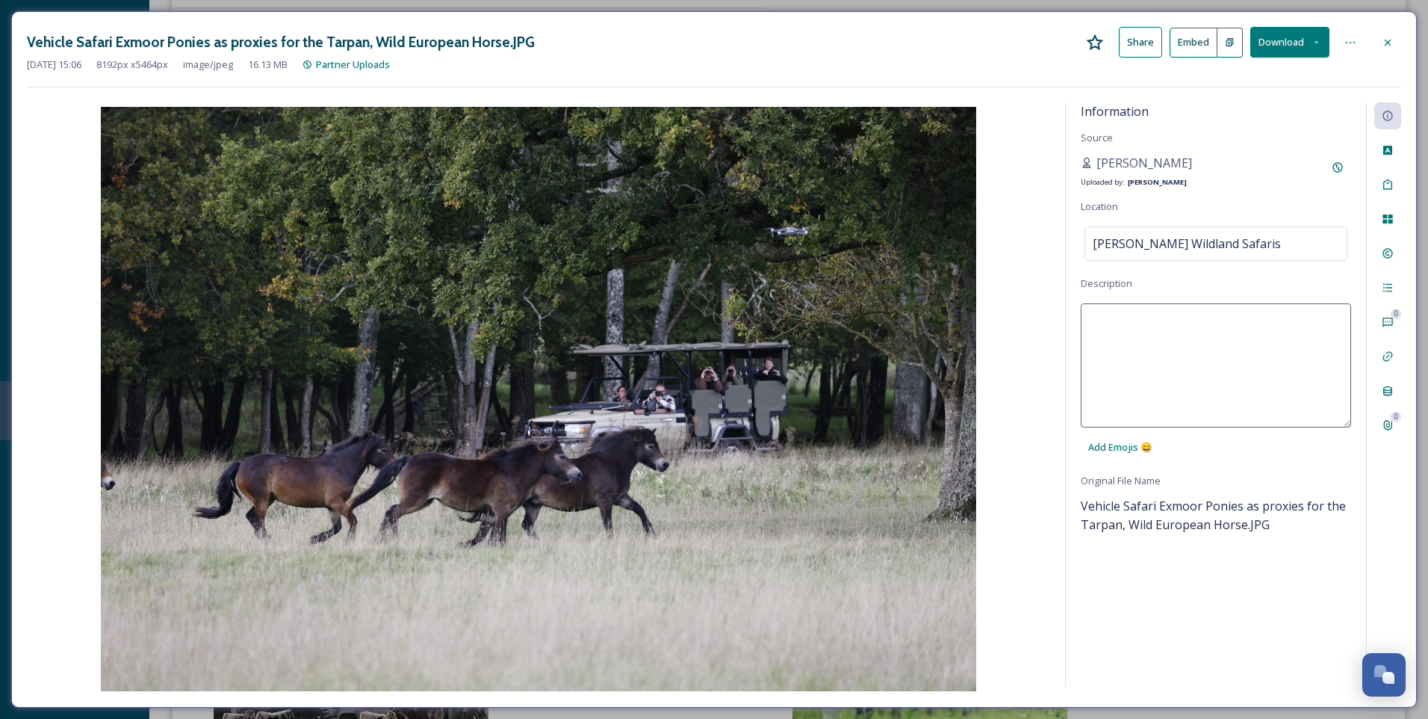
click at [1174, 326] on textarea at bounding box center [1216, 365] width 270 height 124
click at [1125, 320] on textarea "Wild exmoor ponies at the [PERSON_NAME] Wildland Safari" at bounding box center [1216, 365] width 270 height 124
click at [1242, 321] on textarea "Wild Exmoor ponies at the [PERSON_NAME][GEOGRAPHIC_DATA] Safari" at bounding box center [1216, 365] width 270 height 124
drag, startPoint x: 1201, startPoint y: 330, endPoint x: 1192, endPoint y: 338, distance: 11.7
click at [1200, 331] on textarea "Wild Exmoor ponies at the [PERSON_NAME][GEOGRAPHIC_DATA] Safari" at bounding box center [1216, 365] width 270 height 124
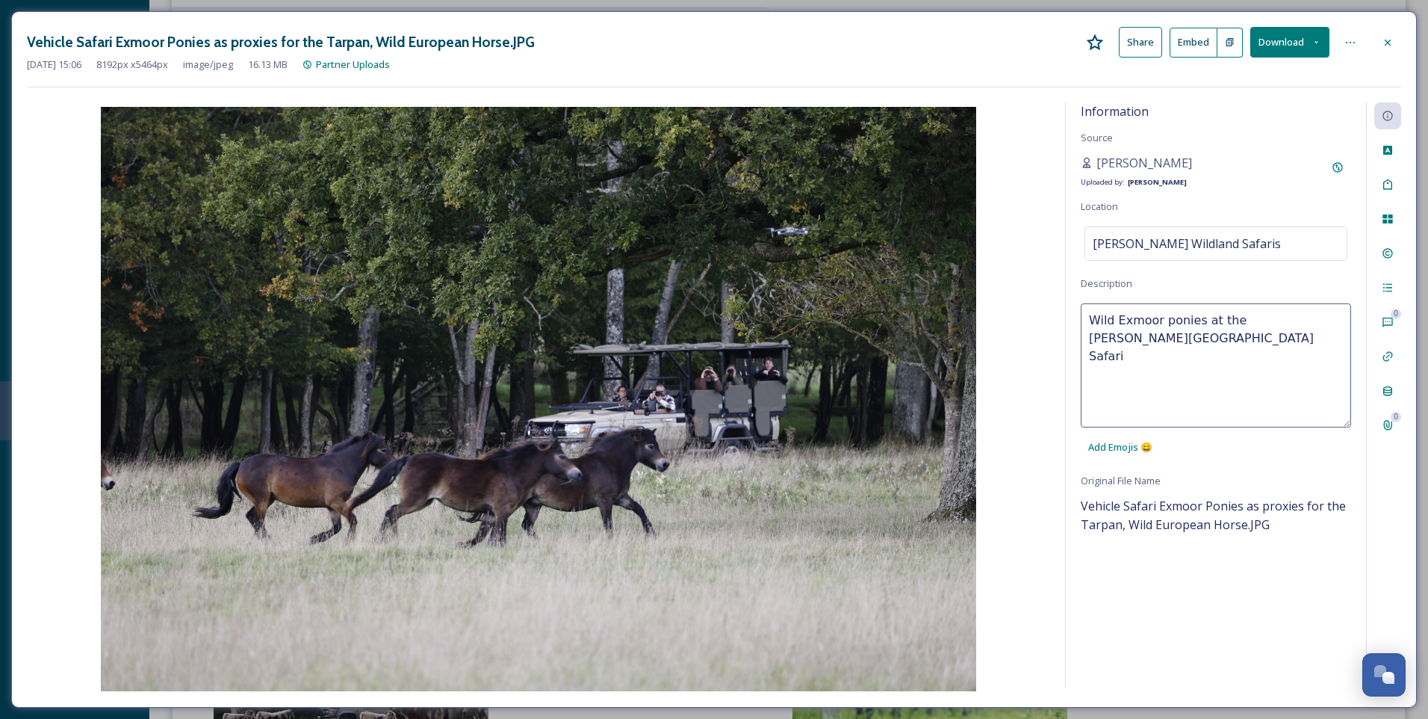
click at [1322, 322] on textarea "Wild Exmoor ponies at the [PERSON_NAME][GEOGRAPHIC_DATA] Safari" at bounding box center [1216, 365] width 270 height 124
click at [1203, 351] on textarea "Wild Exmoor ponies at the [PERSON_NAME][GEOGRAPHIC_DATA] Safari" at bounding box center [1216, 365] width 270 height 124
click at [1319, 317] on textarea "Wild Exmoor ponies at the [PERSON_NAME][GEOGRAPHIC_DATA] Safari" at bounding box center [1216, 365] width 270 height 124
click at [1270, 335] on textarea "Wild Exmoor ponies at the [PERSON_NAME] Wildland jeep Safari" at bounding box center [1216, 365] width 270 height 124
type textarea "Wild Exmoor ponies at the [PERSON_NAME] Wildland jeep Safari, [GEOGRAPHIC_DATA]"
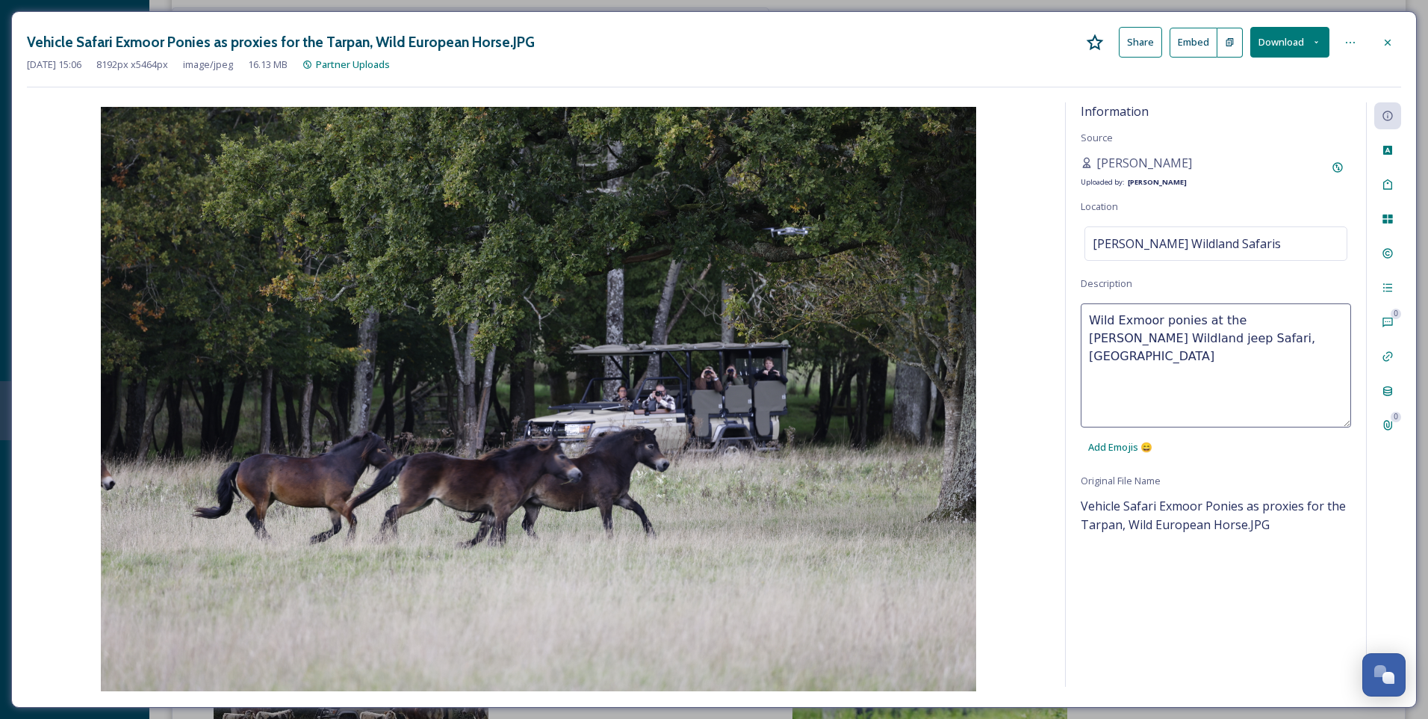
click at [1174, 602] on div "Information Source [PERSON_NAME] Uploaded by: [PERSON_NAME] Location [PERSON_NA…" at bounding box center [1216, 394] width 300 height 584
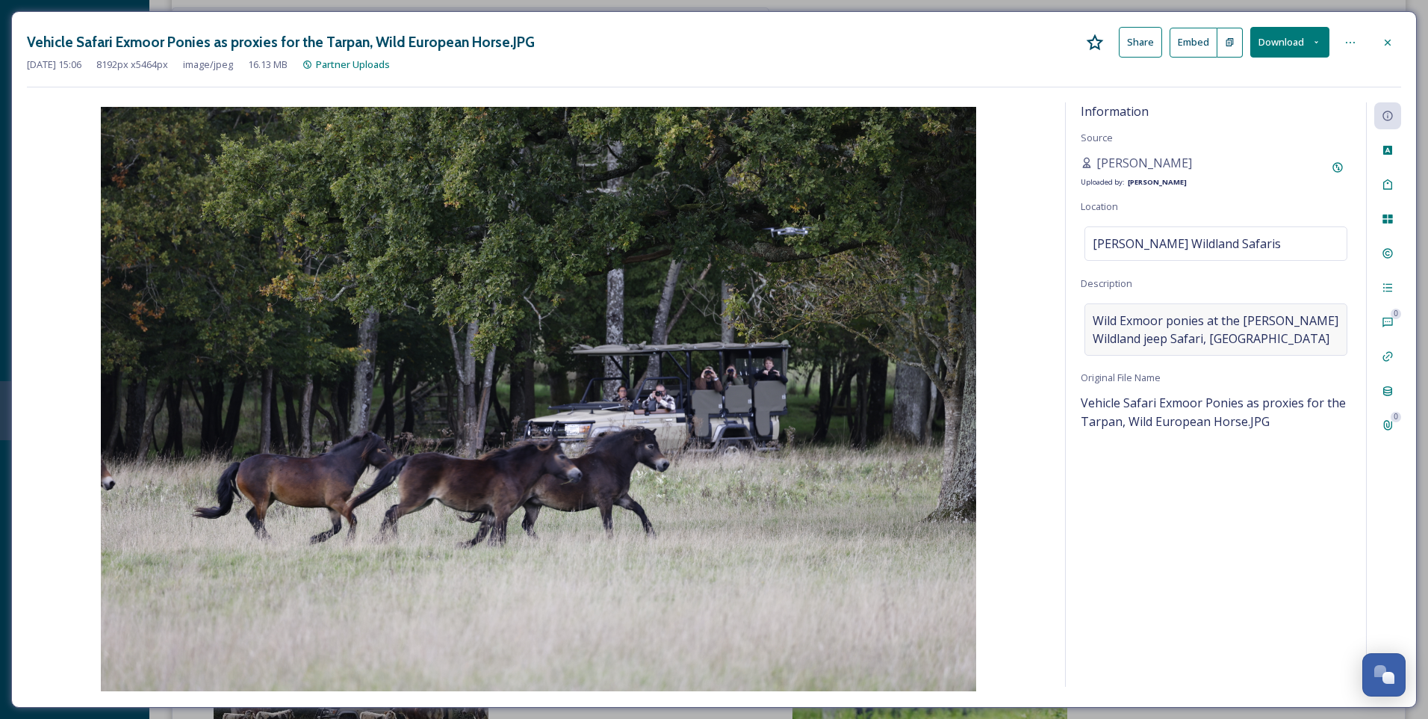
click at [1237, 321] on span "Wild Exmoor ponies at the [PERSON_NAME] Wildland jeep Safari, [GEOGRAPHIC_DATA]" at bounding box center [1216, 330] width 247 height 36
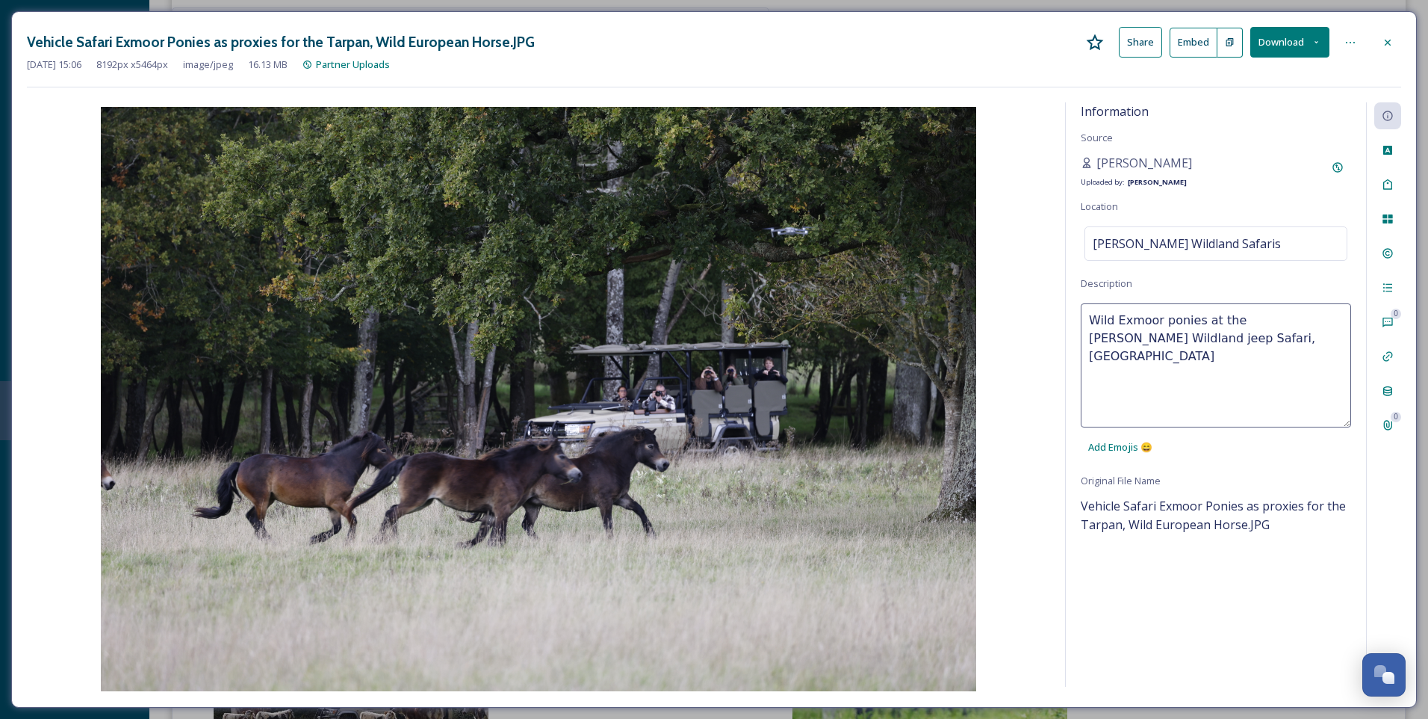
click at [1232, 320] on textarea "Wild Exmoor ponies at the [PERSON_NAME] Wildland jeep Safari, [GEOGRAPHIC_DATA]" at bounding box center [1216, 365] width 270 height 124
type textarea "Wild Exmoor ponies at [PERSON_NAME] Wildland jeep Safari, [GEOGRAPHIC_DATA]"
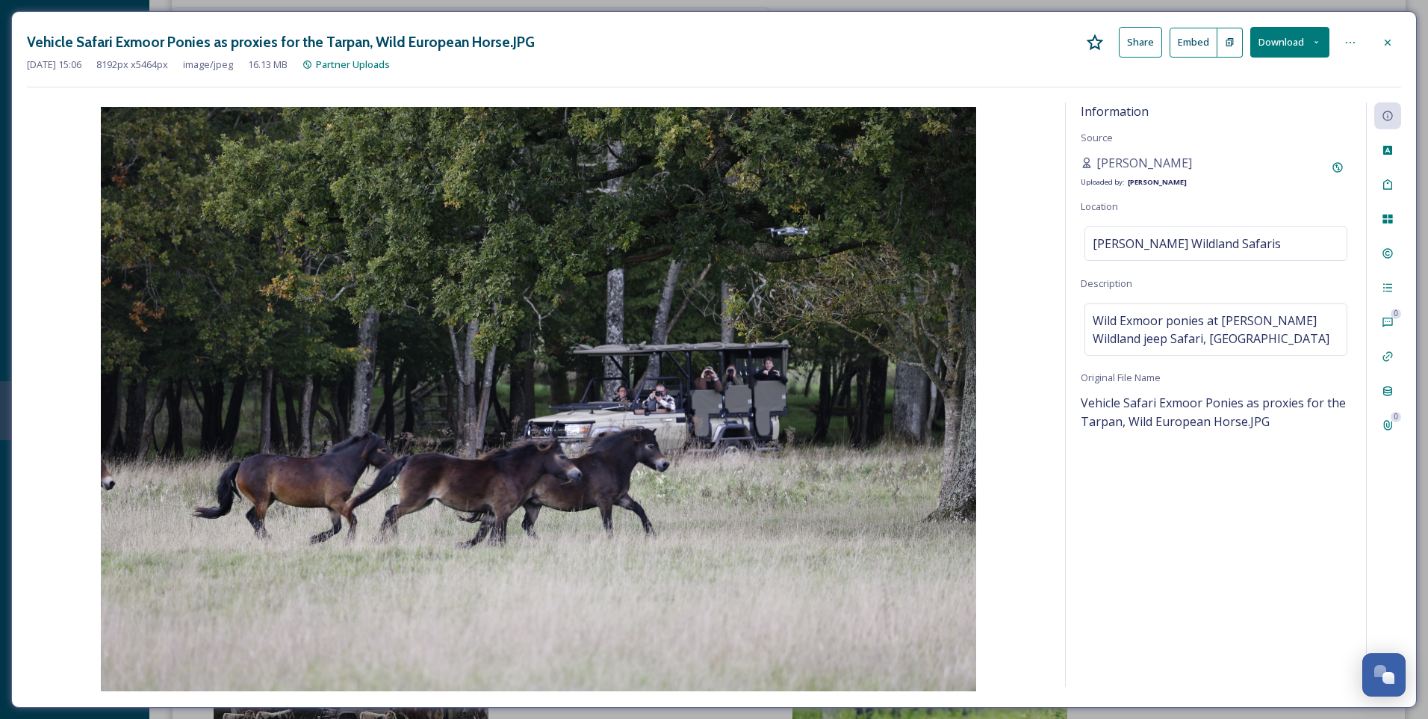
click at [1257, 576] on div "Information Source [PERSON_NAME] Uploaded by: [PERSON_NAME] Location [PERSON_NA…" at bounding box center [1216, 394] width 300 height 584
click at [1102, 323] on span "Wild Exmoor ponies at [PERSON_NAME] Wildland jeep Safari, [GEOGRAPHIC_DATA]" at bounding box center [1216, 330] width 247 height 36
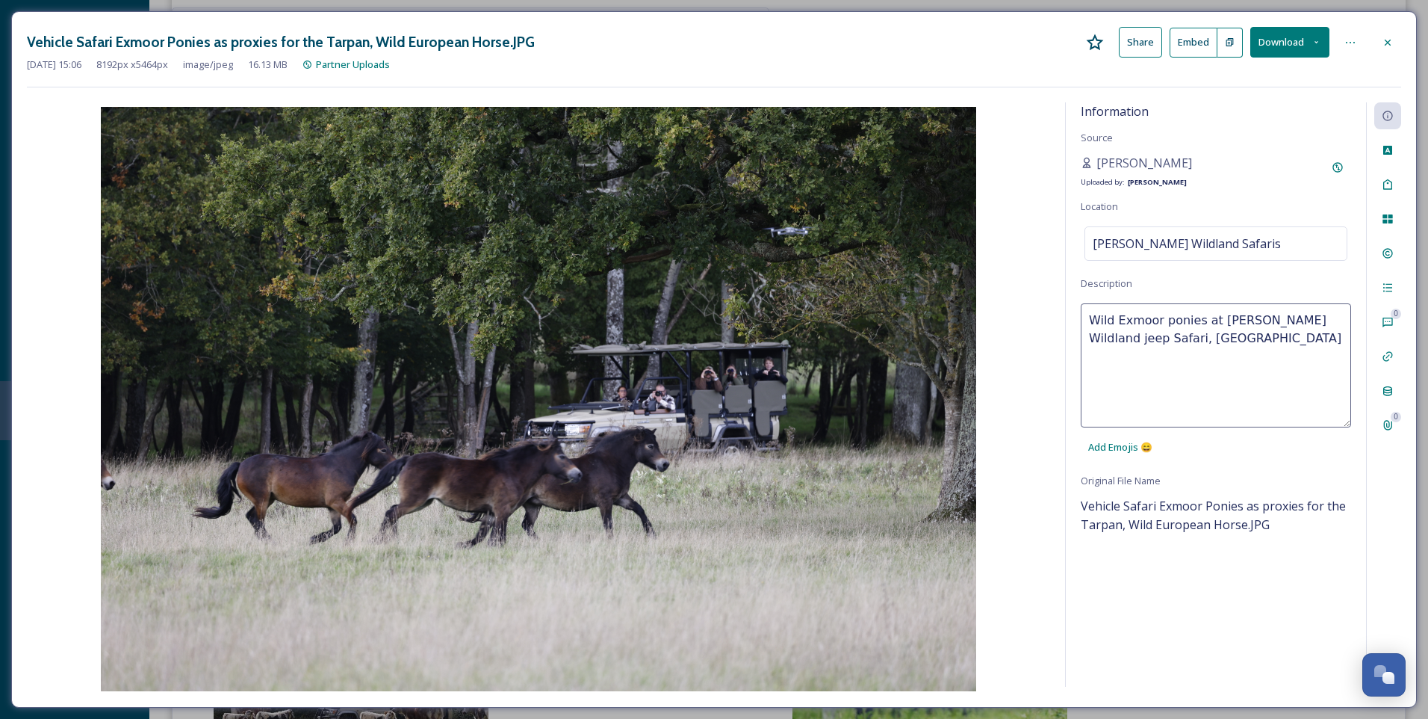
click at [1091, 318] on textarea "Wild Exmoor ponies at [PERSON_NAME] Wildland jeep Safari, [GEOGRAPHIC_DATA]" at bounding box center [1216, 365] width 270 height 124
click at [1165, 335] on textarea "Visitors spotting Wild Exmoor ponies at [PERSON_NAME][GEOGRAPHIC_DATA], [GEOGRA…" at bounding box center [1216, 365] width 270 height 124
type textarea "Visitors spotting Wild Exmoor ponies at [PERSON_NAME][GEOGRAPHIC_DATA], [GEOGRA…"
click at [1212, 605] on div "Information Source [PERSON_NAME] Uploaded by: [PERSON_NAME] Location [PERSON_NA…" at bounding box center [1216, 394] width 300 height 584
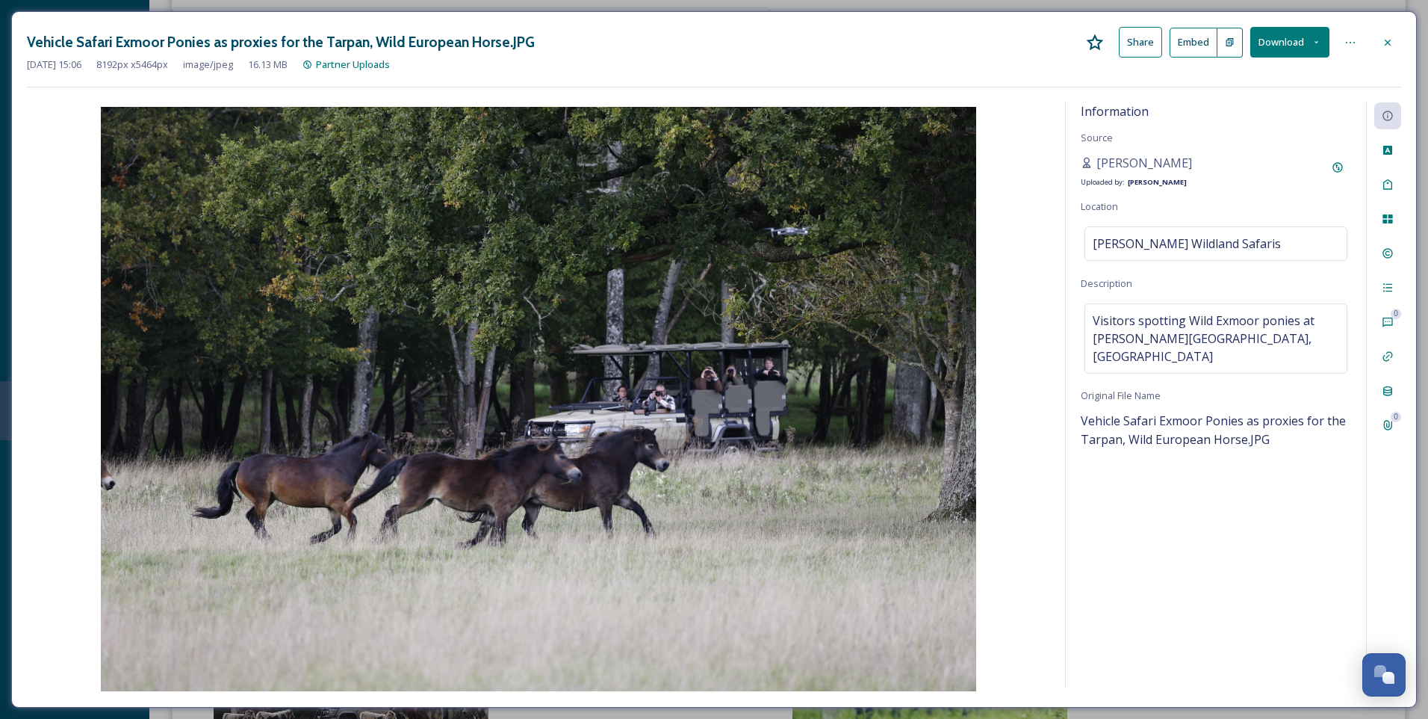
click at [1324, 505] on div "Information Source [PERSON_NAME] Uploaded by: [PERSON_NAME] Location [PERSON_NA…" at bounding box center [1216, 394] width 300 height 584
click at [1390, 253] on icon at bounding box center [1388, 253] width 12 height 12
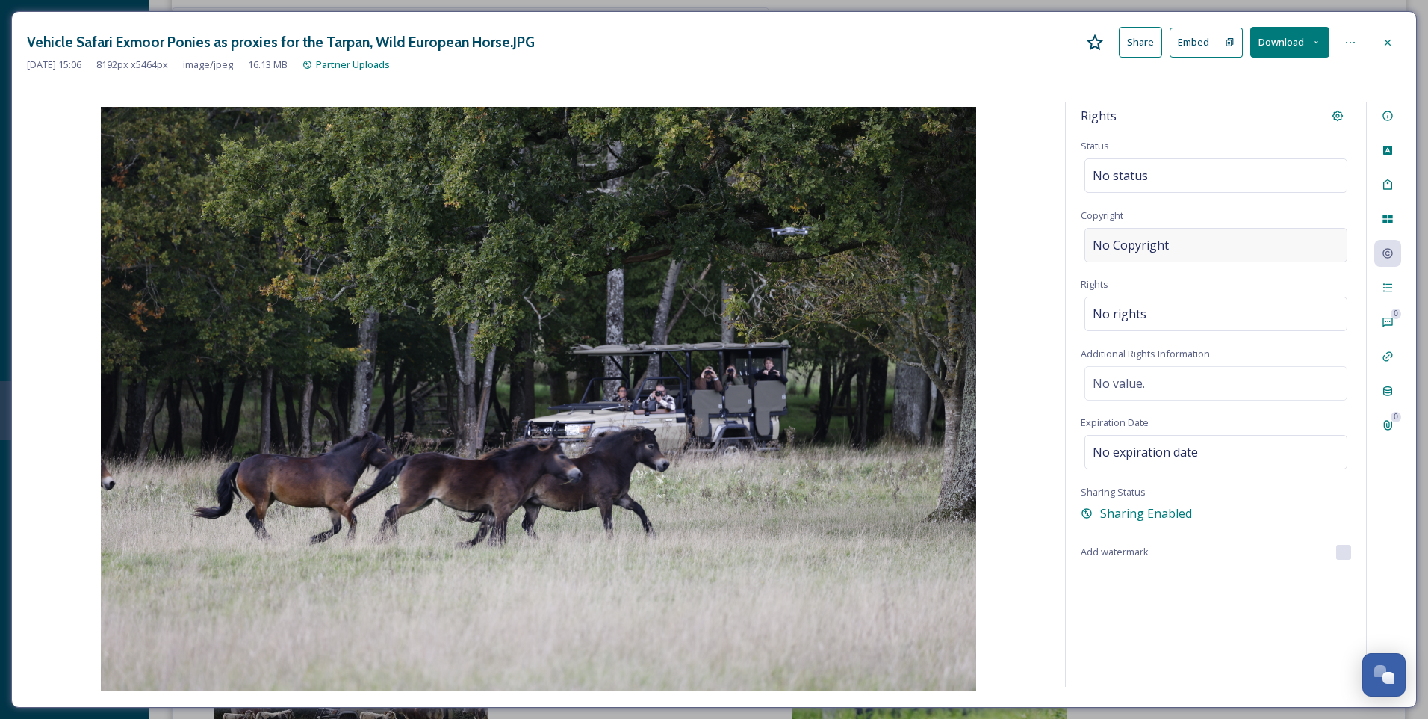
click at [1162, 249] on span "No Copyright" at bounding box center [1131, 245] width 76 height 18
click at [1249, 622] on div "Rights Status No status Copyright Rights No rights Additional Rights Informatio…" at bounding box center [1216, 394] width 300 height 584
click at [1384, 39] on icon at bounding box center [1388, 43] width 12 height 12
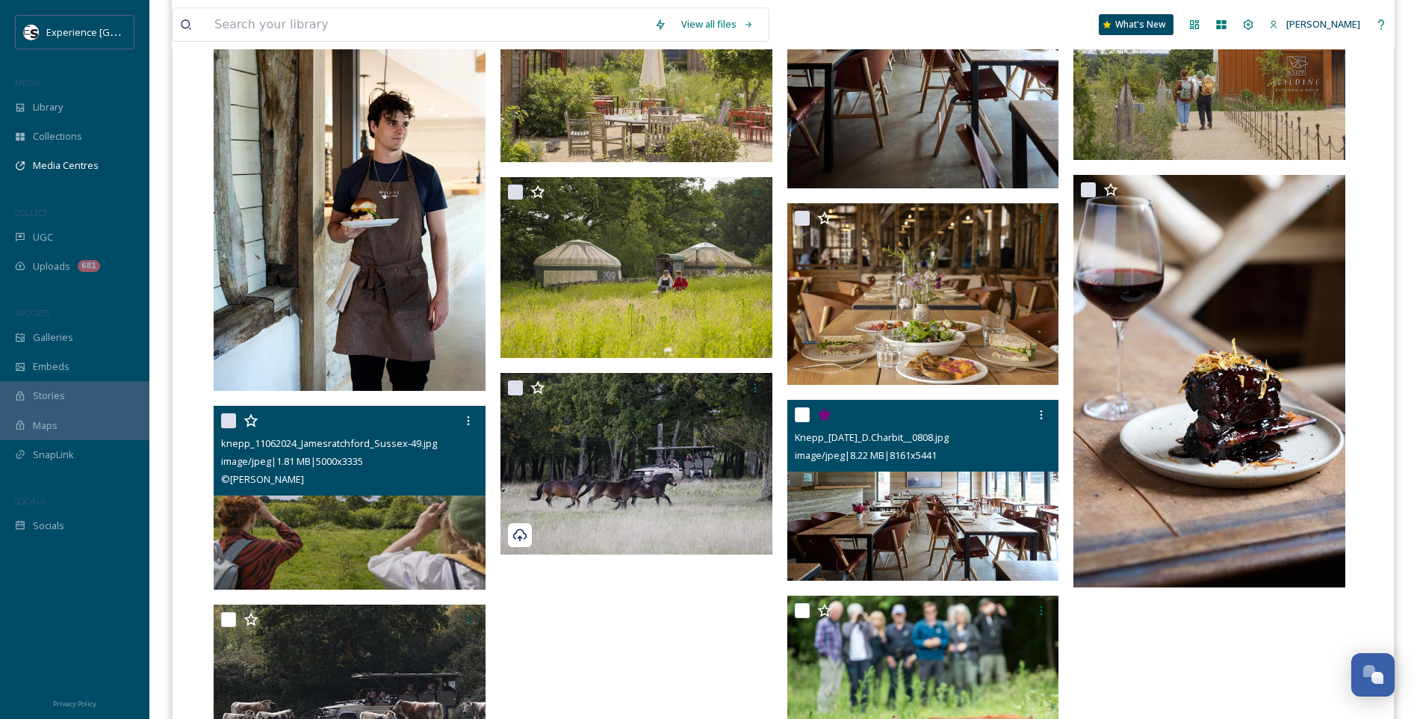
click at [881, 525] on img at bounding box center [923, 491] width 272 height 182
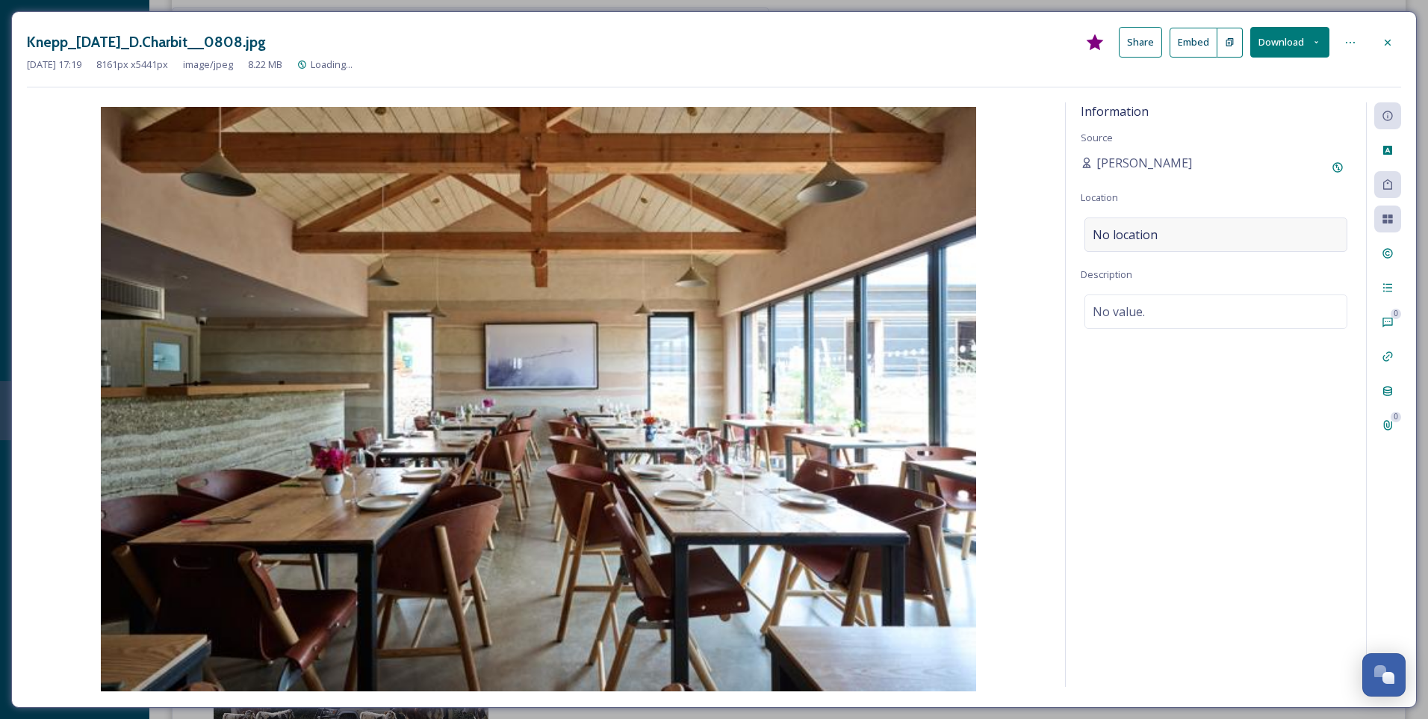
click at [1155, 233] on span "No location" at bounding box center [1125, 235] width 65 height 18
click at [1155, 235] on input at bounding box center [1215, 234] width 261 height 33
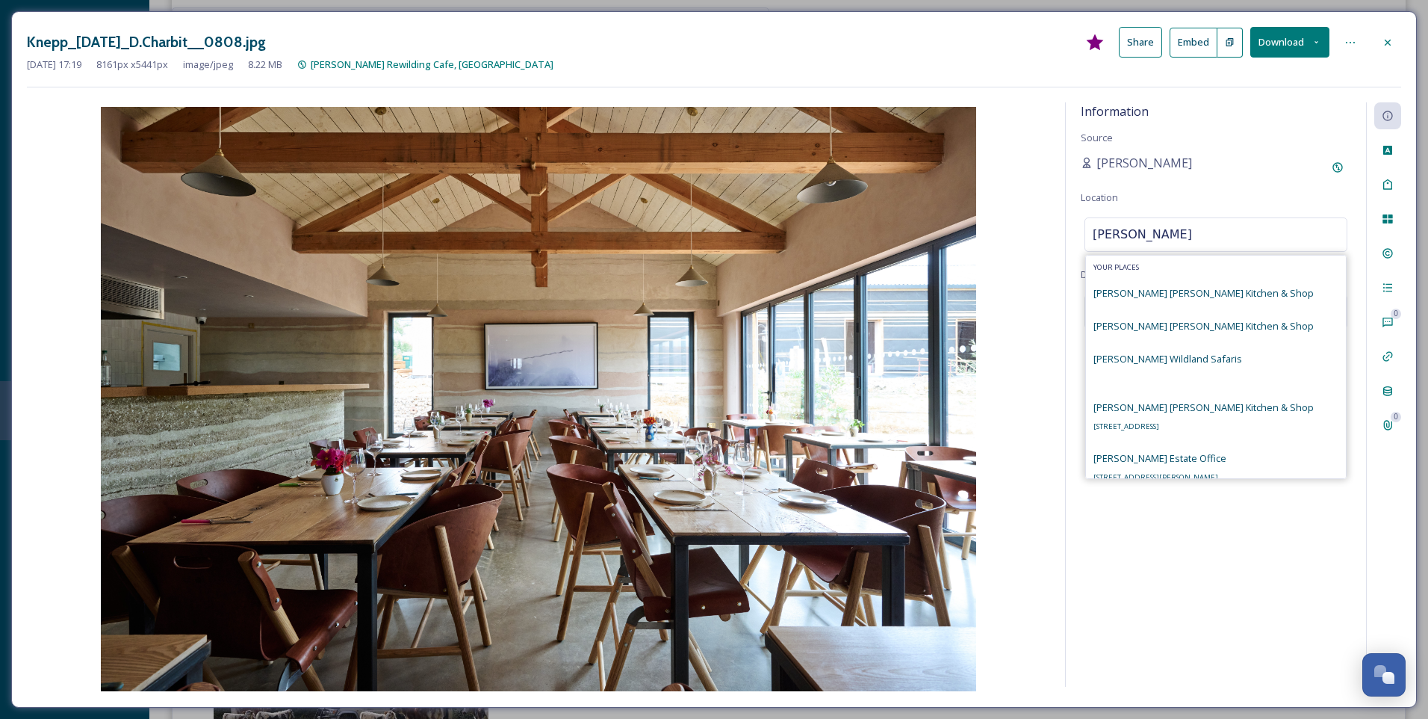
type input "[PERSON_NAME]"
click at [1187, 412] on span "[PERSON_NAME] [PERSON_NAME] Kitchen & Shop" at bounding box center [1204, 406] width 220 height 13
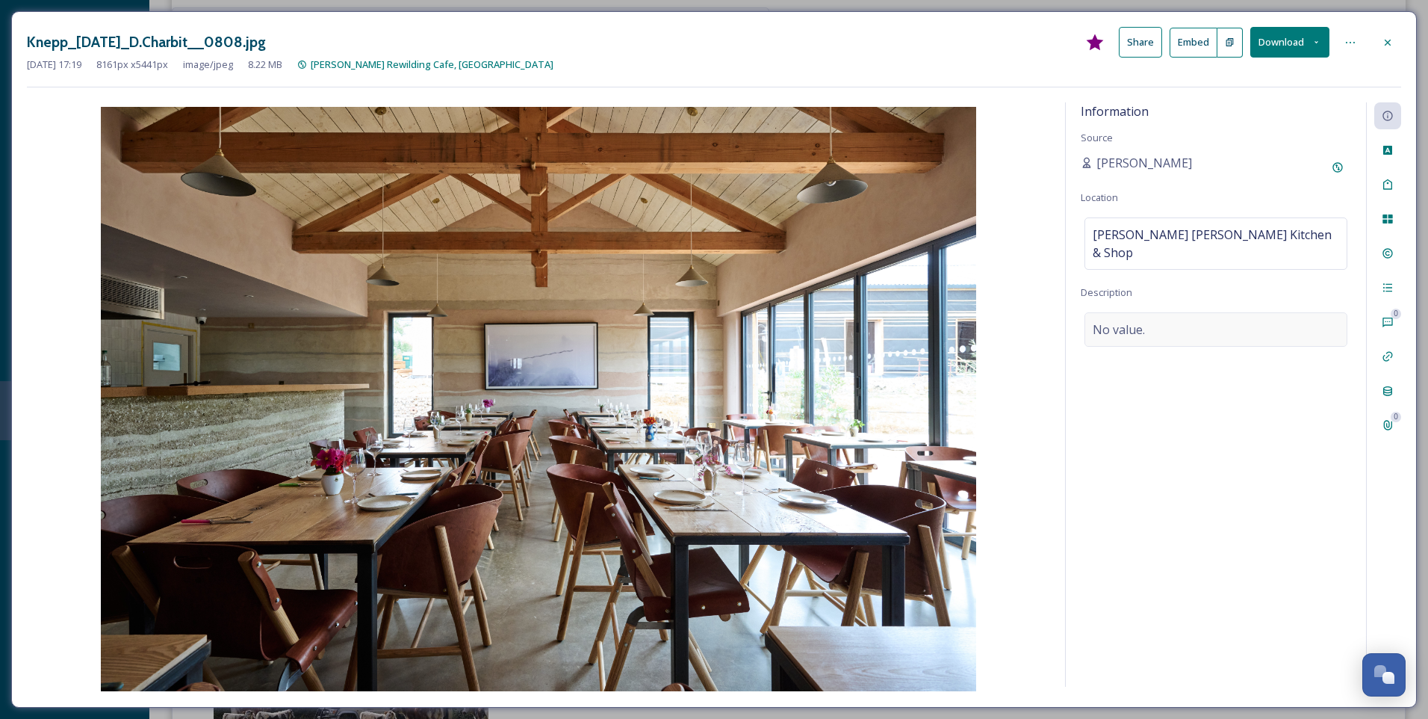
click at [1170, 312] on div "No value." at bounding box center [1216, 329] width 263 height 34
click at [1165, 317] on textarea at bounding box center [1216, 374] width 270 height 124
type textarea "Dining room at [PERSON_NAME][GEOGRAPHIC_DATA][PERSON_NAME] restaurant, [GEOGRAP…"
click at [1173, 319] on textarea "Dining room at [PERSON_NAME][GEOGRAPHIC_DATA][PERSON_NAME] restaurant, [GEOGRAP…" at bounding box center [1216, 374] width 270 height 124
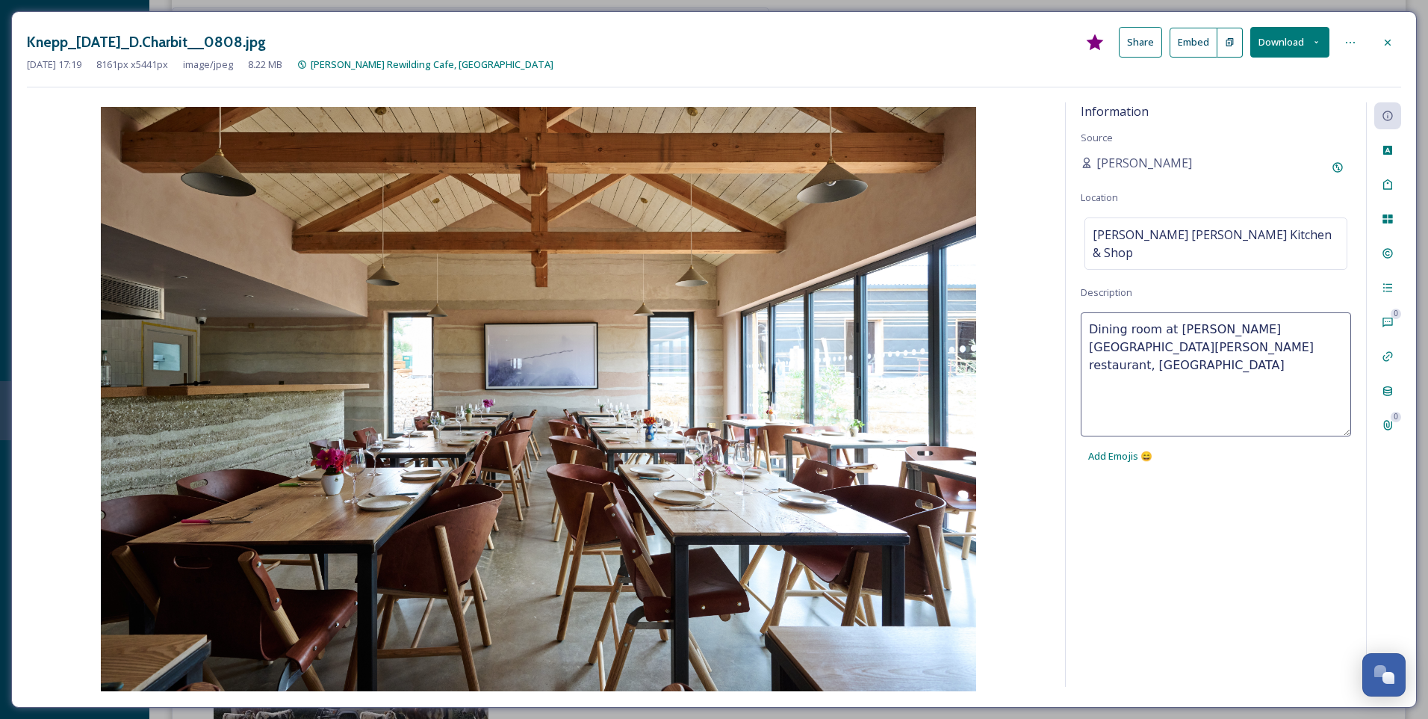
click at [1264, 515] on div "Information Source [PERSON_NAME] Location [PERSON_NAME] [PERSON_NAME] Kitchen &…" at bounding box center [1216, 394] width 300 height 584
click at [1385, 243] on div at bounding box center [1388, 253] width 27 height 27
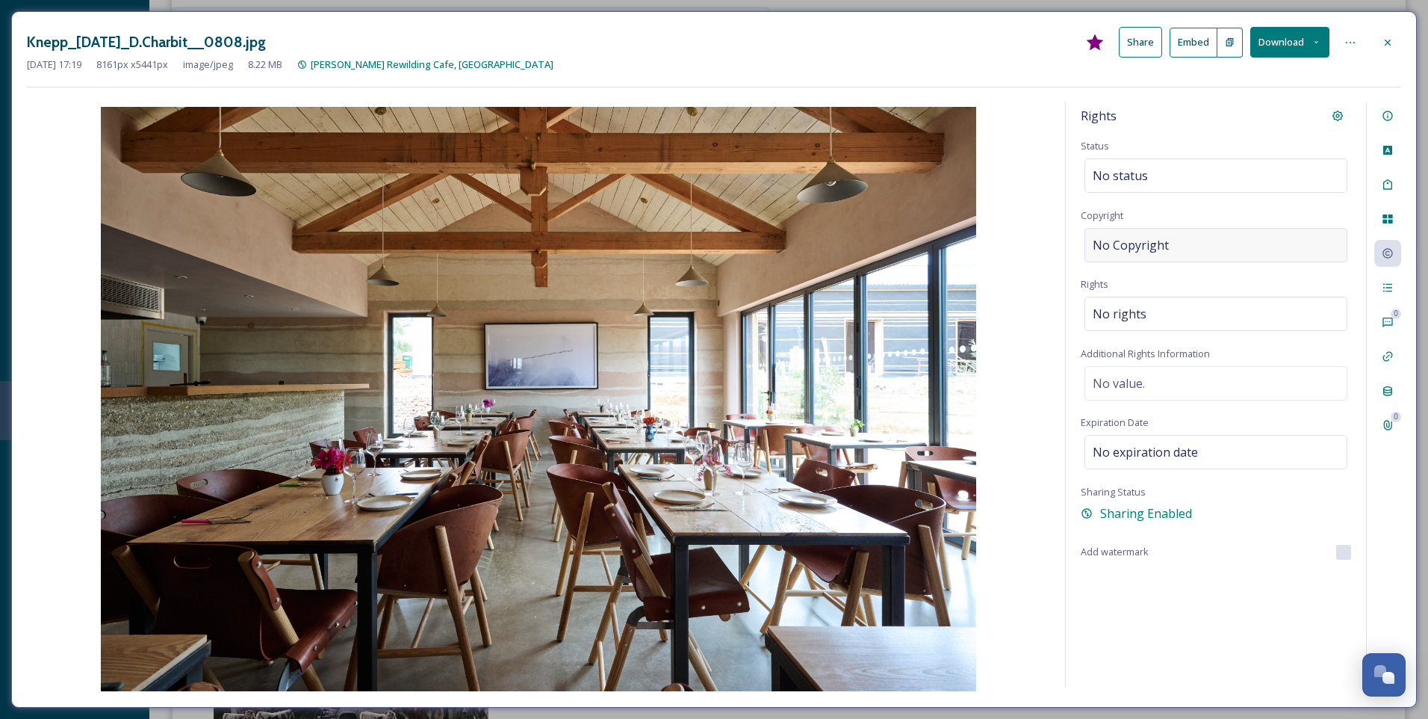
click at [1143, 252] on span "No Copyright" at bounding box center [1131, 245] width 76 height 18
type input "[PERSON_NAME]"
click at [1198, 628] on div "Rights Status No status Copyright [PERSON_NAME] Rights No rights Additional Rig…" at bounding box center [1216, 394] width 300 height 584
click at [1384, 37] on icon at bounding box center [1388, 43] width 12 height 12
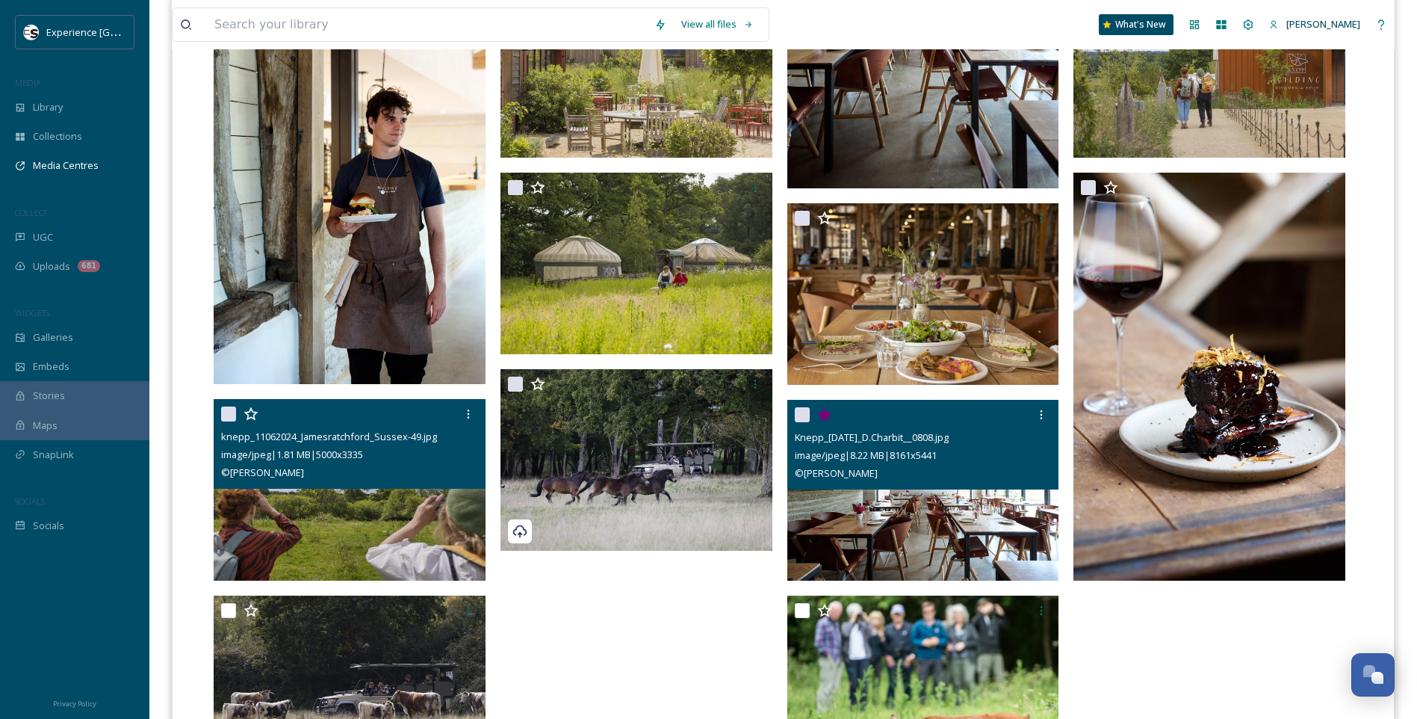
click at [828, 416] on icon at bounding box center [824, 413] width 14 height 13
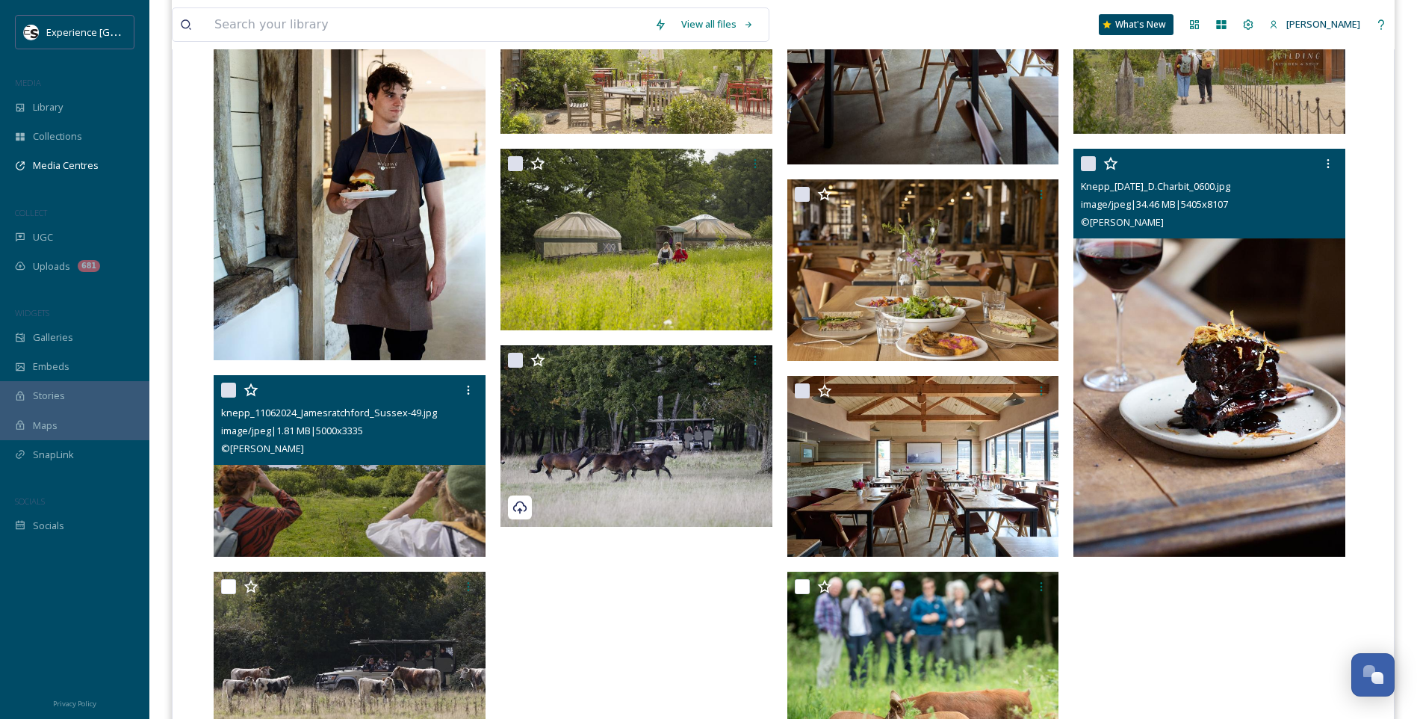
scroll to position [814, 0]
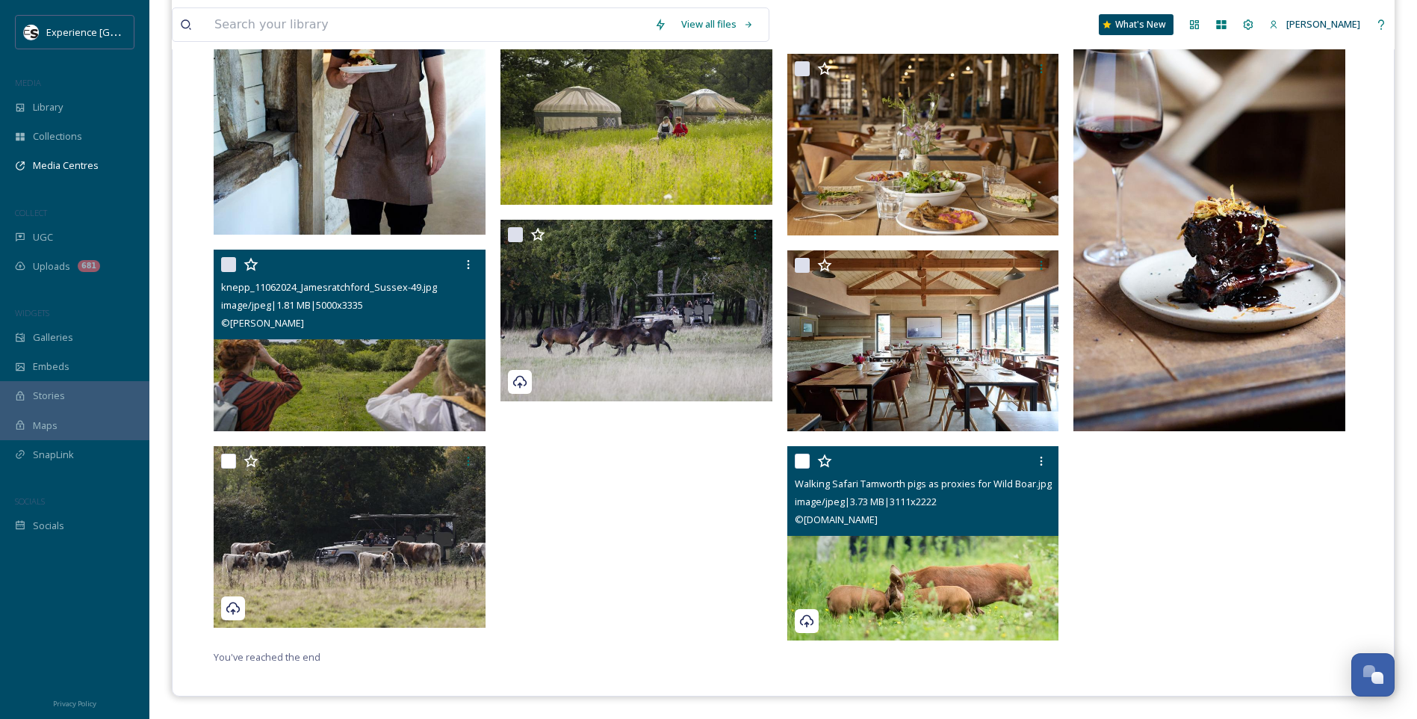
click at [920, 574] on img at bounding box center [923, 543] width 272 height 194
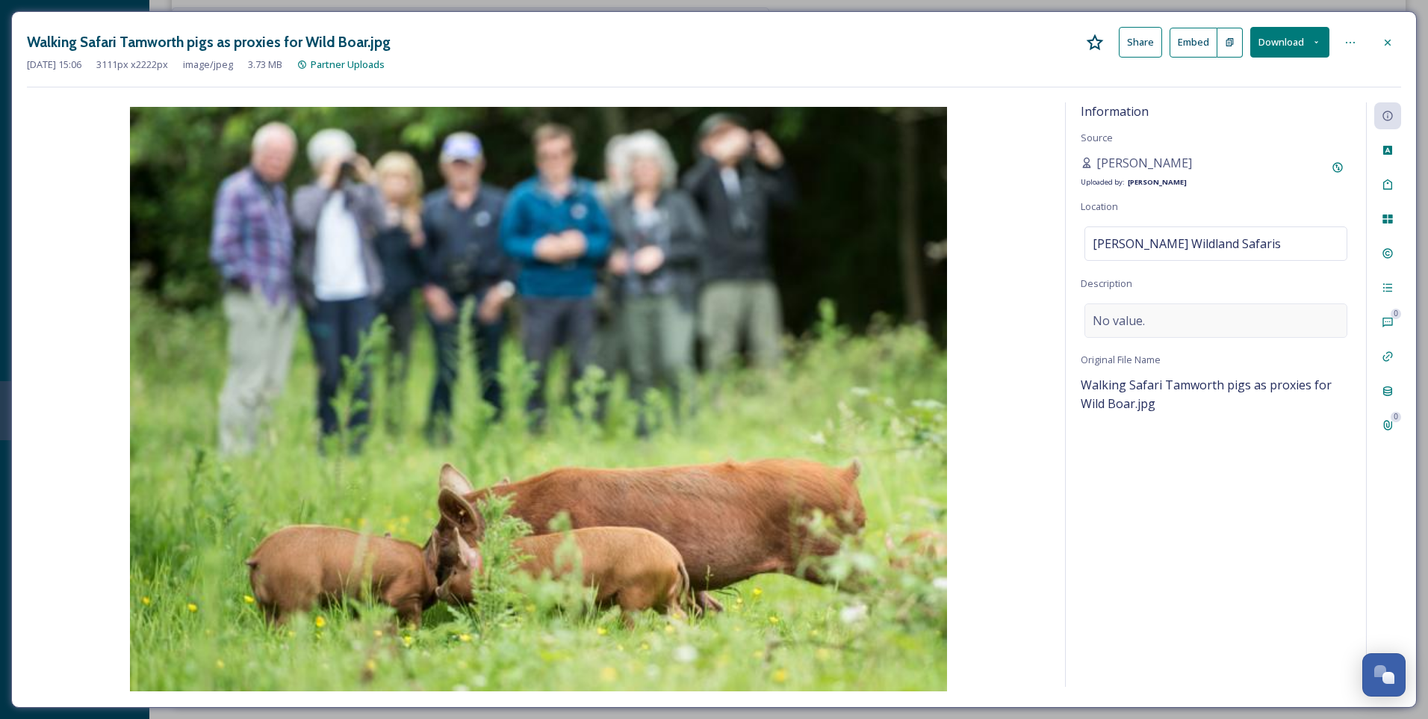
click at [1173, 323] on div "No value." at bounding box center [1216, 320] width 263 height 34
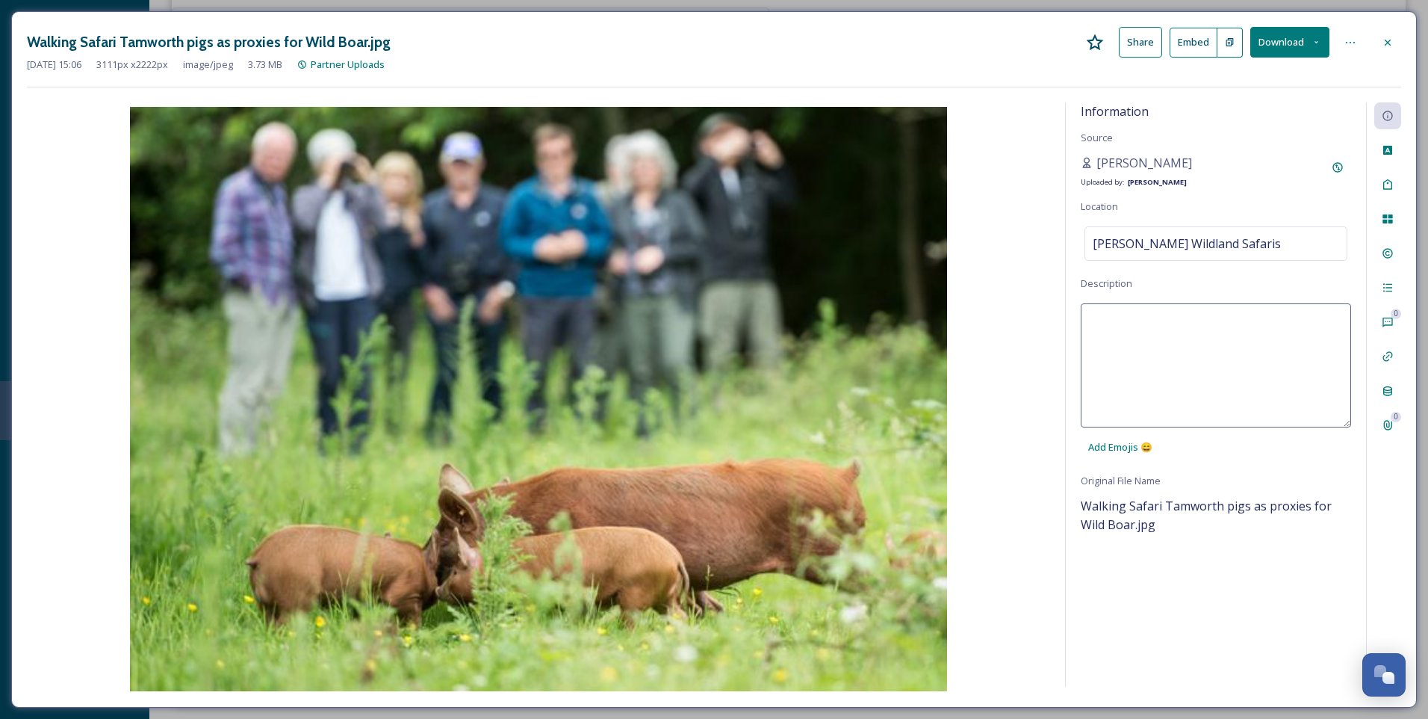
click at [1148, 332] on textarea at bounding box center [1216, 365] width 270 height 124
type textarea "Spotting Tamworth pigs at [PERSON_NAME] Walking Safari, [GEOGRAPHIC_DATA]"
click at [1327, 607] on div "Information Source [PERSON_NAME] Uploaded by: [PERSON_NAME] Location [PERSON_NA…" at bounding box center [1216, 394] width 300 height 584
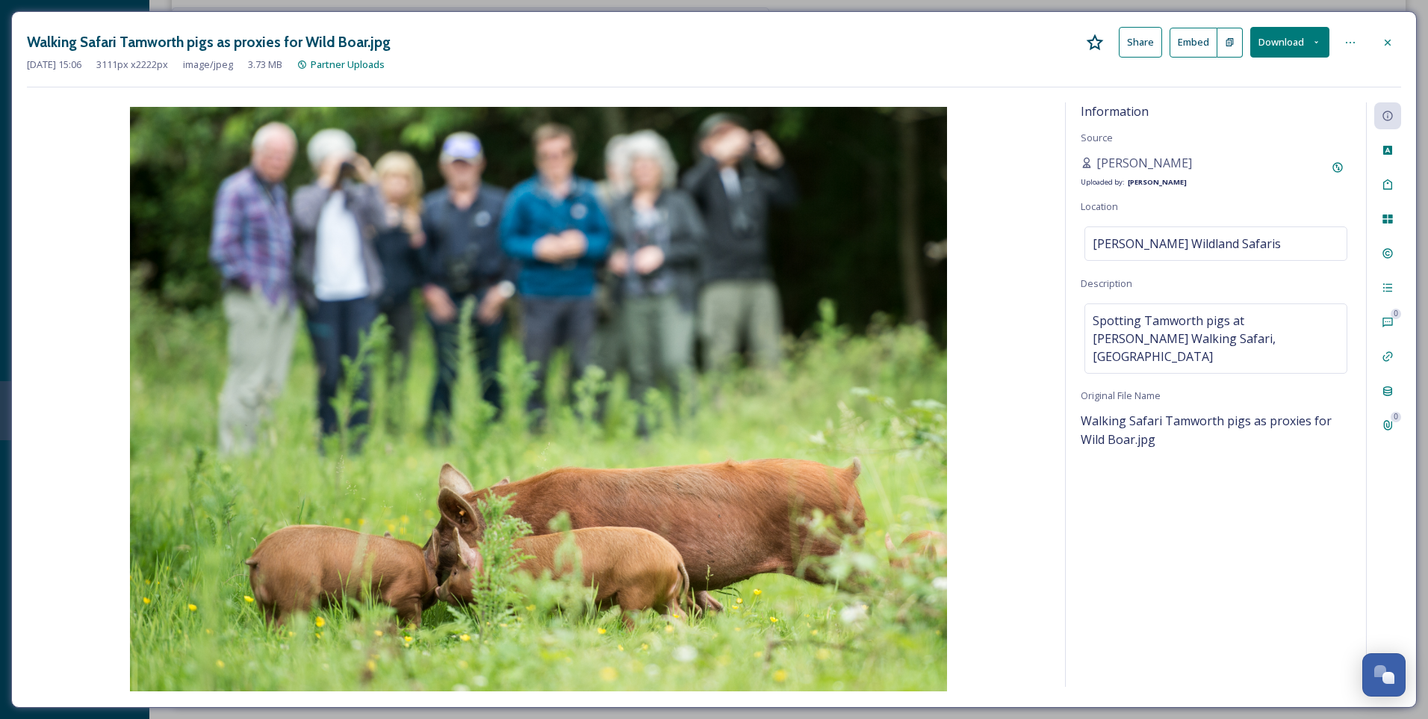
click at [1255, 547] on div "Information Source [PERSON_NAME] Uploaded by: [PERSON_NAME] Location [PERSON_NA…" at bounding box center [1216, 394] width 300 height 584
click at [1381, 41] on div at bounding box center [1388, 42] width 27 height 27
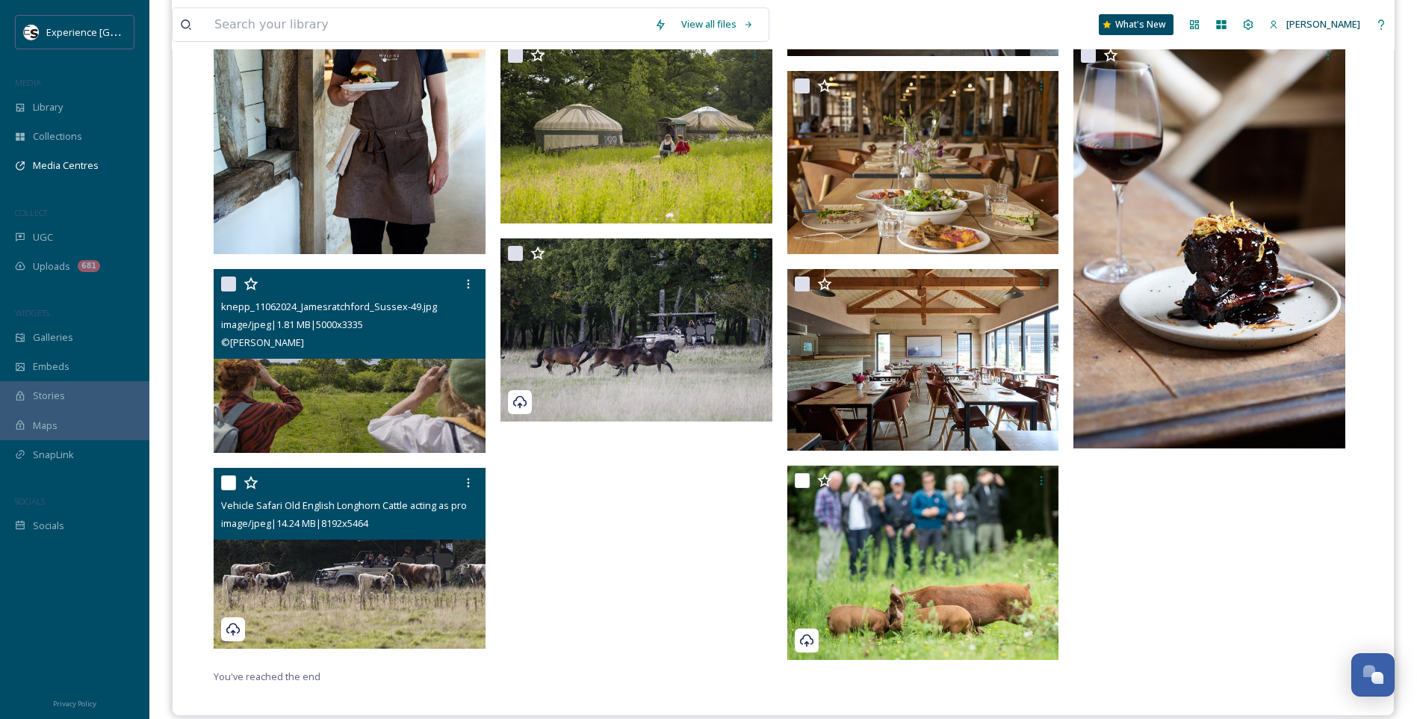
click at [362, 584] on img at bounding box center [350, 559] width 272 height 182
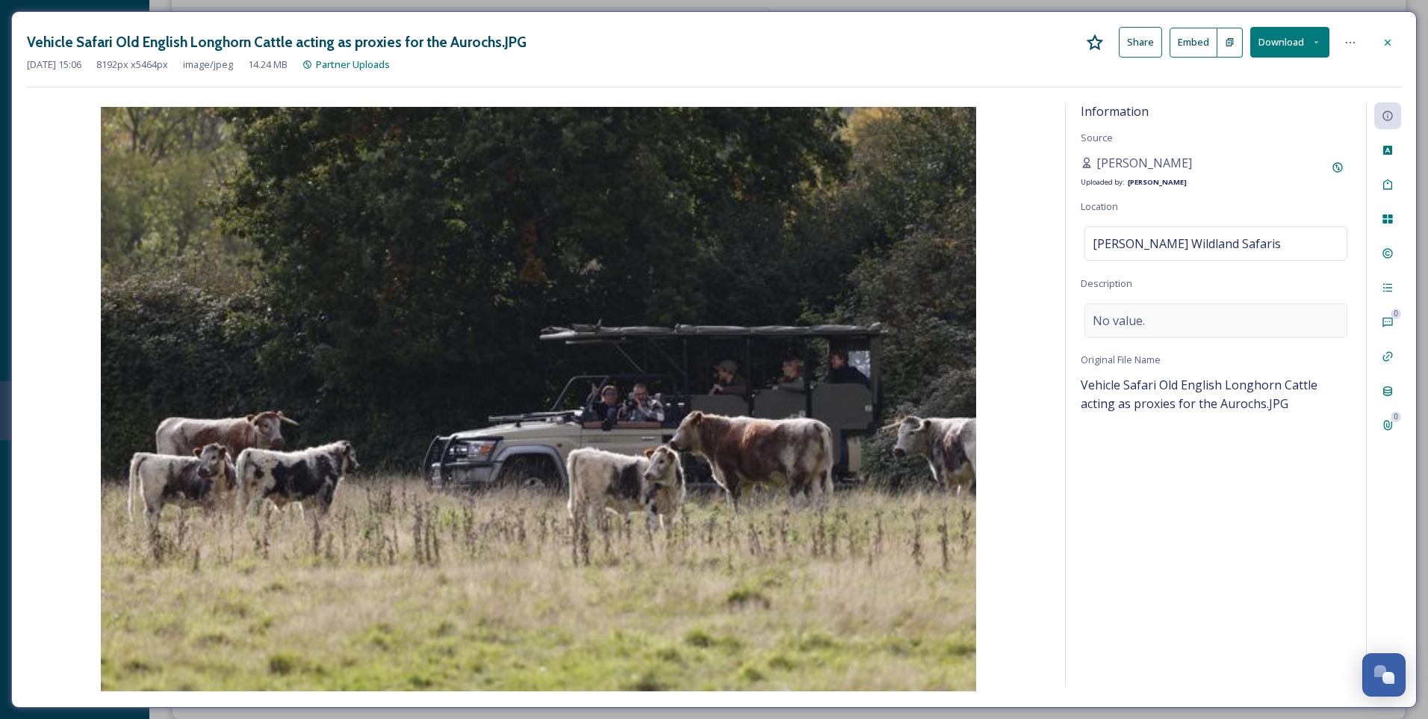
click at [1136, 321] on span "No value." at bounding box center [1119, 321] width 52 height 18
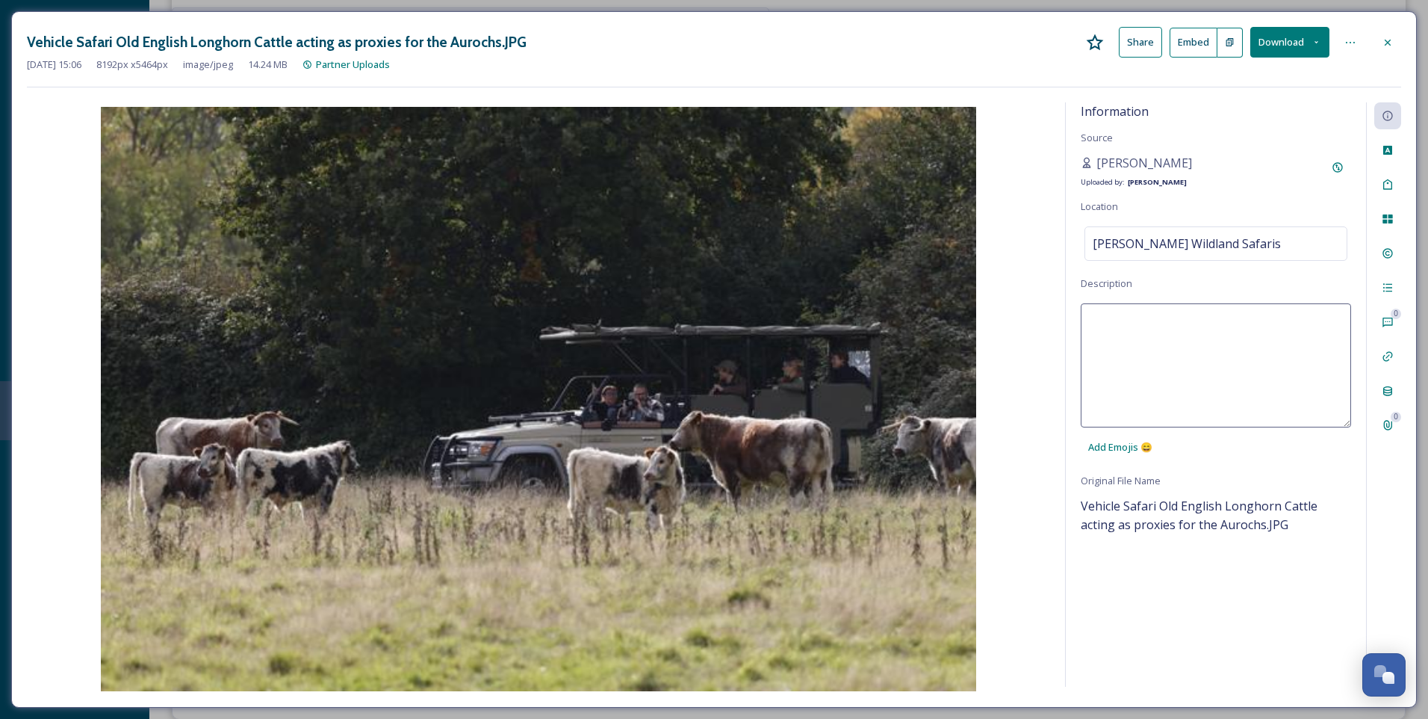
click at [1159, 319] on textarea at bounding box center [1216, 365] width 270 height 124
click at [1239, 365] on textarea at bounding box center [1216, 365] width 270 height 124
type textarea "Old English Longhorn cattle at [PERSON_NAME][GEOGRAPHIC_DATA] in [GEOGRAPHIC_DA…"
click at [1261, 551] on div "Information Source [PERSON_NAME] Uploaded by: [PERSON_NAME] Location [PERSON_NA…" at bounding box center [1216, 394] width 300 height 584
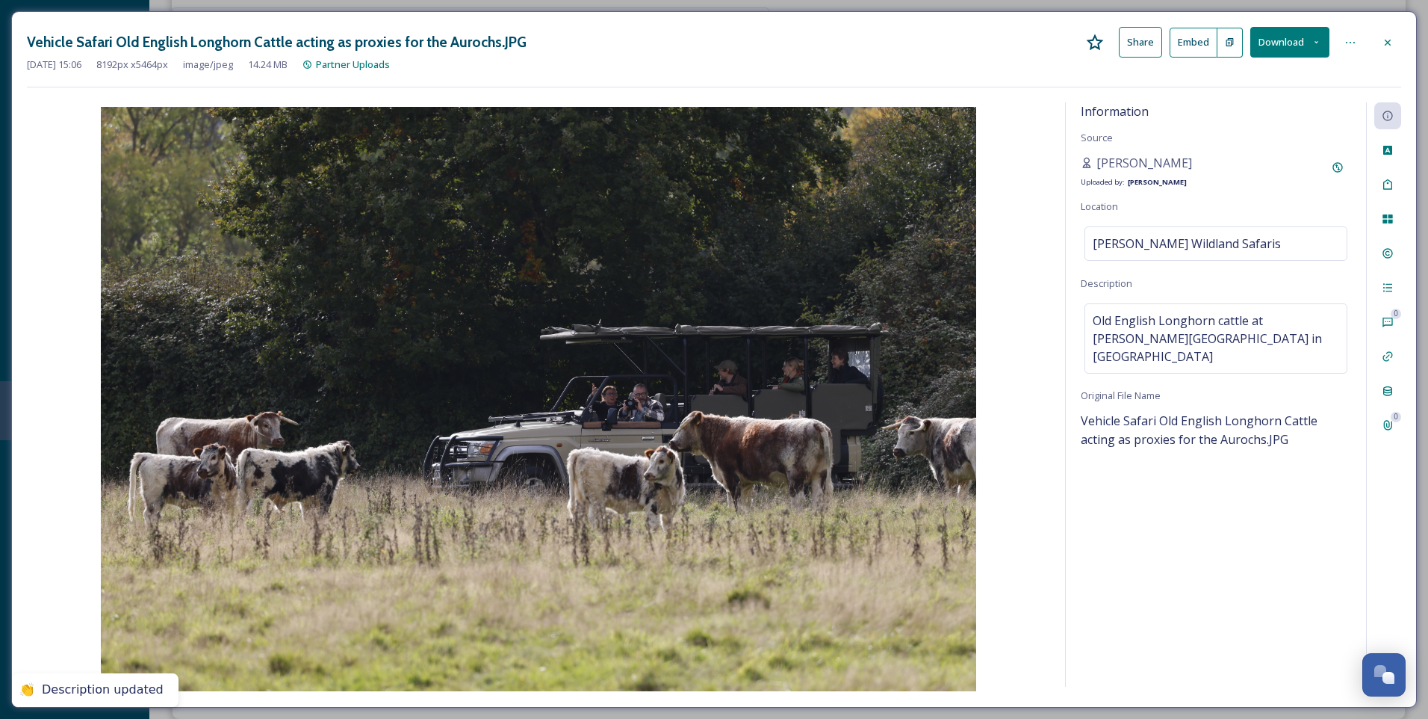
click at [1387, 39] on icon at bounding box center [1388, 43] width 12 height 12
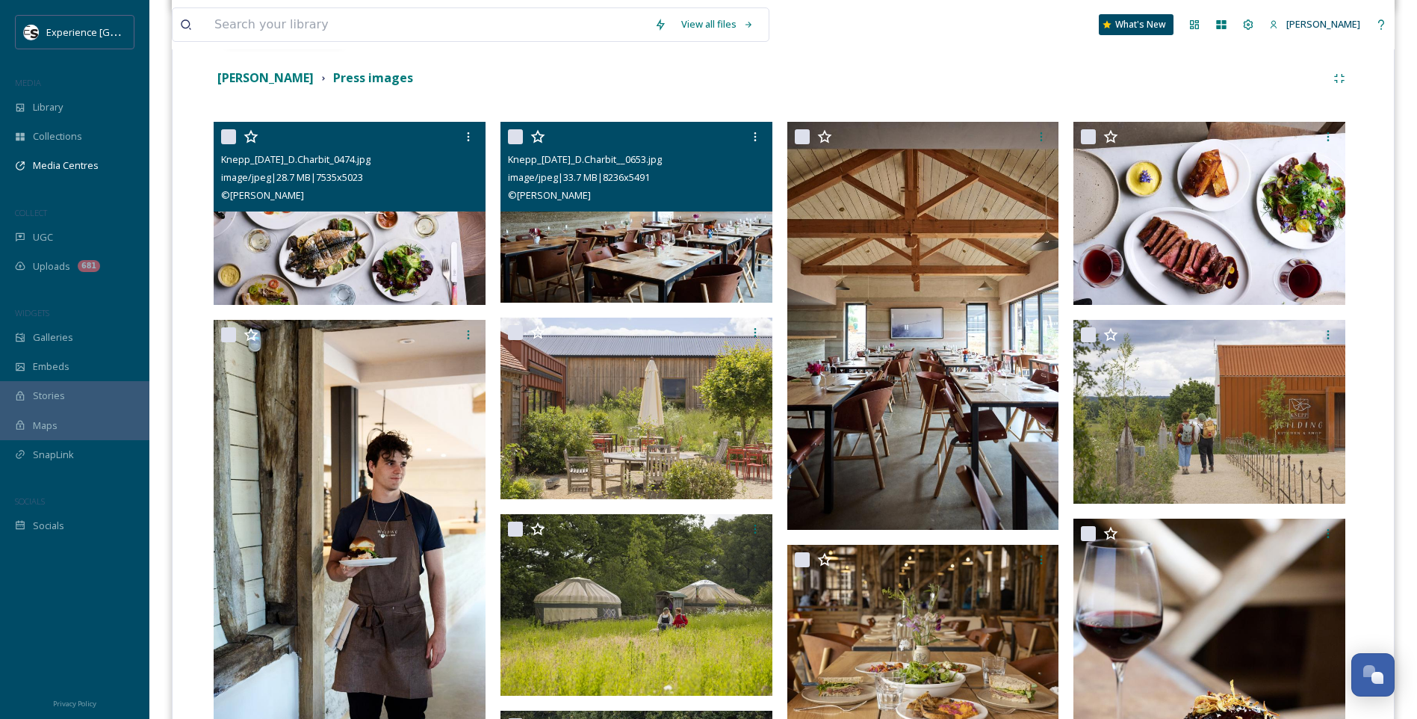
scroll to position [204, 0]
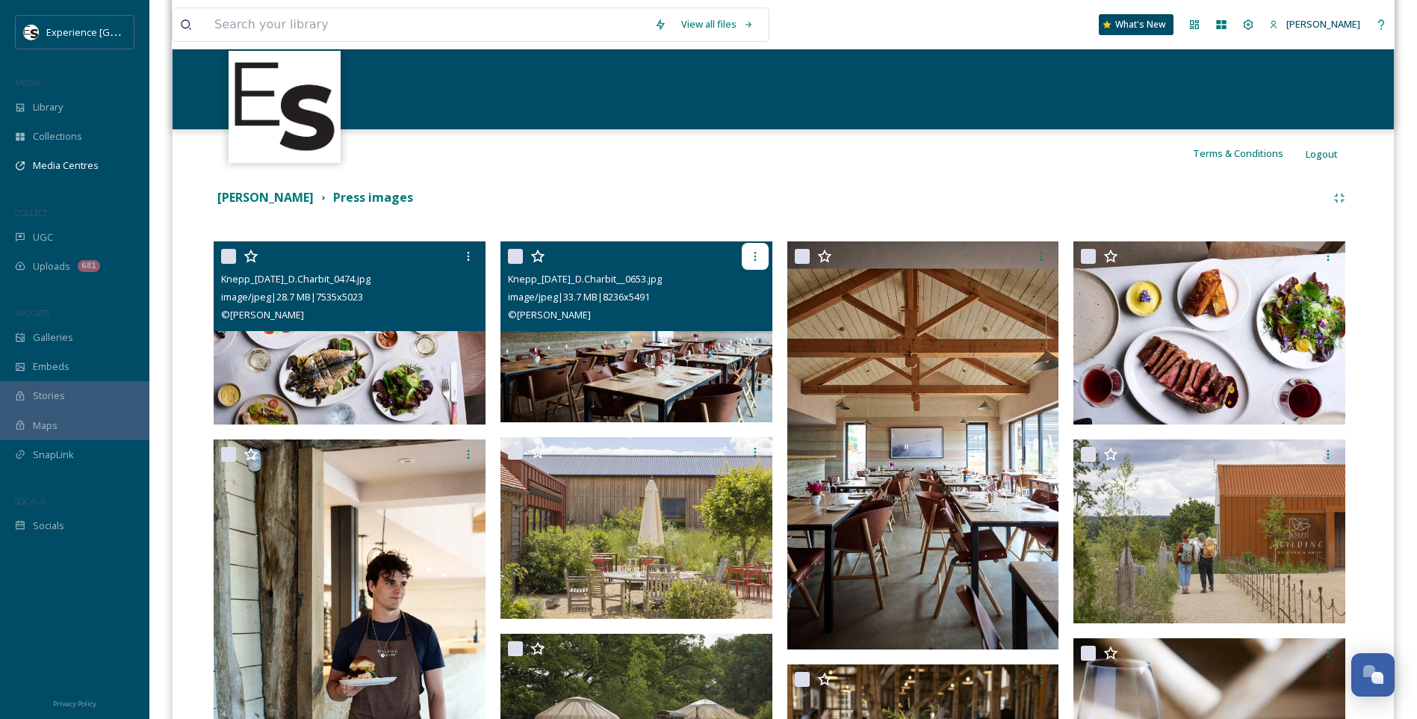
click at [761, 249] on div at bounding box center [755, 256] width 27 height 27
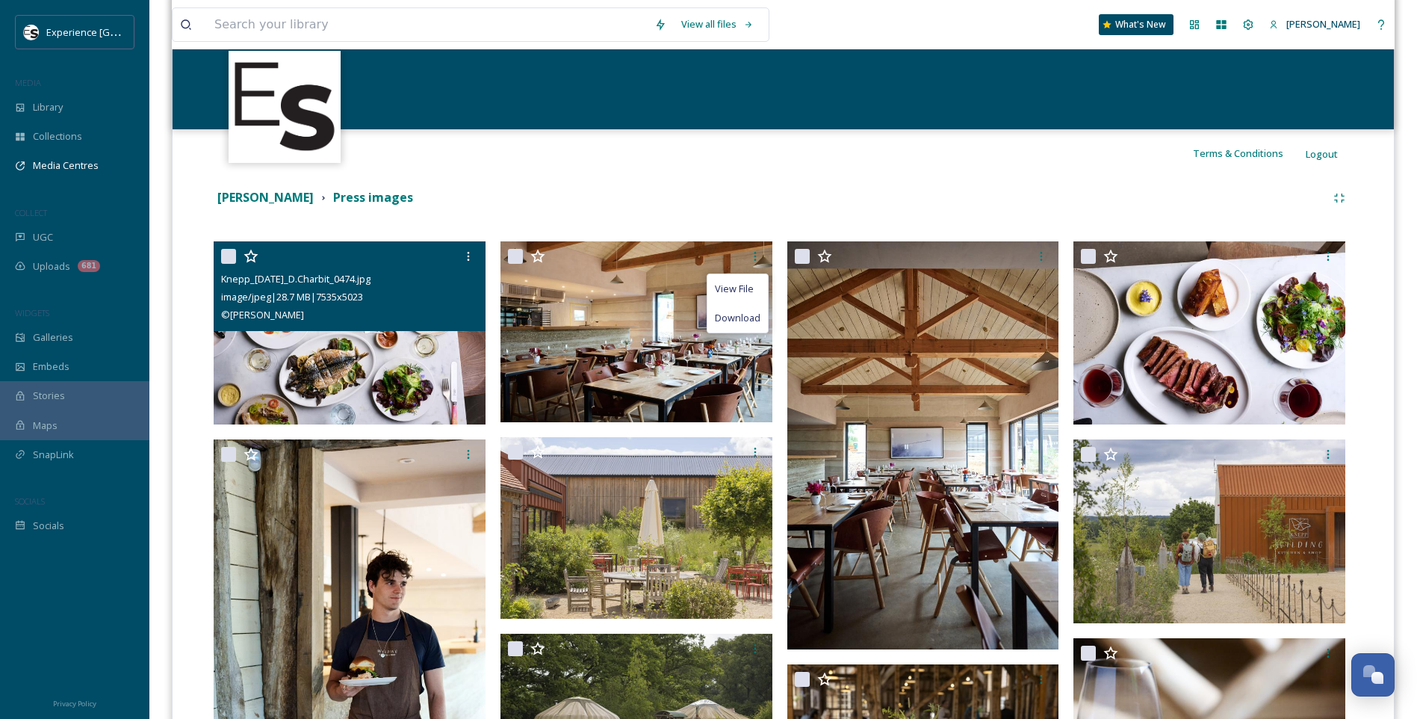
click at [709, 205] on div "[PERSON_NAME] Press images" at bounding box center [770, 197] width 1112 height 19
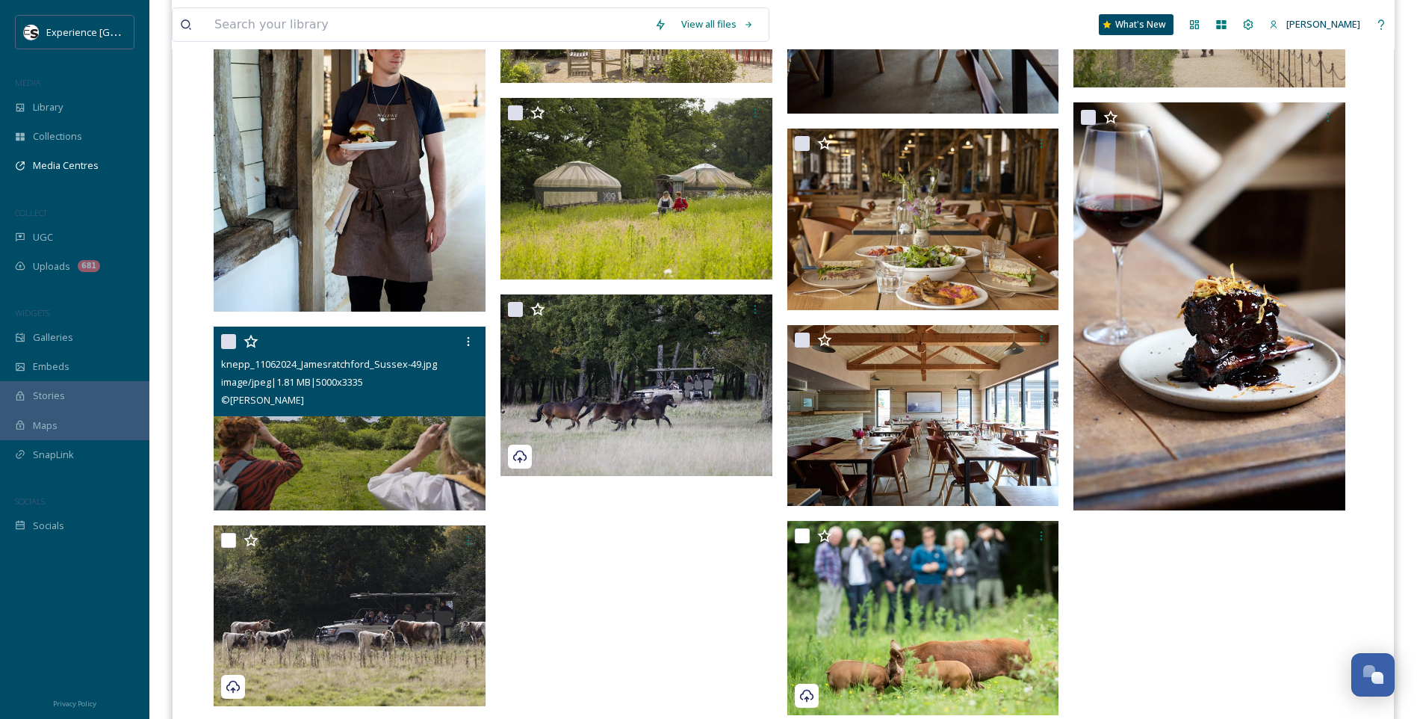
scroll to position [802, 0]
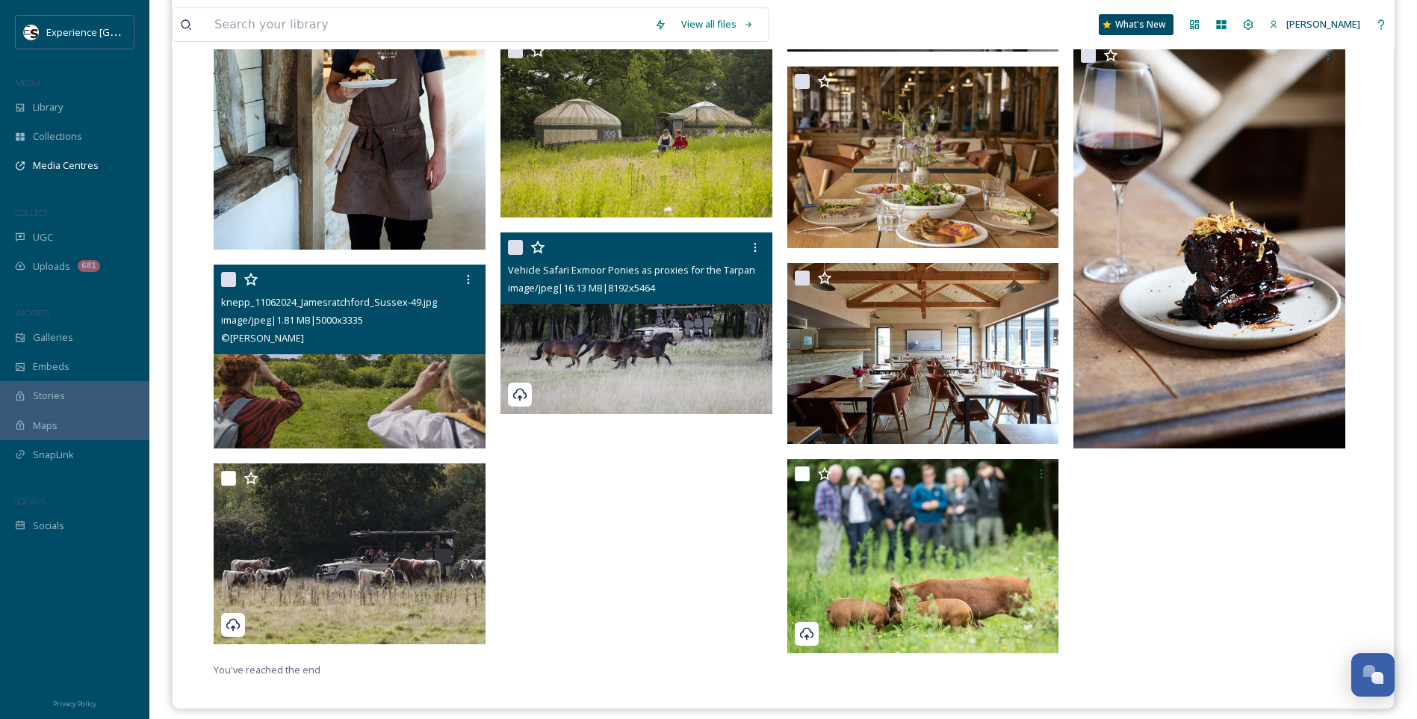
click at [642, 353] on img at bounding box center [637, 323] width 272 height 182
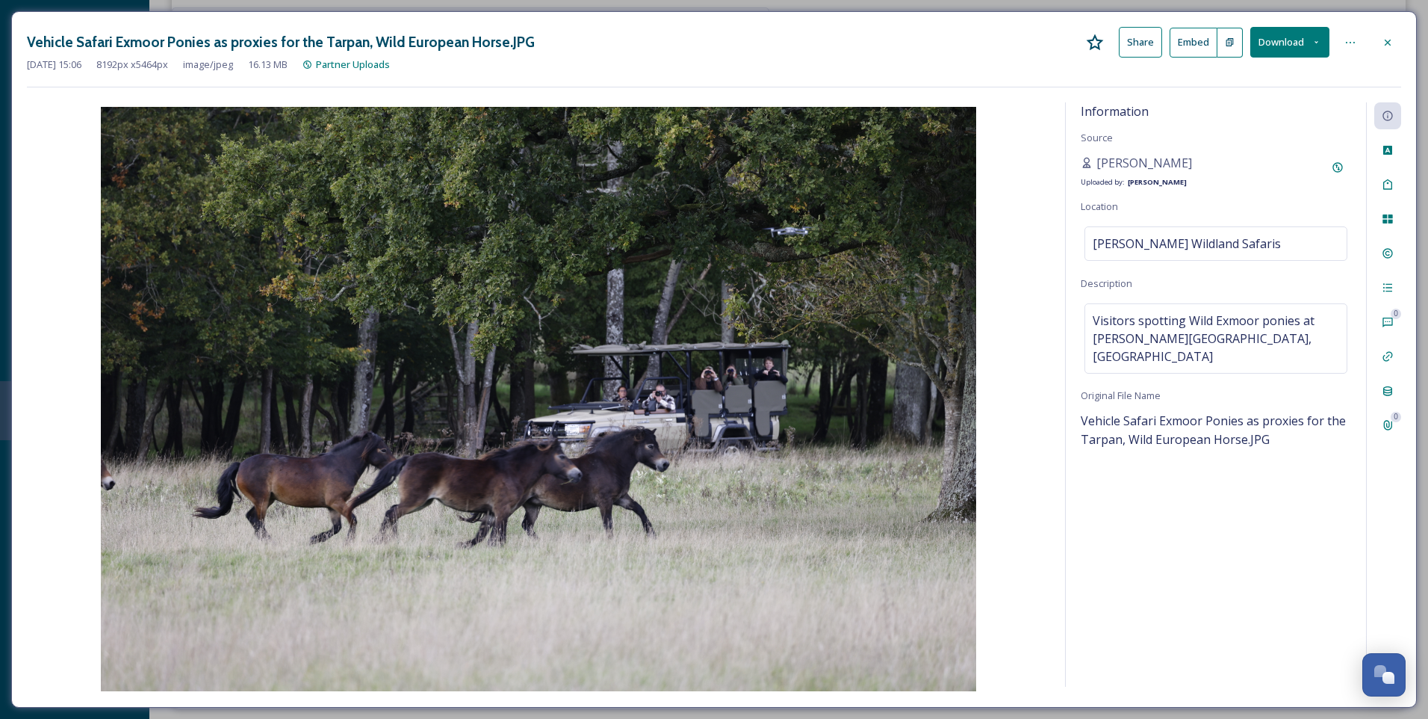
click at [1389, 38] on icon at bounding box center [1388, 43] width 12 height 12
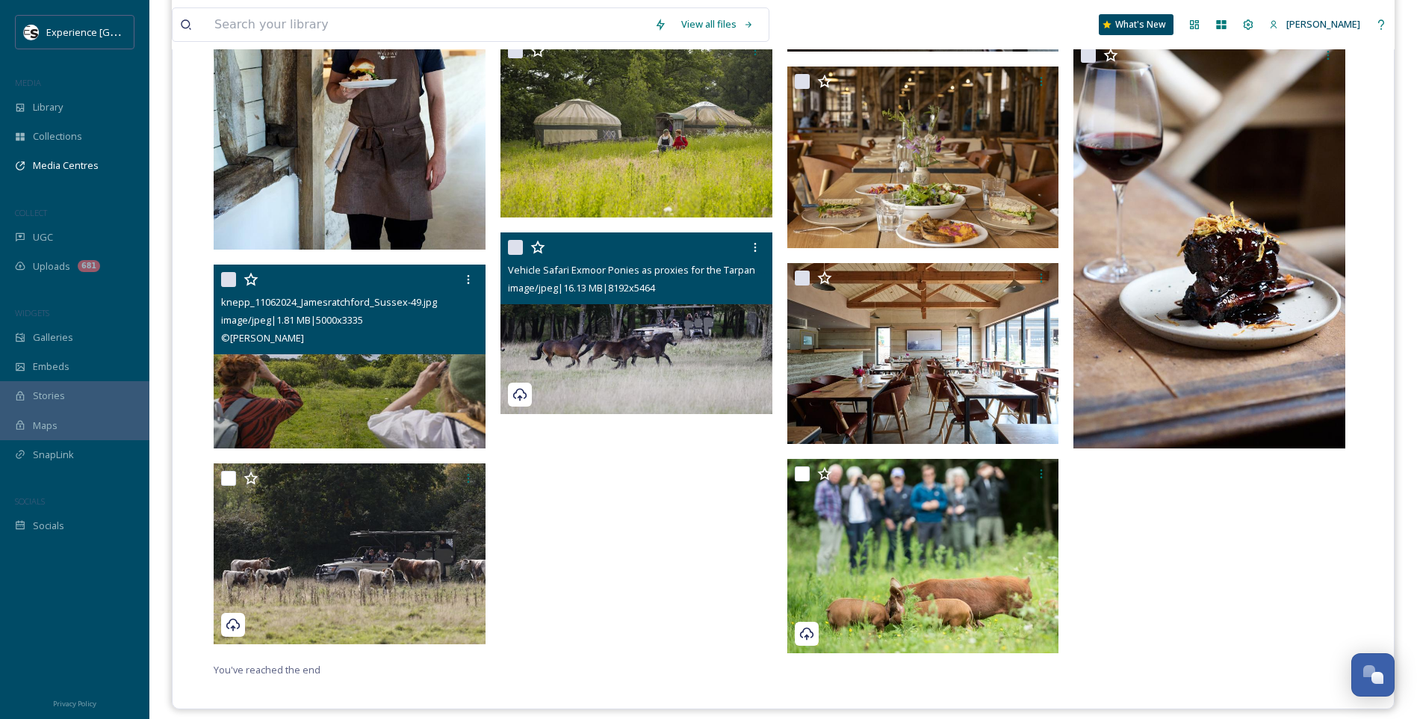
click at [678, 588] on div "Vehicle Safari Exmoor Ponies as proxies for the Tarpan, Wild European Horse.JPG…" at bounding box center [640, 152] width 279 height 1017
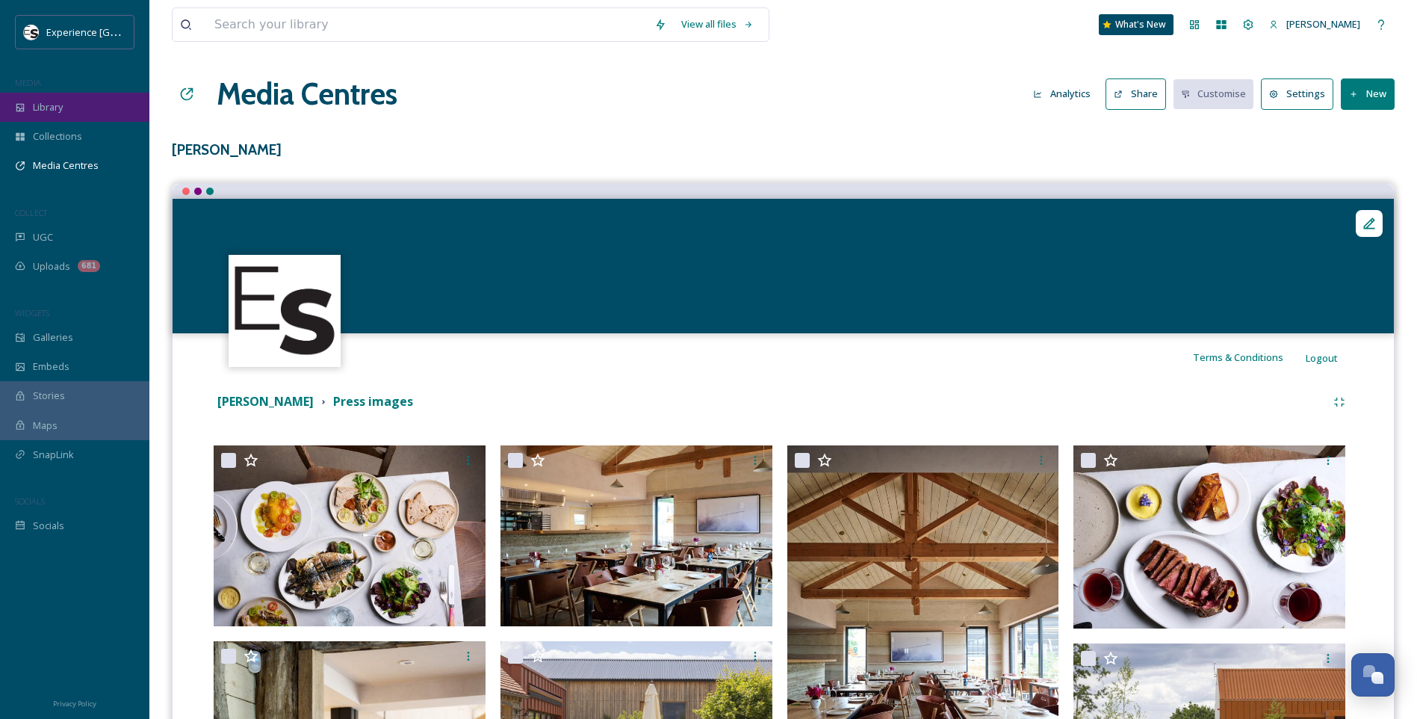
click at [47, 99] on div "Library" at bounding box center [74, 107] width 149 height 29
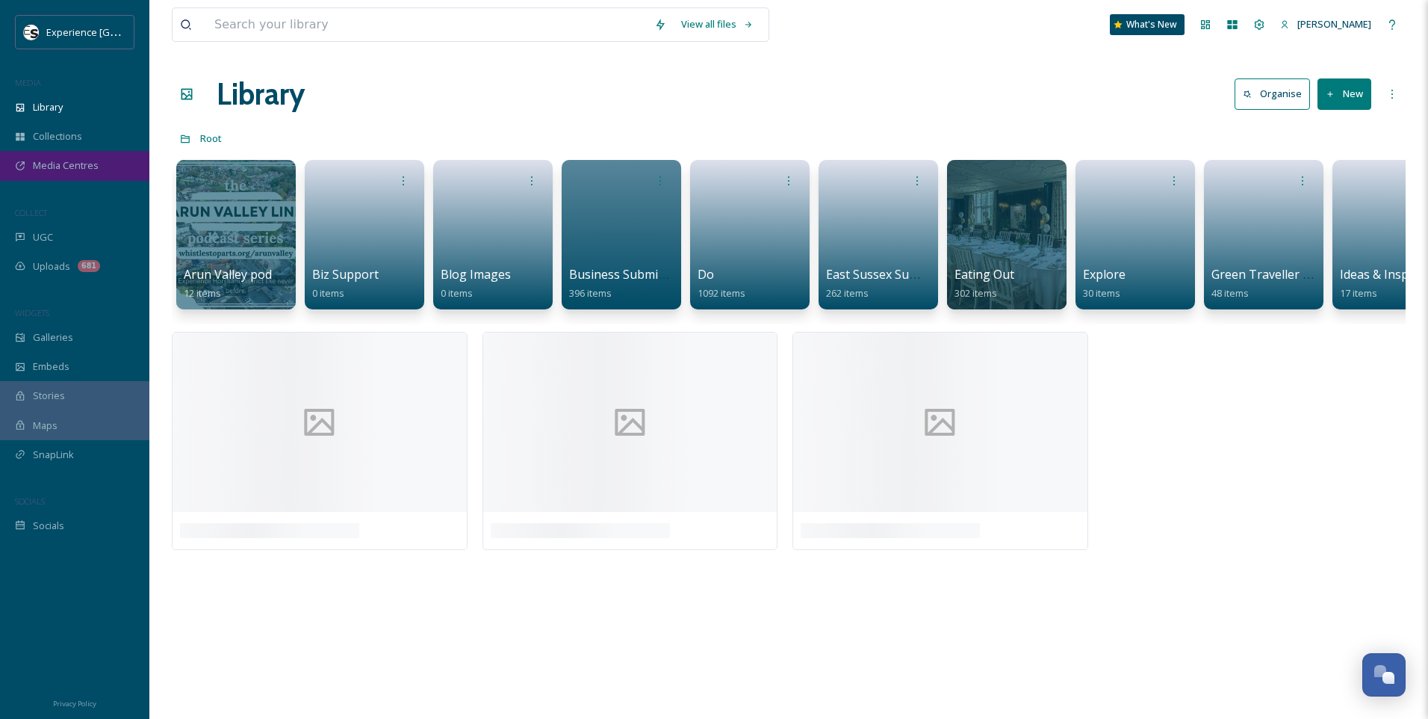
click at [87, 162] on span "Media Centres" at bounding box center [66, 165] width 66 height 14
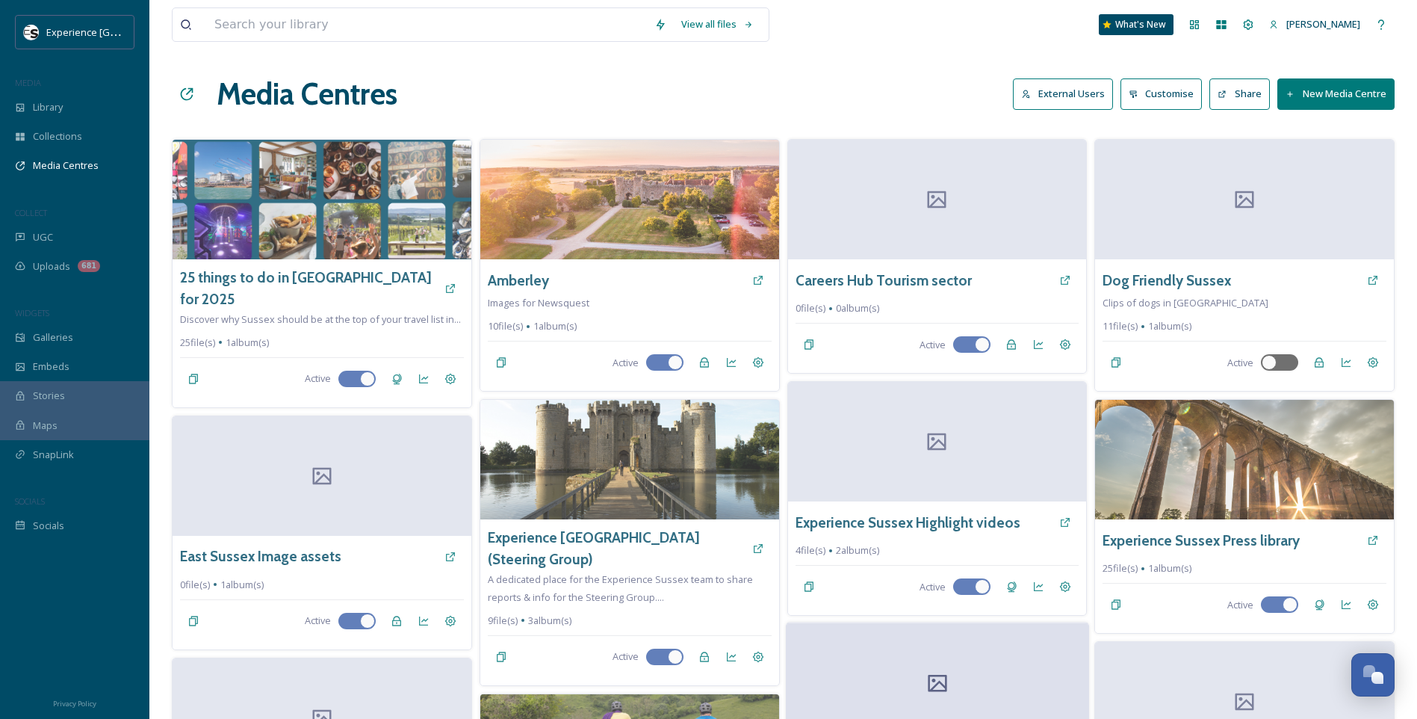
scroll to position [374, 0]
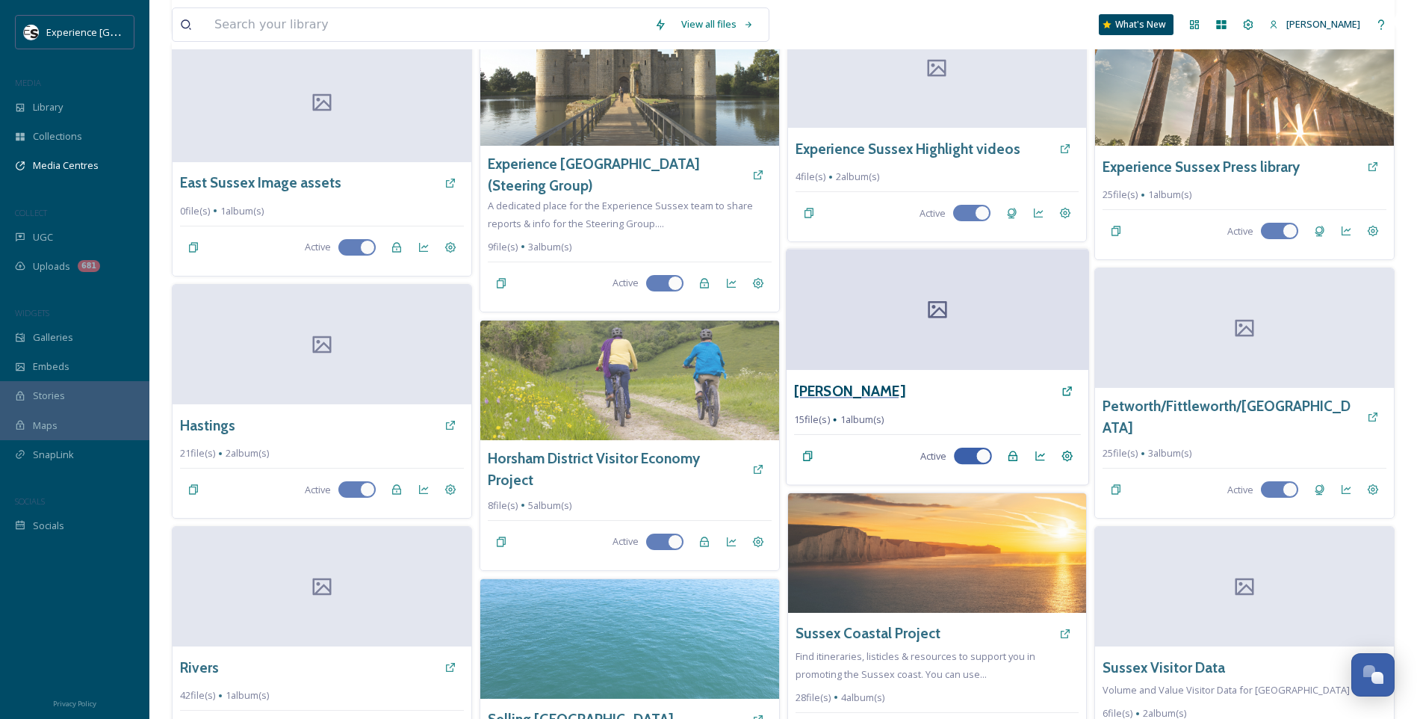
click at [821, 387] on h3 "[PERSON_NAME]" at bounding box center [849, 391] width 111 height 22
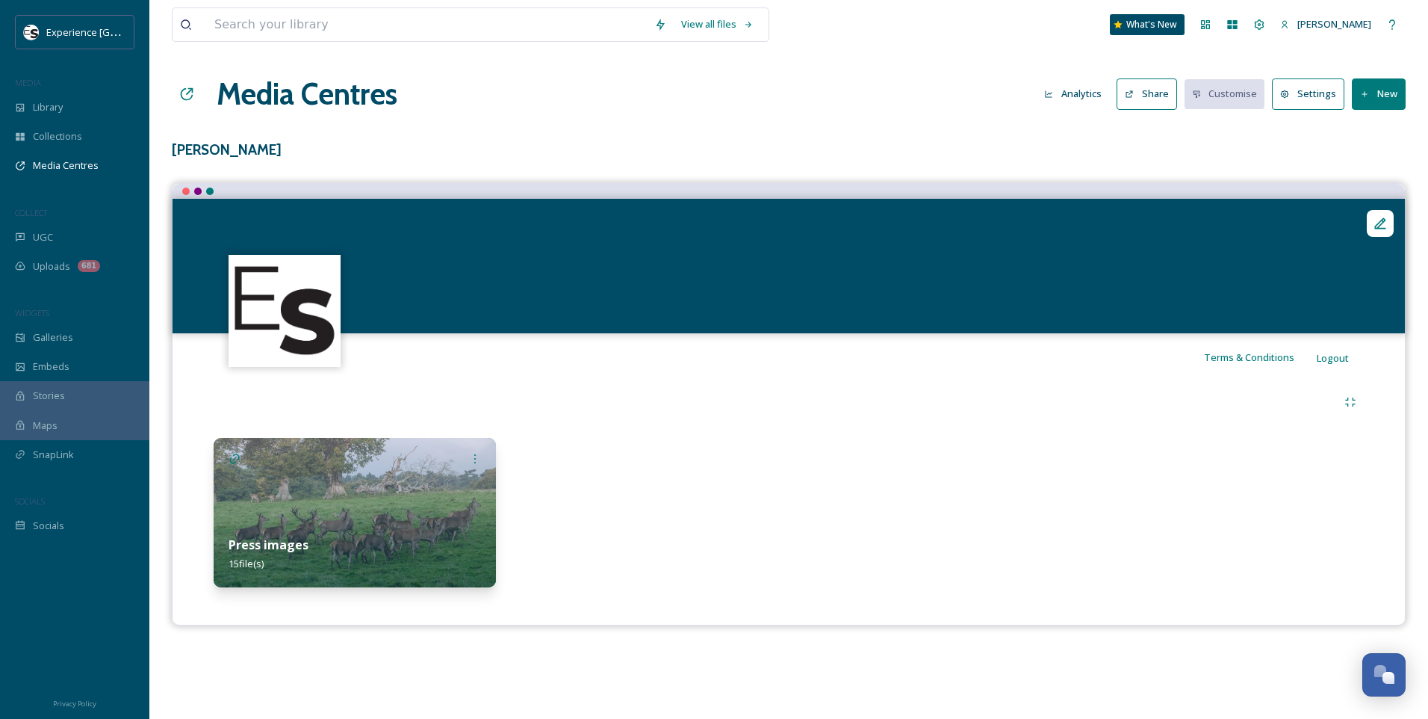
click at [244, 504] on img at bounding box center [355, 512] width 282 height 149
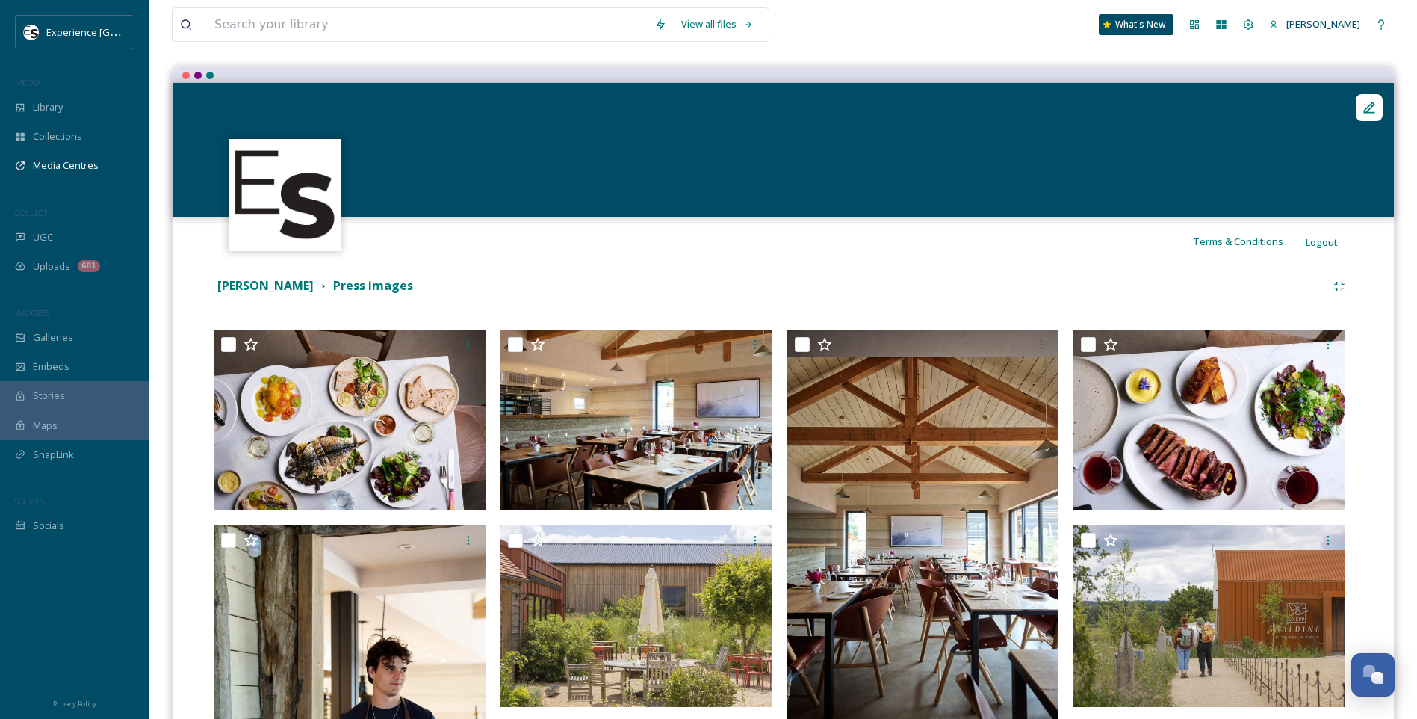
scroll to position [299, 0]
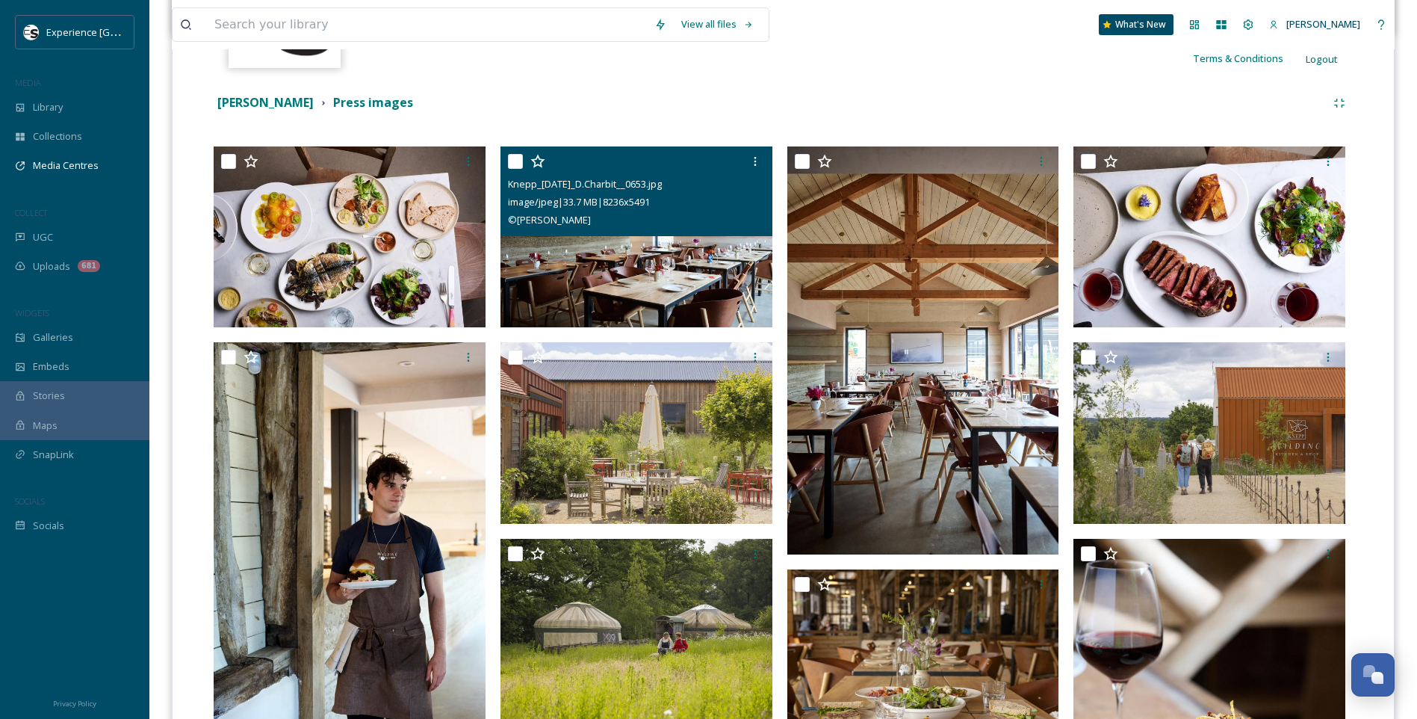
click at [671, 282] on img at bounding box center [637, 237] width 272 height 182
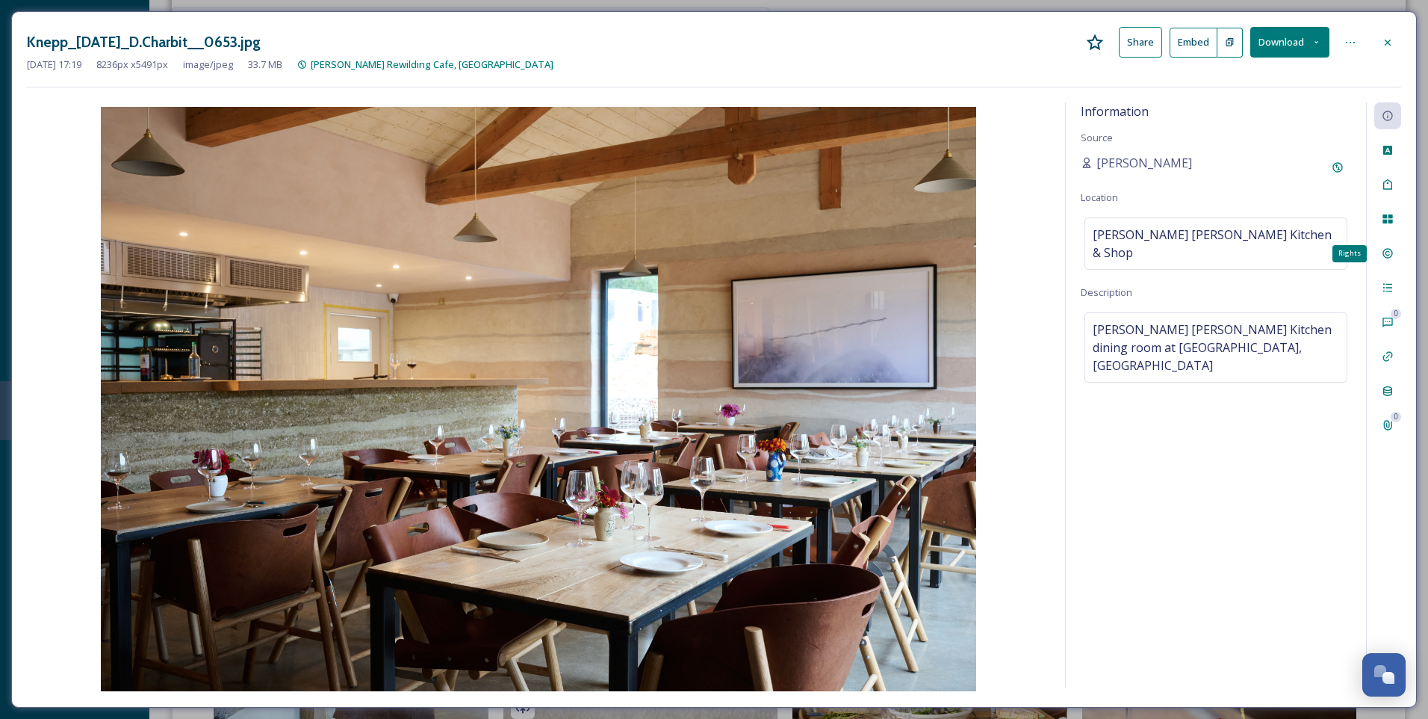
click at [1393, 252] on icon at bounding box center [1388, 254] width 10 height 10
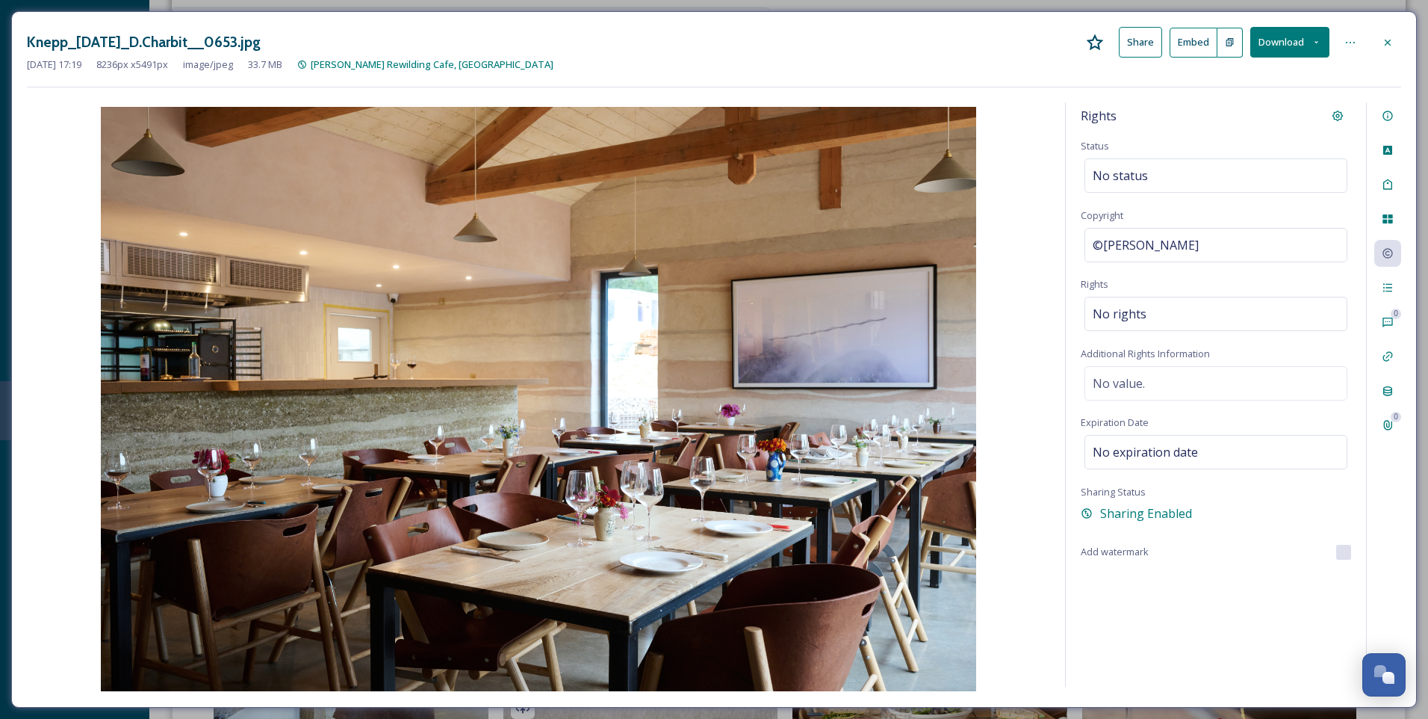
click at [1387, 42] on icon at bounding box center [1388, 42] width 6 height 6
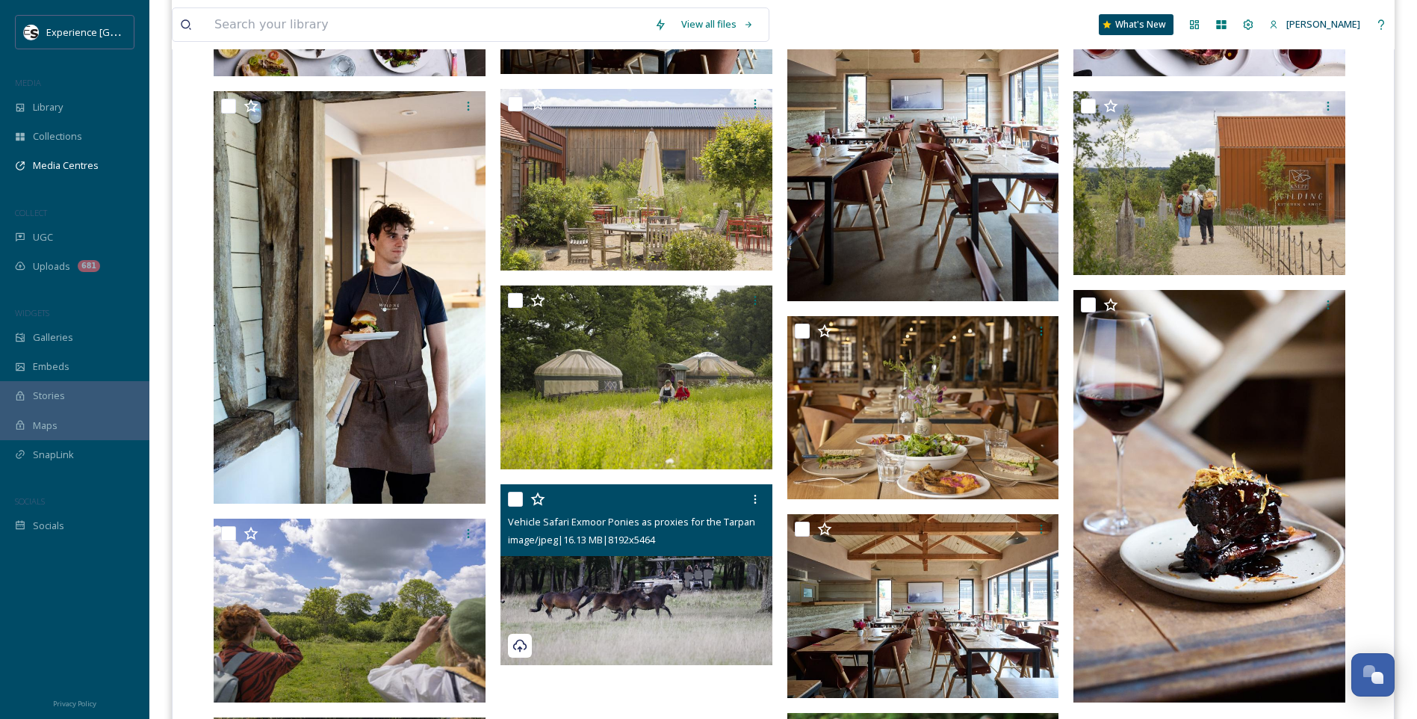
scroll to position [299, 0]
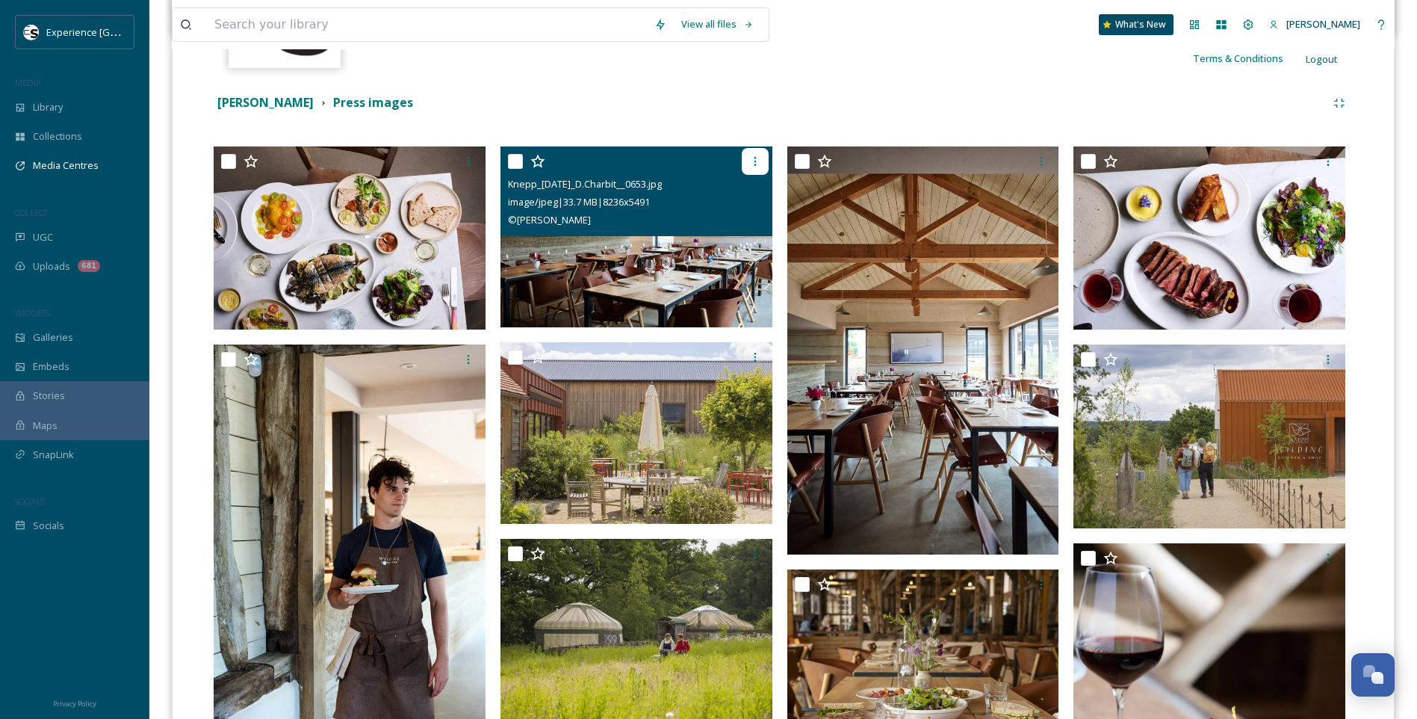
click at [758, 158] on icon at bounding box center [755, 161] width 12 height 12
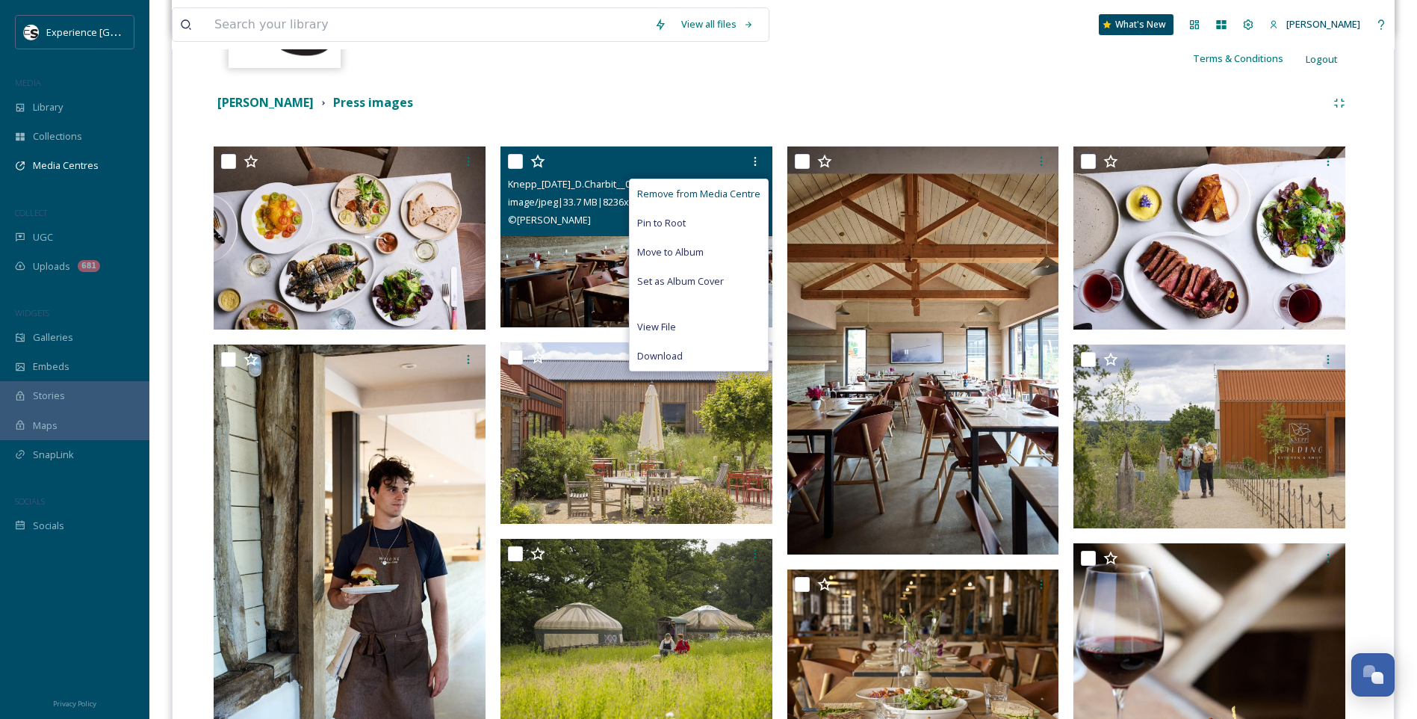
click at [732, 195] on span "Remove from Media Centre" at bounding box center [698, 194] width 123 height 14
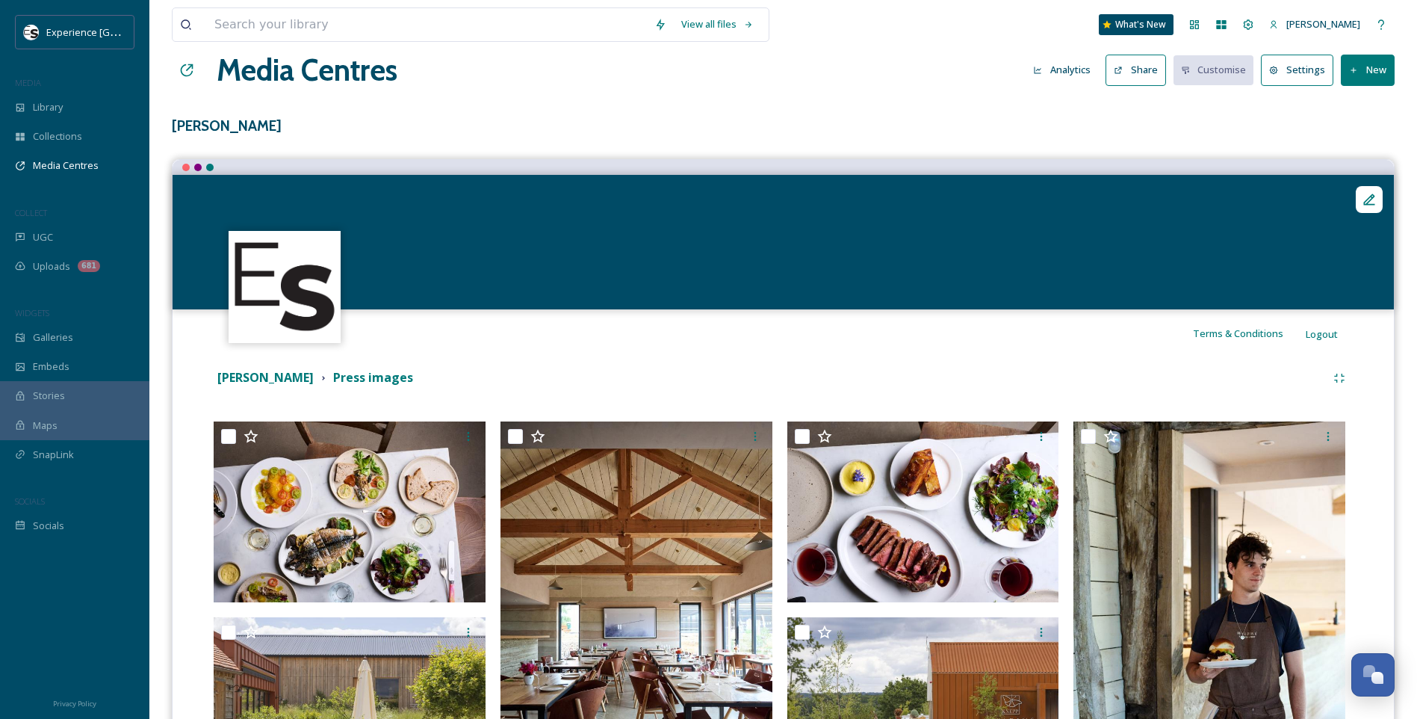
scroll to position [0, 0]
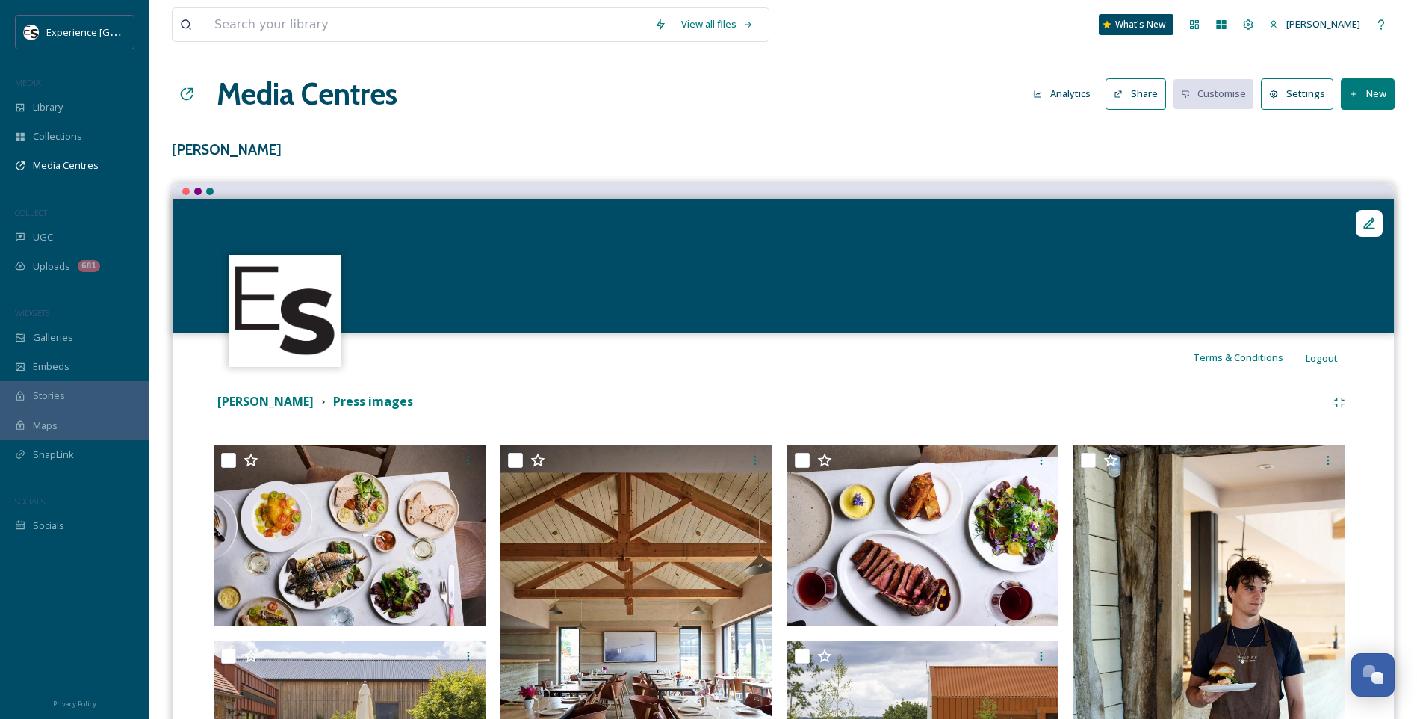
click at [1139, 96] on button "Share" at bounding box center [1136, 93] width 61 height 31
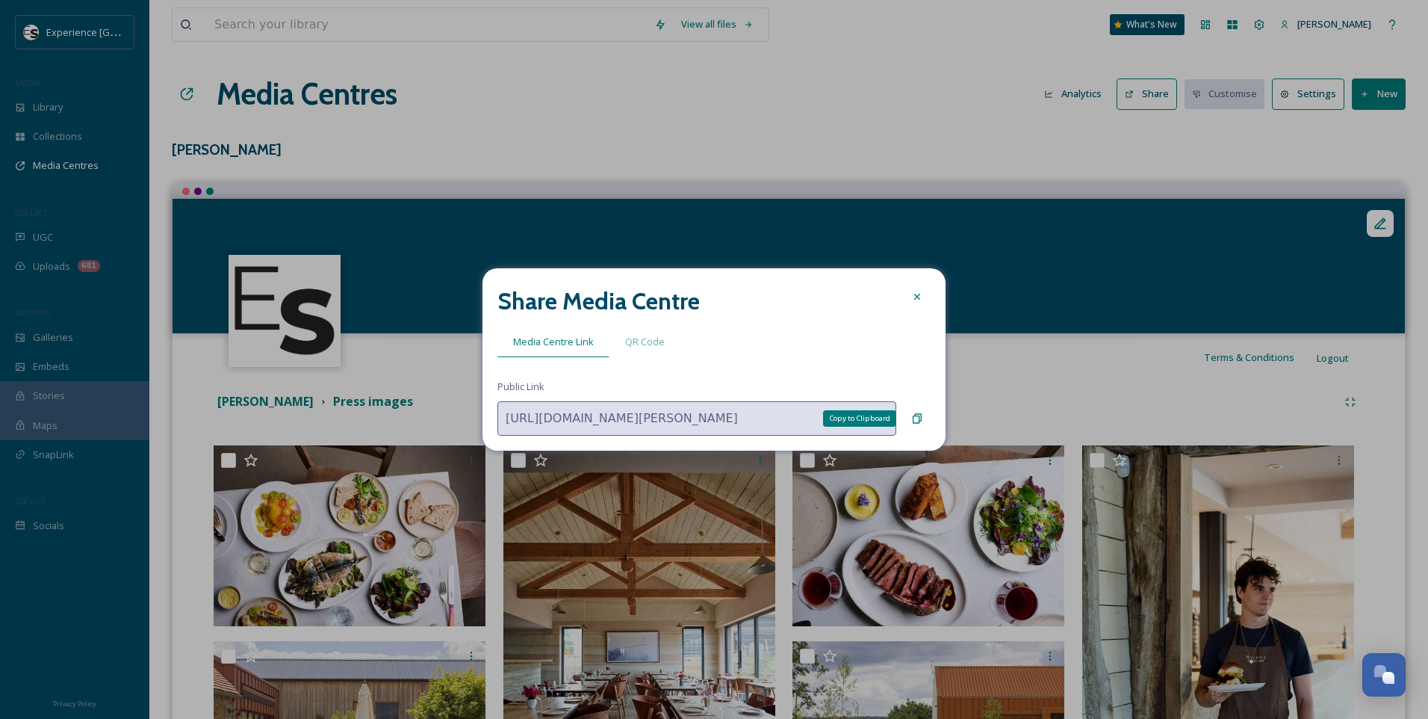
click at [917, 423] on icon at bounding box center [917, 419] width 9 height 10
click at [917, 300] on icon at bounding box center [917, 297] width 12 height 12
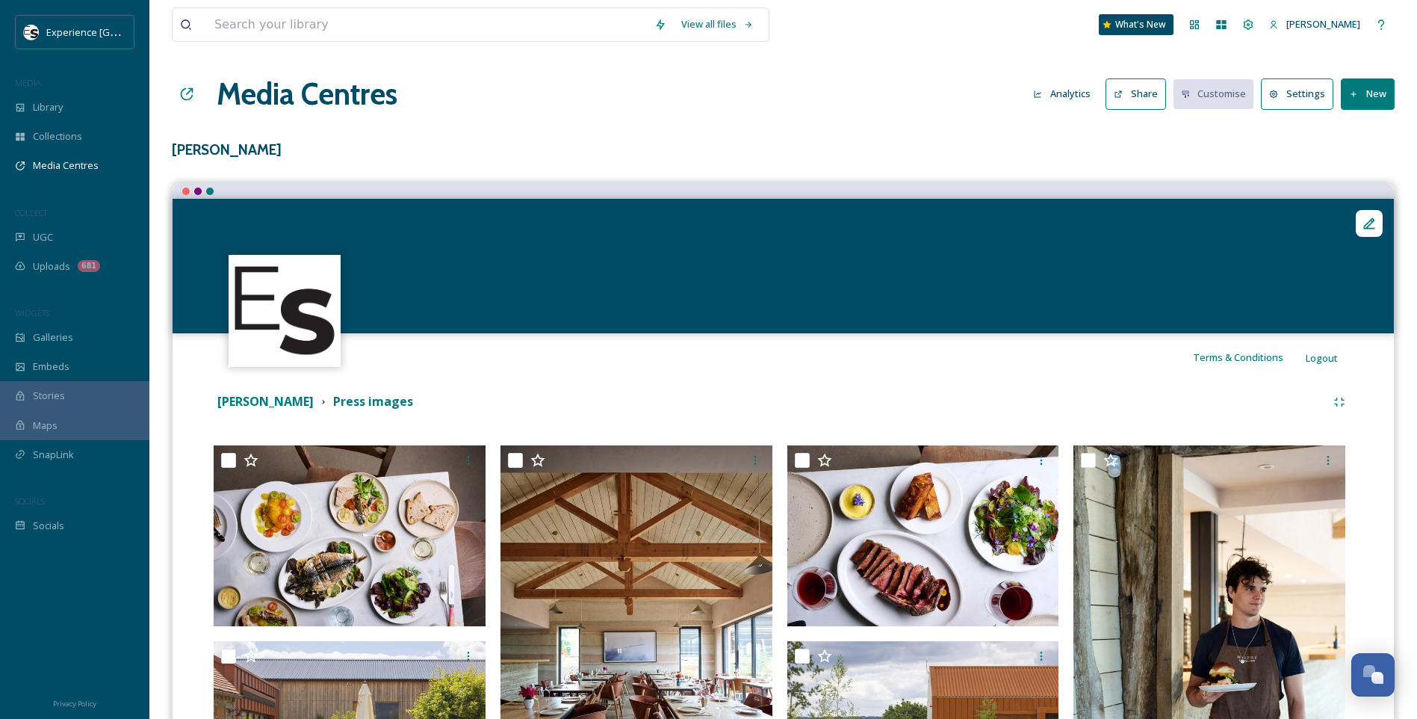
click at [843, 143] on h3 "[PERSON_NAME]" at bounding box center [783, 150] width 1223 height 22
